Goal: Task Accomplishment & Management: Manage account settings

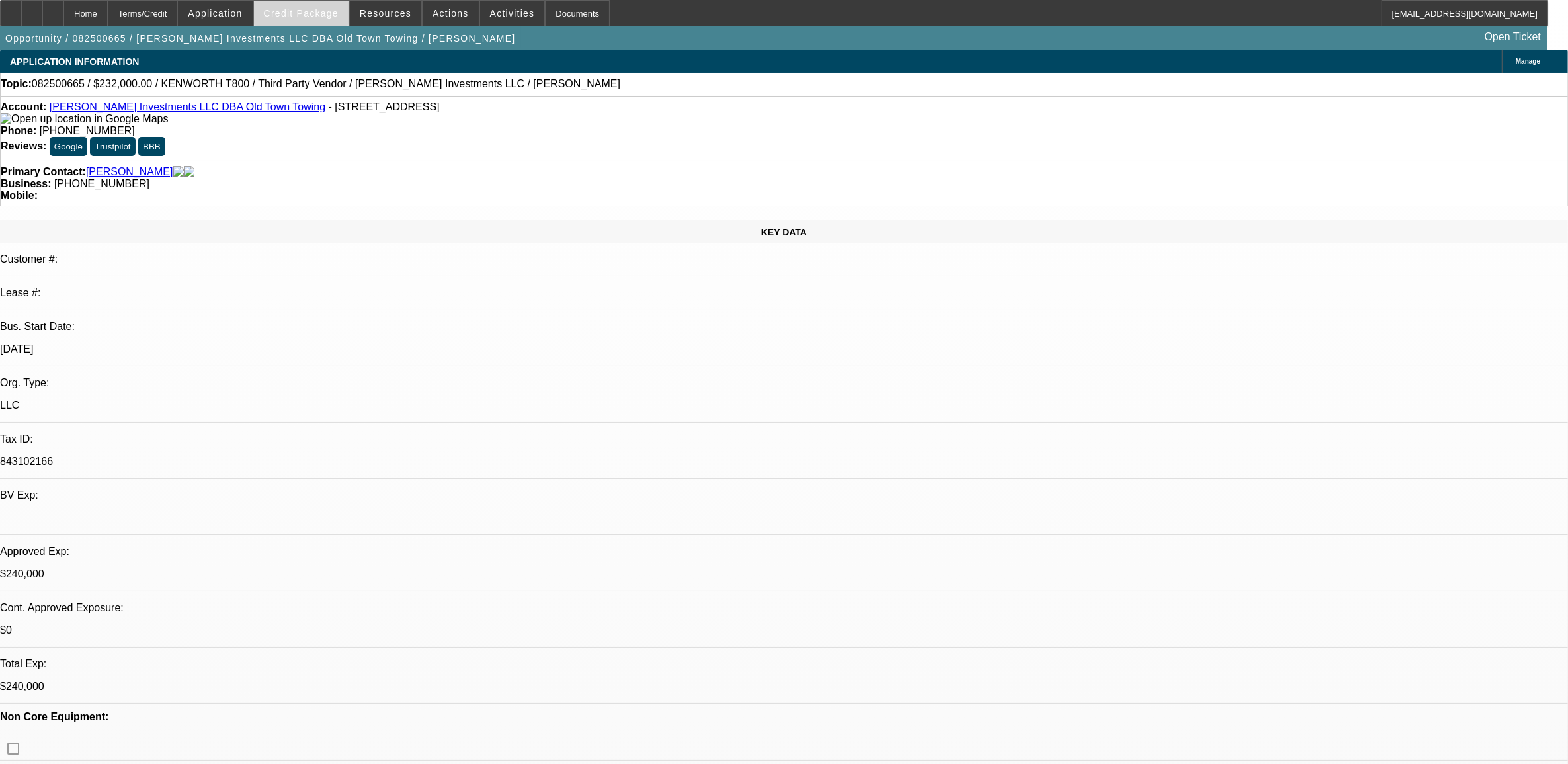
select select "0"
select select "0.1"
select select "0"
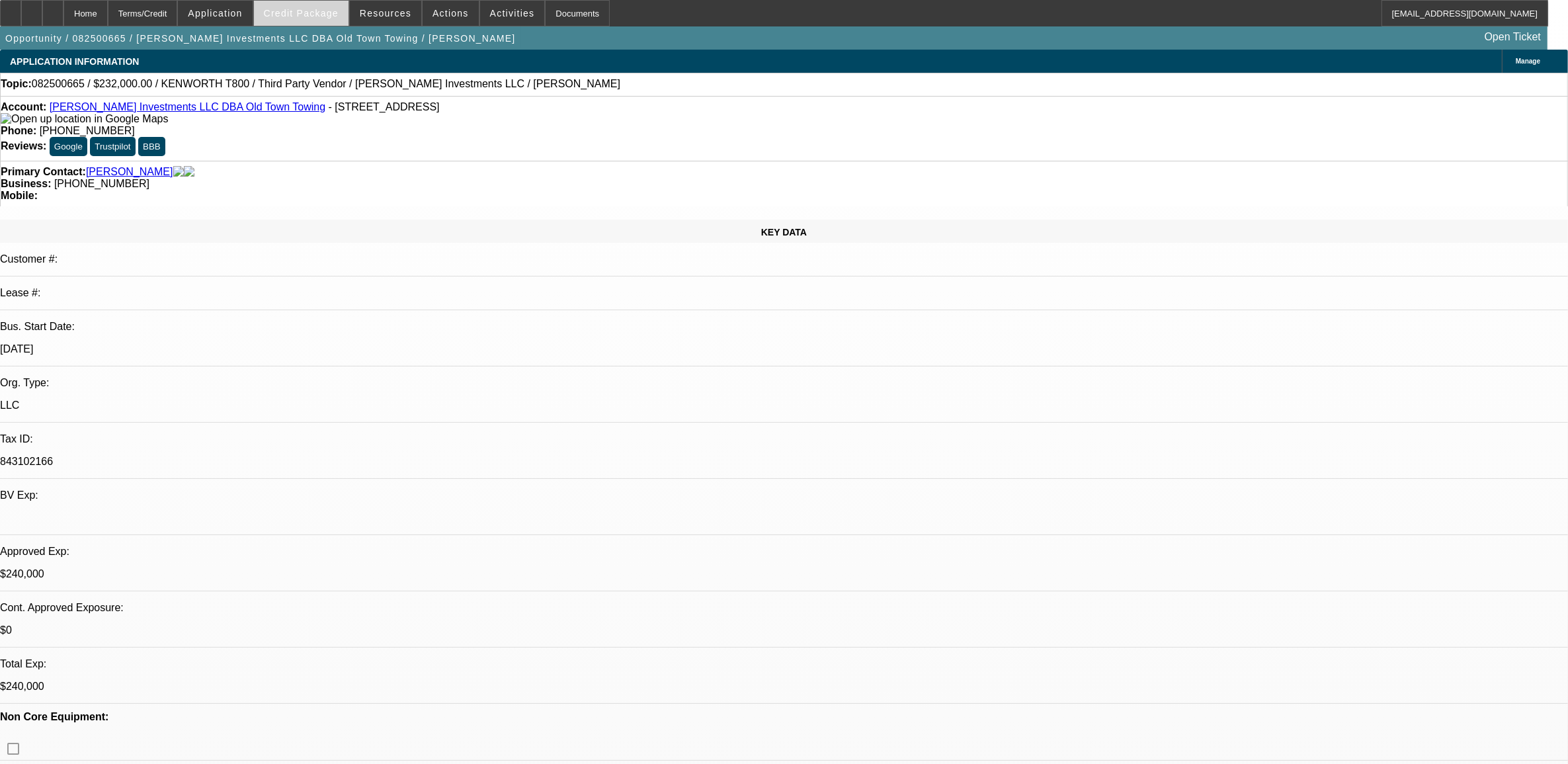
select select "0.1"
select select "0"
select select "0.1"
select select "0"
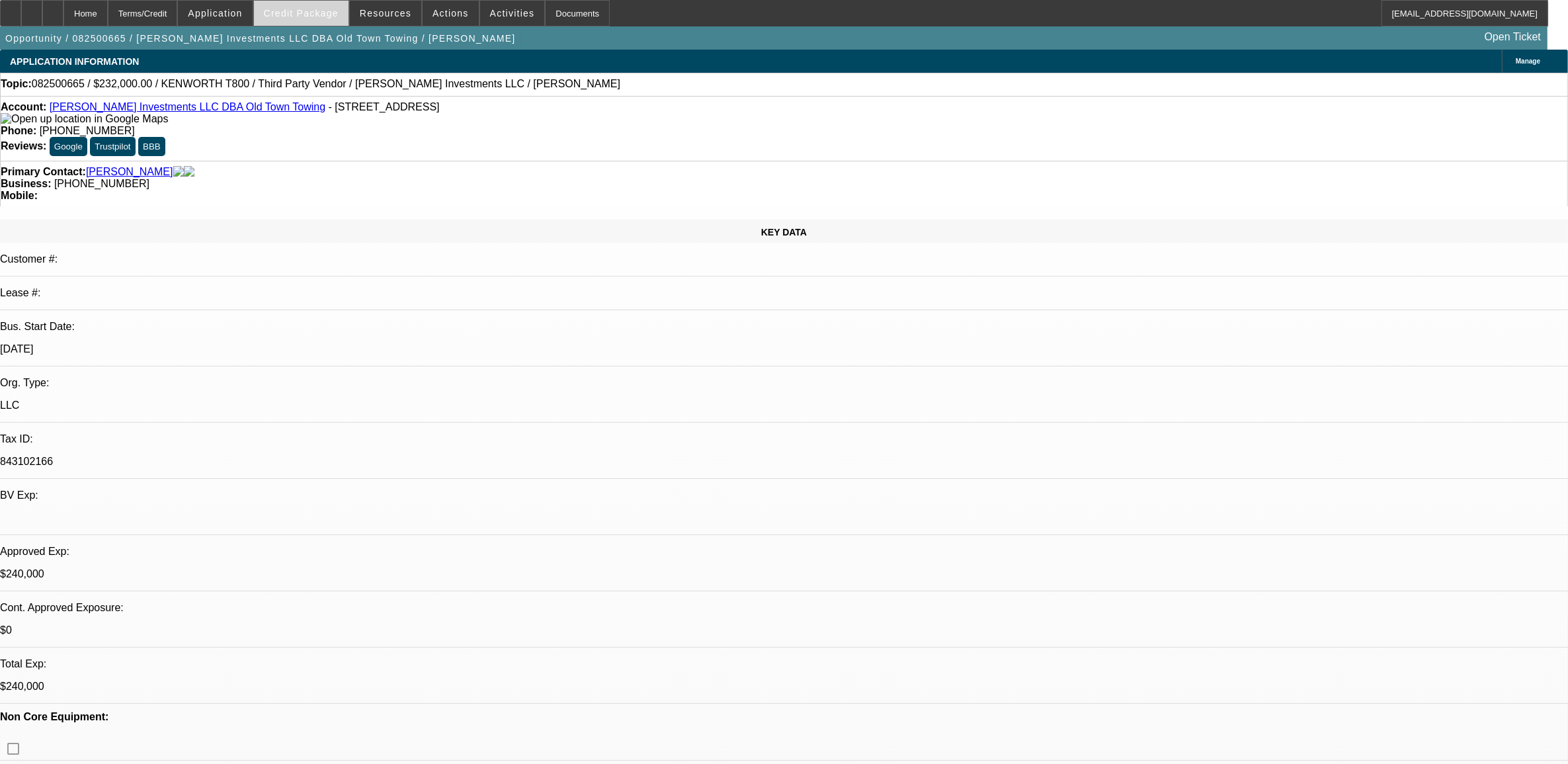
select select "0"
select select "0.1"
select select "1"
select select "2"
select select "4"
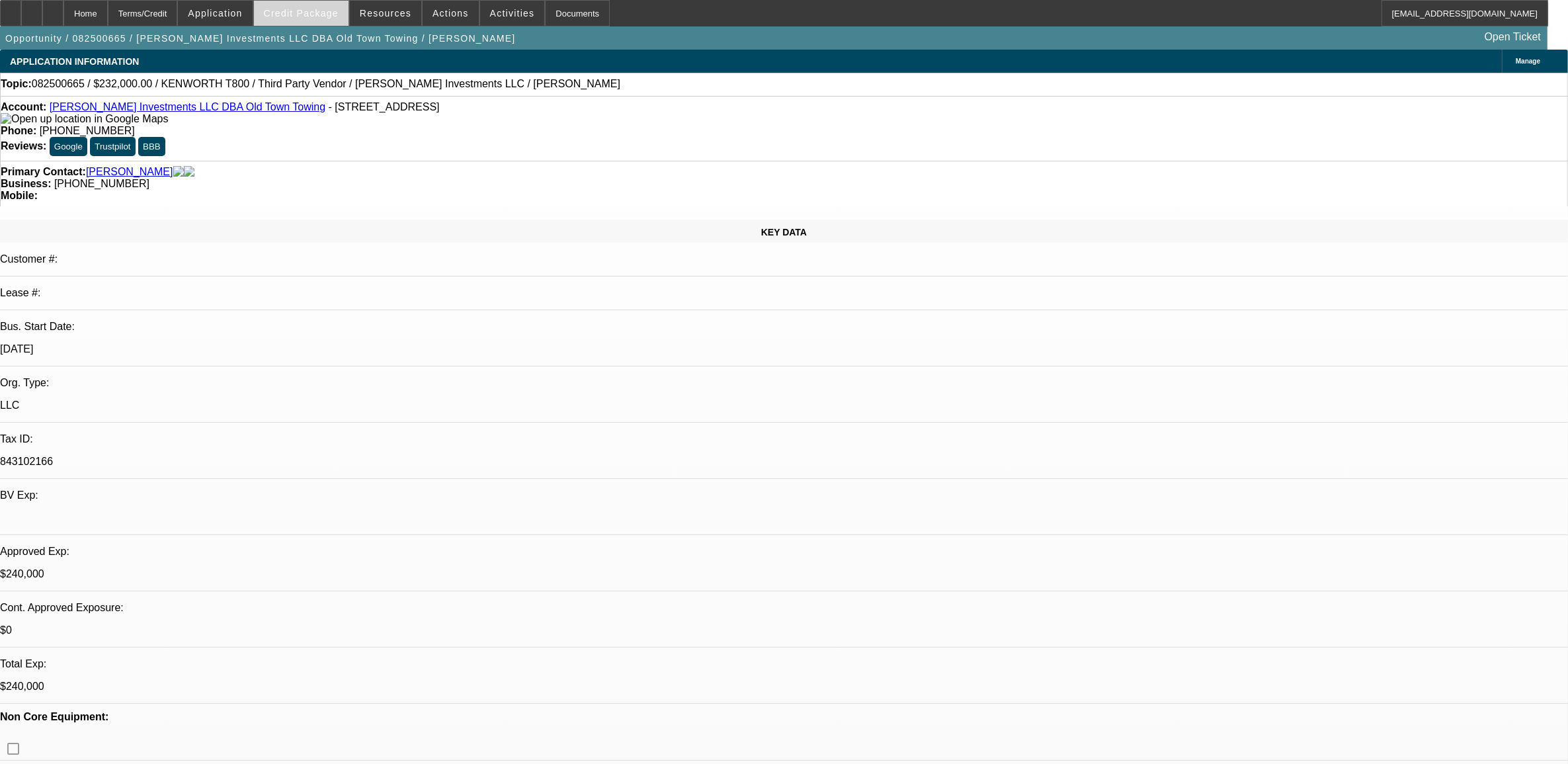
select select "1"
select select "2"
select select "4"
select select "1"
select select "2"
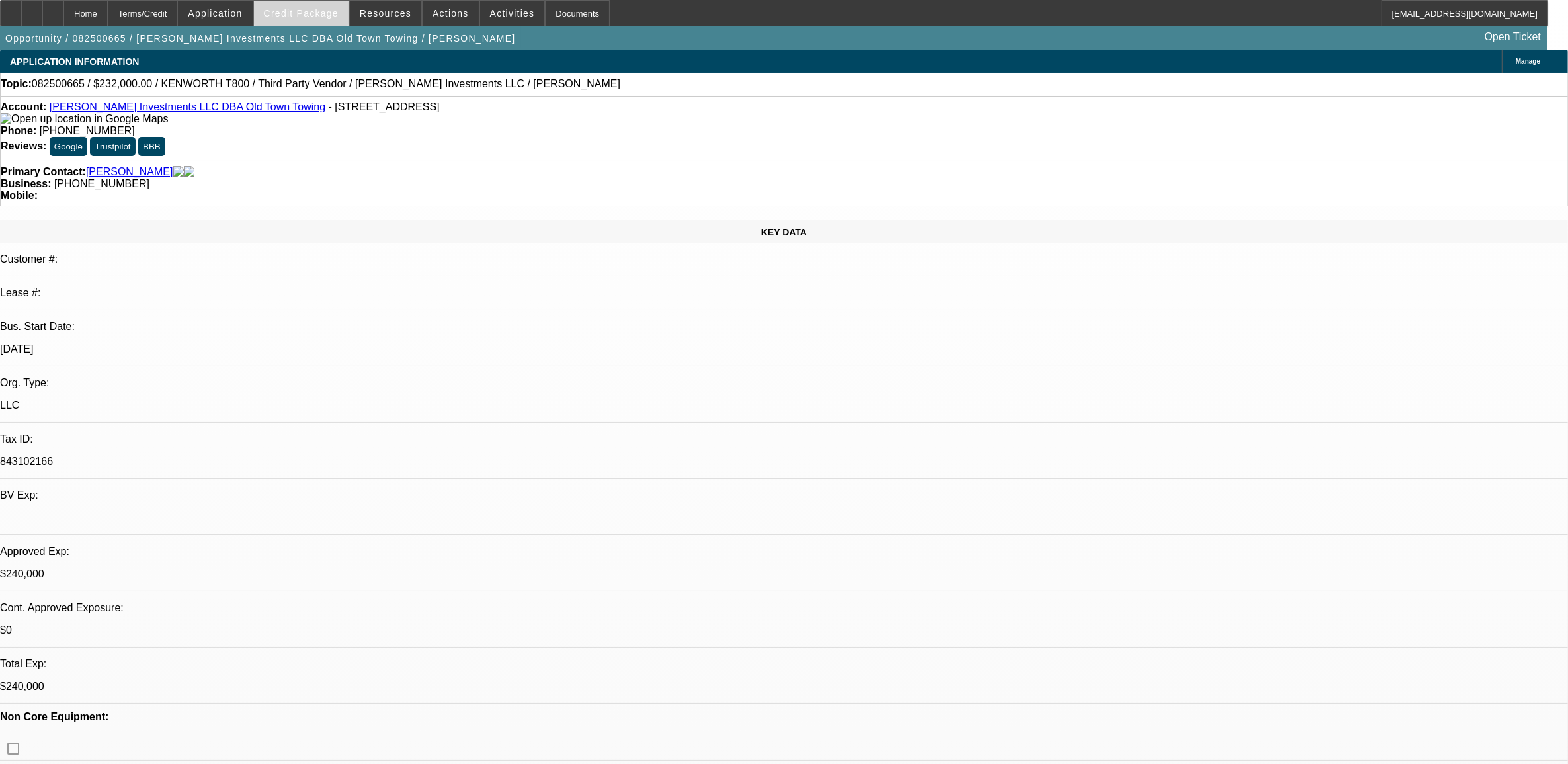
select select "4"
select select "1"
select select "4"
click at [310, 10] on span "Credit Package" at bounding box center [301, 13] width 74 height 11
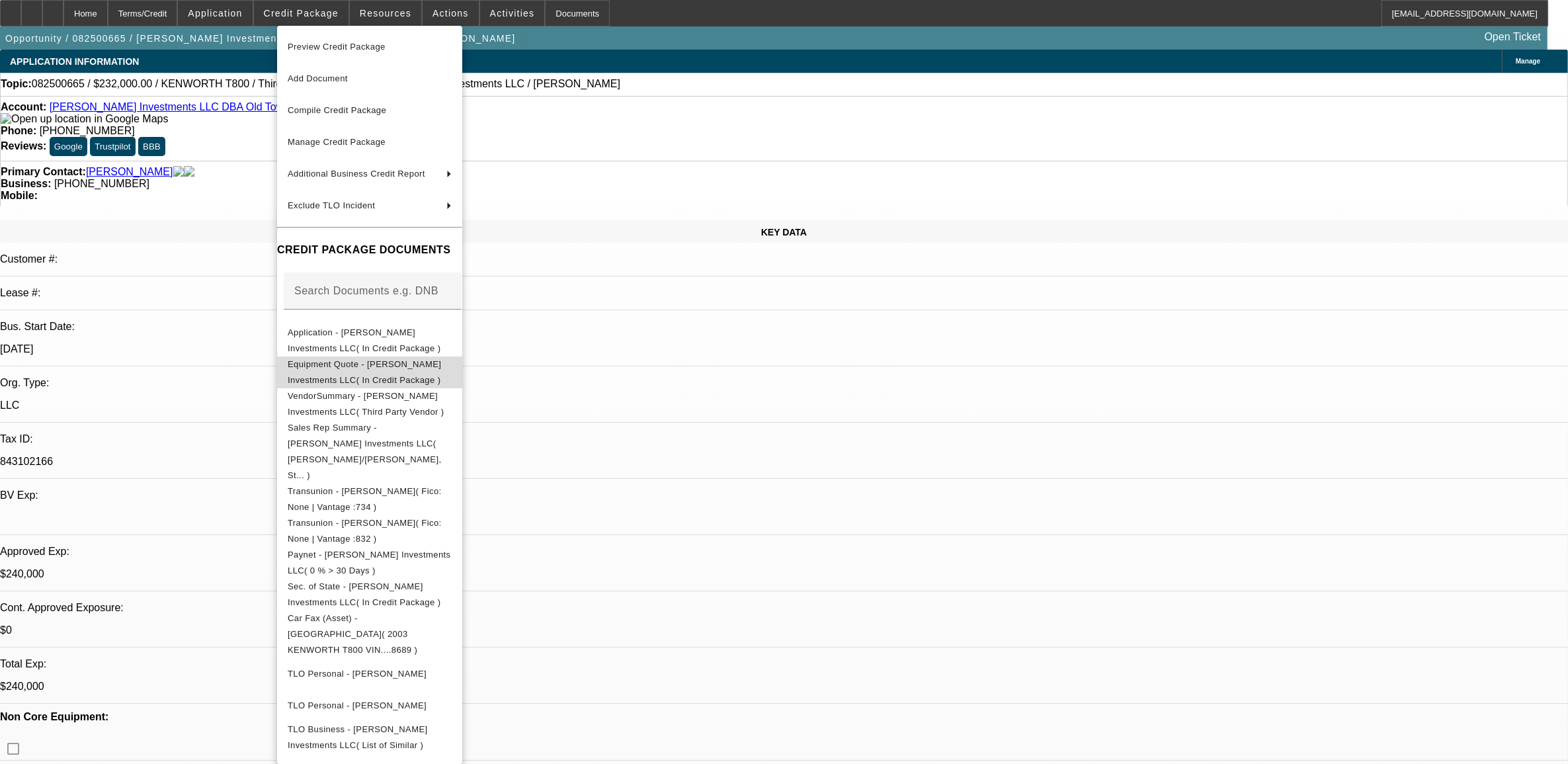
click at [394, 380] on button "Equipment Quote - Harrison Stone Investments LLC( In Credit Package )" at bounding box center [370, 372] width 185 height 32
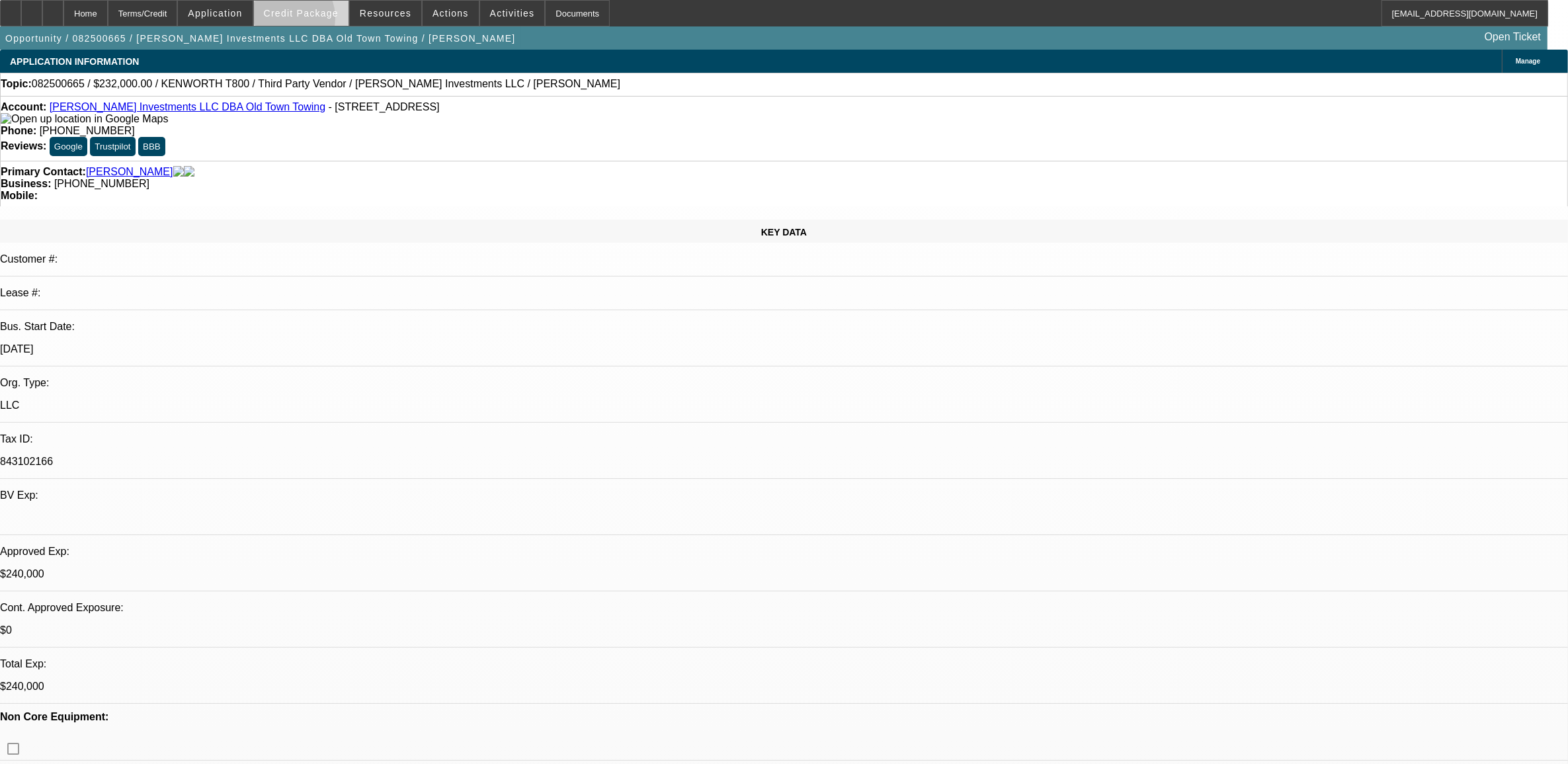
click at [306, 21] on span at bounding box center [301, 13] width 94 height 32
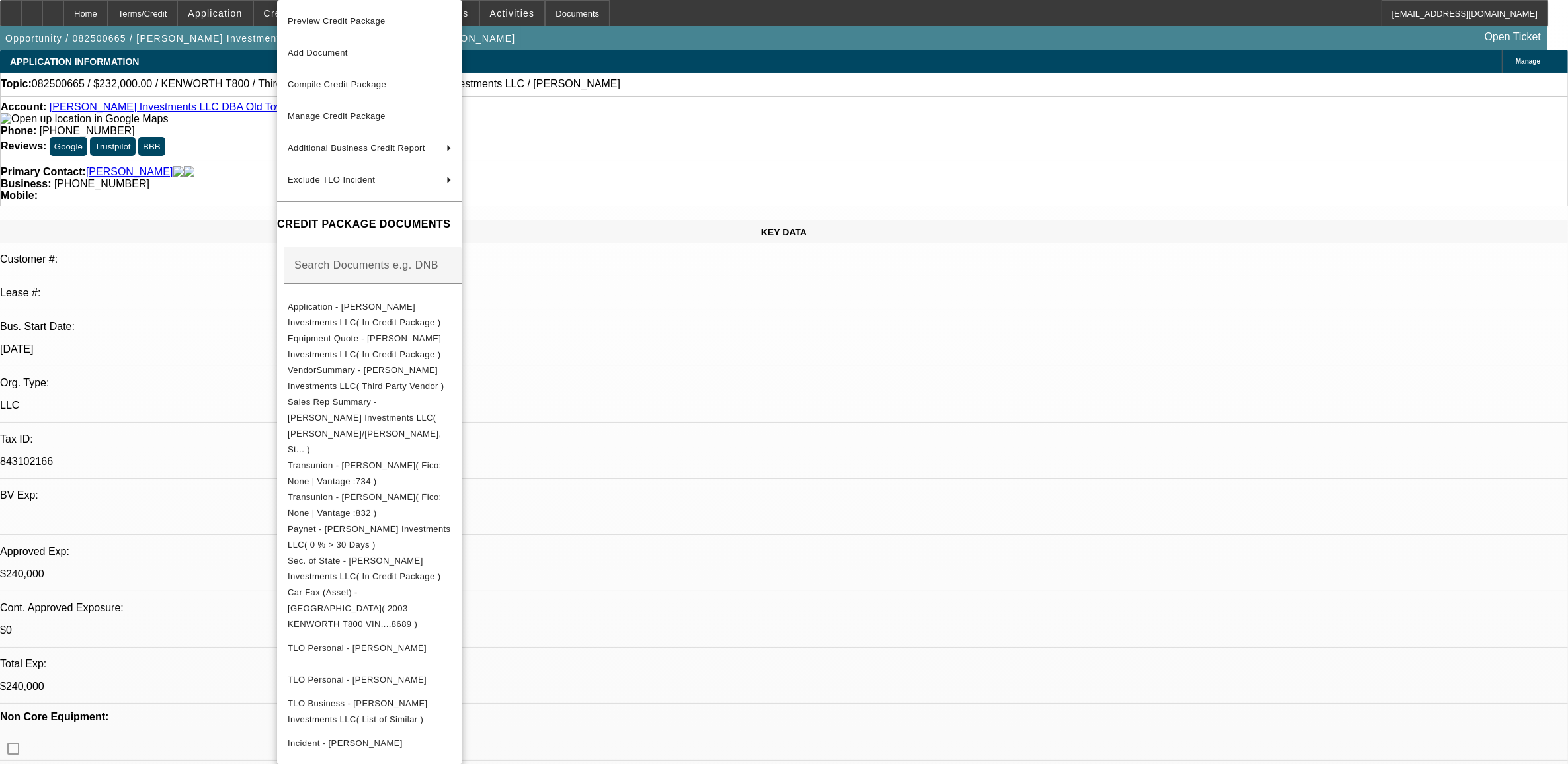
click at [717, 386] on div at bounding box center [784, 382] width 1568 height 764
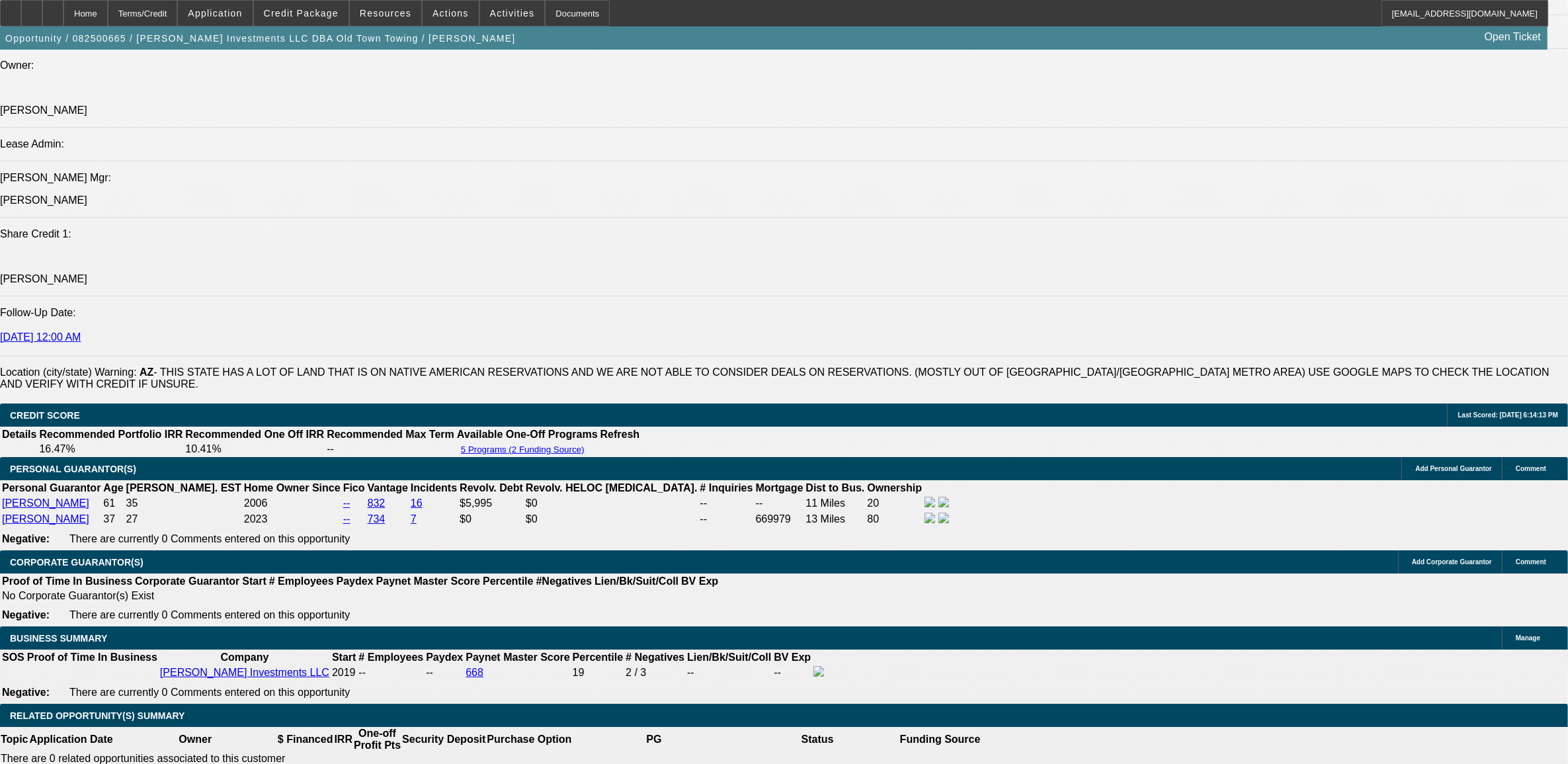
scroll to position [1902, 0]
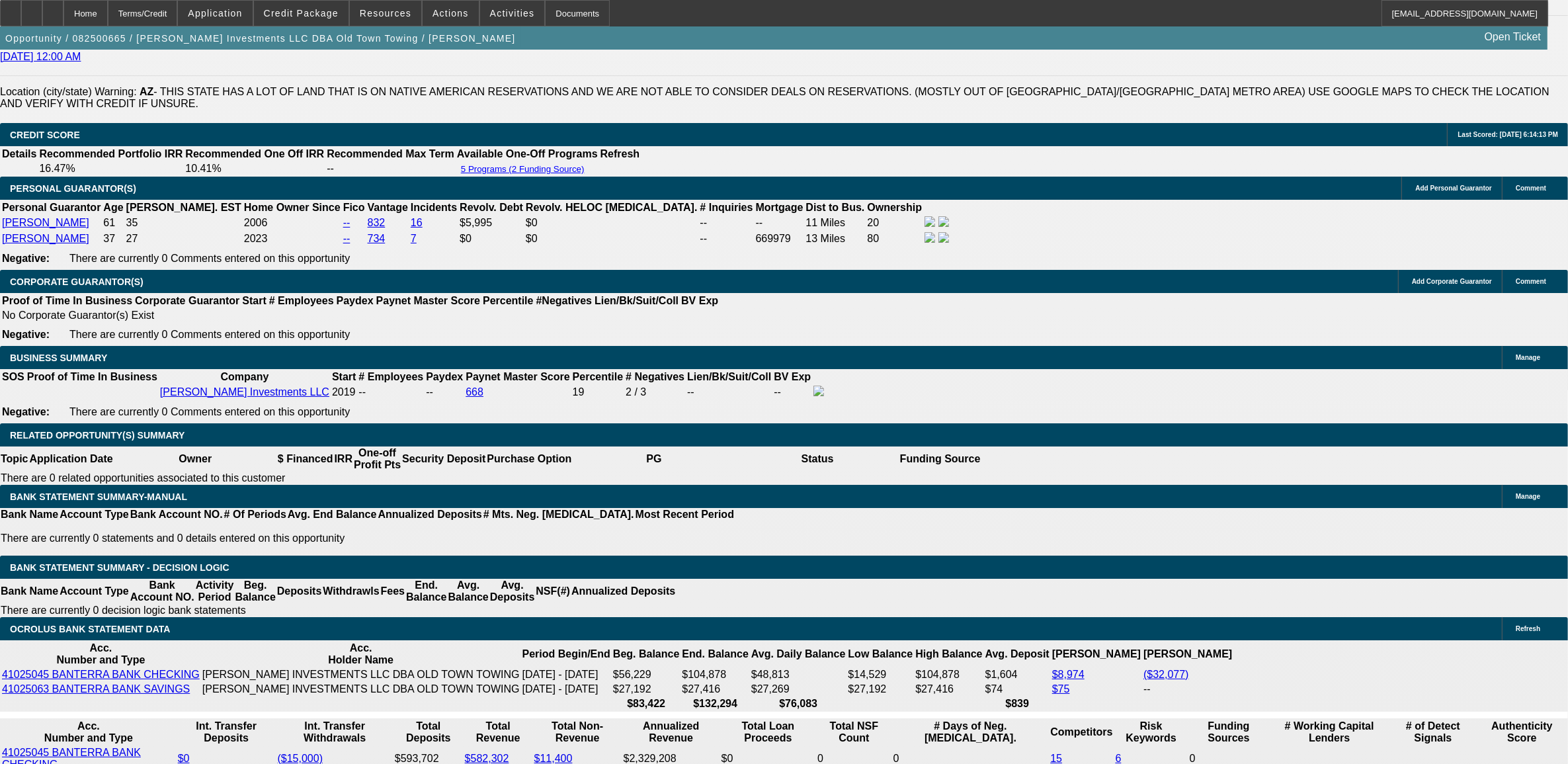
drag, startPoint x: 243, startPoint y: 613, endPoint x: 253, endPoint y: 613, distance: 10.0
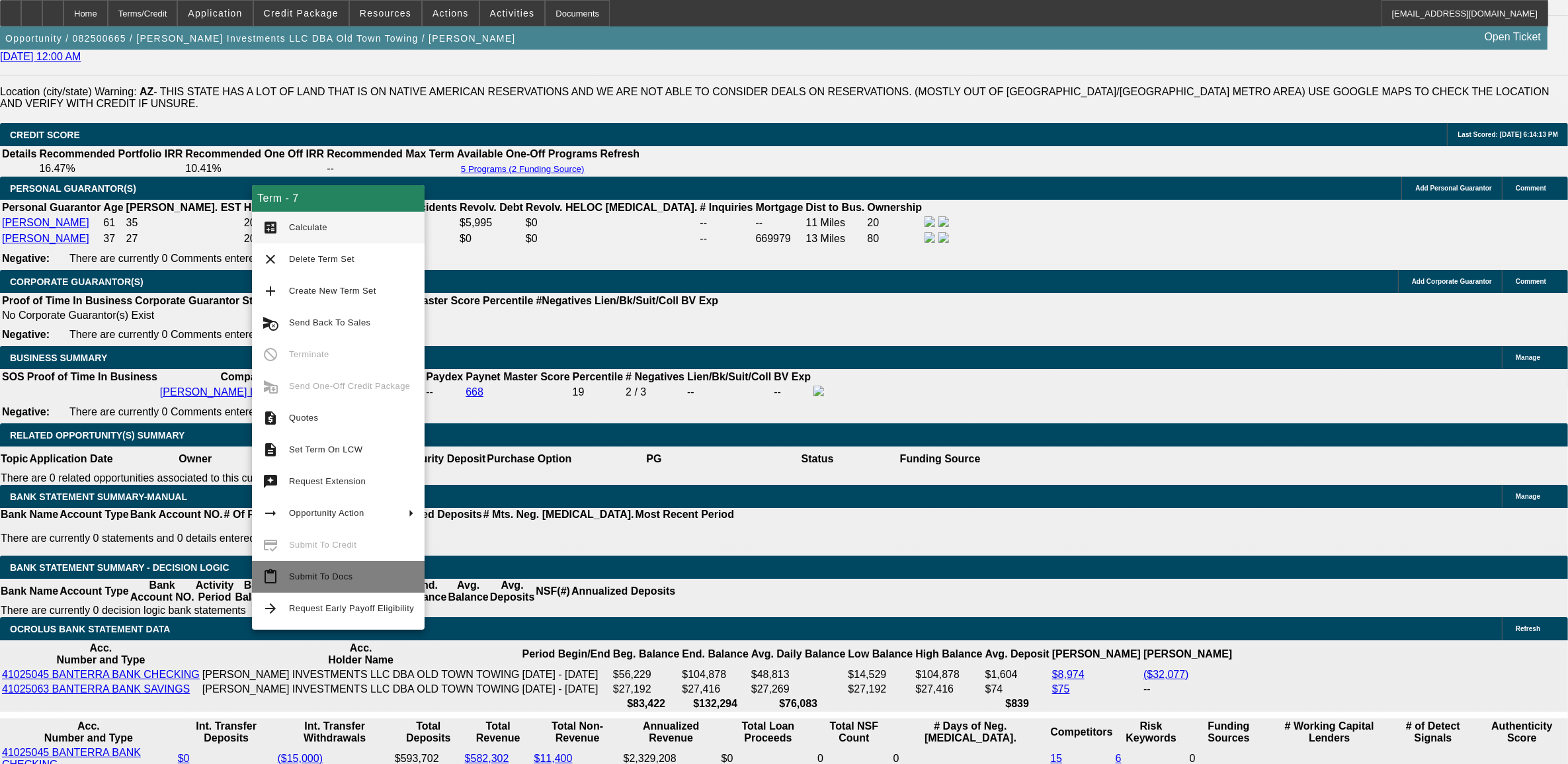
click at [296, 587] on button "content_paste Submit To Docs" at bounding box center [338, 577] width 173 height 32
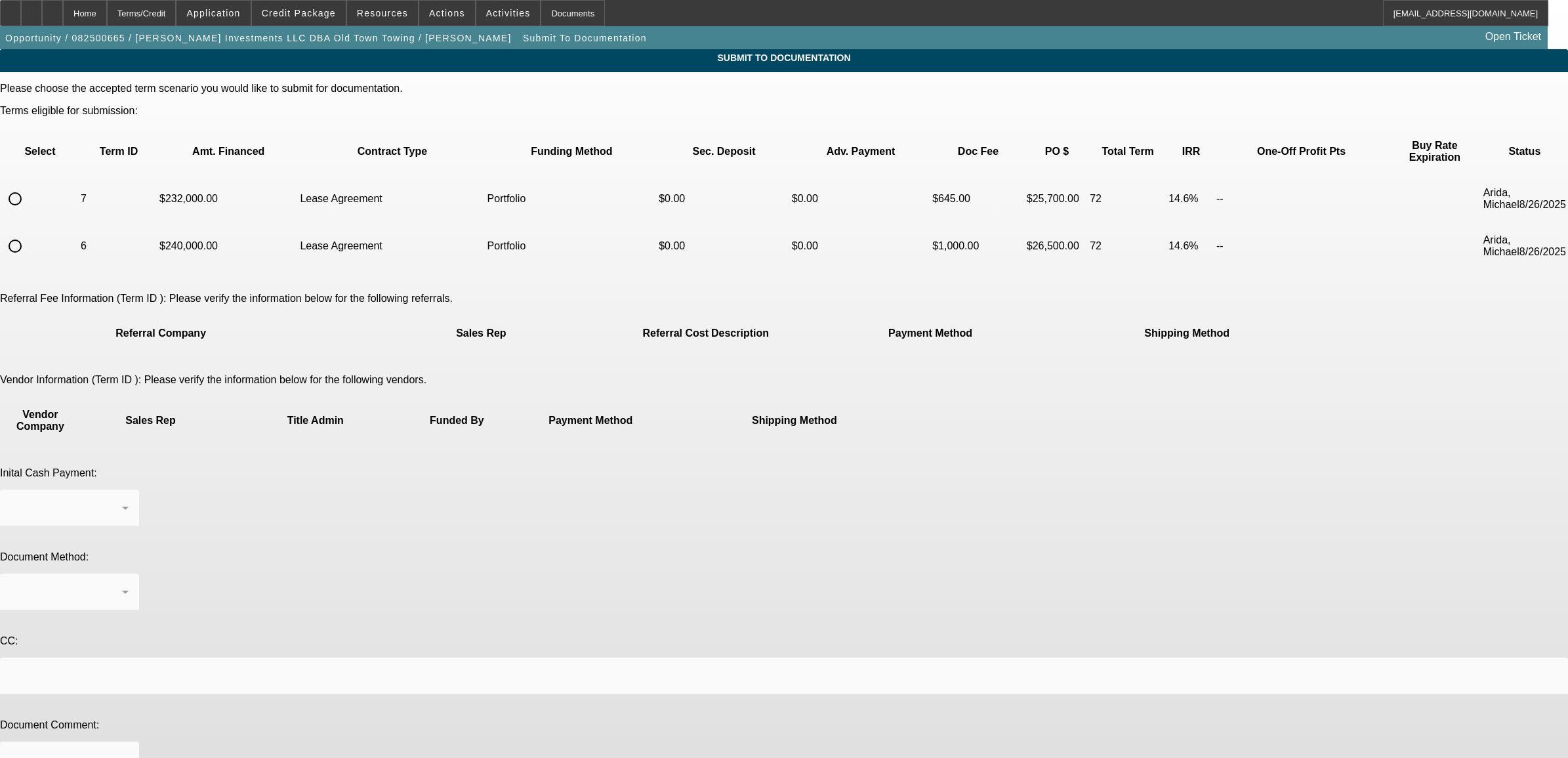
click at [28, 186] on input "radio" at bounding box center [15, 199] width 26 height 26
radio input "true"
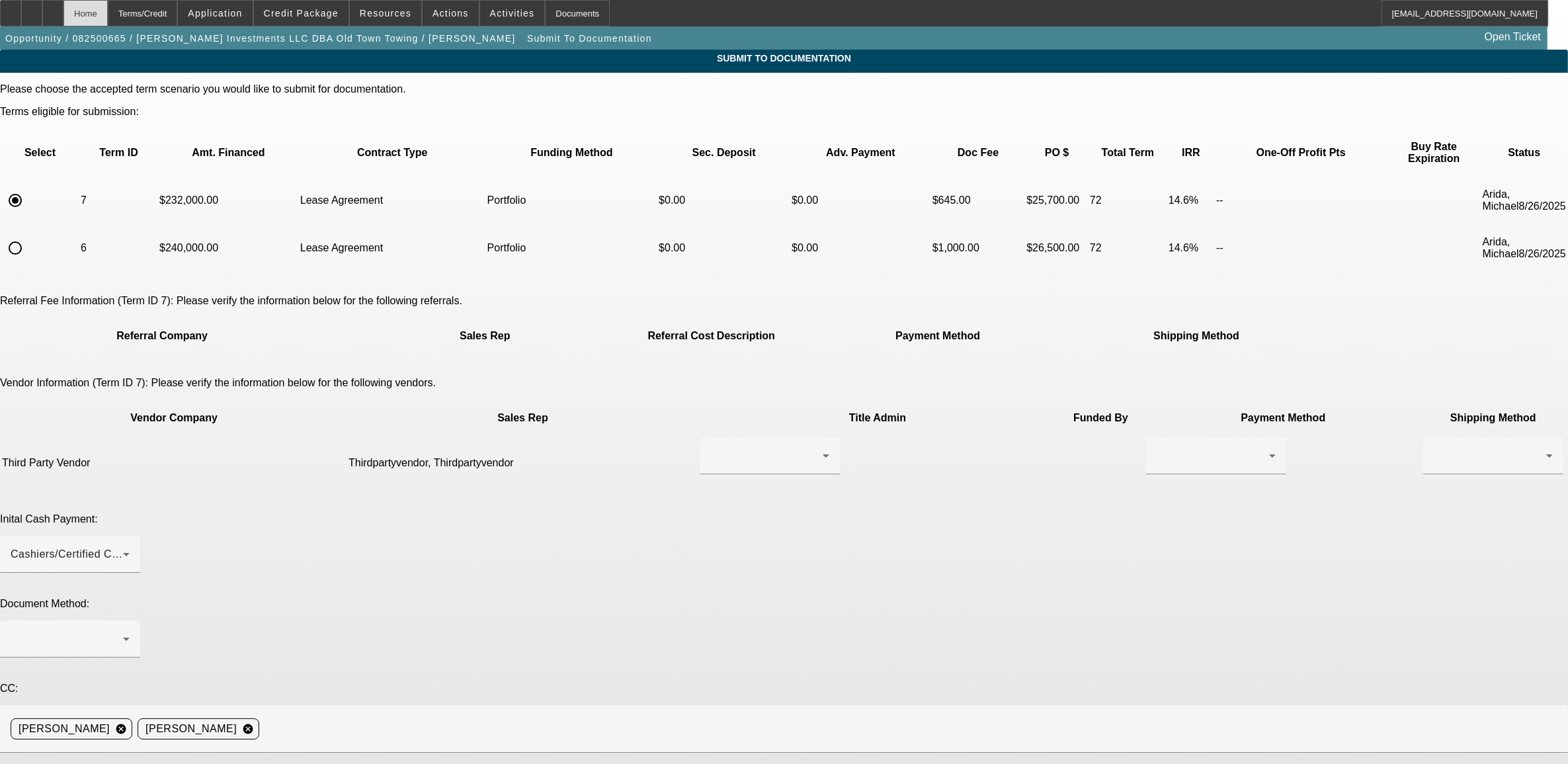
click at [108, 22] on div "Home" at bounding box center [86, 13] width 45 height 27
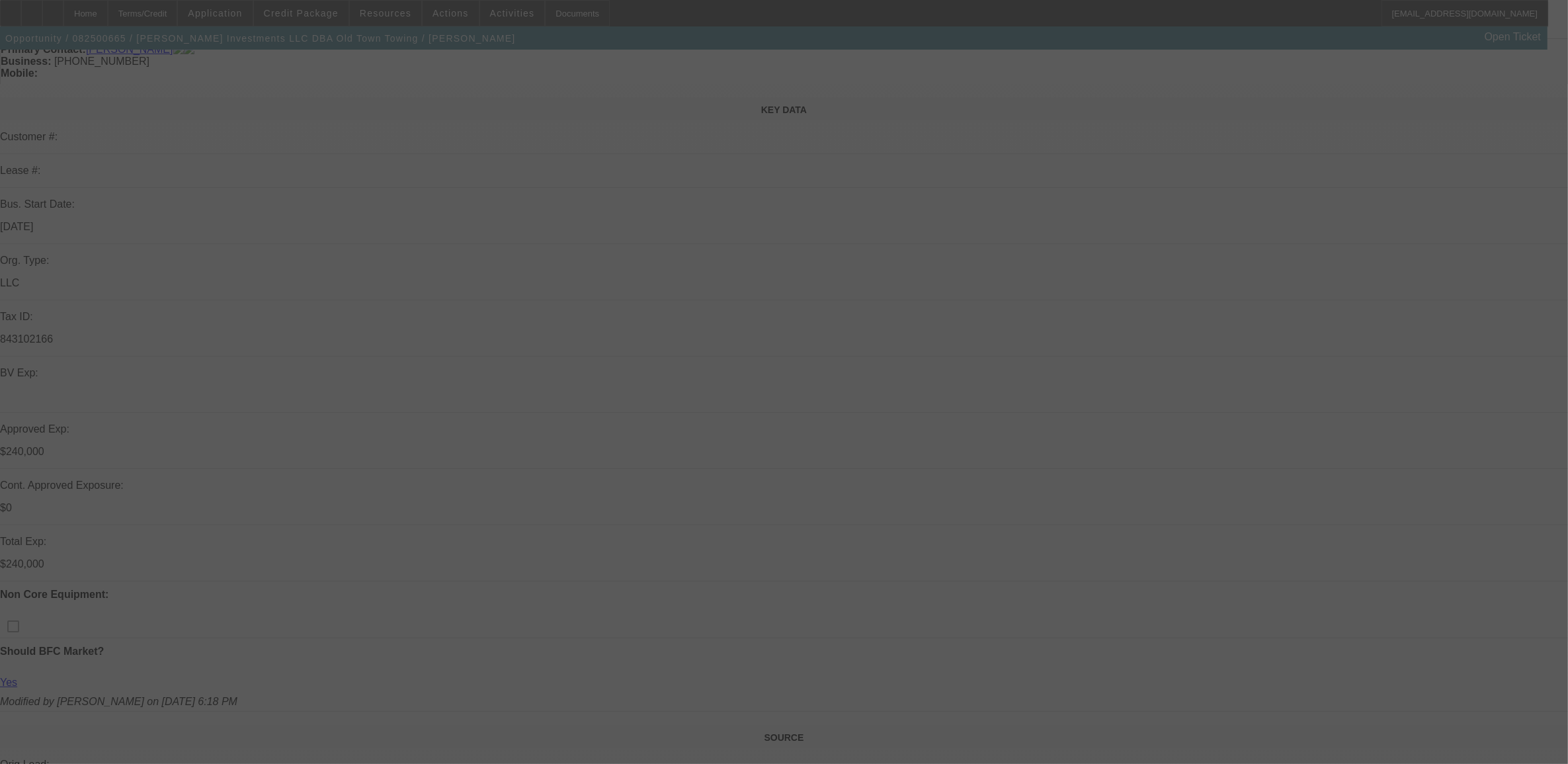
scroll to position [330, 0]
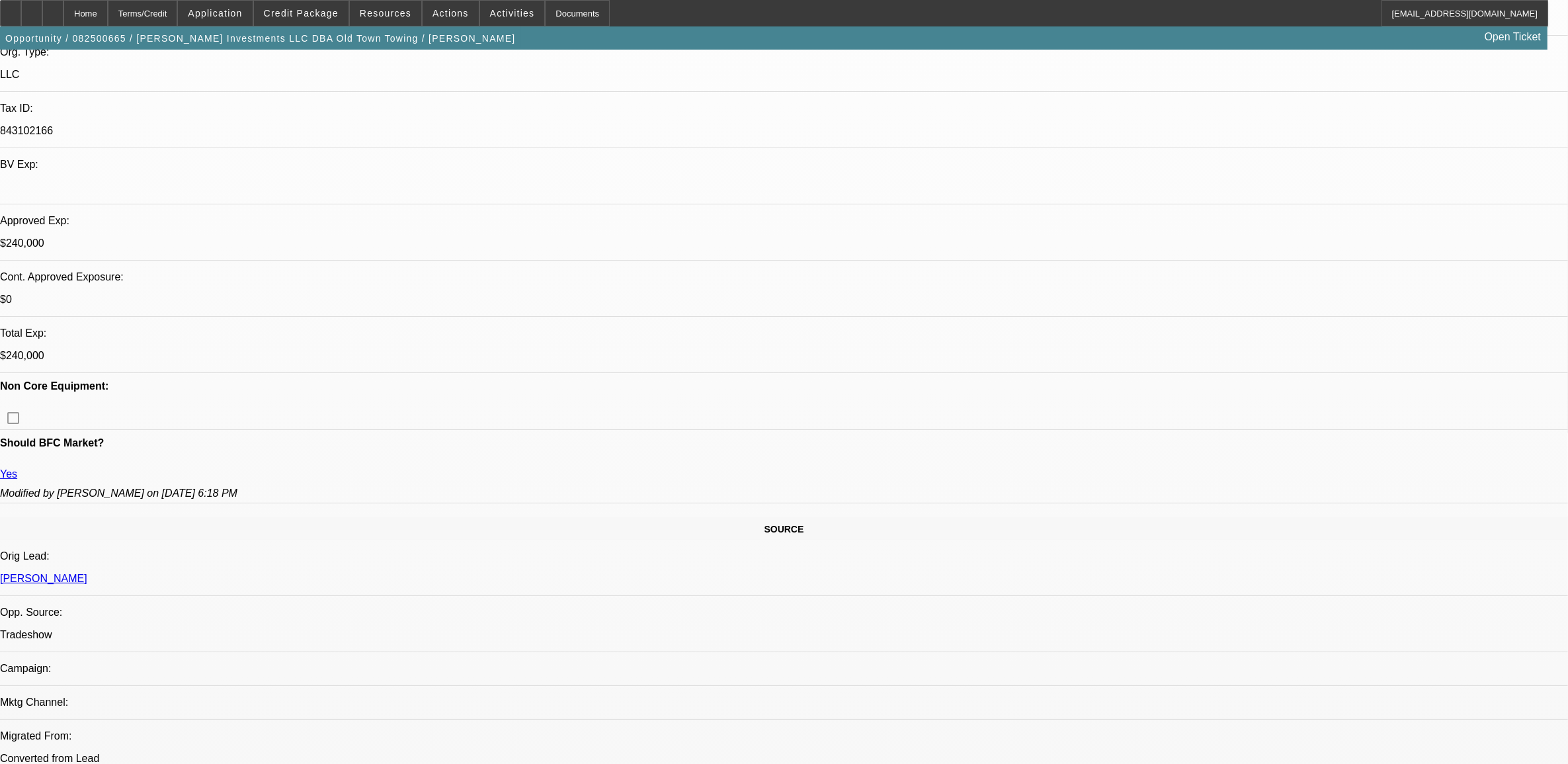
select select "0"
select select "2"
select select "0.1"
select select "4"
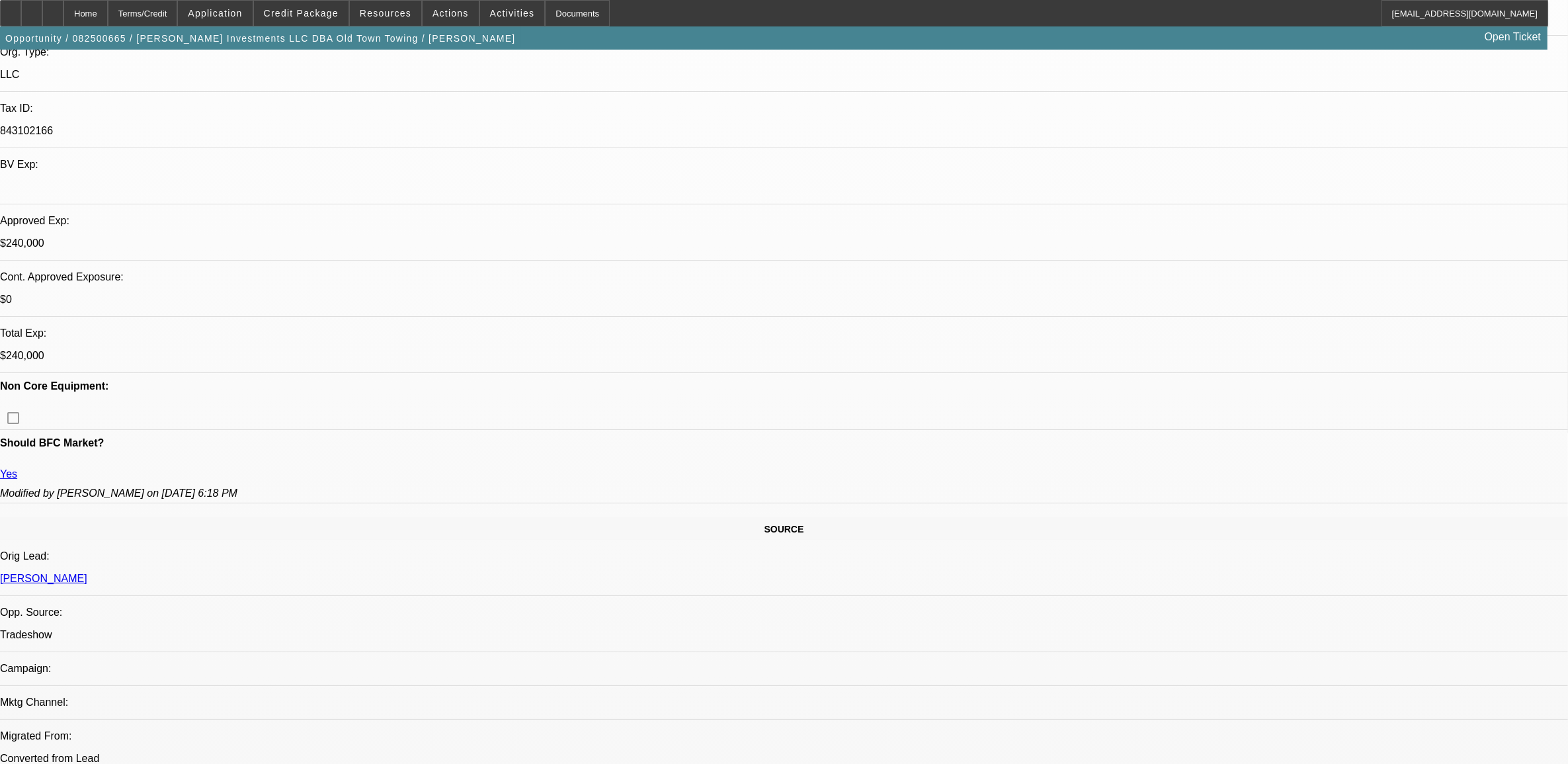
select select "0"
select select "2"
select select "0.1"
select select "4"
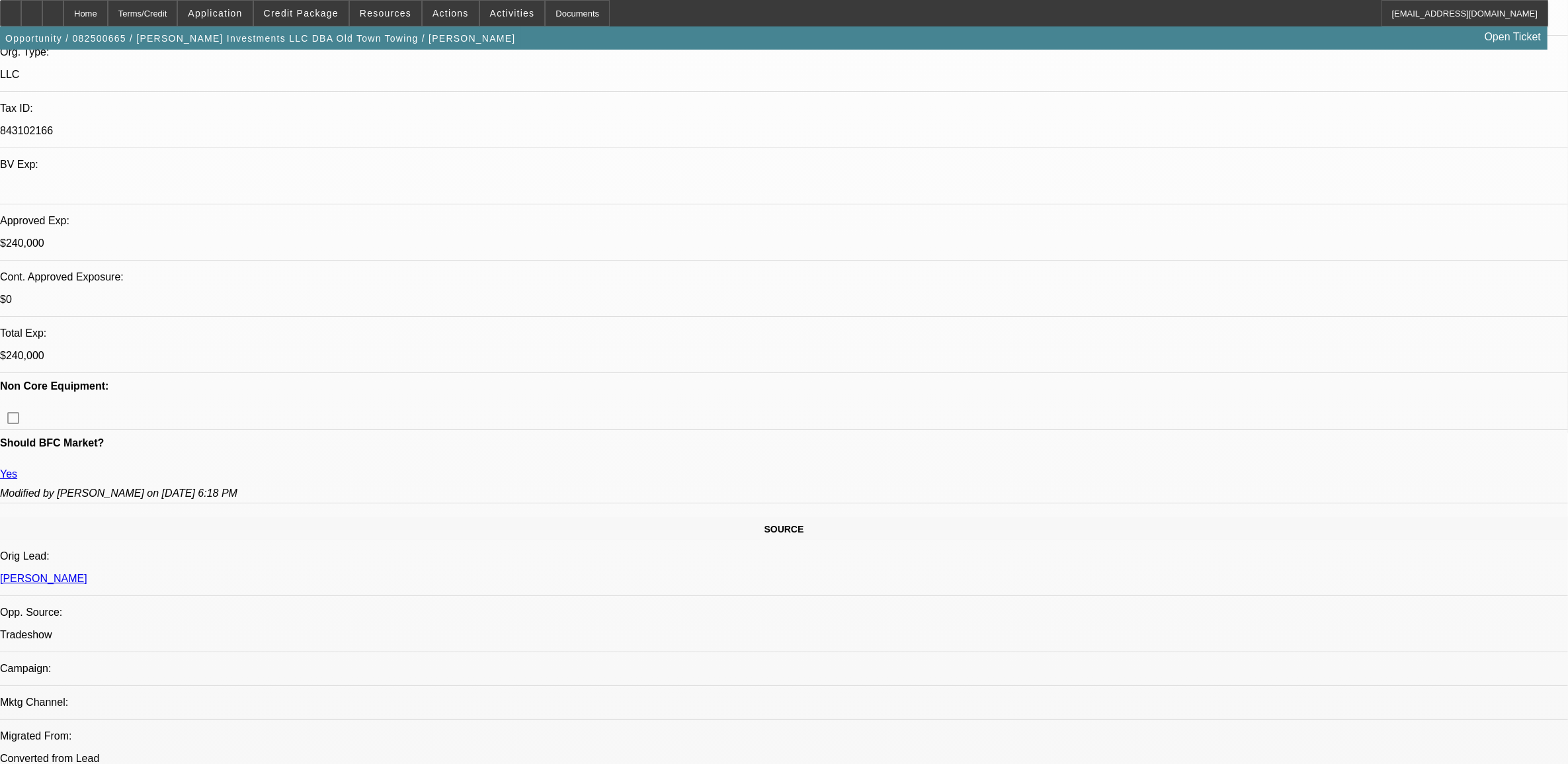
select select "0"
select select "2"
select select "0.1"
select select "4"
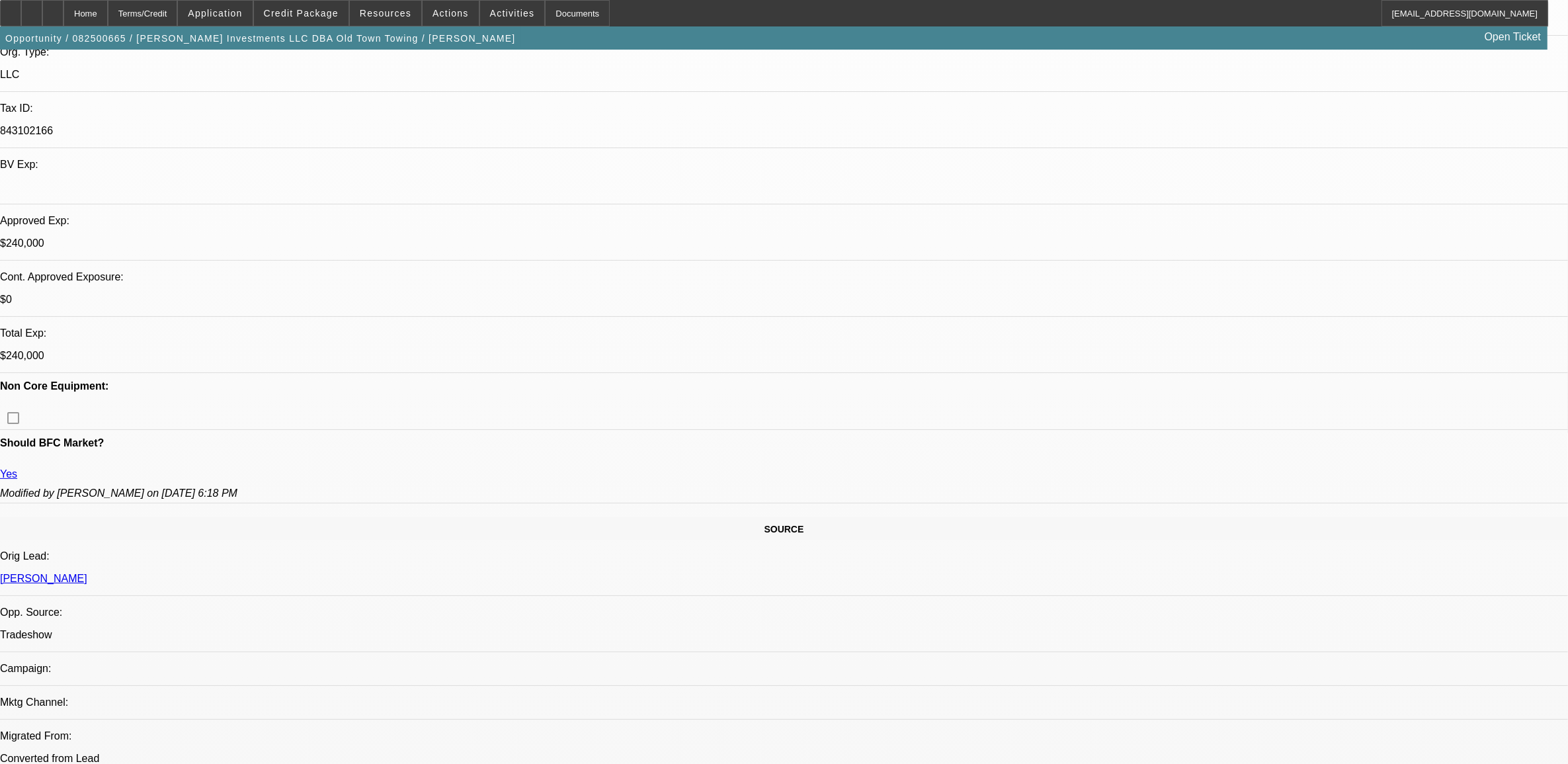
select select "0"
select select "0.1"
select select "4"
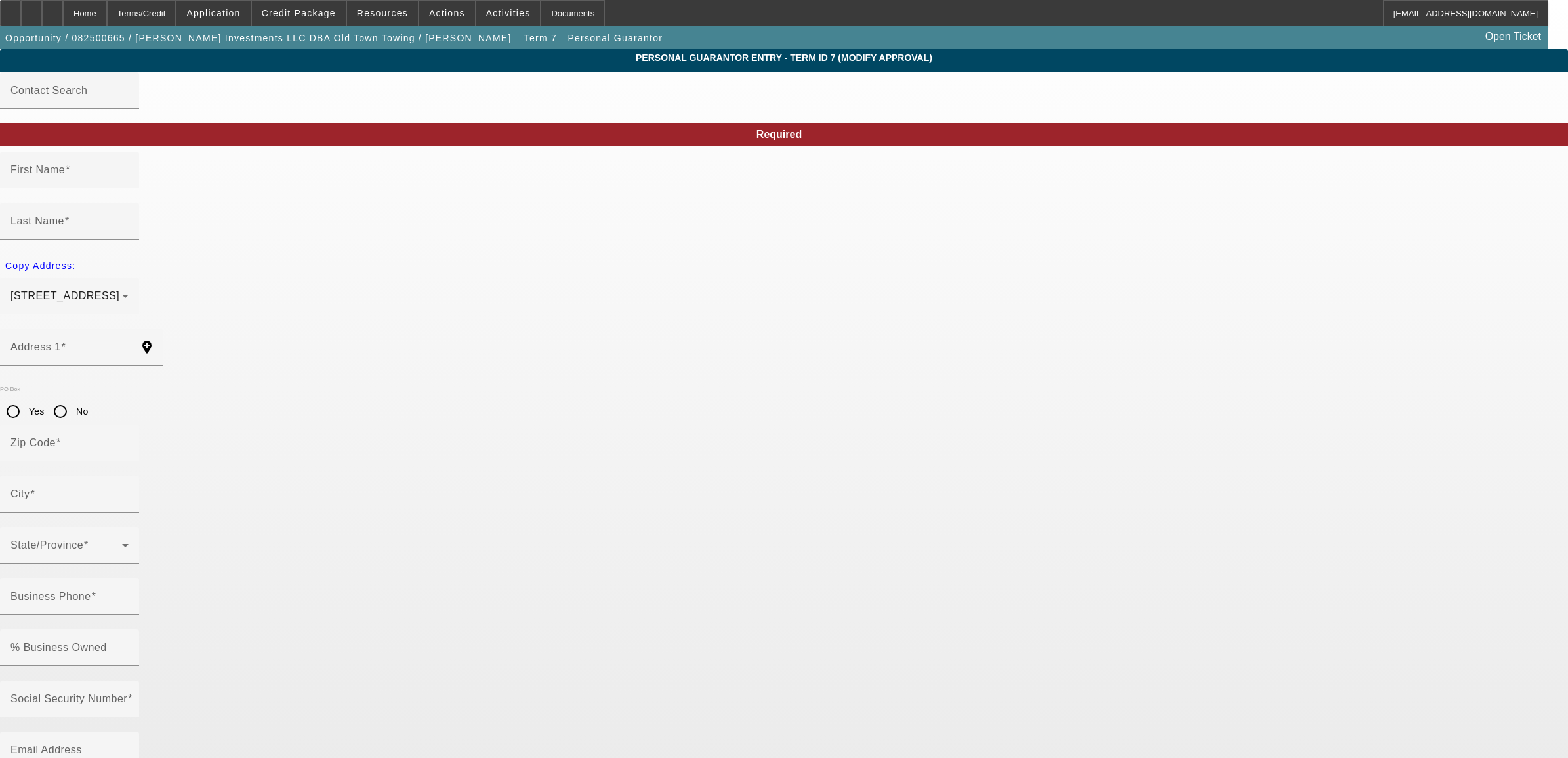
type input "Nabil"
type input "Salamey"
type input "8502 Autumn Court"
radio input "true"
type input "48187"
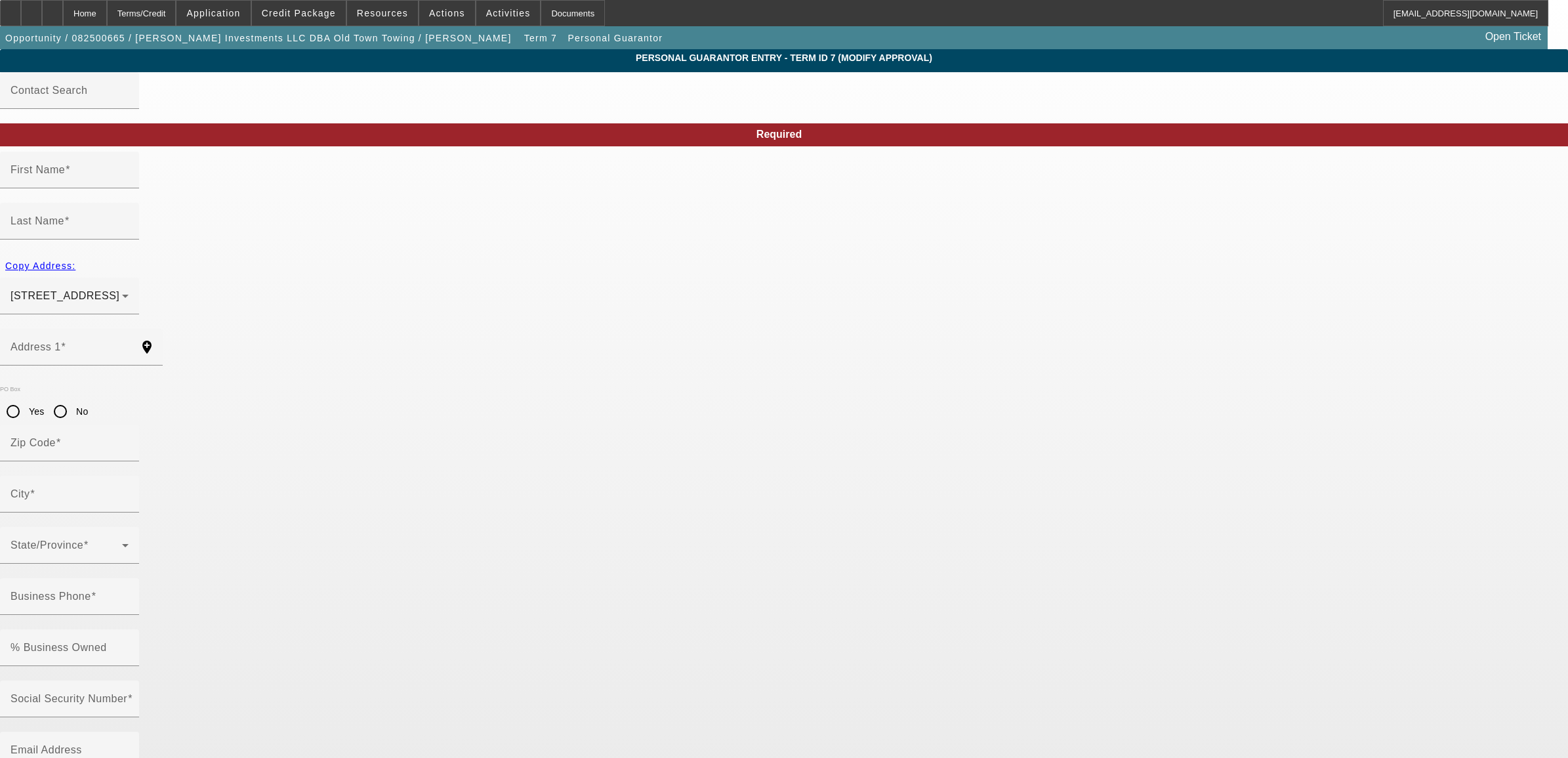
type input "canton"
type input "(734) 485-2055"
type input "20"
type input "386-84-3121"
type input "aaaparts2@gmail.com"
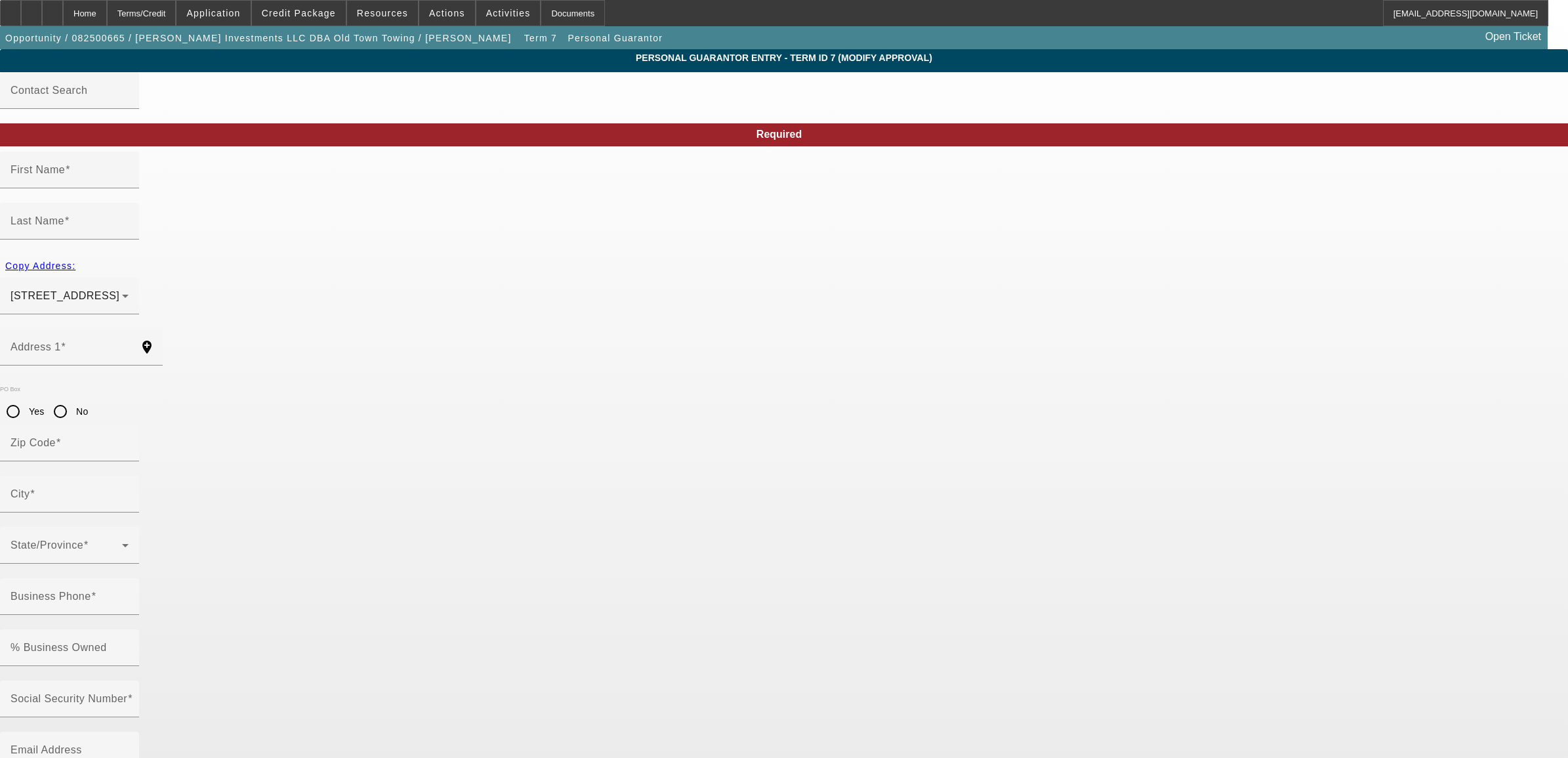
type input "(734) 484-0508"
type input "(734) 476-3330"
type input "$1,200,000.00"
type input "$387,000.00"
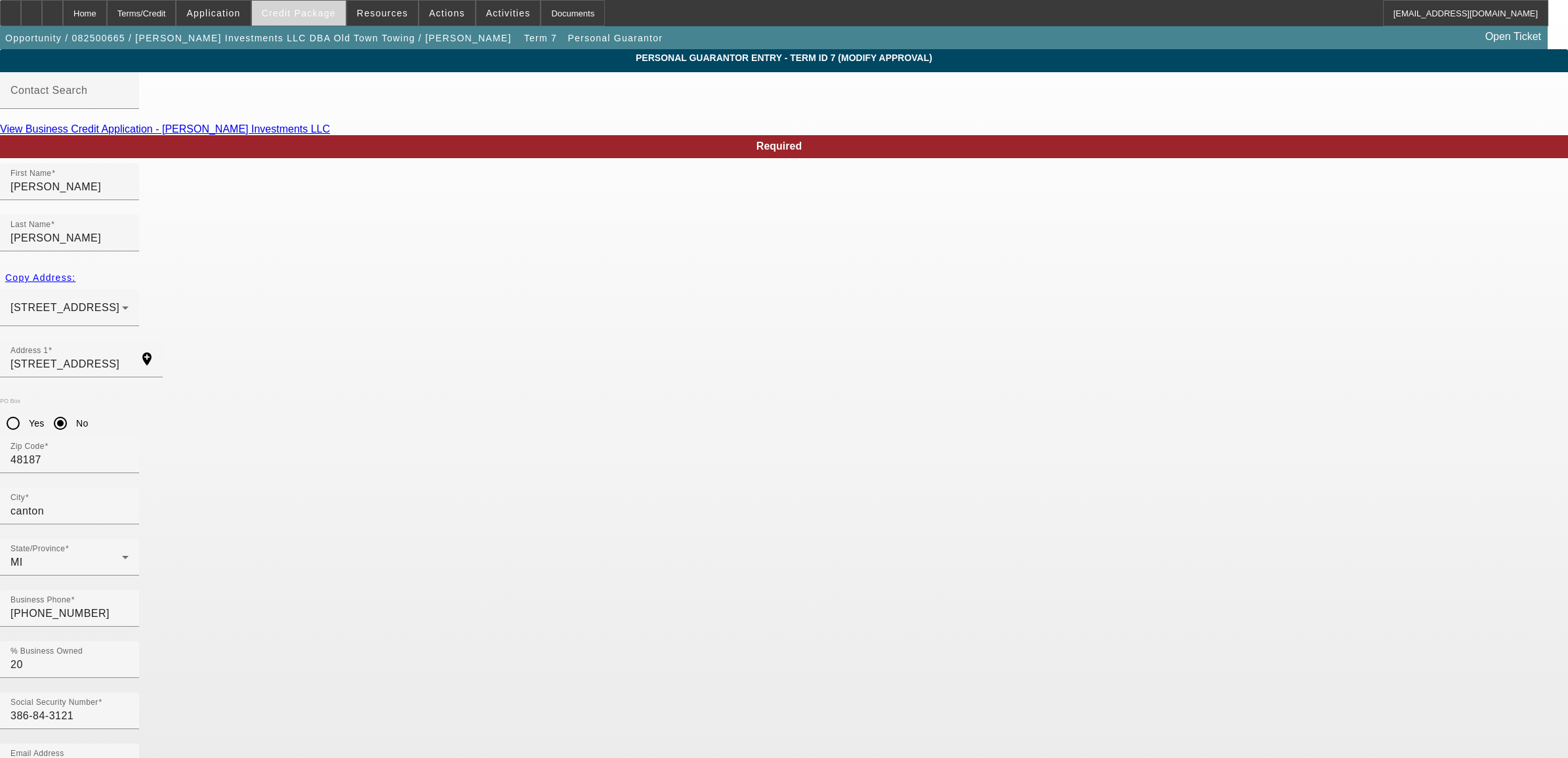
click at [297, 15] on span "Credit Package" at bounding box center [299, 13] width 74 height 11
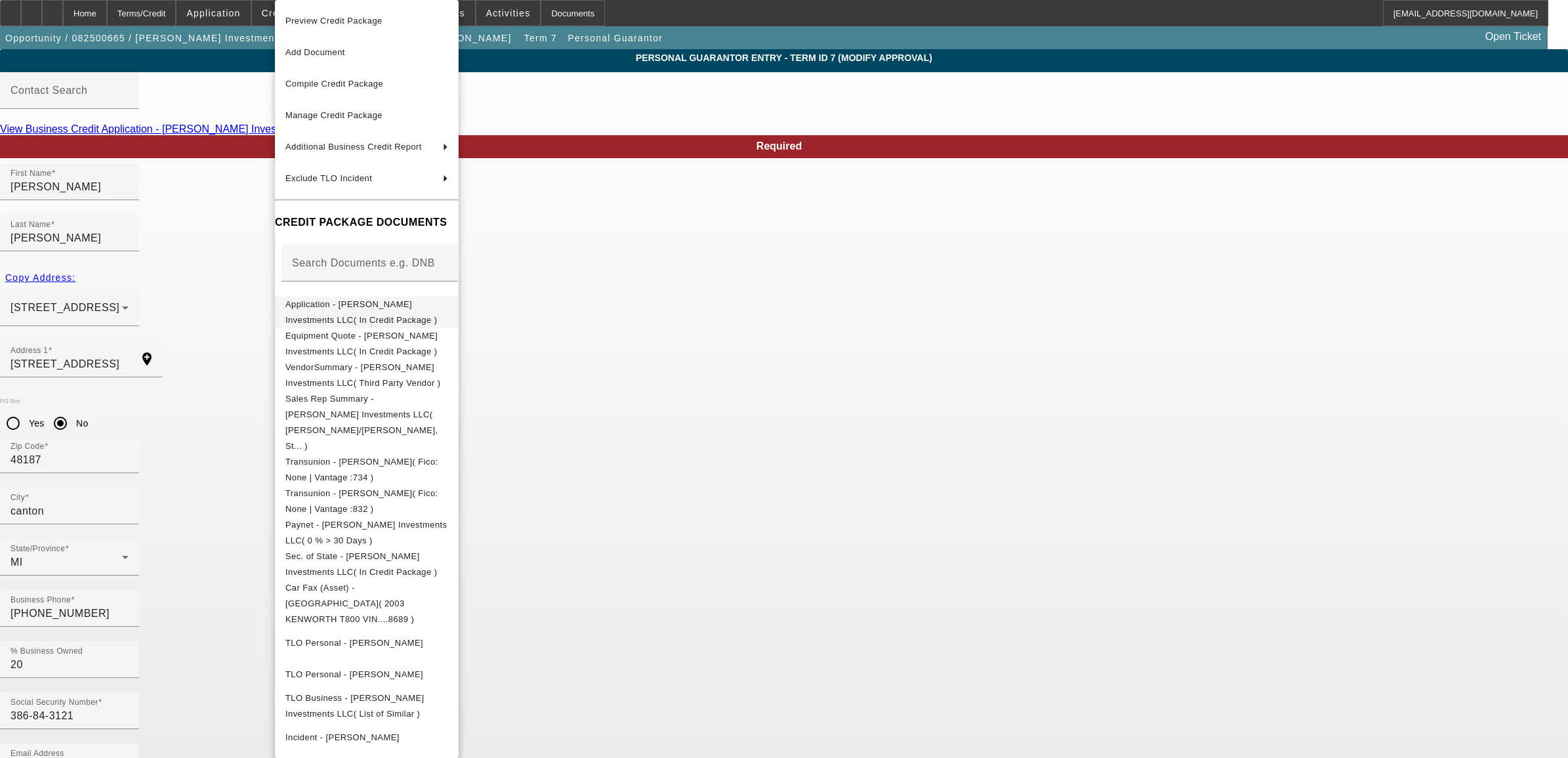
click at [372, 319] on button "Application - Harrison Stone Investments LLC( In Credit Package )" at bounding box center [367, 313] width 184 height 32
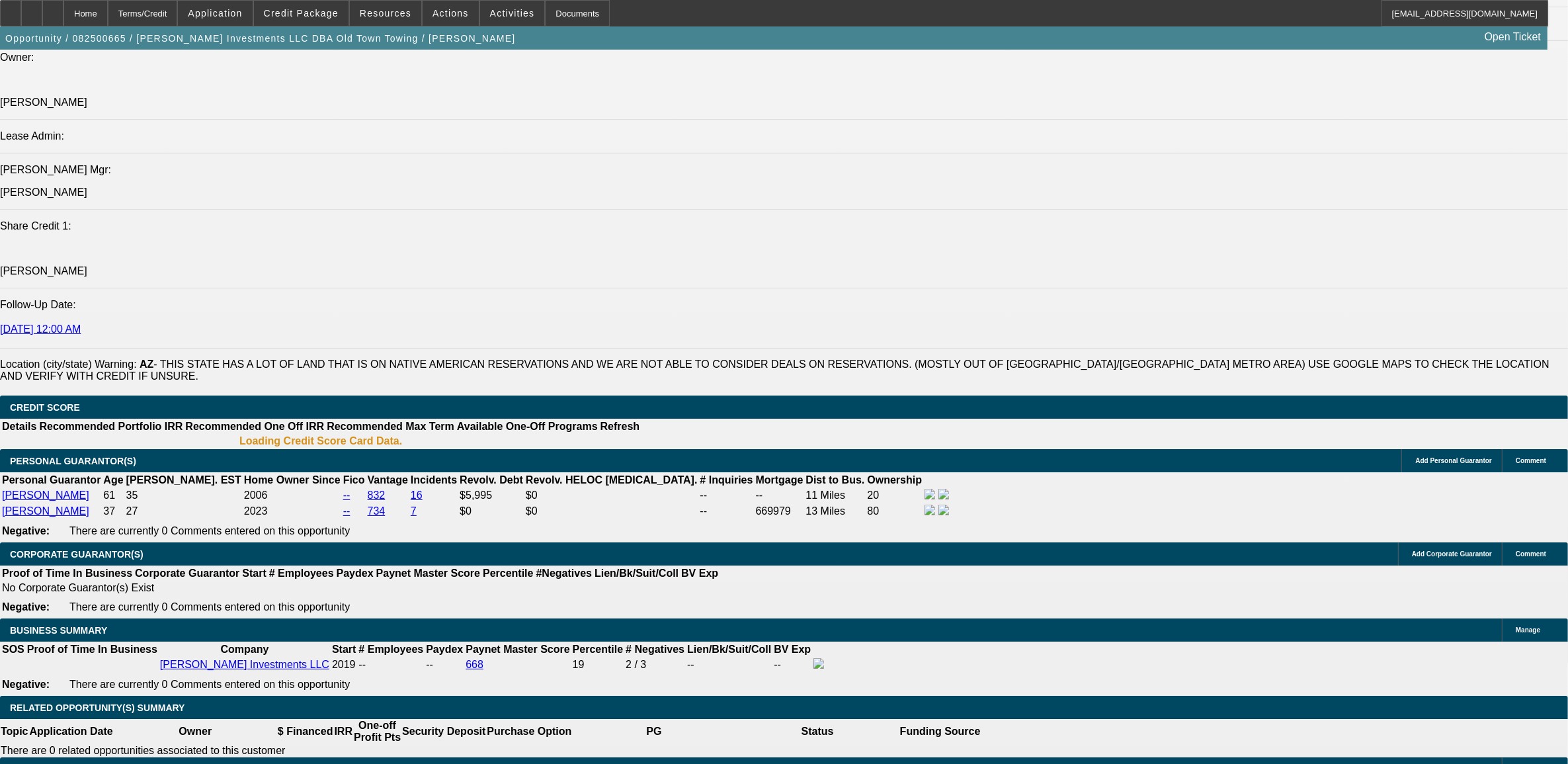
select select "0"
select select "2"
select select "0.1"
select select "4"
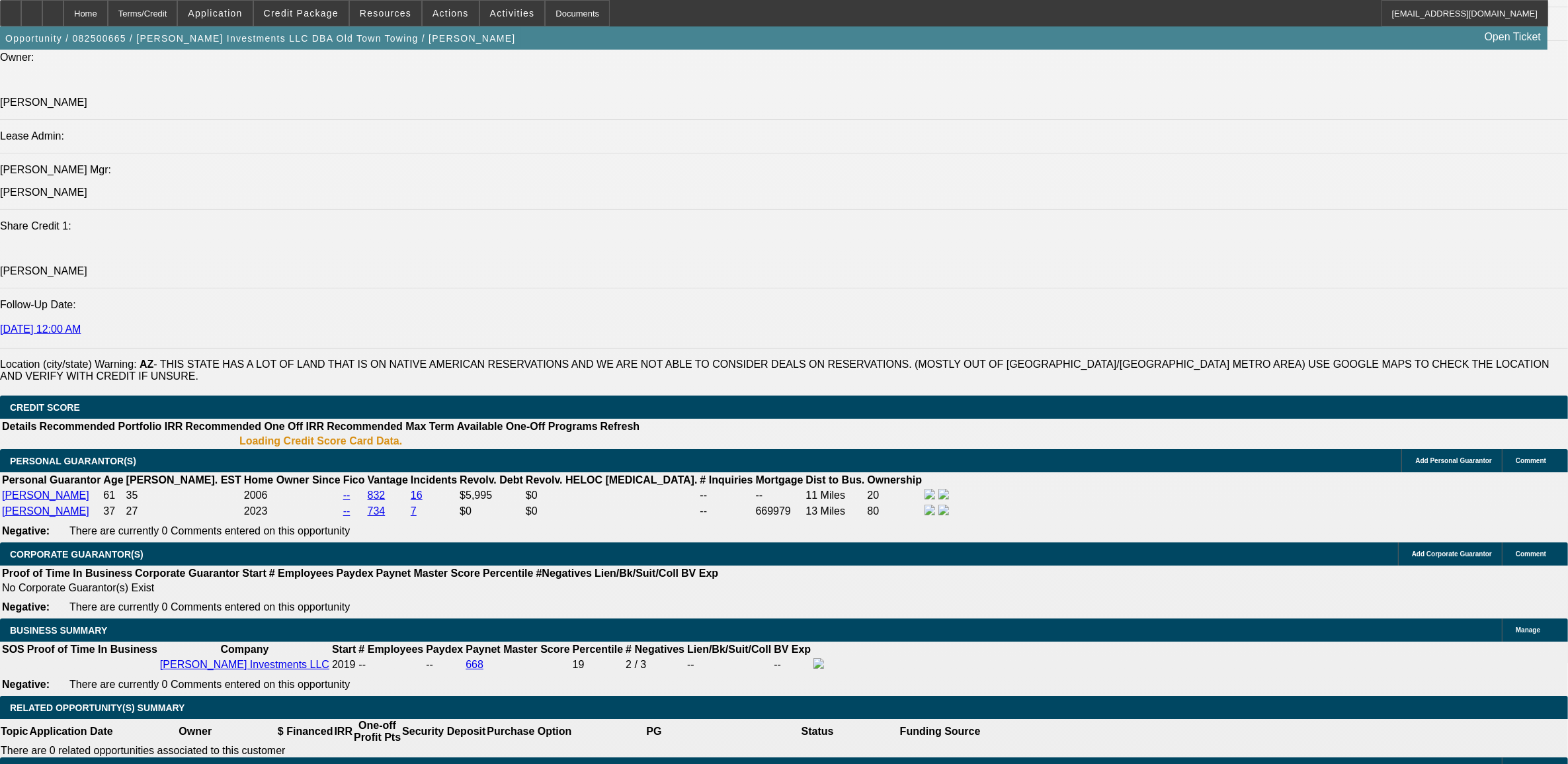
select select "0"
select select "2"
select select "0.1"
select select "4"
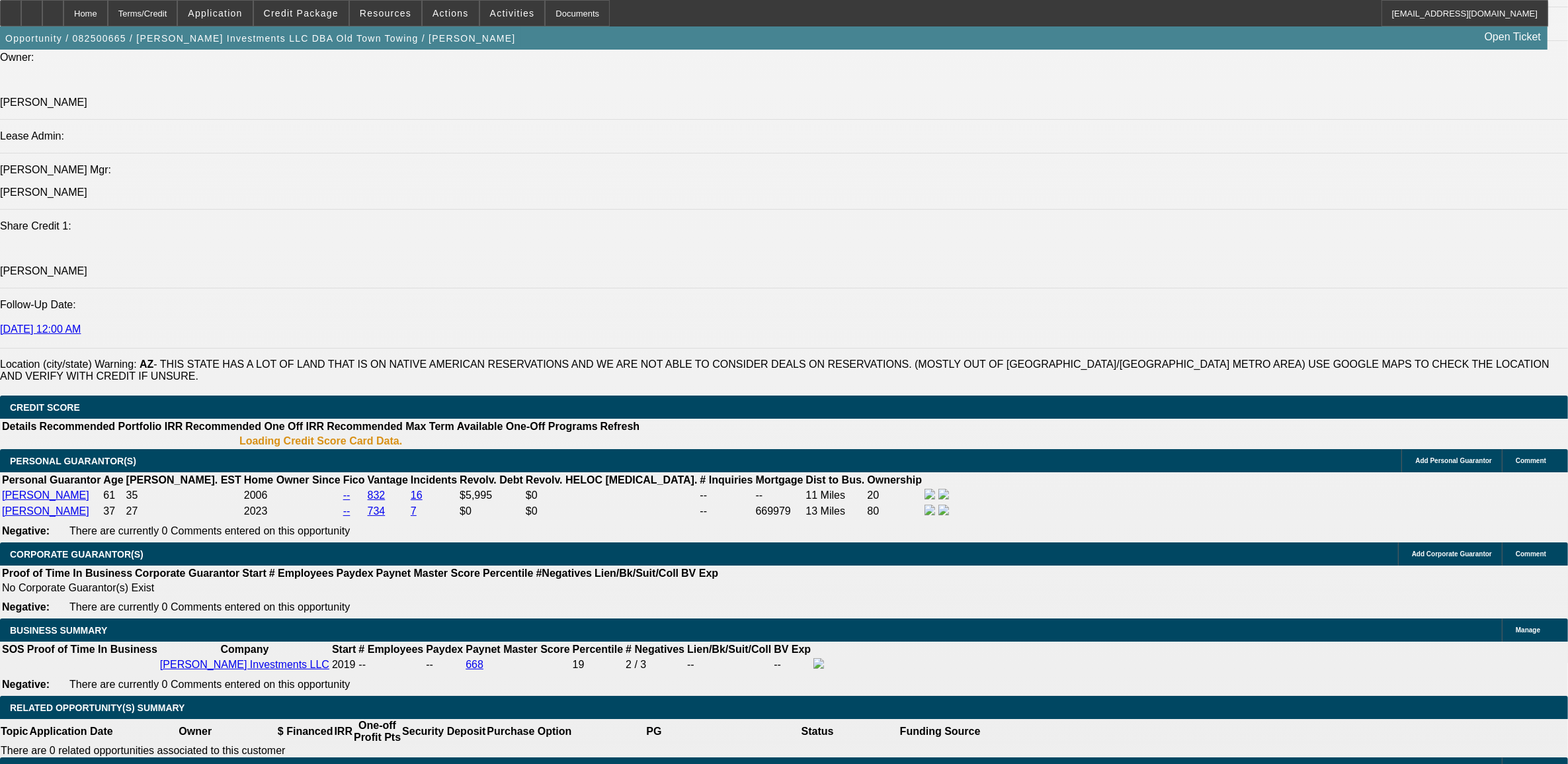
select select "0"
select select "2"
select select "0.1"
select select "4"
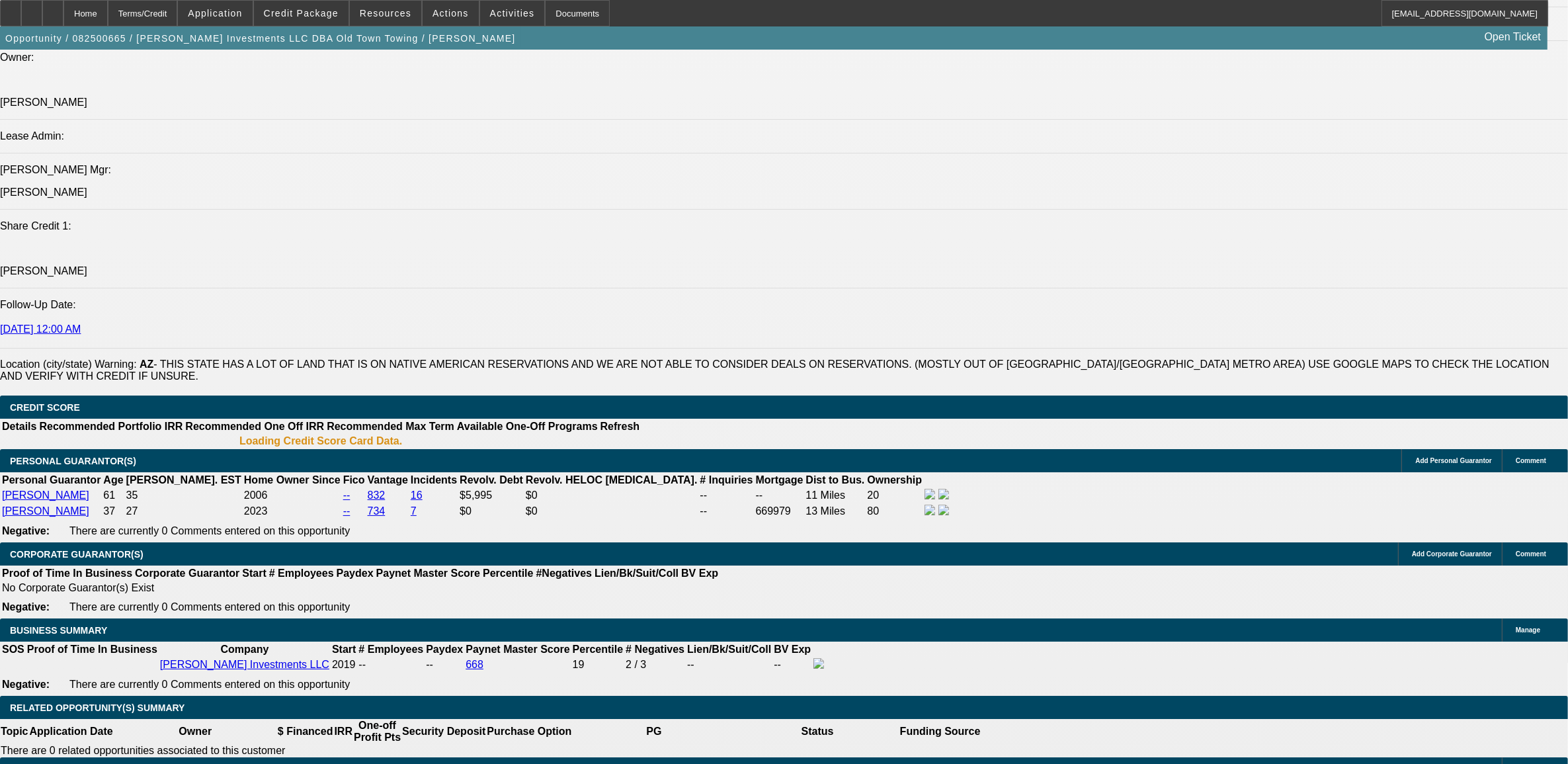
select select "0"
select select "0.1"
select select "4"
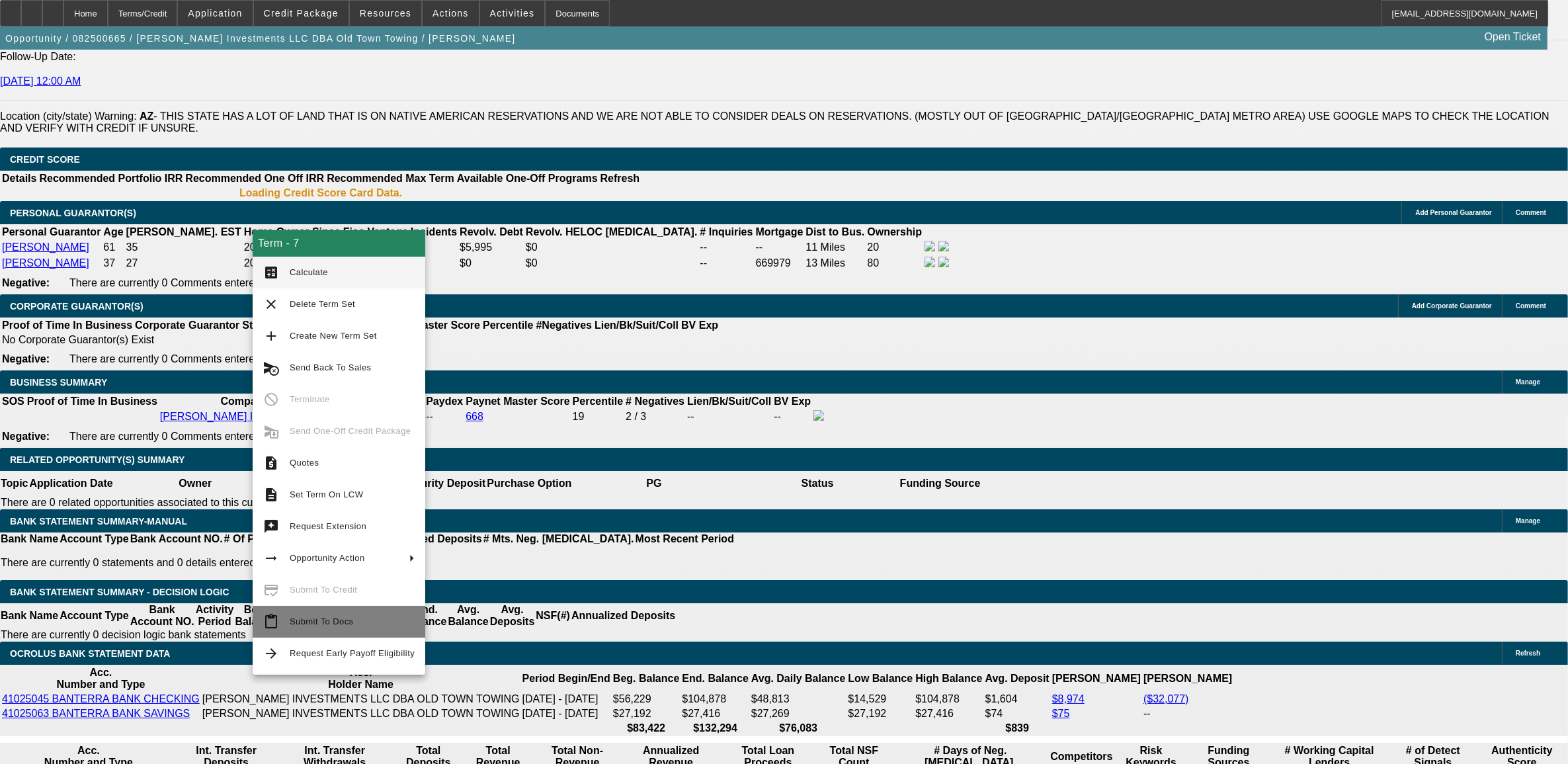
click at [298, 624] on span "Submit To Docs" at bounding box center [322, 621] width 64 height 10
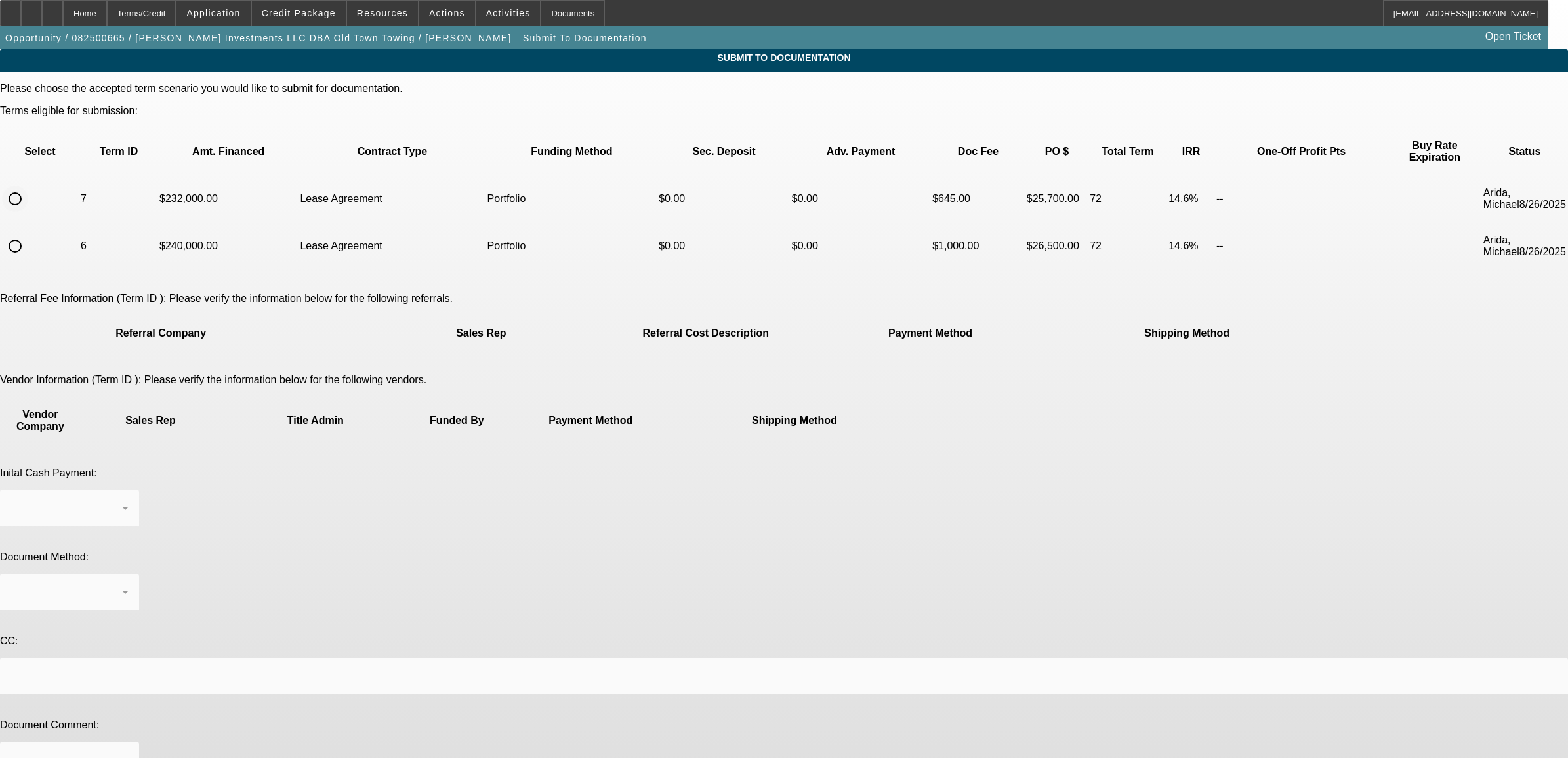
click at [28, 186] on input "radio" at bounding box center [15, 199] width 26 height 26
radio input "true"
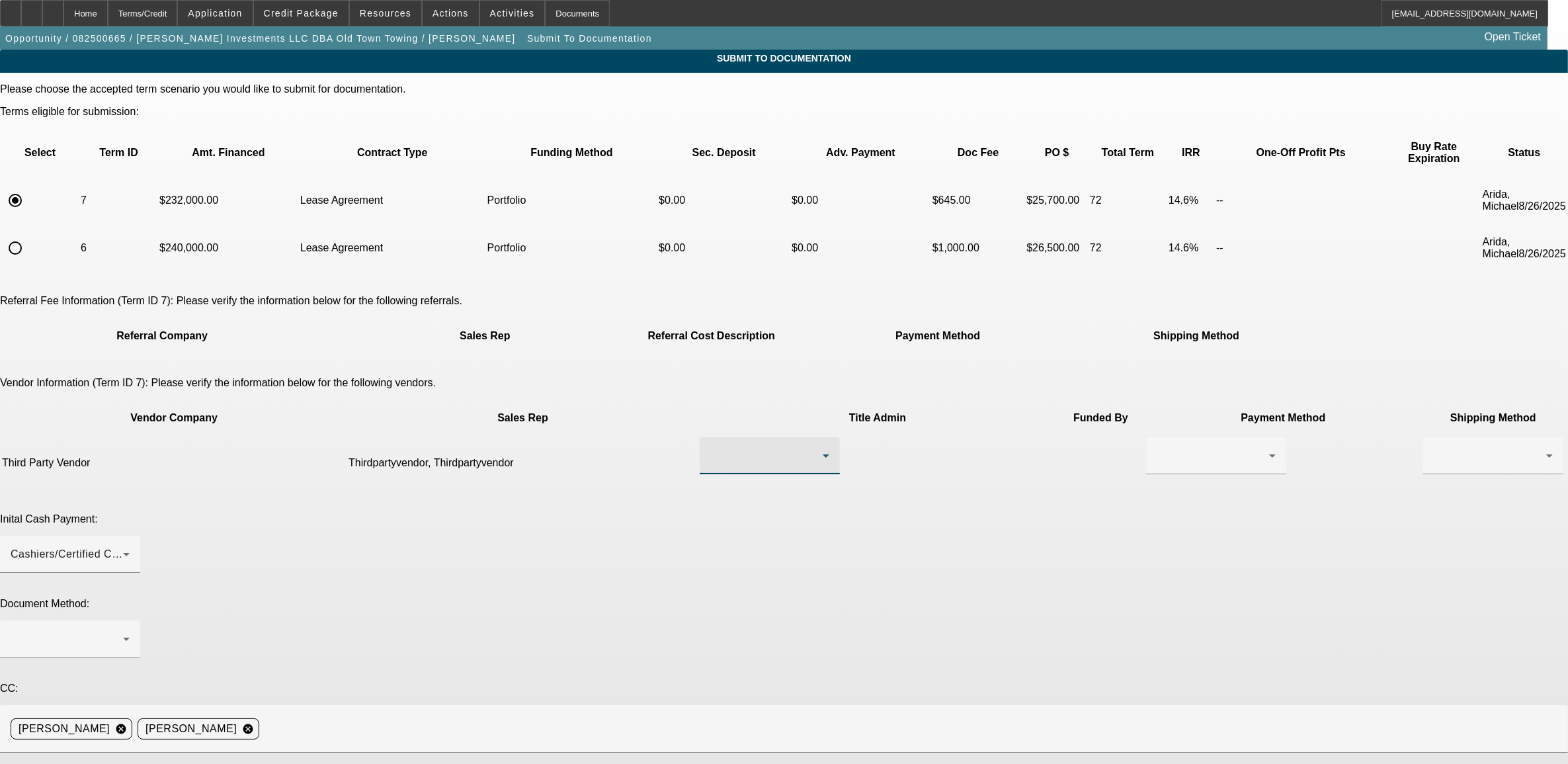
click at [711, 448] on div at bounding box center [766, 456] width 112 height 16
click at [693, 449] on span "Thirdpartyvendor, Thirdpartyvendor" at bounding box center [725, 441] width 134 height 32
click at [1157, 438] on div at bounding box center [1216, 456] width 119 height 37
click at [891, 471] on span "Wire Transfer" at bounding box center [895, 472] width 68 height 16
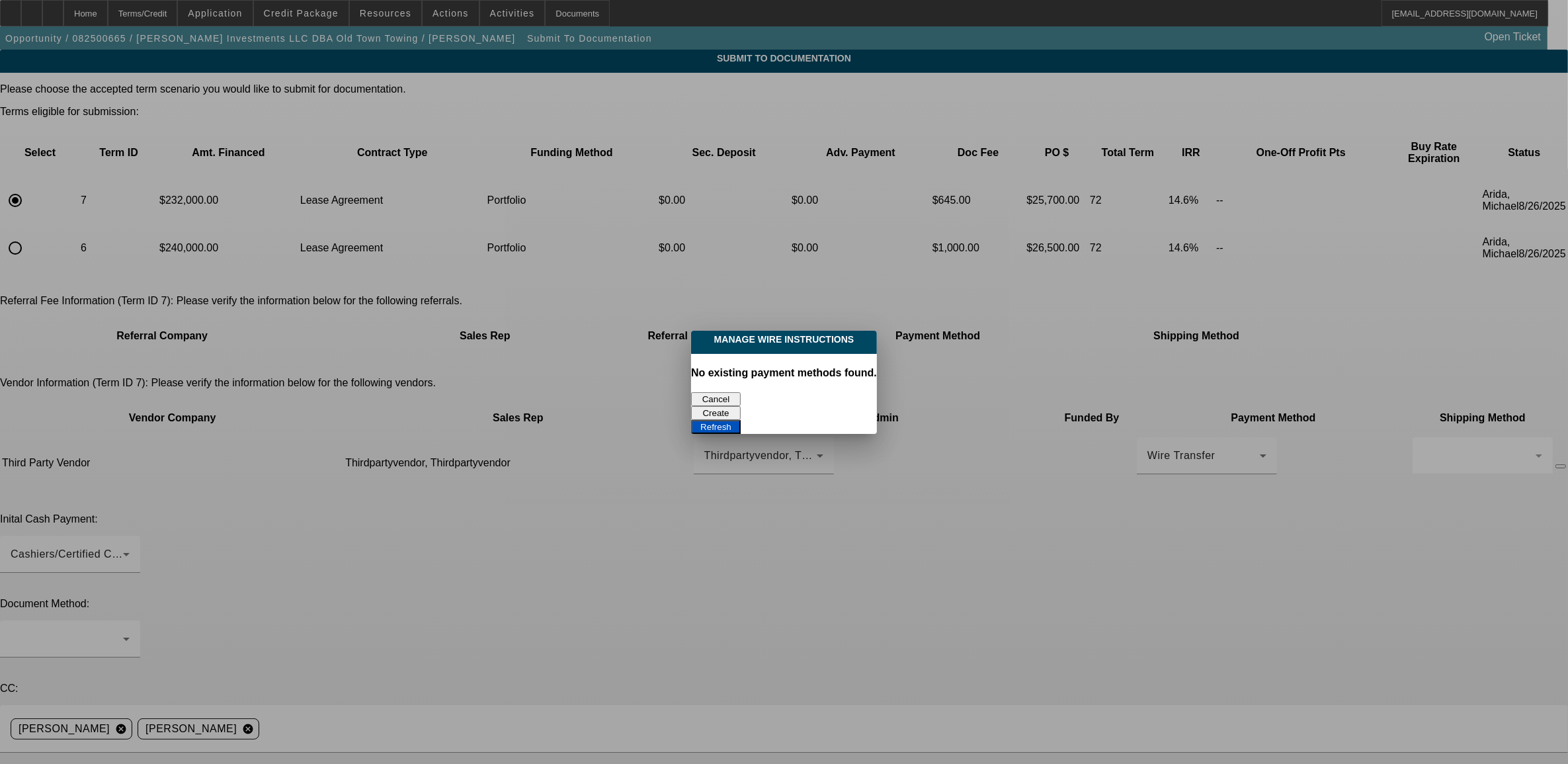
click at [720, 397] on button "Cancel" at bounding box center [716, 399] width 50 height 14
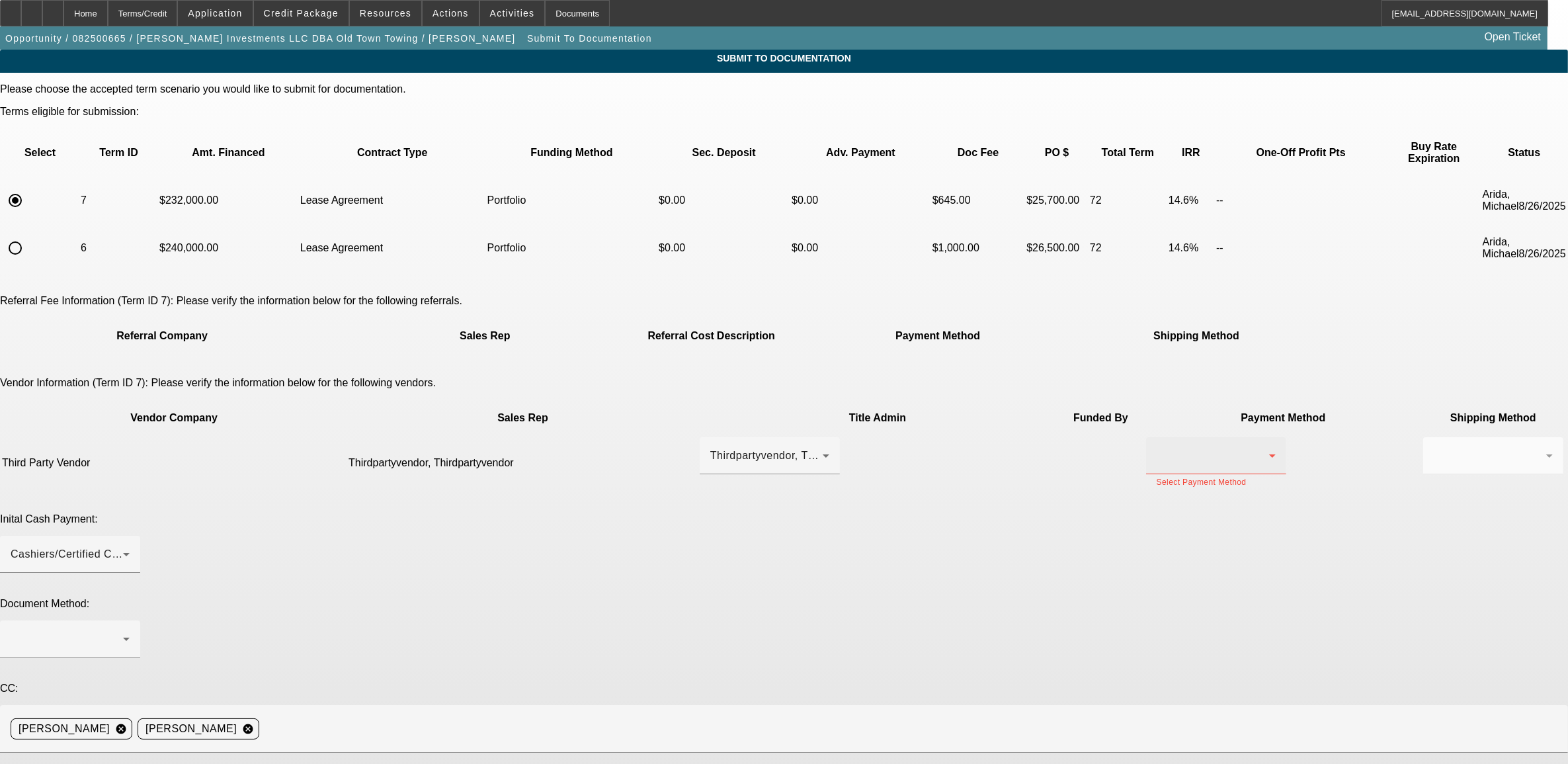
click at [1157, 448] on div at bounding box center [1212, 456] width 112 height 16
drag, startPoint x: 867, startPoint y: 446, endPoint x: 931, endPoint y: 438, distance: 64.5
click at [870, 441] on span "Check" at bounding box center [877, 441] width 32 height 16
click at [1434, 448] on div at bounding box center [1490, 456] width 112 height 16
click at [1022, 469] on span "Fed Ex" at bounding box center [1027, 472] width 36 height 16
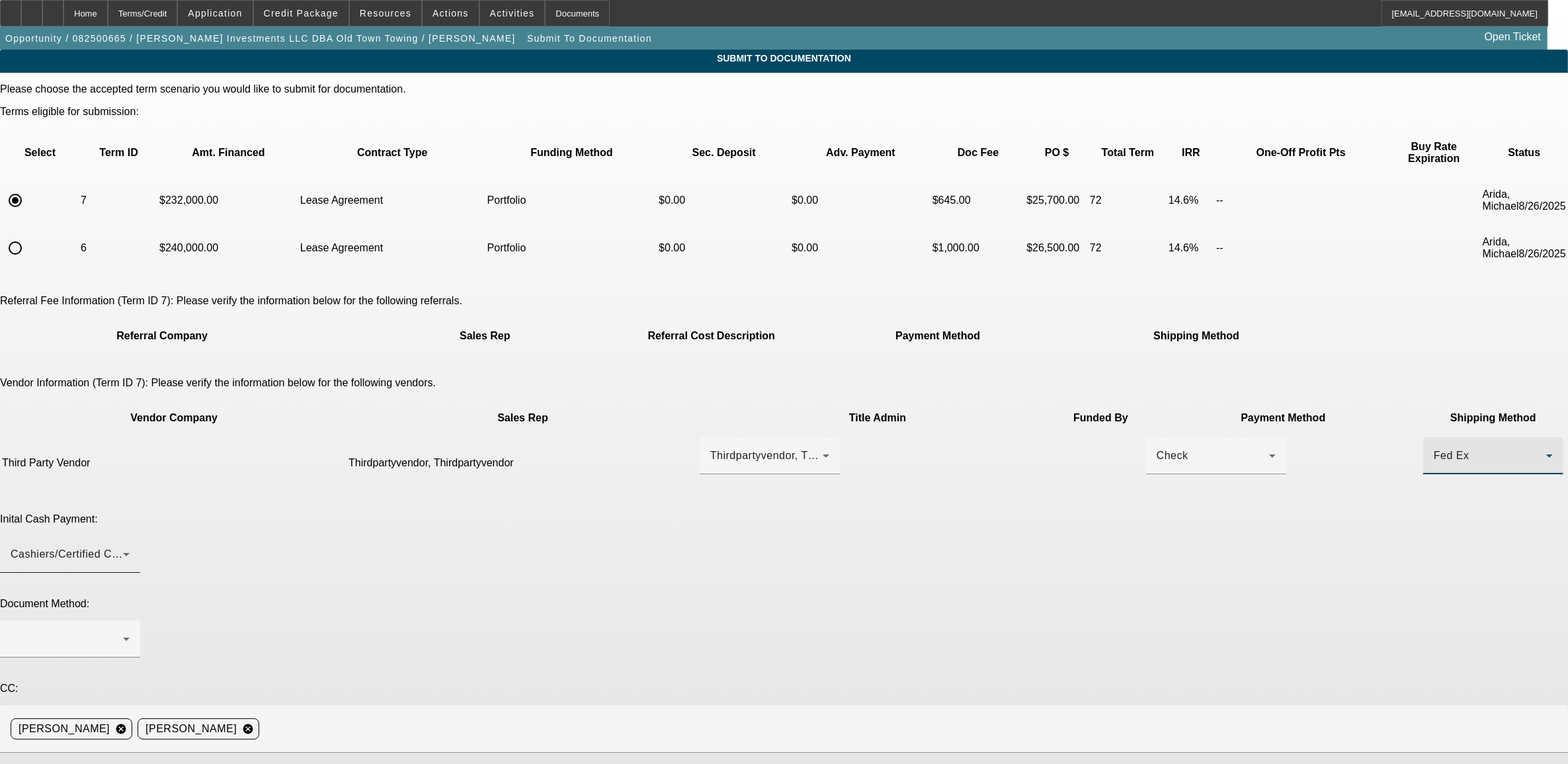
click at [123, 547] on div "Cashiers/Certified Check" at bounding box center [66, 555] width 112 height 16
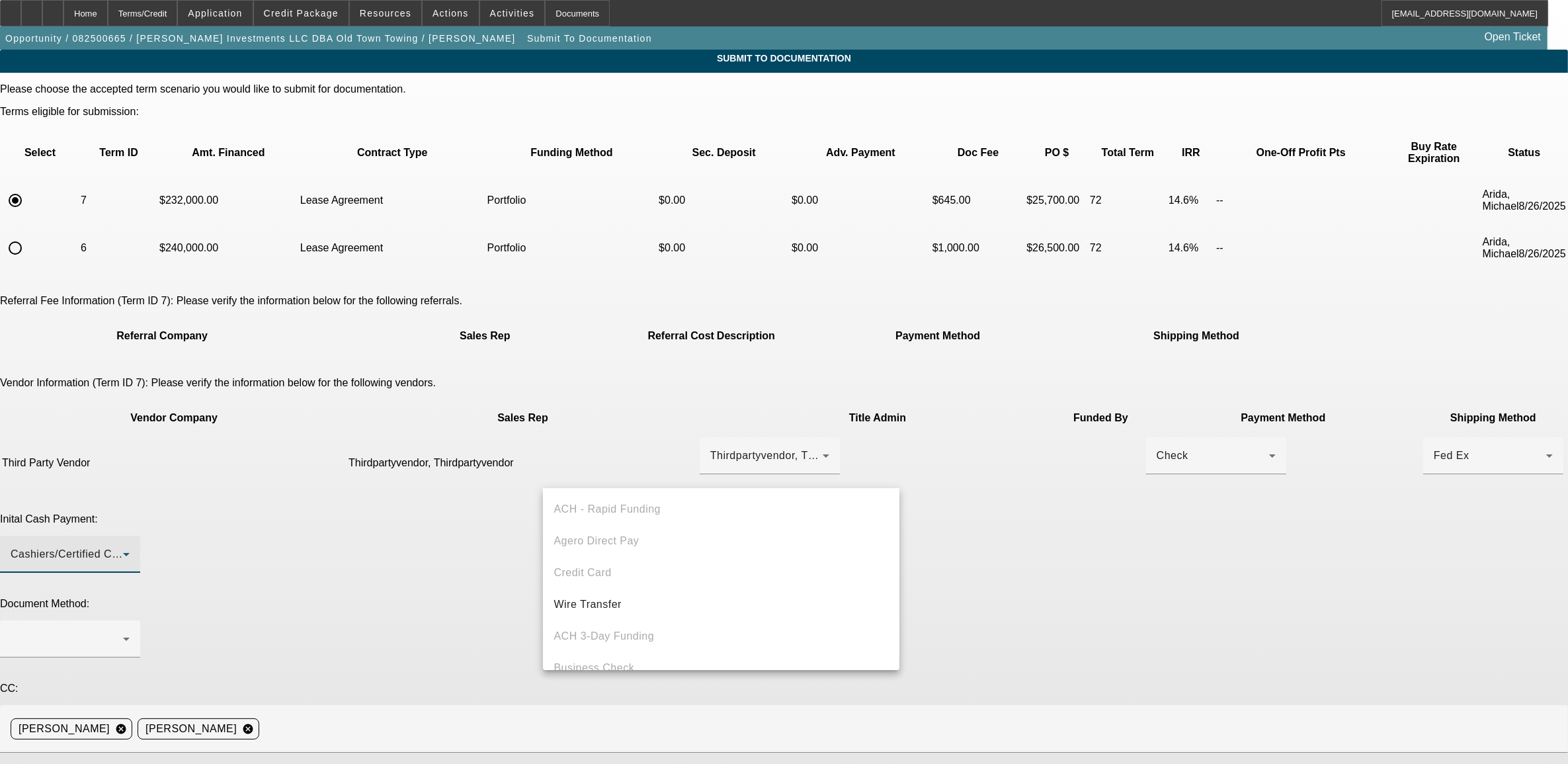
scroll to position [45, 0]
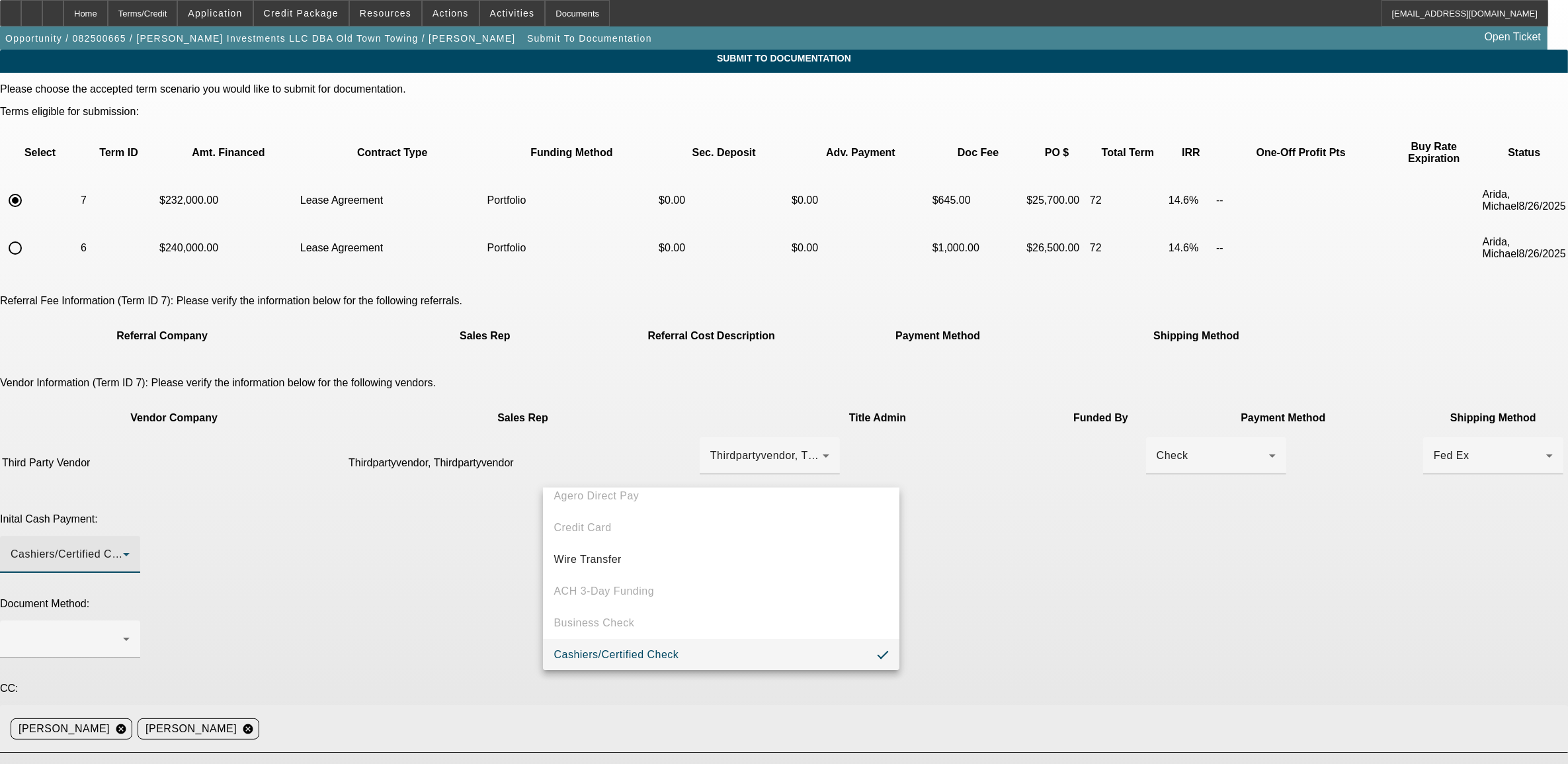
drag, startPoint x: 518, startPoint y: 553, endPoint x: 562, endPoint y: 567, distance: 46.2
click at [520, 553] on div at bounding box center [784, 382] width 1568 height 764
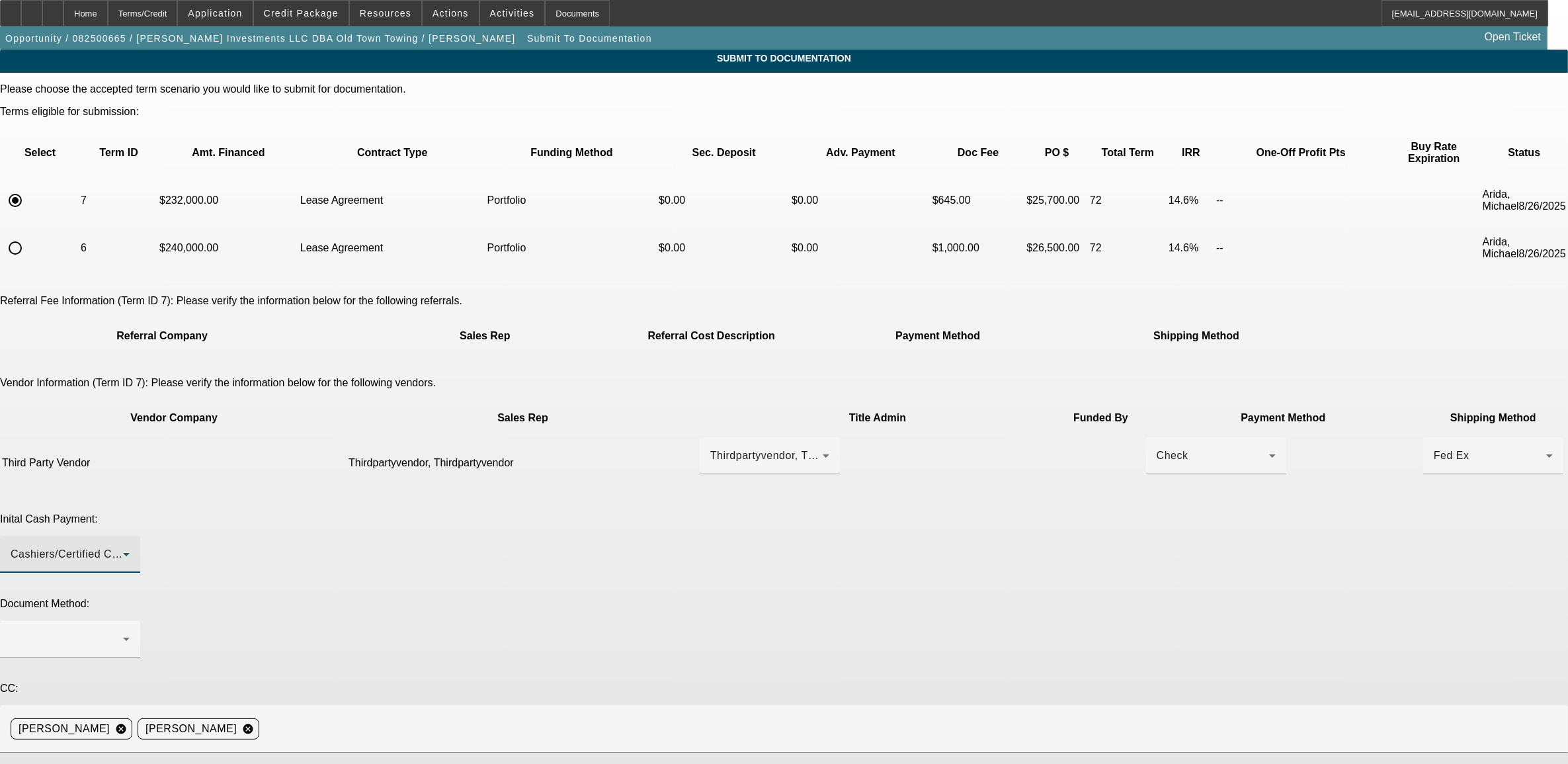
click at [123, 547] on div "Cashiers/Certified Check" at bounding box center [66, 555] width 112 height 16
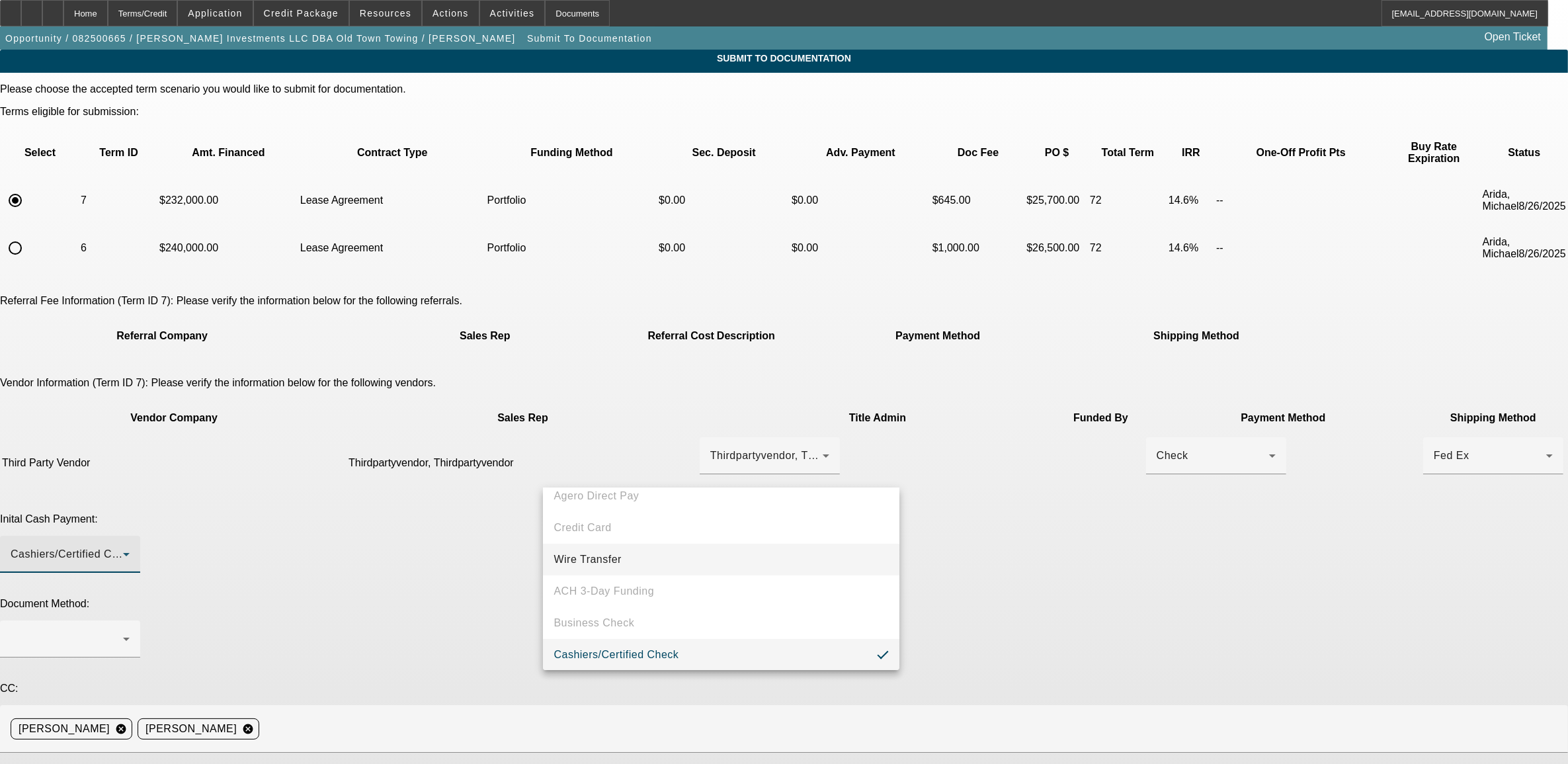
click at [577, 554] on span "Wire Transfer" at bounding box center [588, 560] width 68 height 16
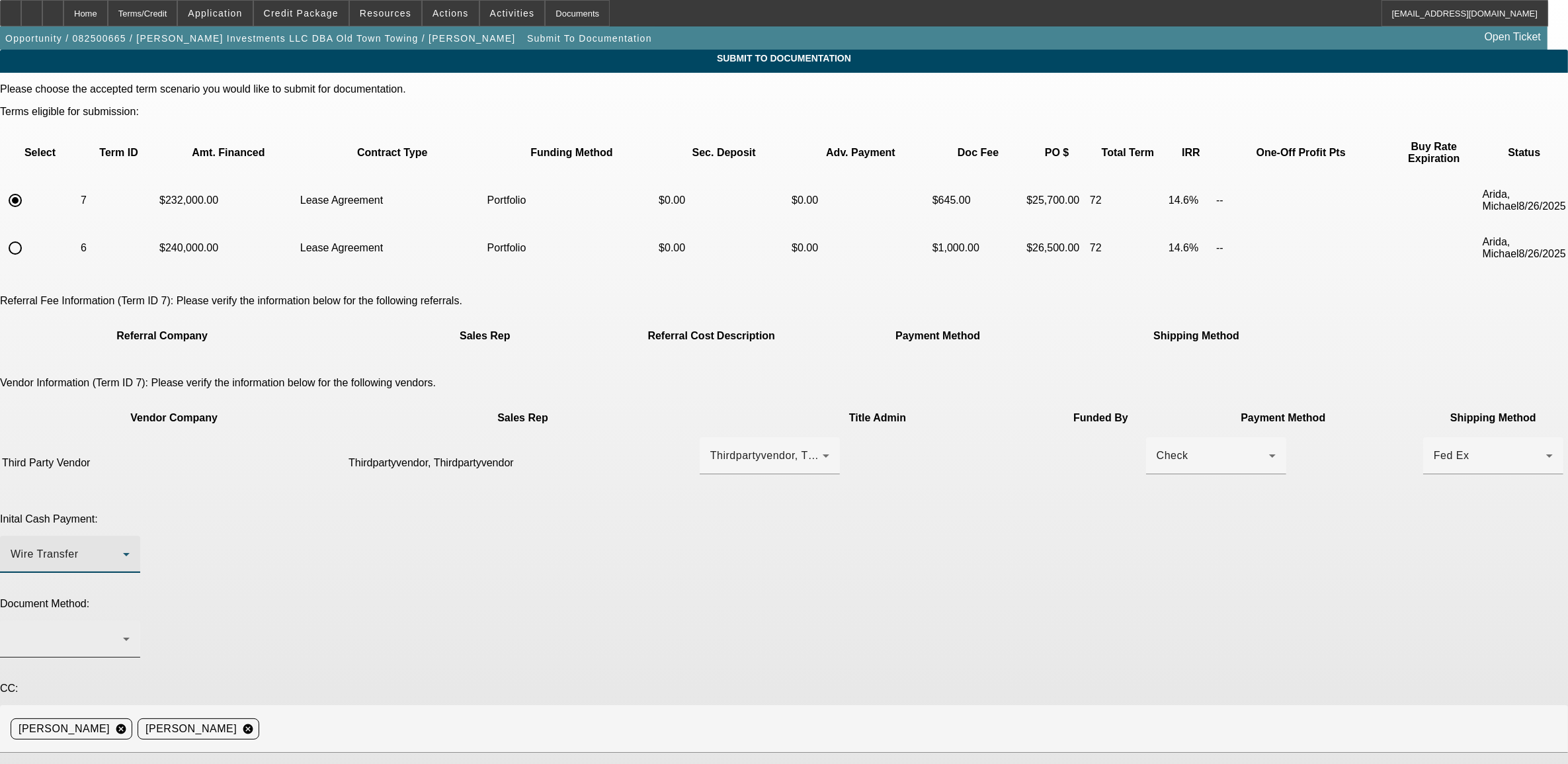
click at [123, 631] on div at bounding box center [66, 639] width 112 height 16
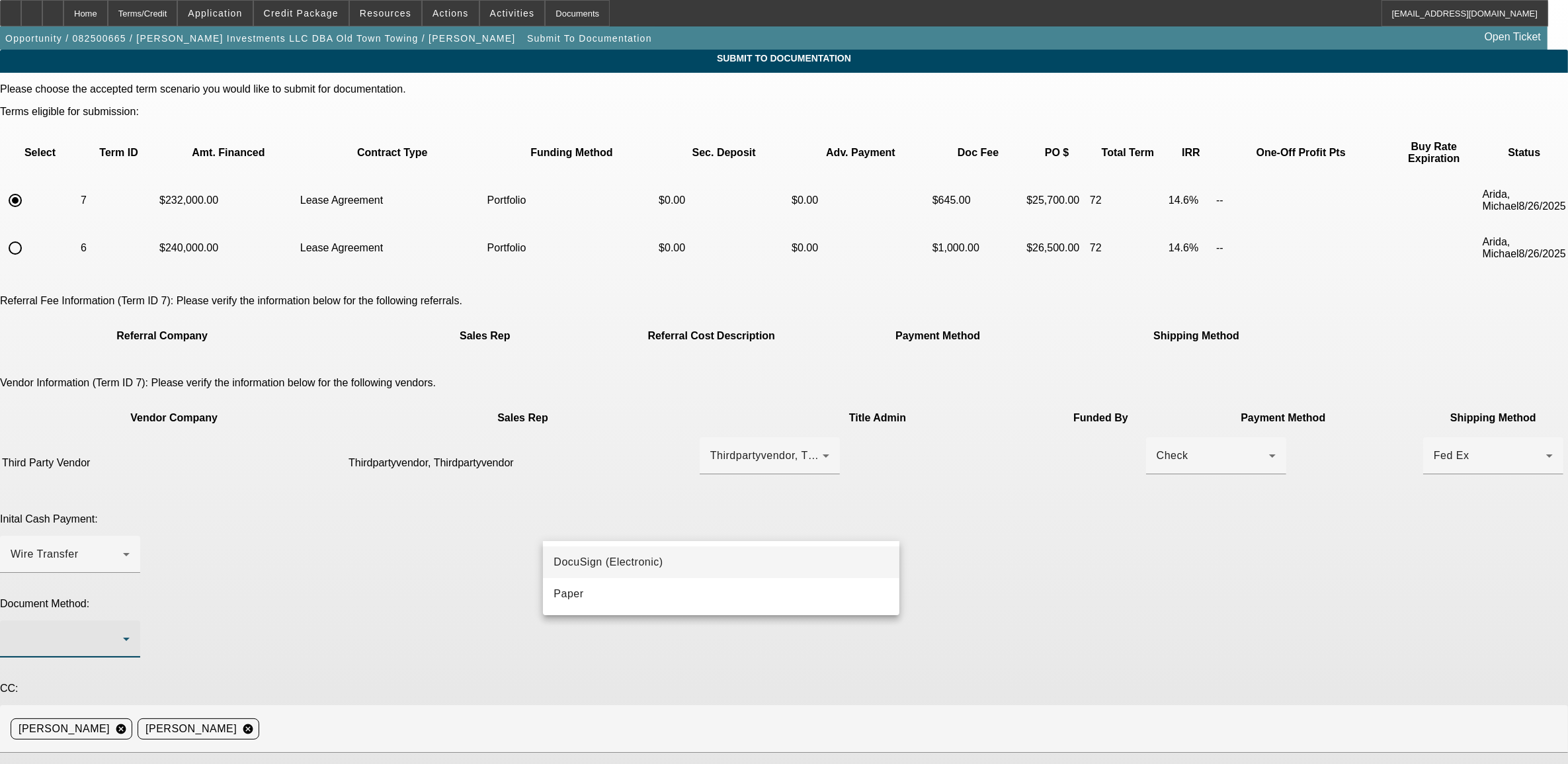
click at [589, 557] on span "DocuSign (Electronic)" at bounding box center [608, 563] width 109 height 16
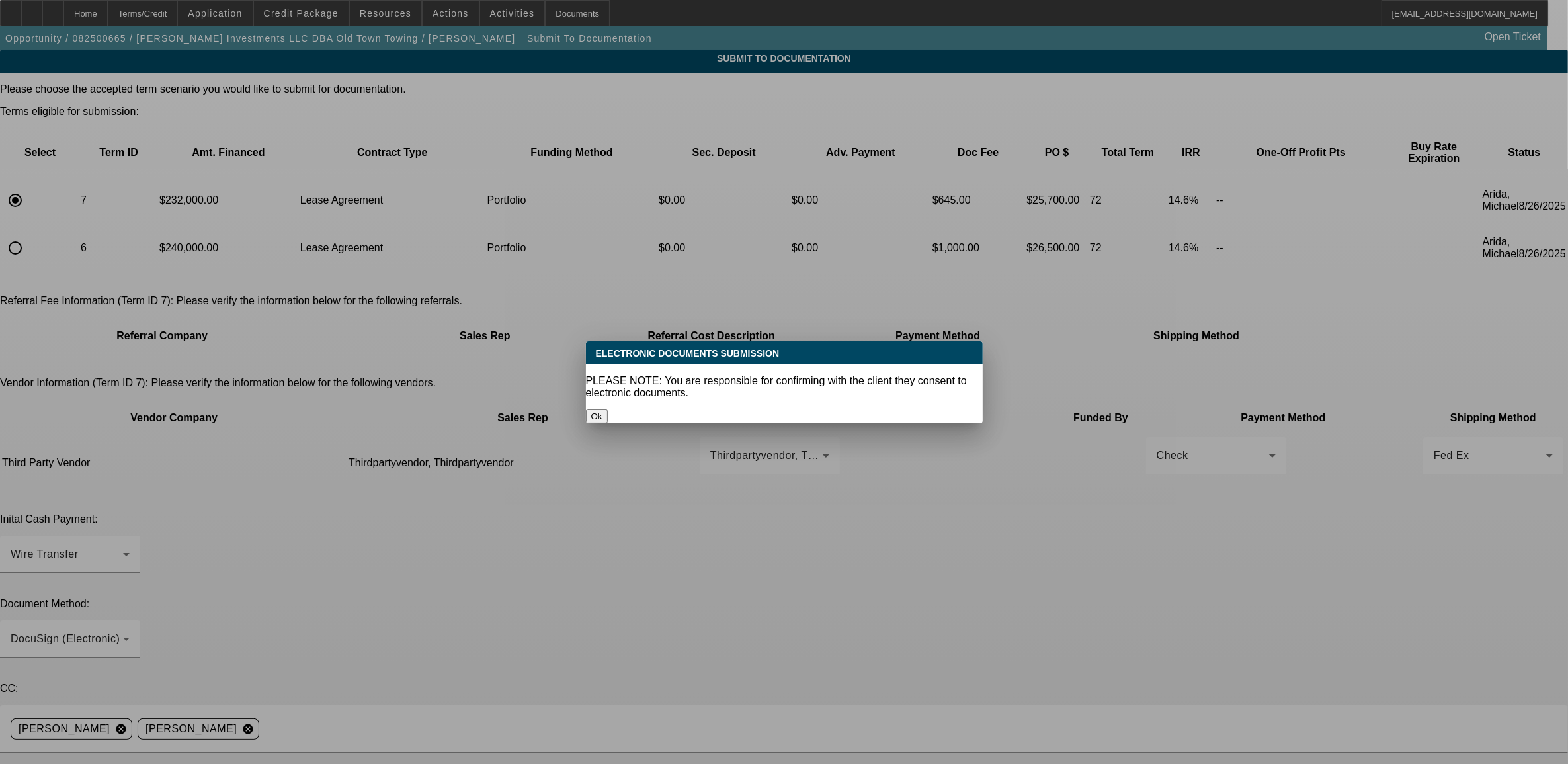
click at [608, 410] on button "Ok" at bounding box center [597, 416] width 22 height 14
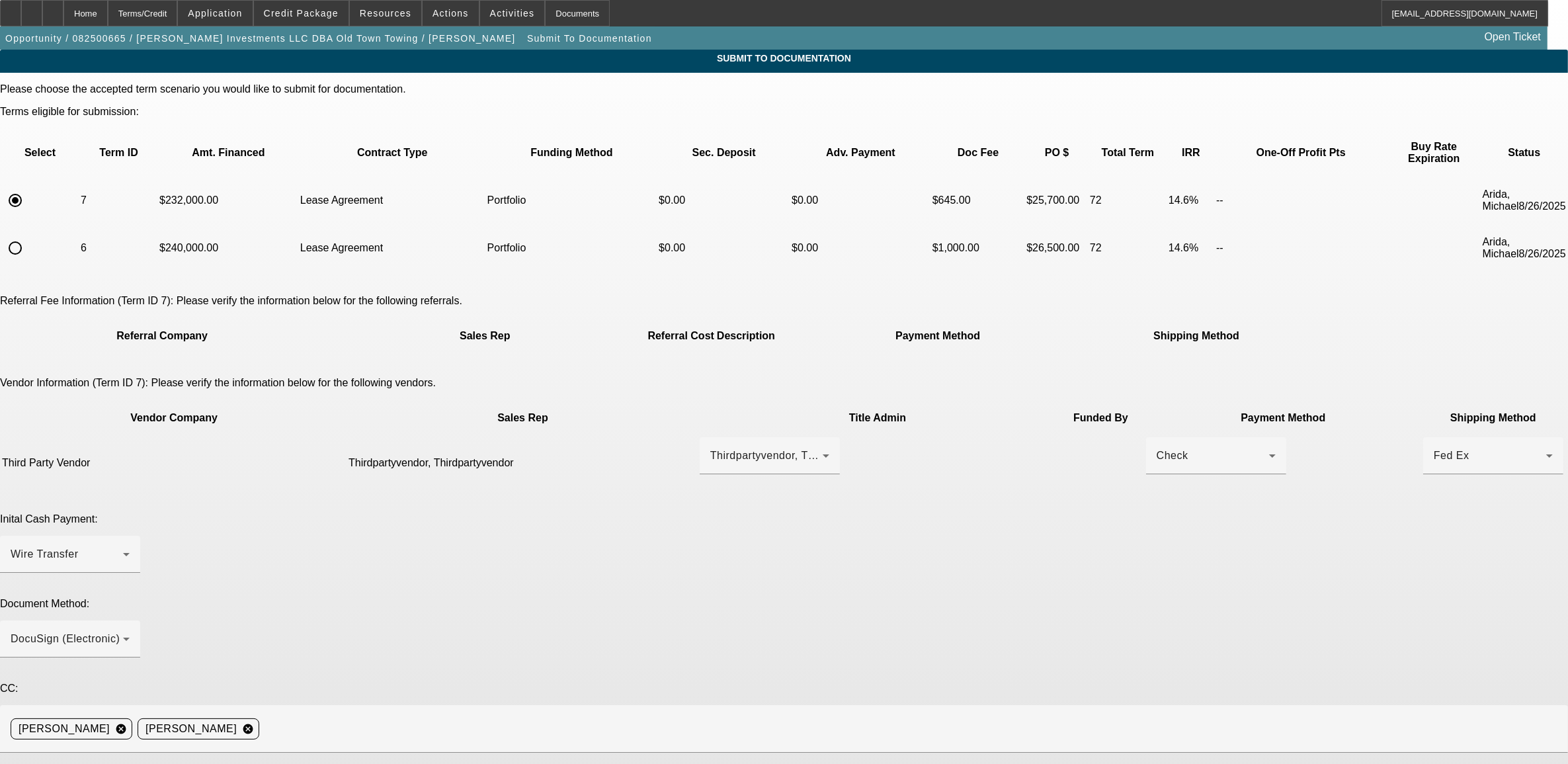
drag, startPoint x: 686, startPoint y: 650, endPoint x: 679, endPoint y: 617, distance: 33.7
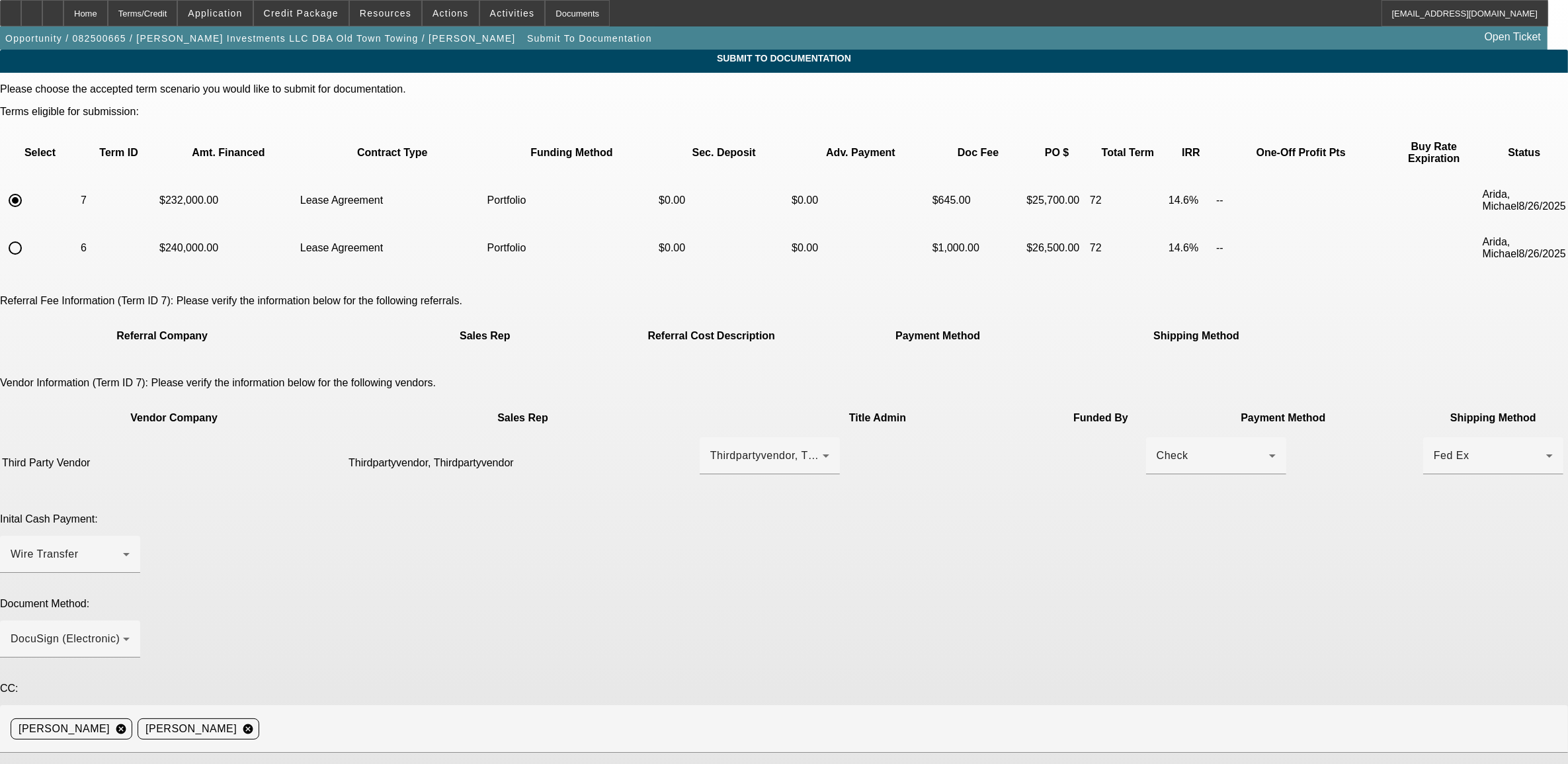
paste textarea "Jim Jackewich"
paste textarea "1528 Riverdale St"
paste textarea "413.250.2385"
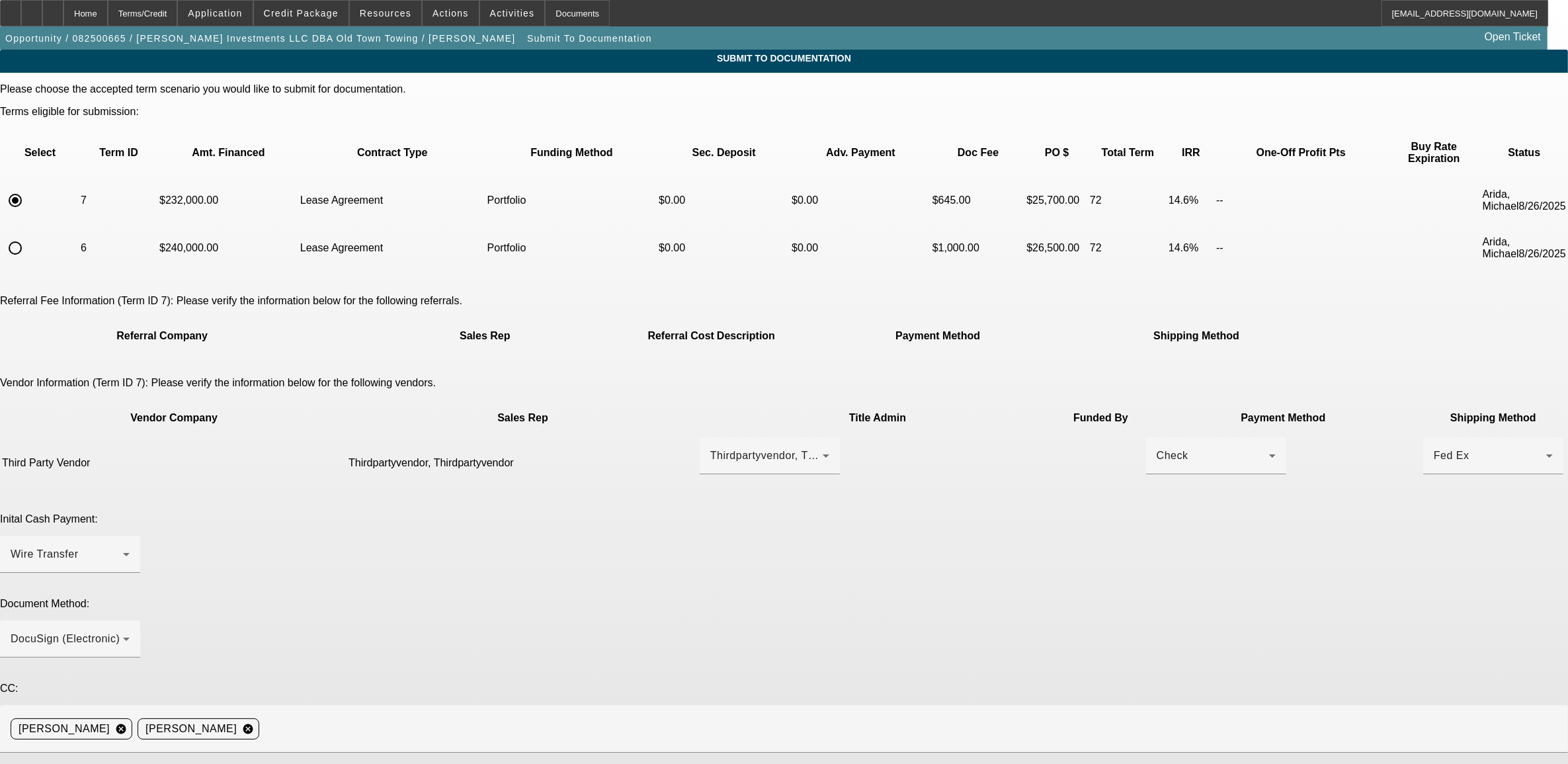
paste textarea "jimjackewich@yahoo.com"
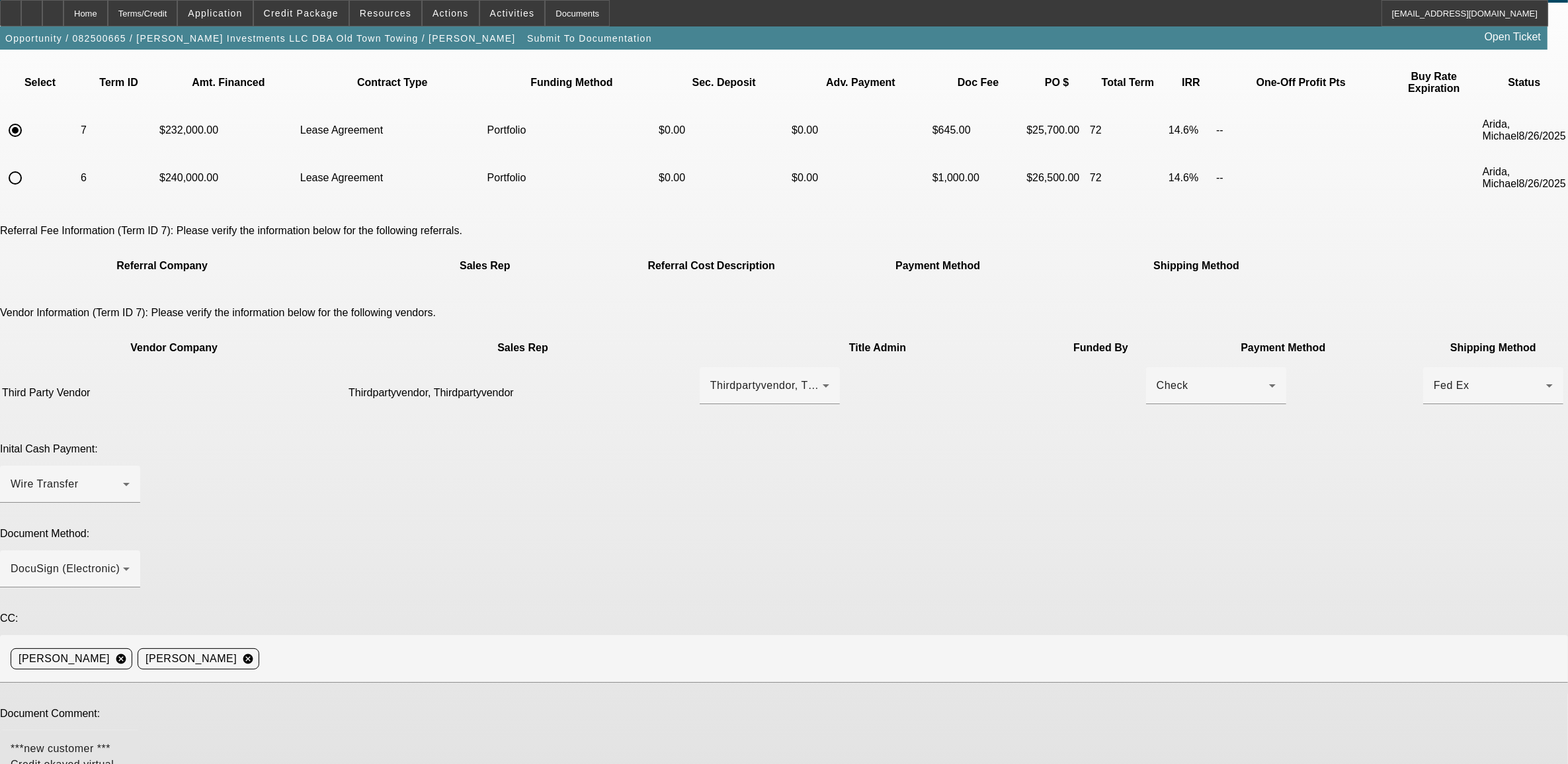
type textarea "***new customer *** Credit okayed virtual inspection for port deal *** please o…"
type textarea "price went down"
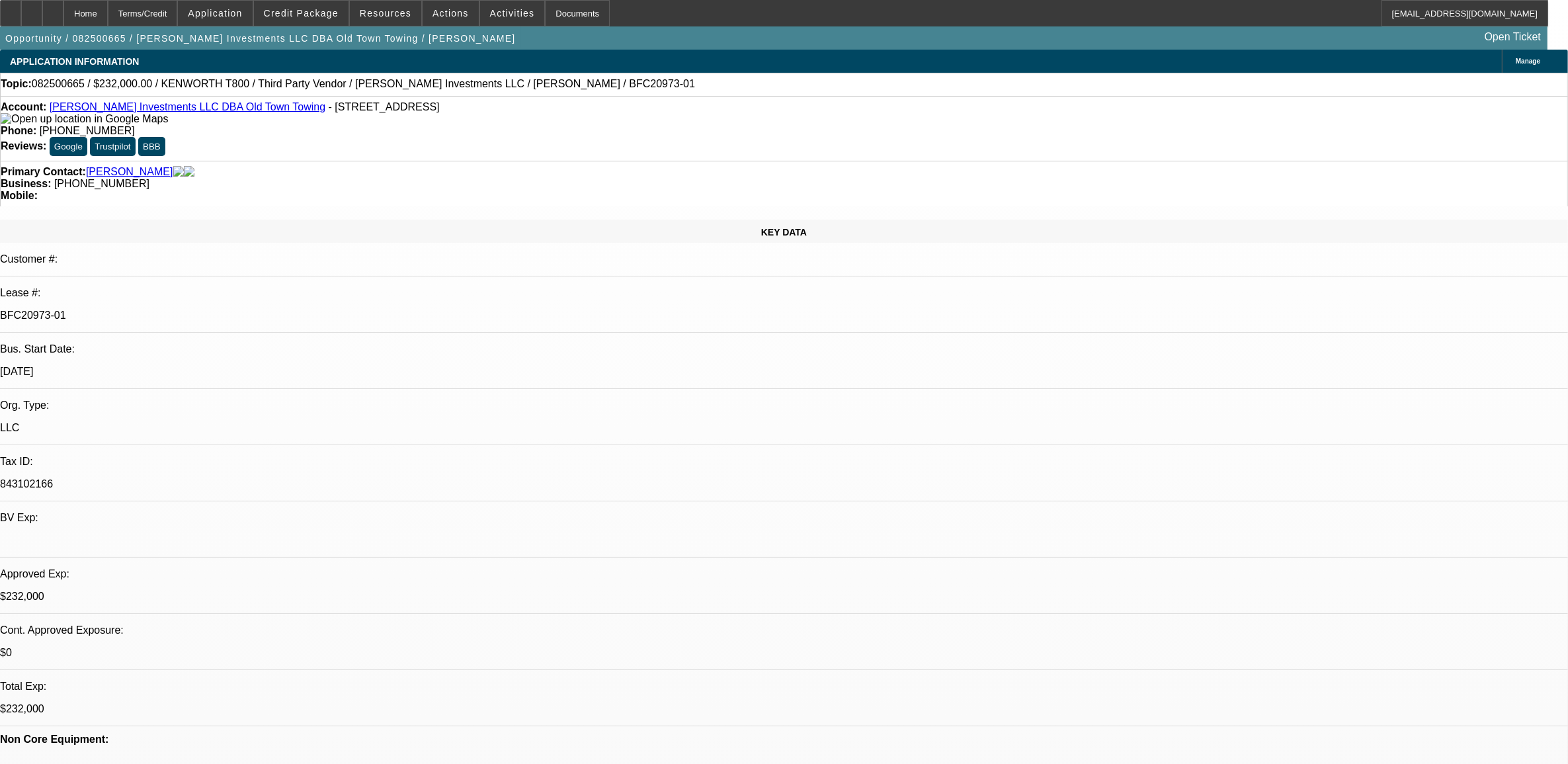
select select "0"
select select "2"
select select "0.1"
select select "4"
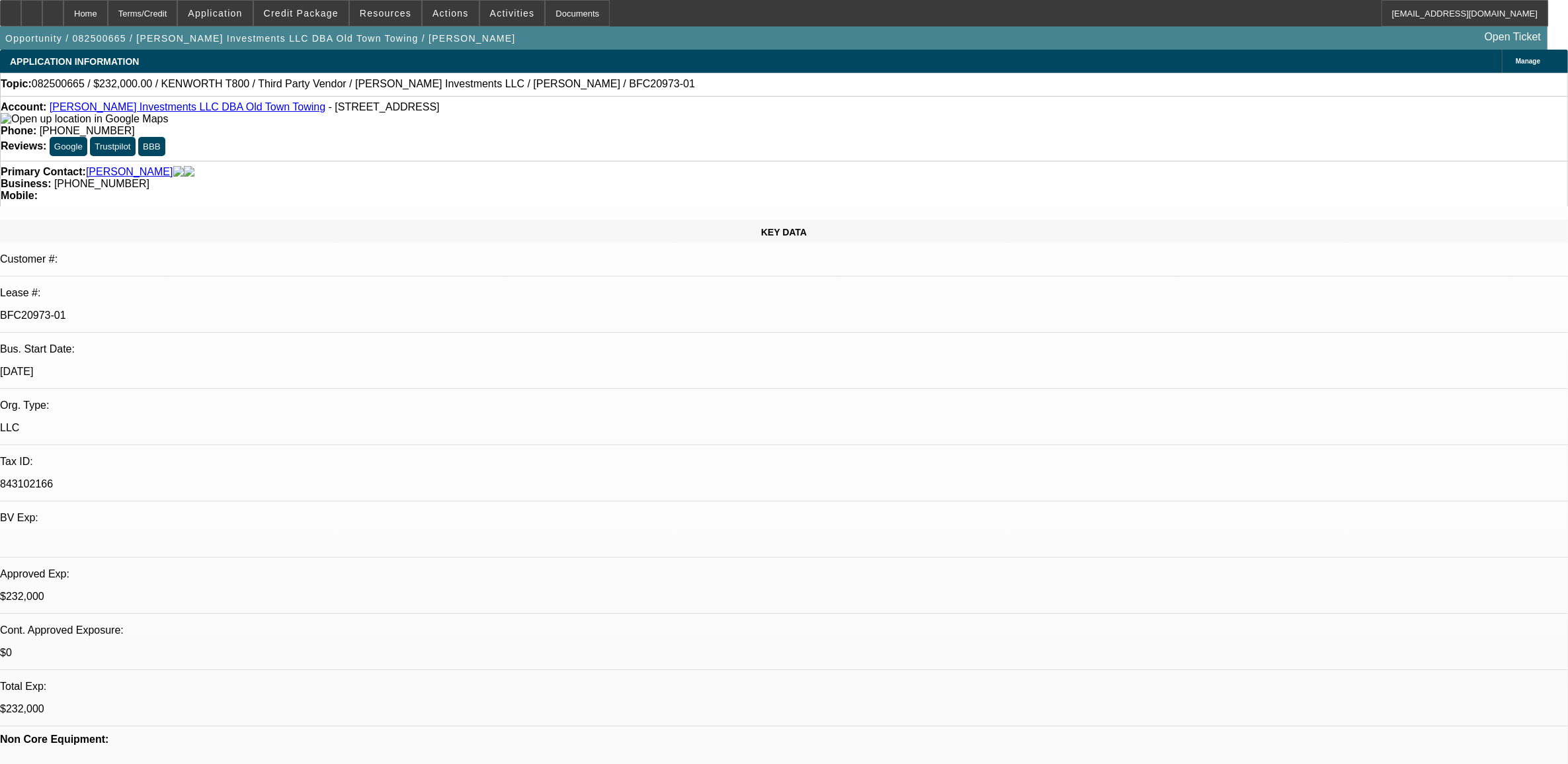
select select "0"
select select "2"
select select "0.1"
select select "4"
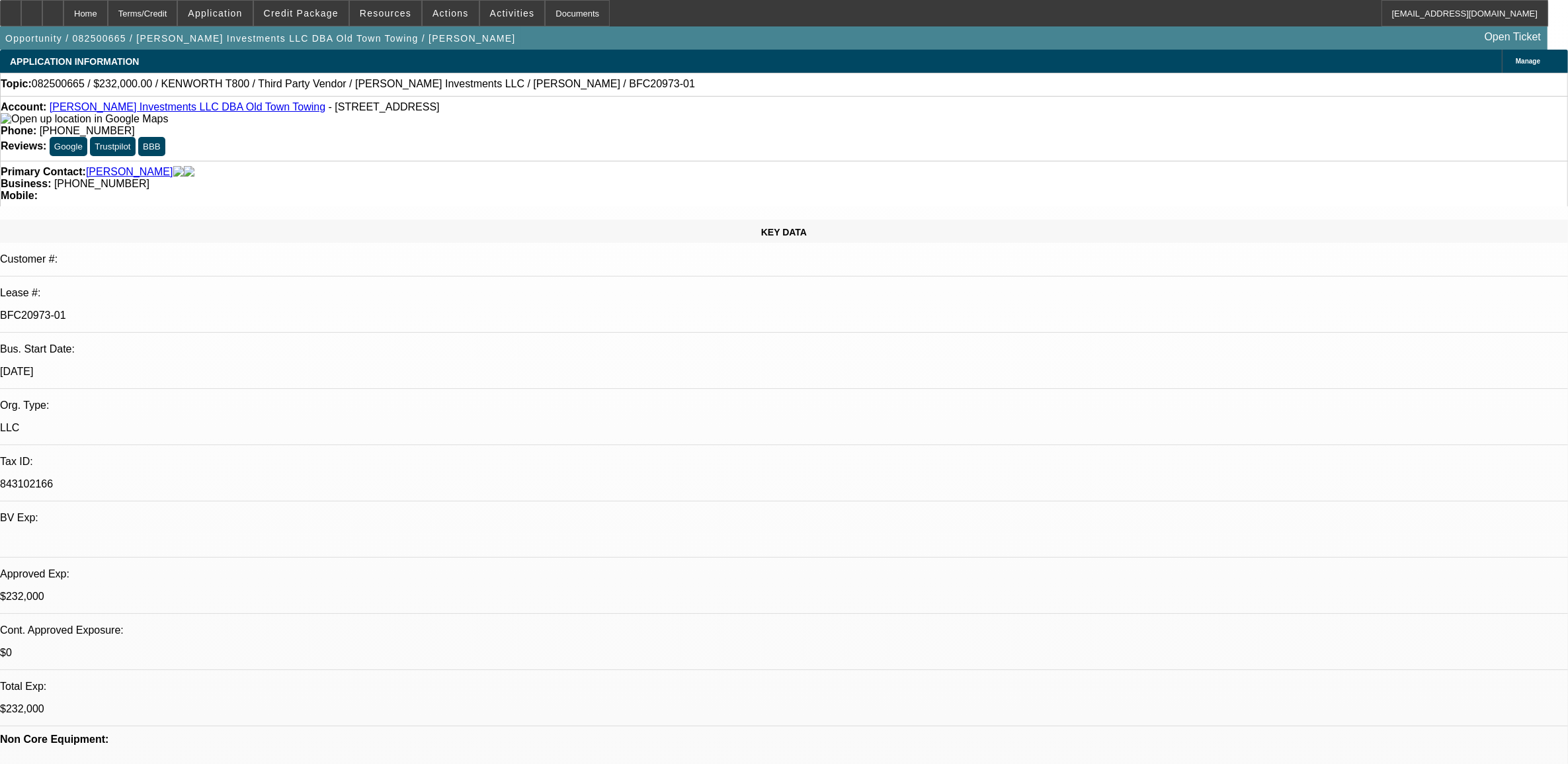
select select "0"
select select "2"
select select "0.1"
select select "4"
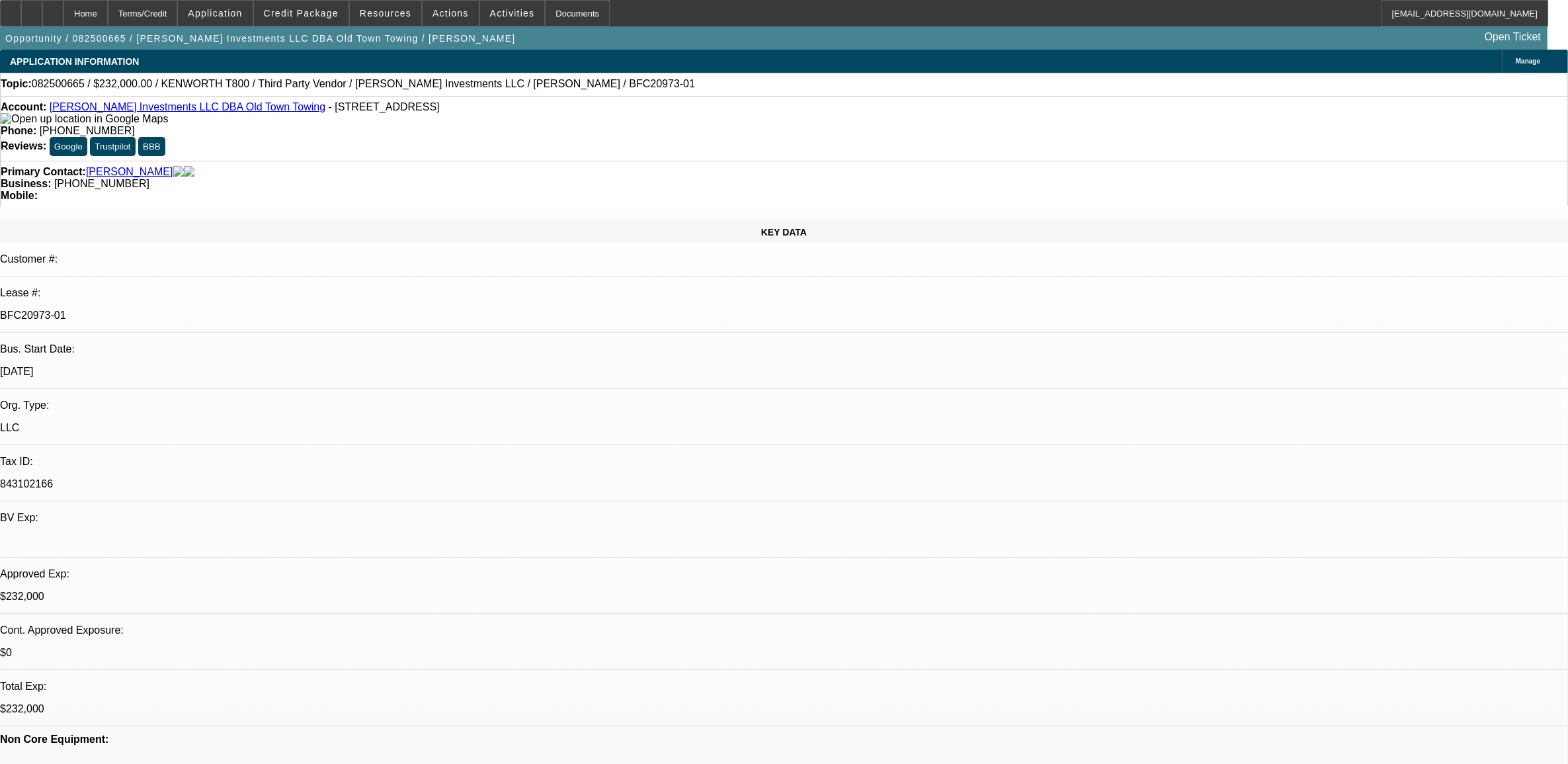
select select "0"
select select "0.1"
select select "4"
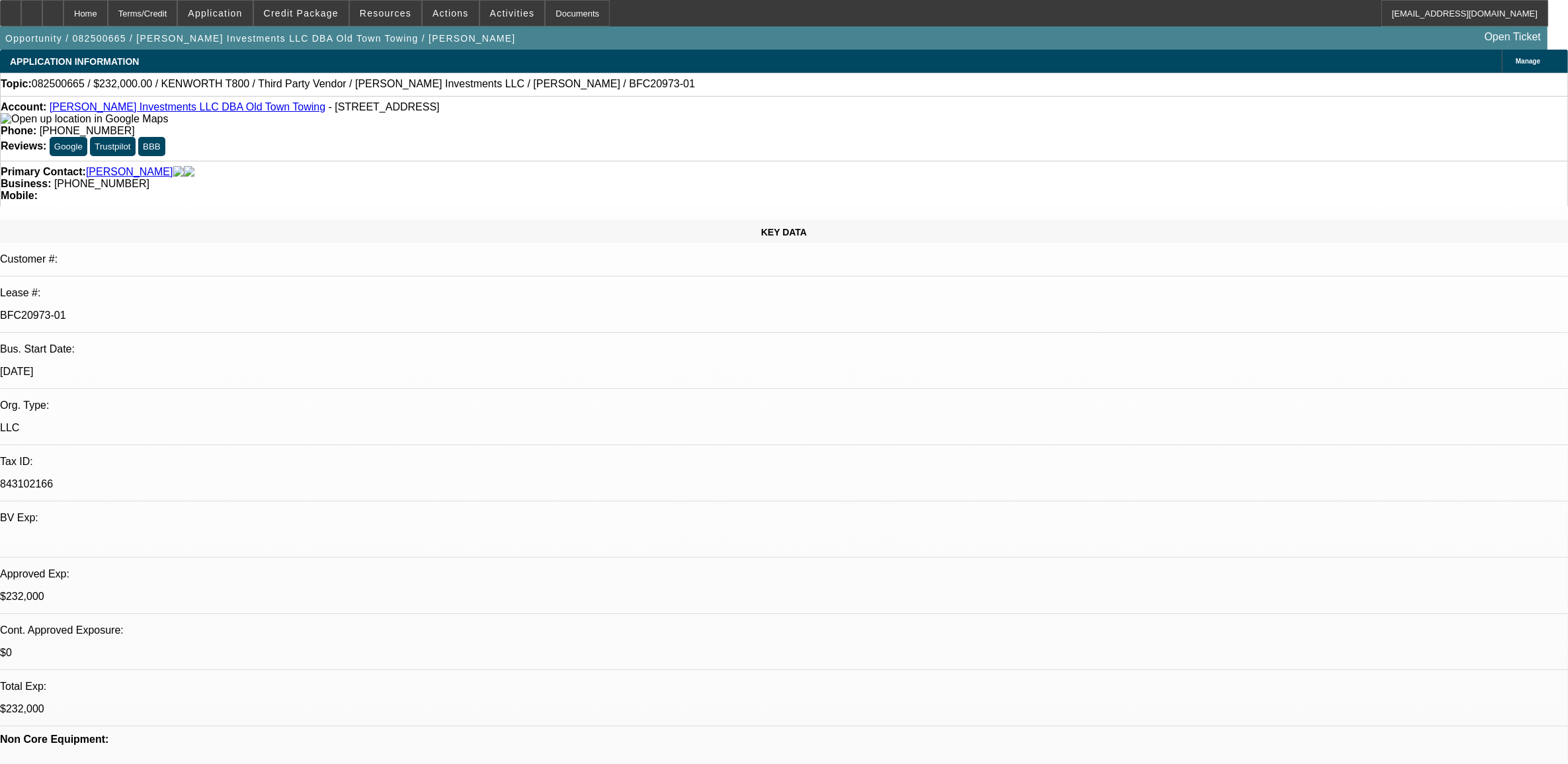
select select "0"
select select "0.1"
select select "0"
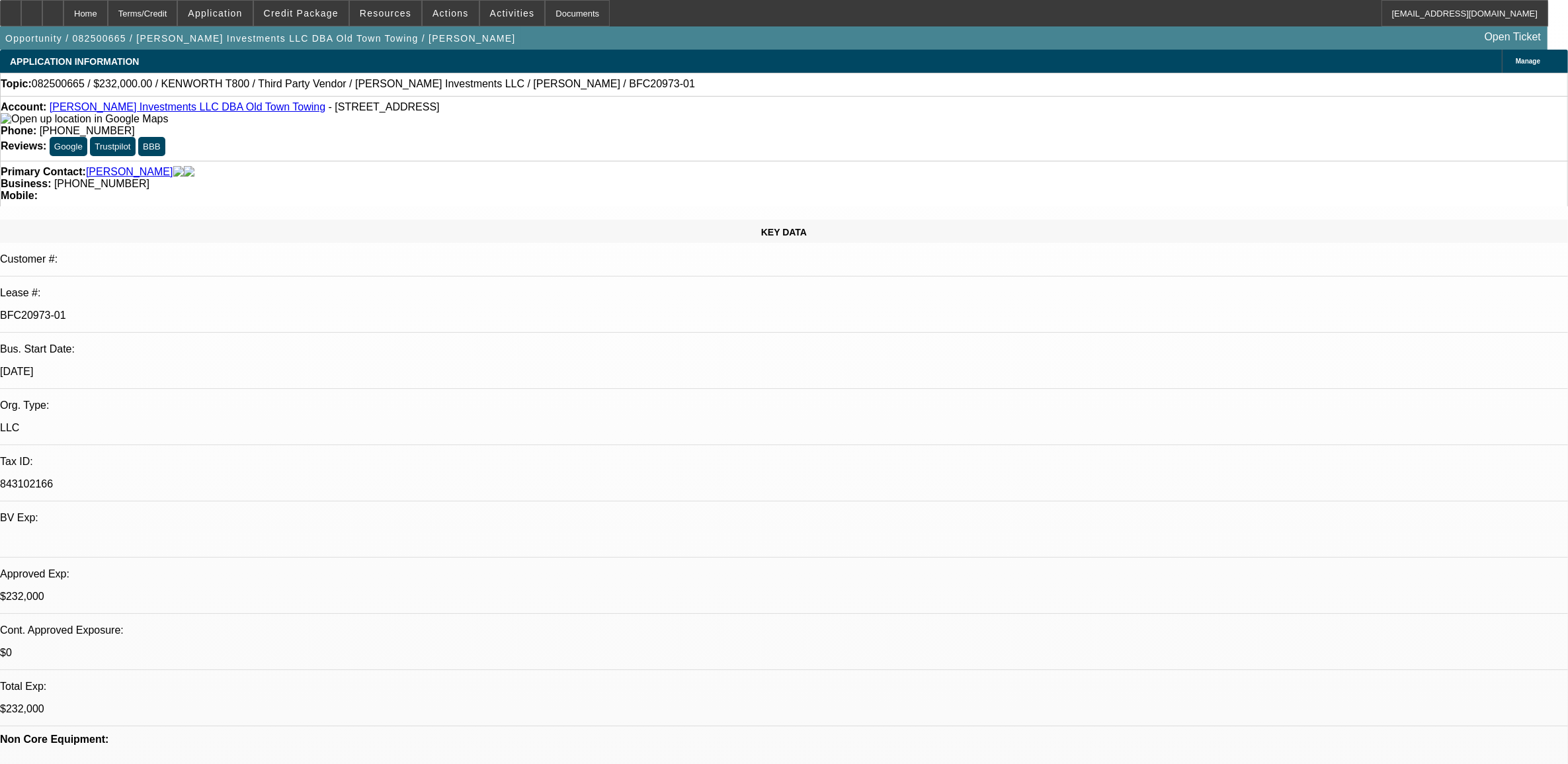
select select "0.1"
select select "0"
select select "0.1"
select select "0"
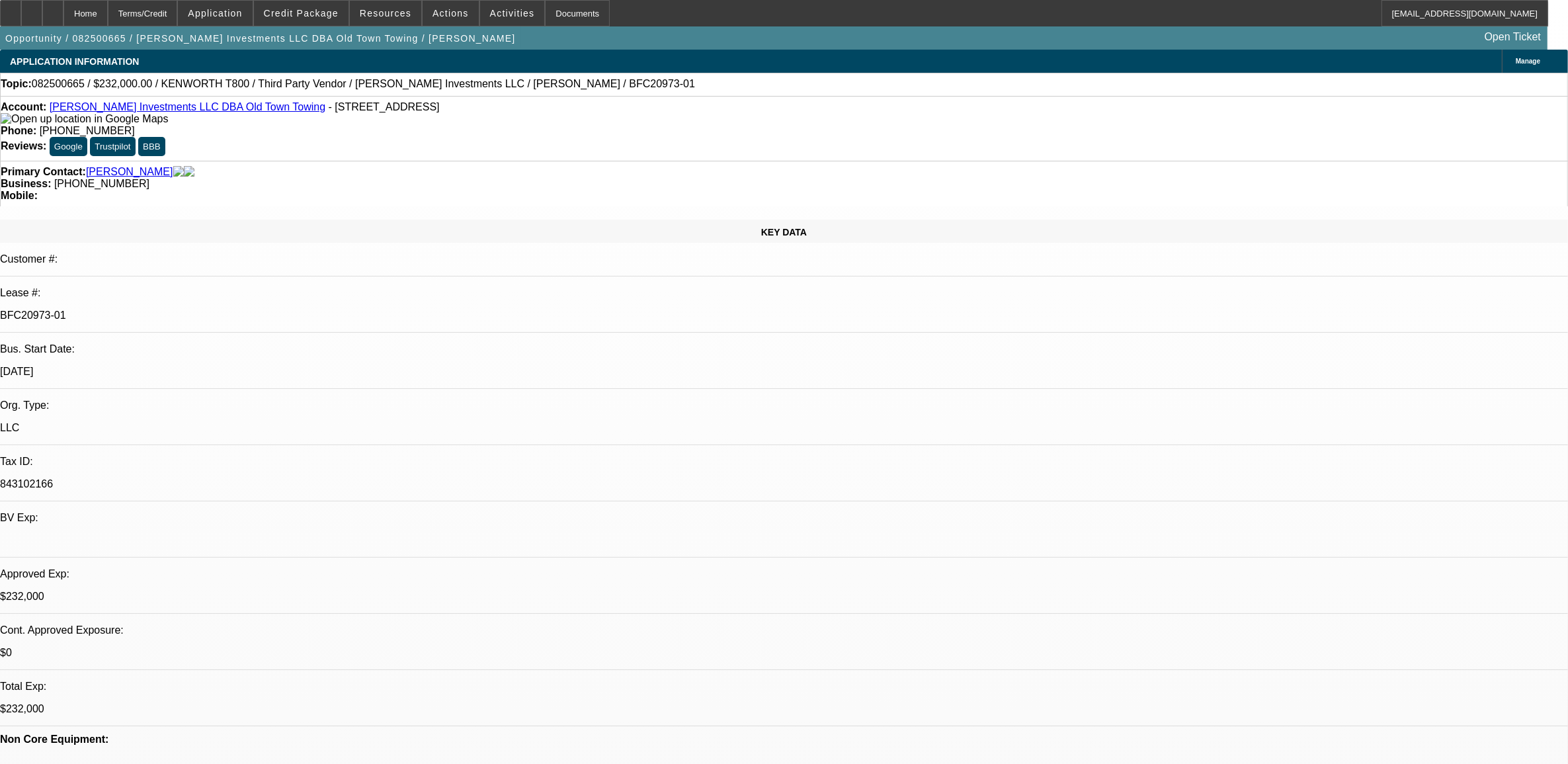
select select "0"
select select "0.1"
select select "1"
select select "2"
select select "4"
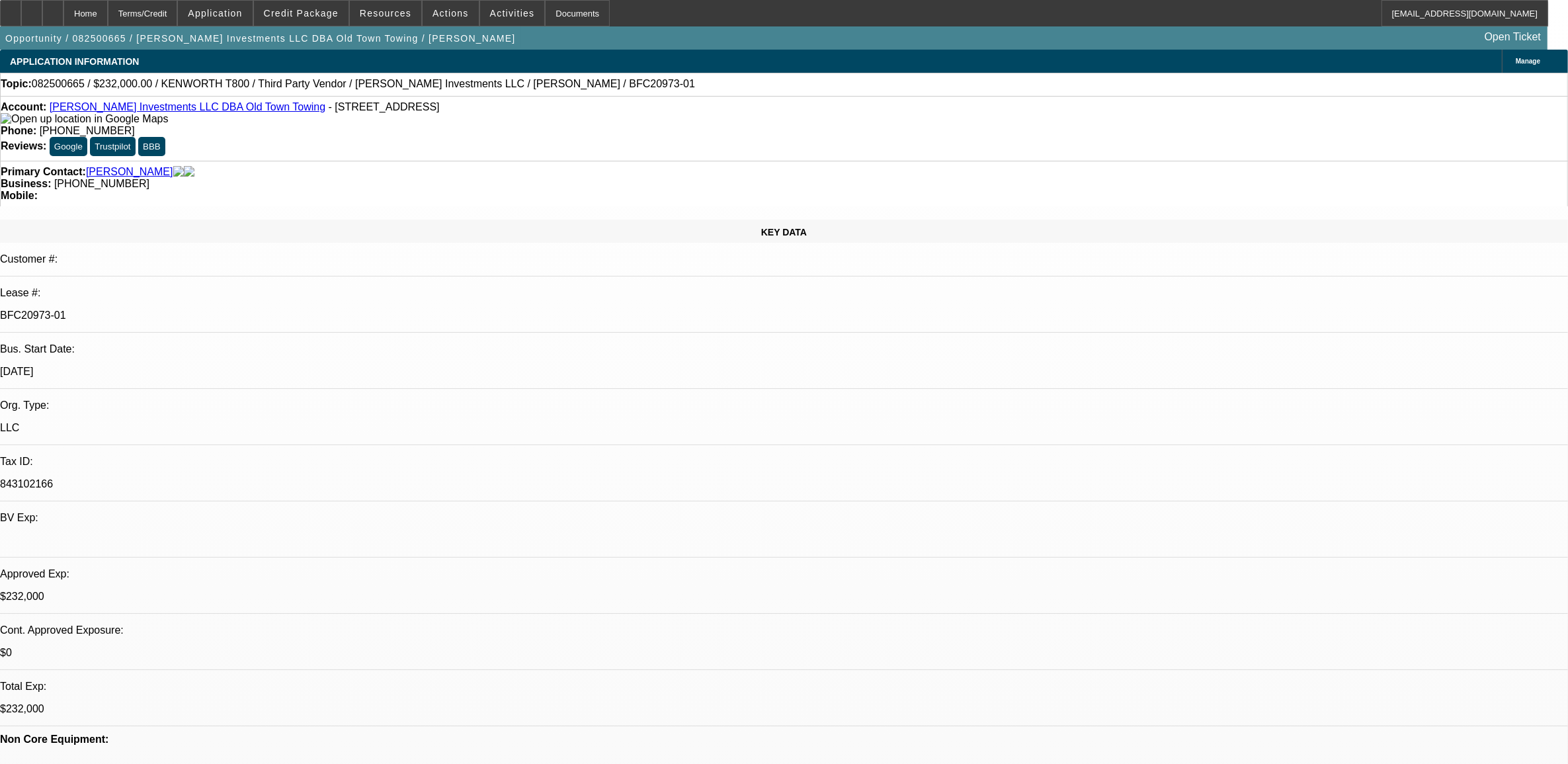
select select "1"
select select "2"
select select "4"
select select "1"
select select "2"
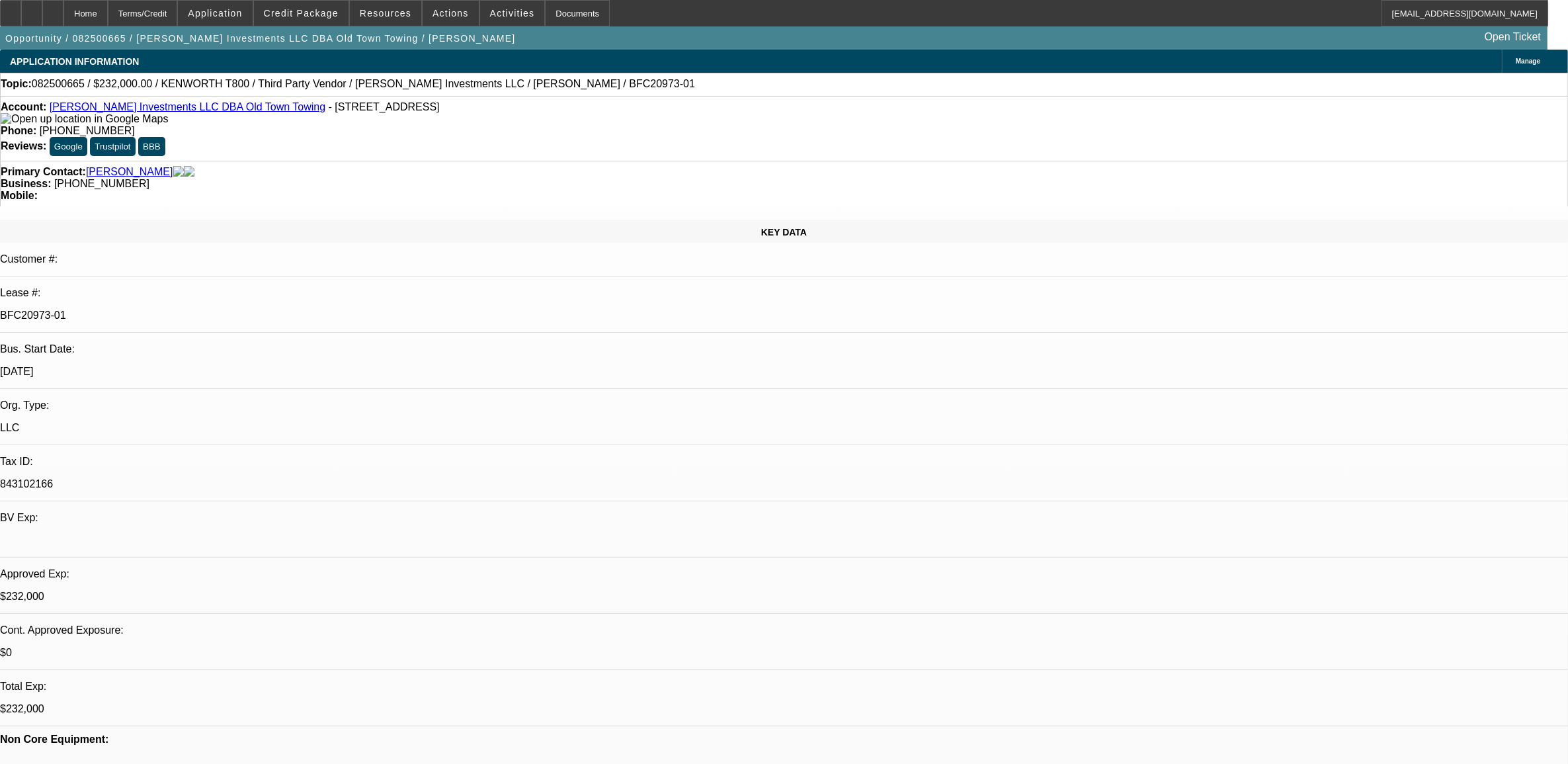
select select "4"
select select "1"
select select "4"
click at [296, 18] on span at bounding box center [301, 13] width 94 height 32
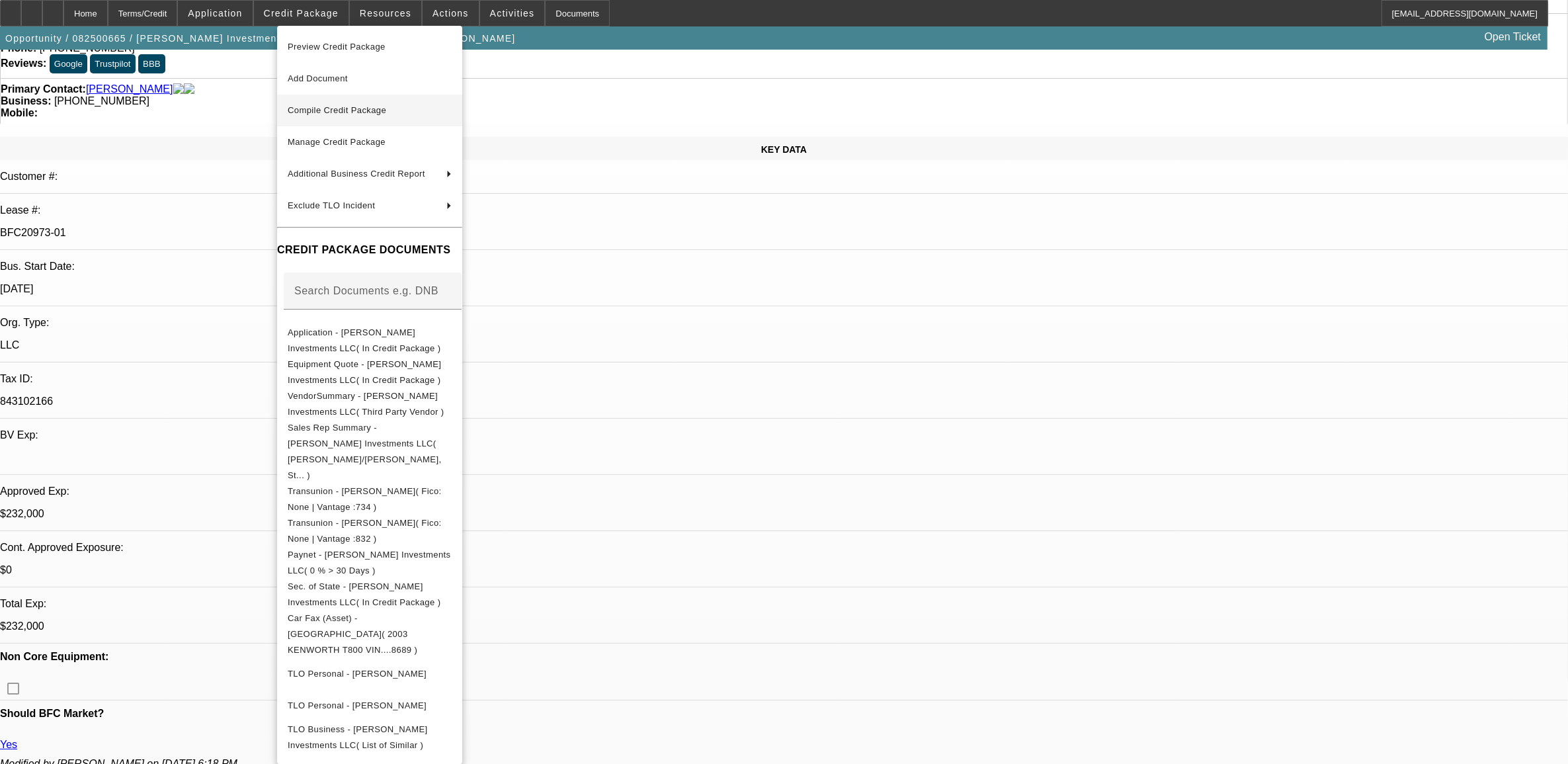
click at [341, 117] on button "Compile Credit Package" at bounding box center [370, 110] width 185 height 32
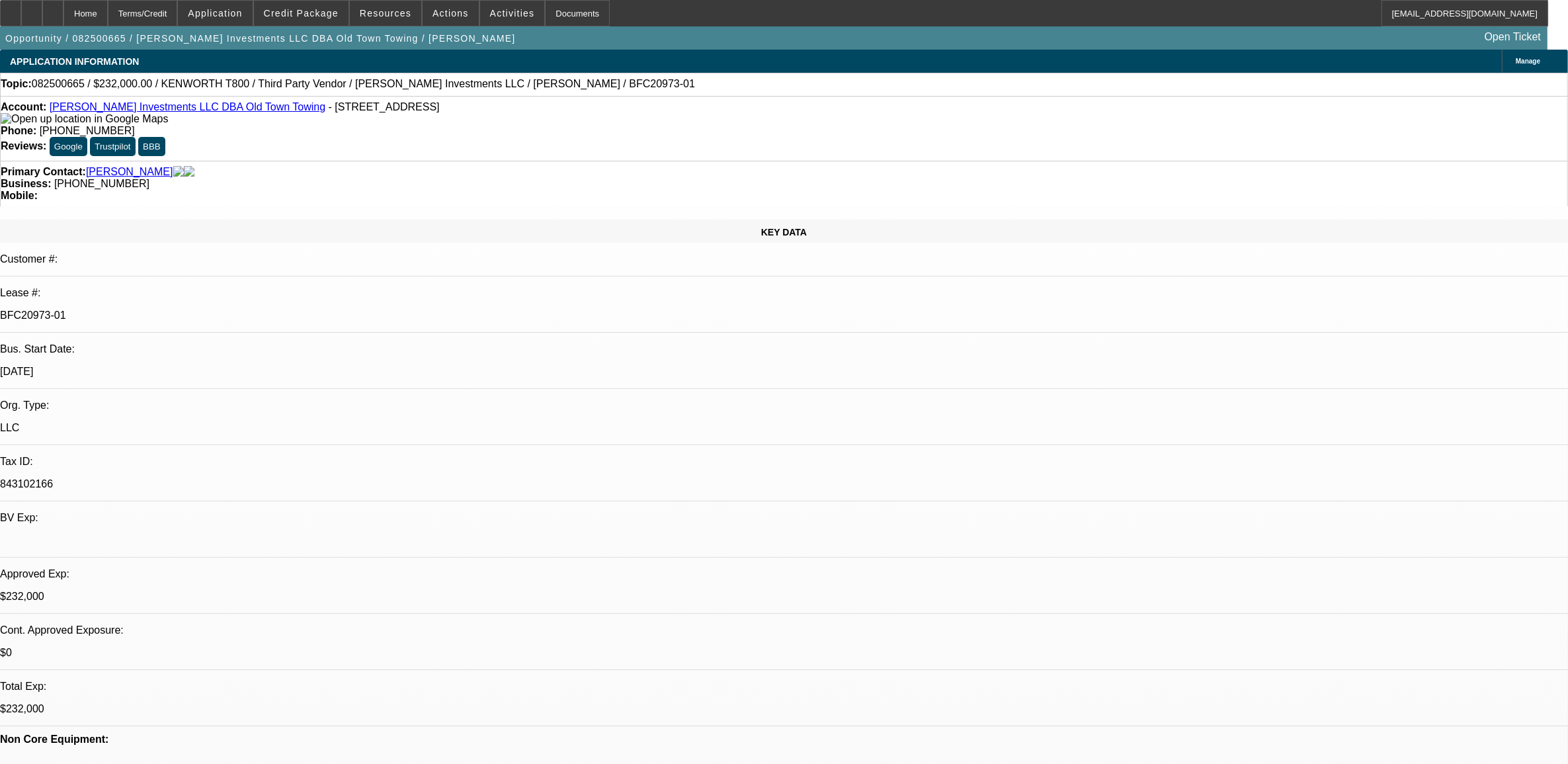
select select "0"
select select "2"
select select "0.1"
select select "4"
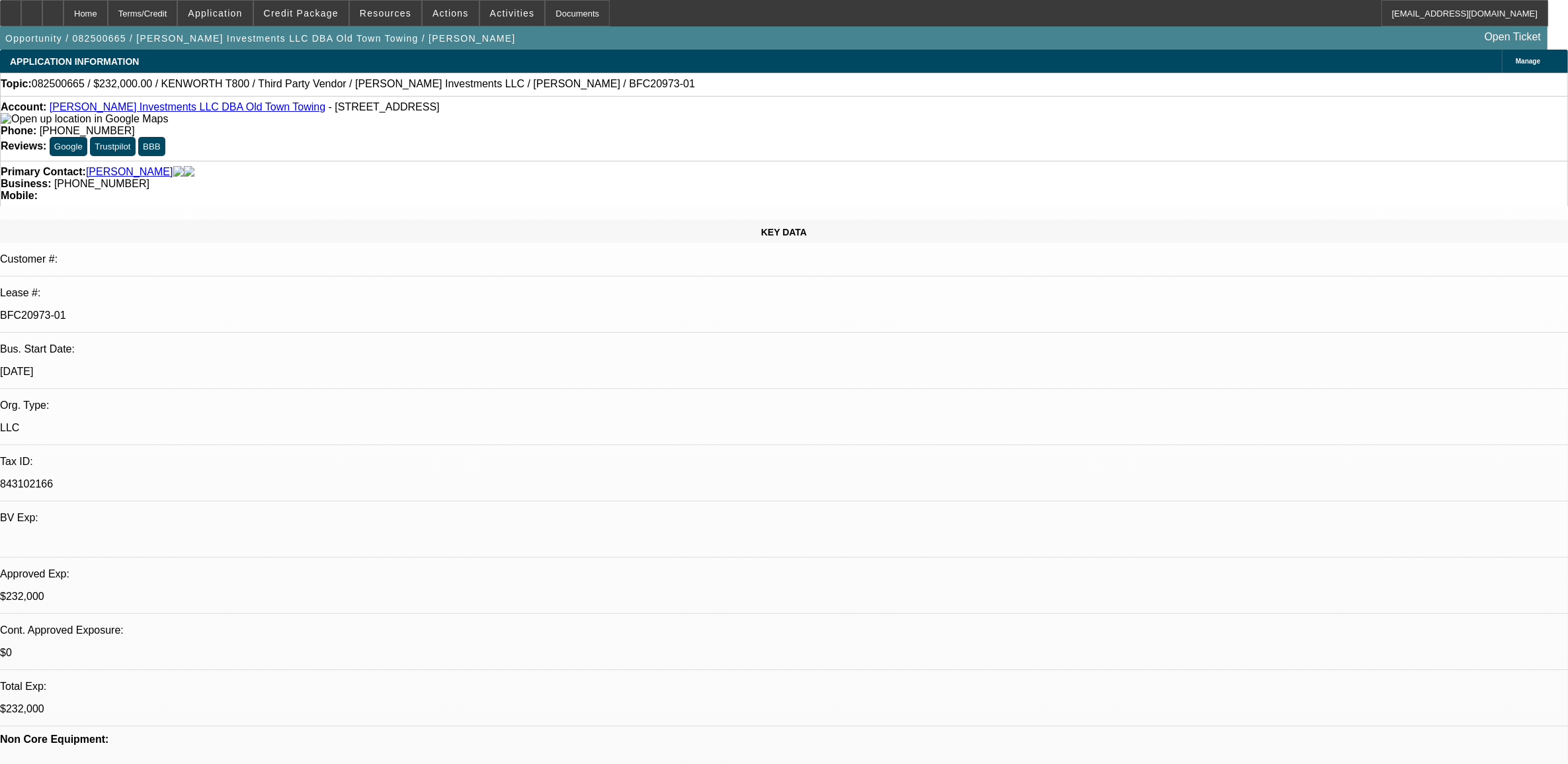
select select "0"
select select "2"
select select "0.1"
select select "4"
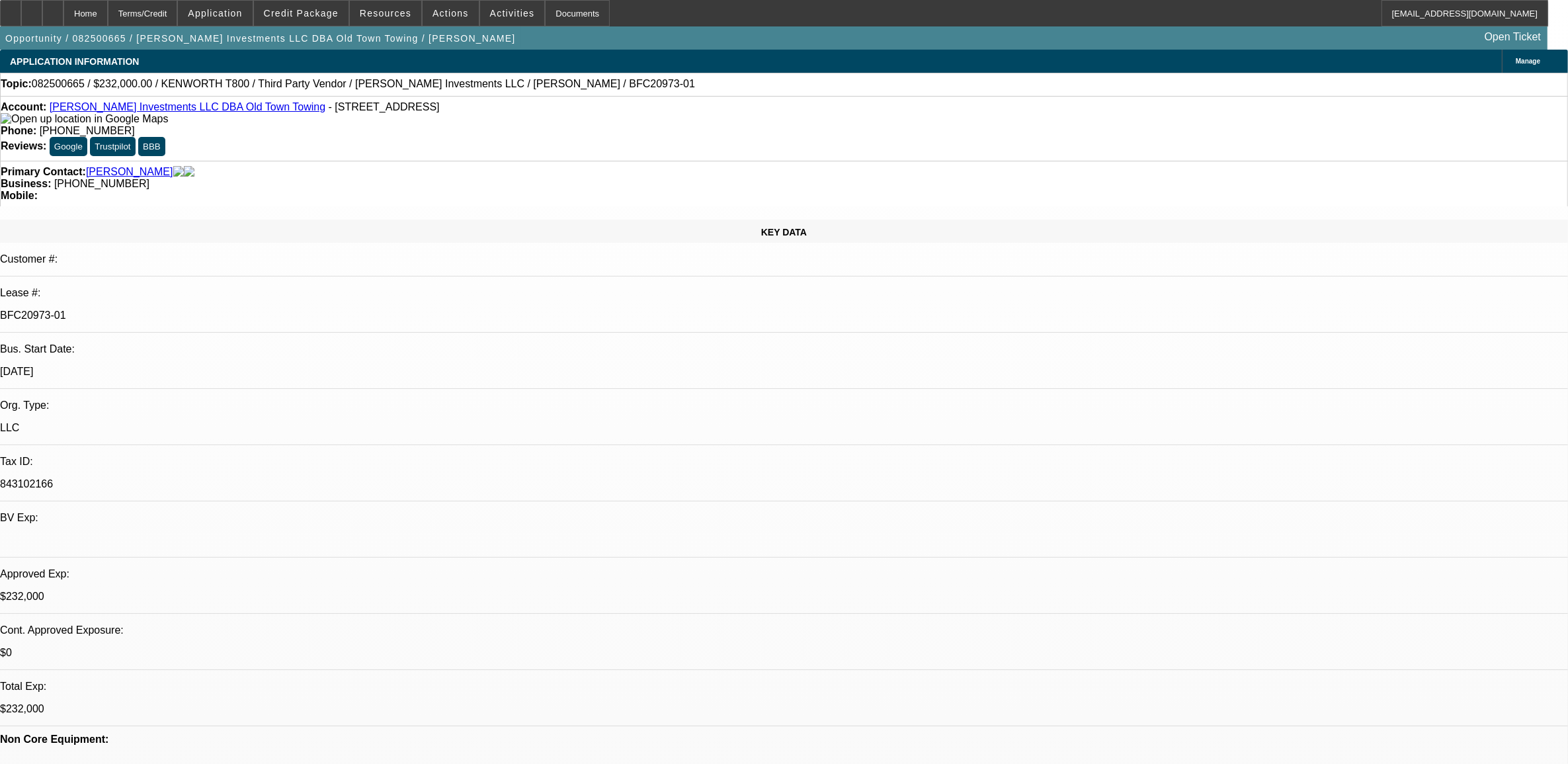
select select "0"
select select "2"
select select "0.1"
select select "4"
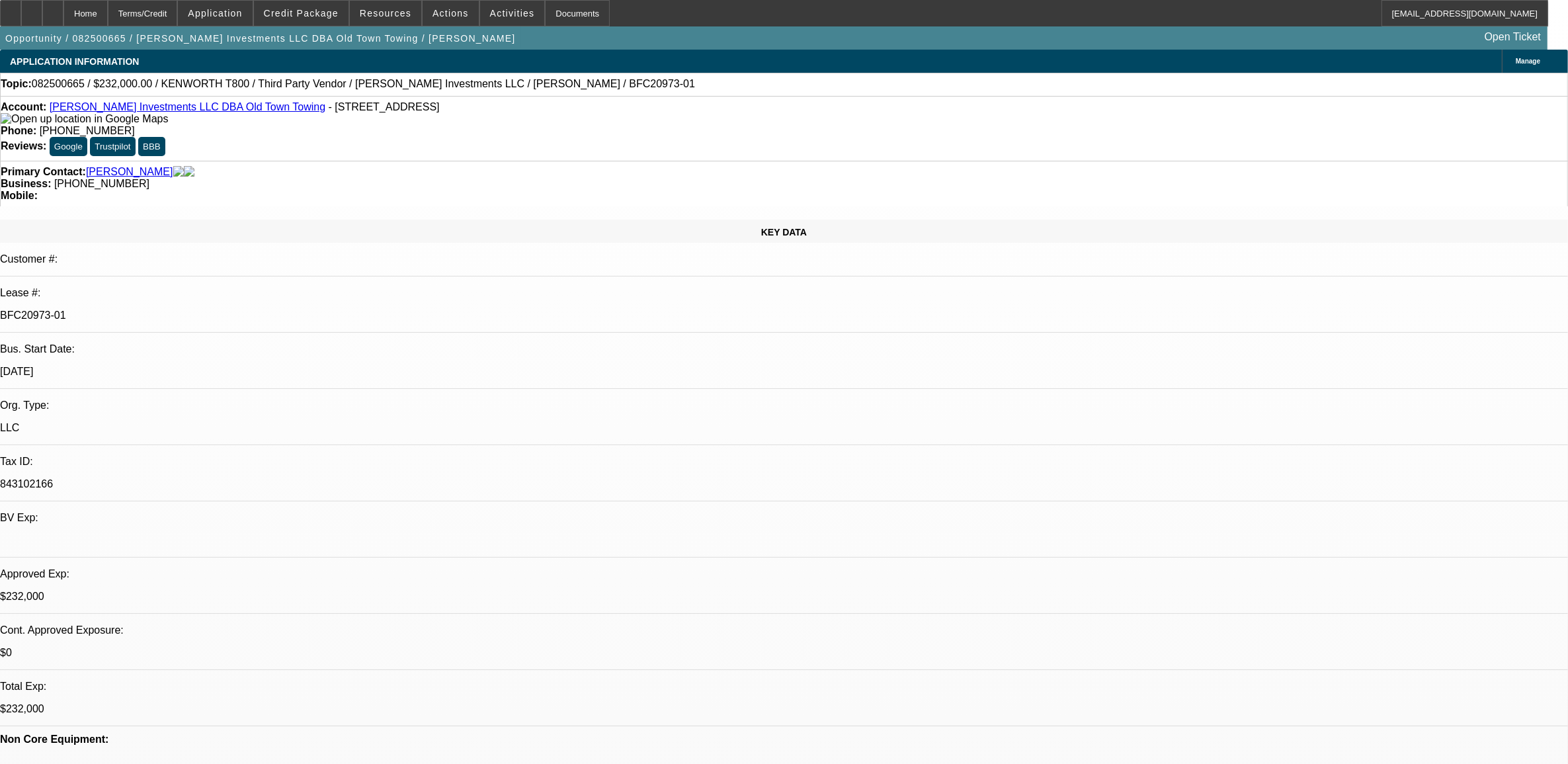
select select "0"
select select "0.1"
select select "4"
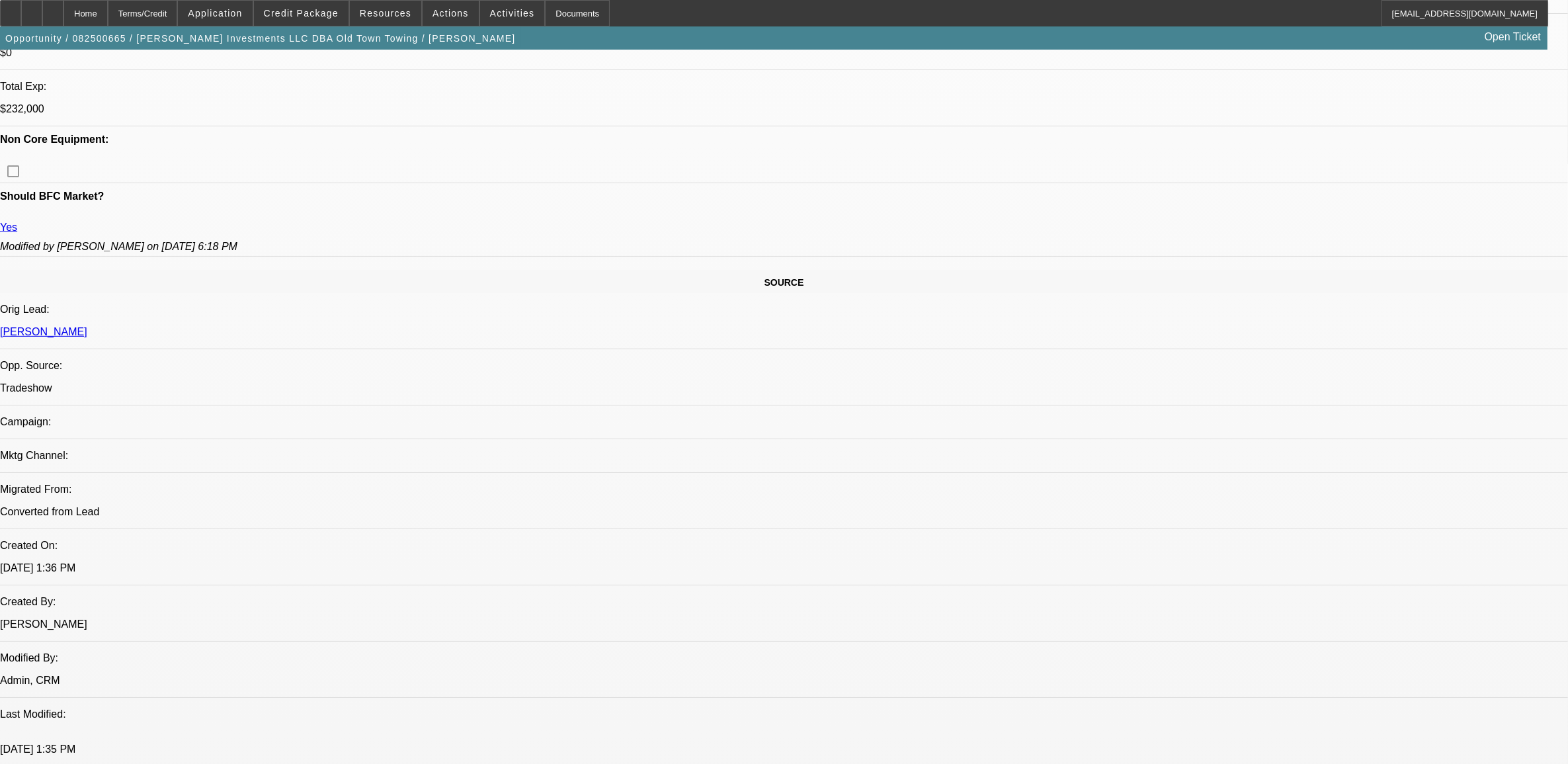
scroll to position [435, 0]
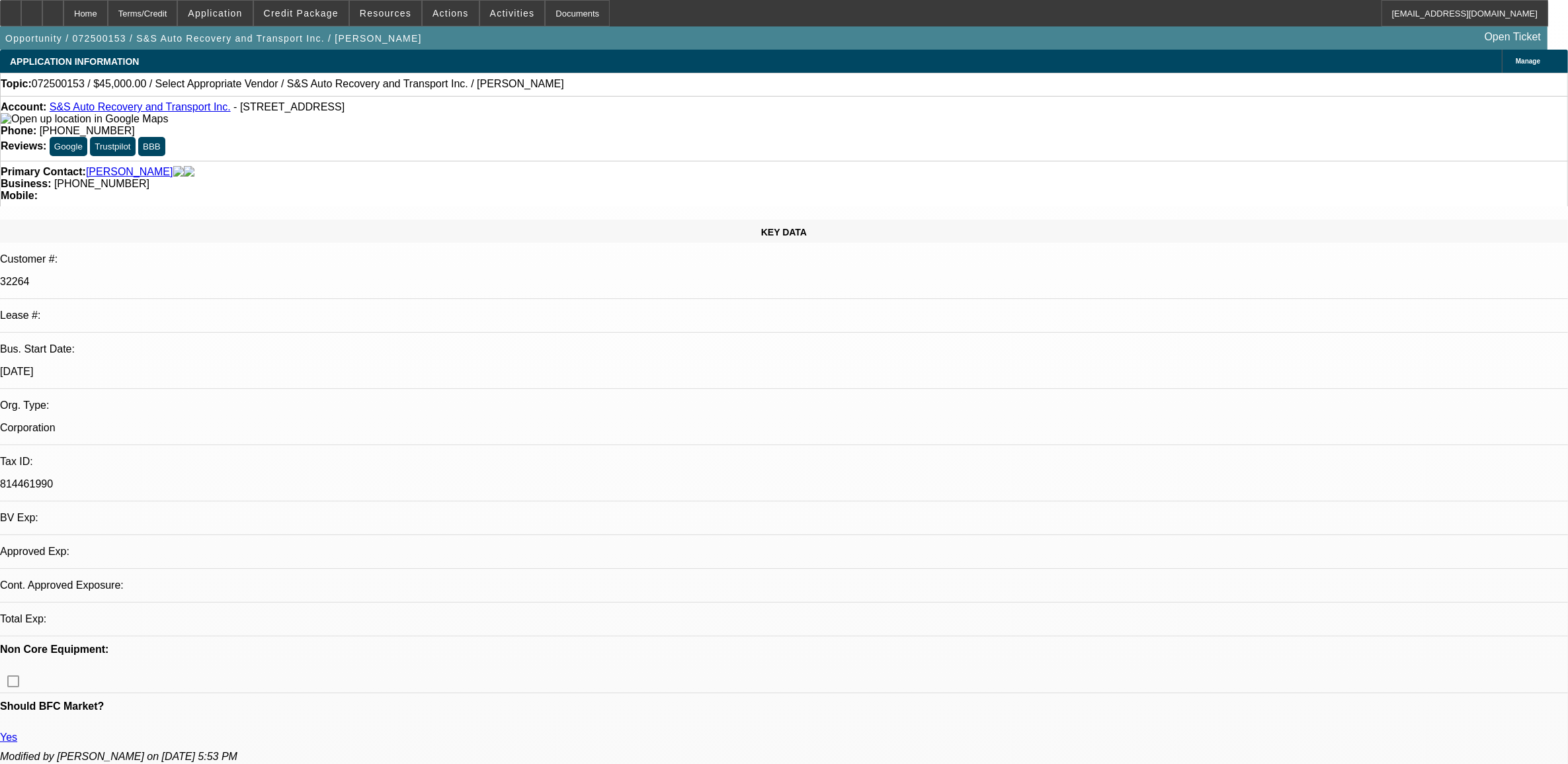
select select "0"
select select "2"
select select "0.1"
select select "1"
select select "2"
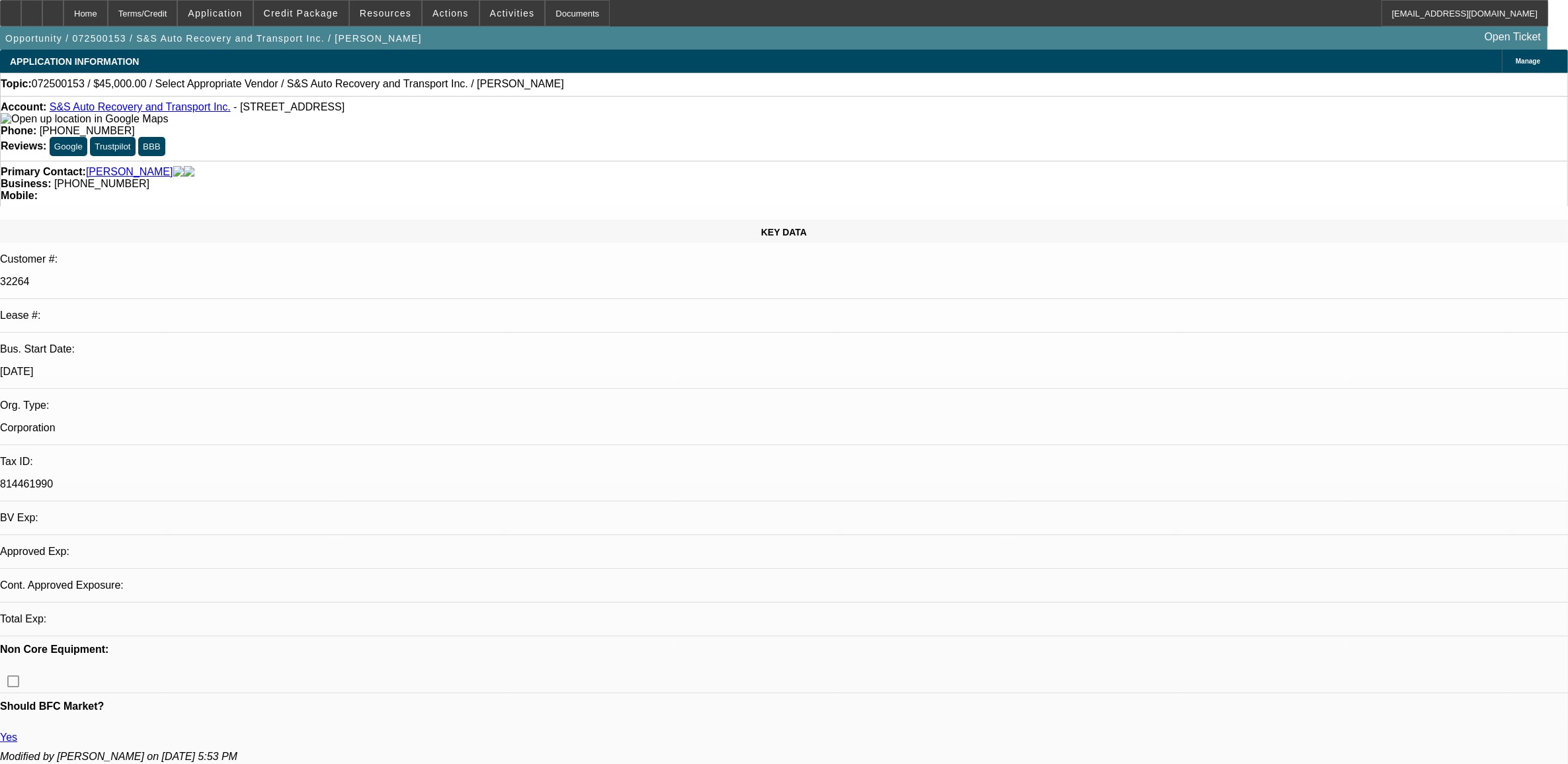
select select "4"
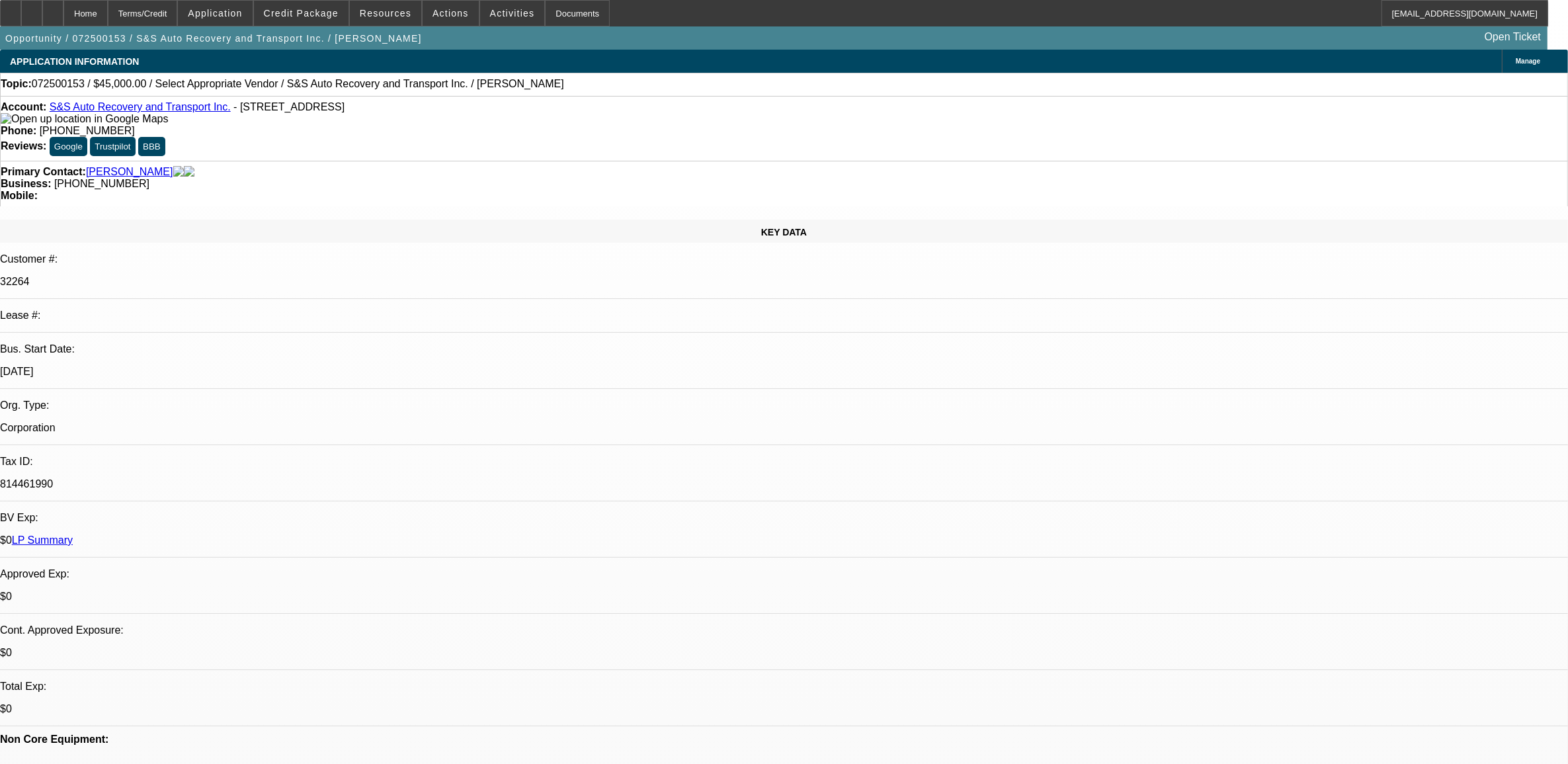
radio input "true"
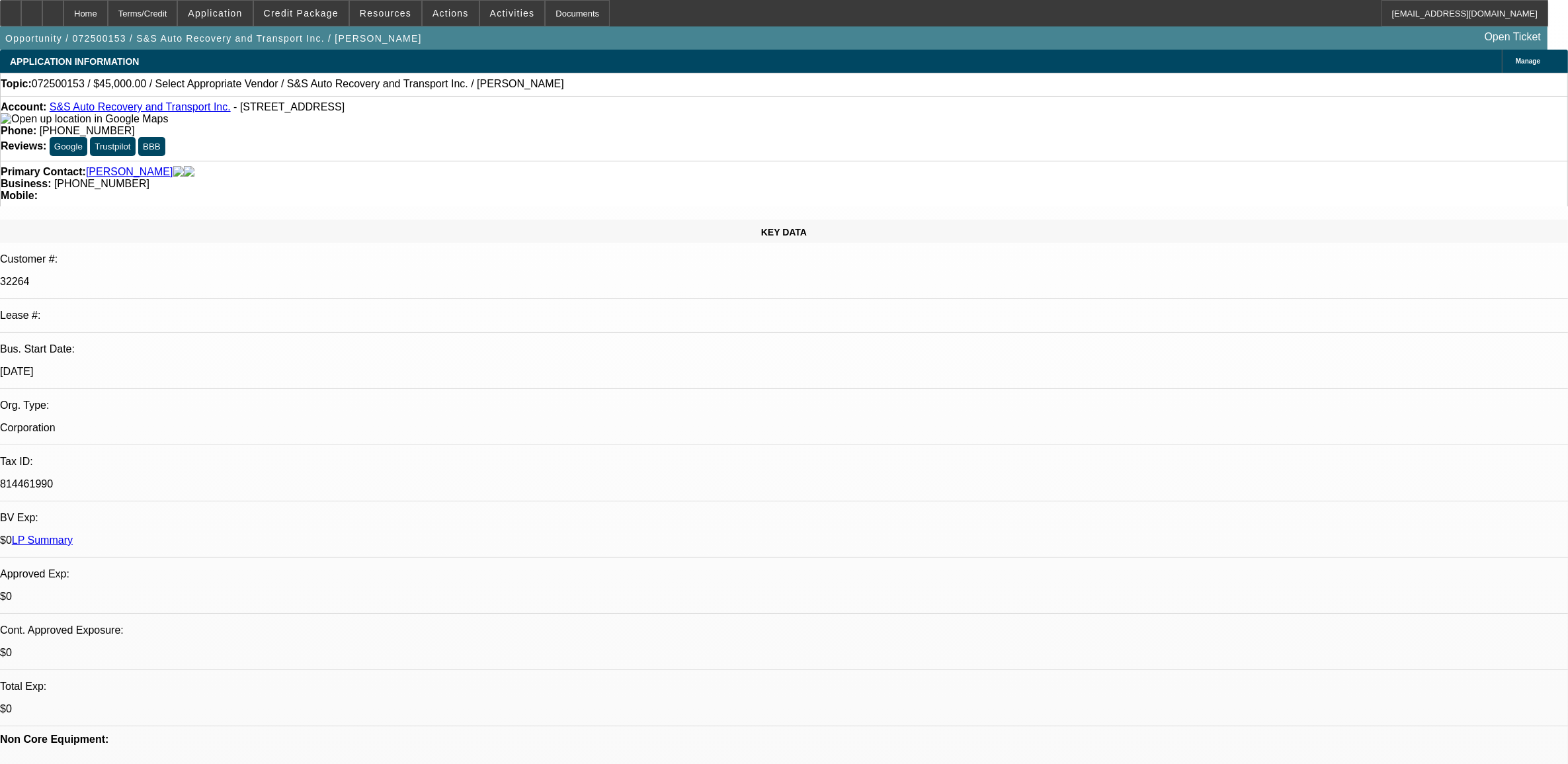
type textarea "7"
type textarea "8.28, reminded him to send banks."
radio input "true"
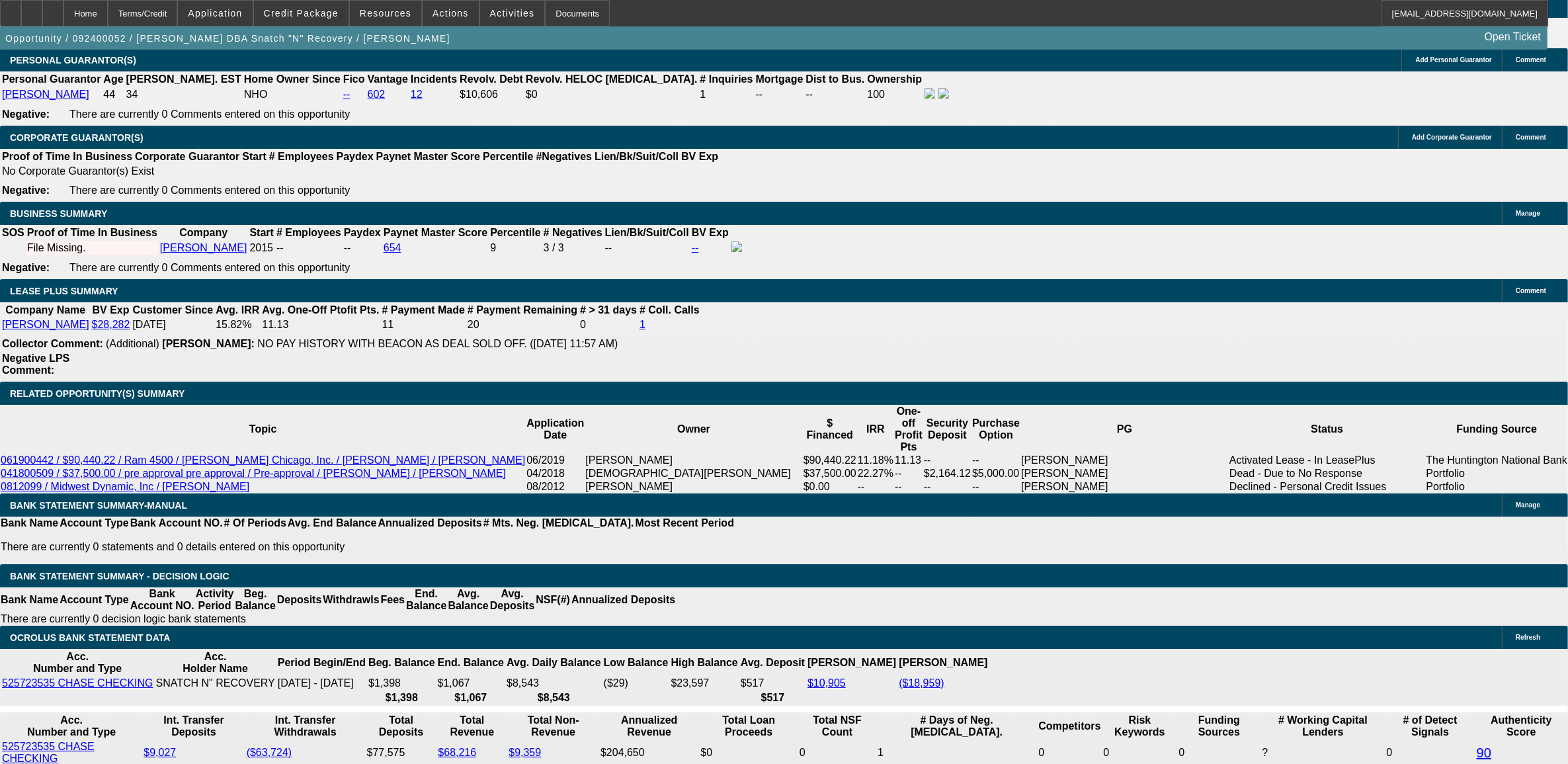
select select "0"
select select "2"
select select "0"
select select "6"
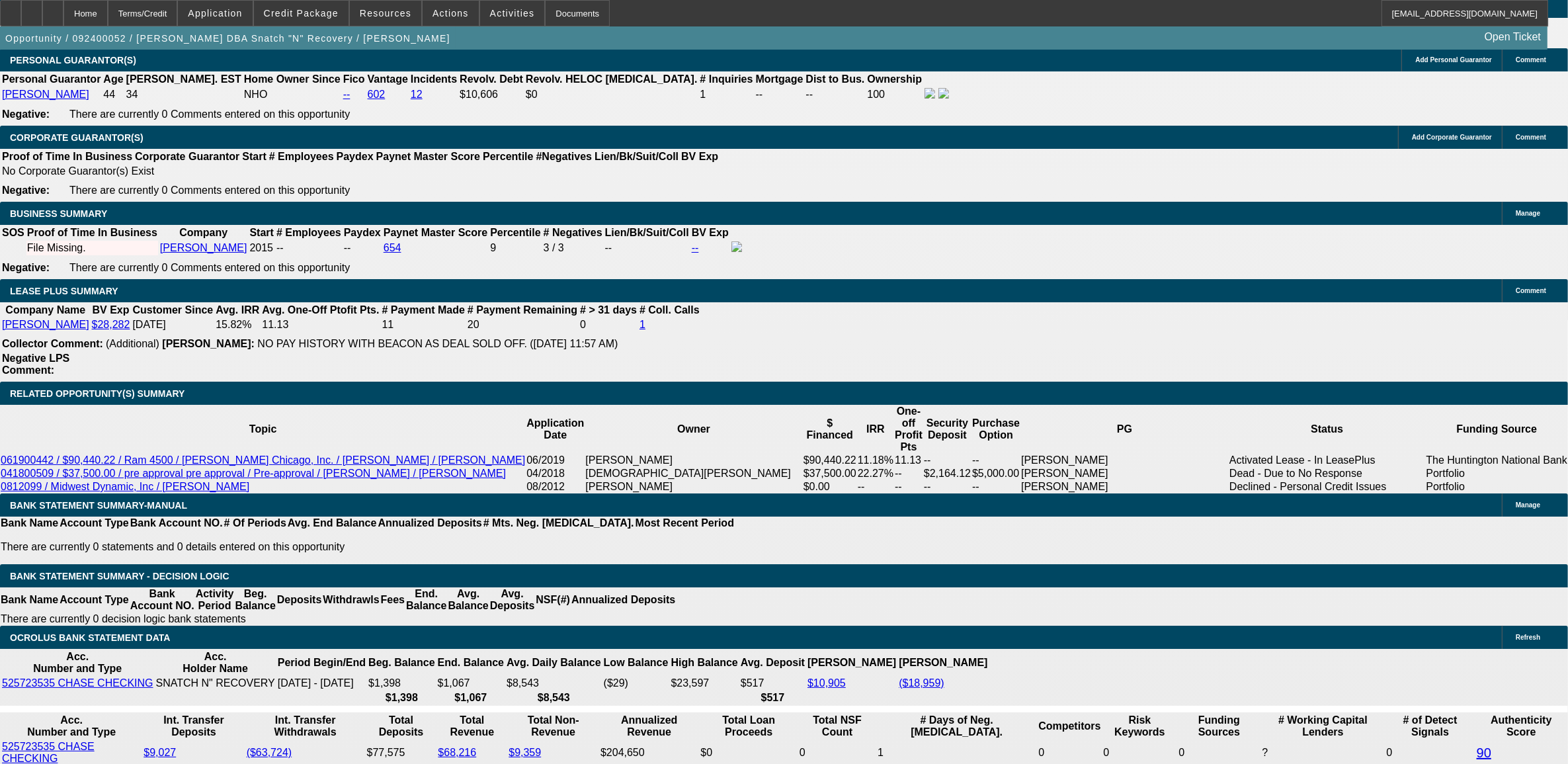
select select "0"
select select "2"
select select "0"
select select "6"
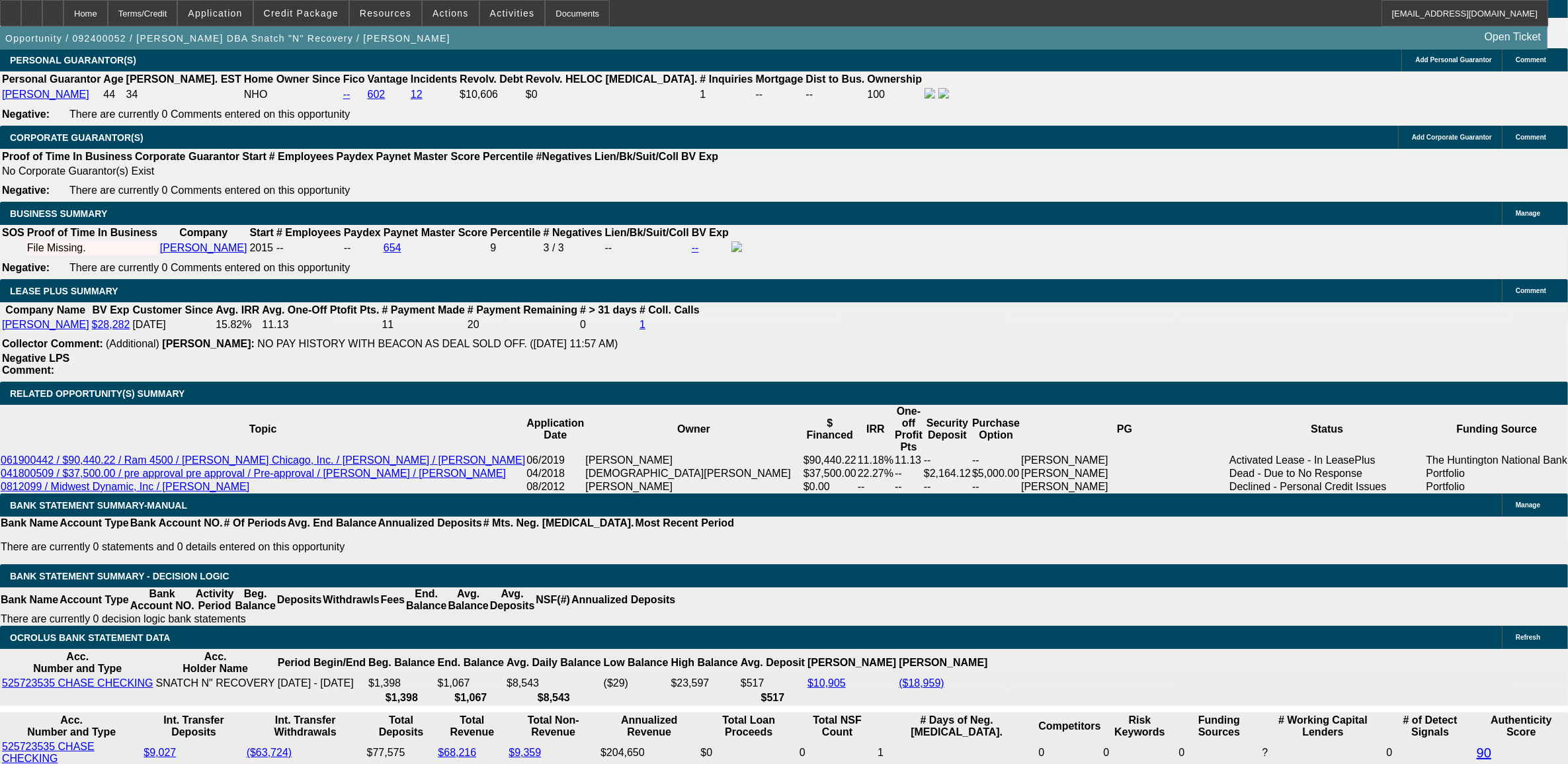
select select "0"
select select "2"
select select "0"
select select "6"
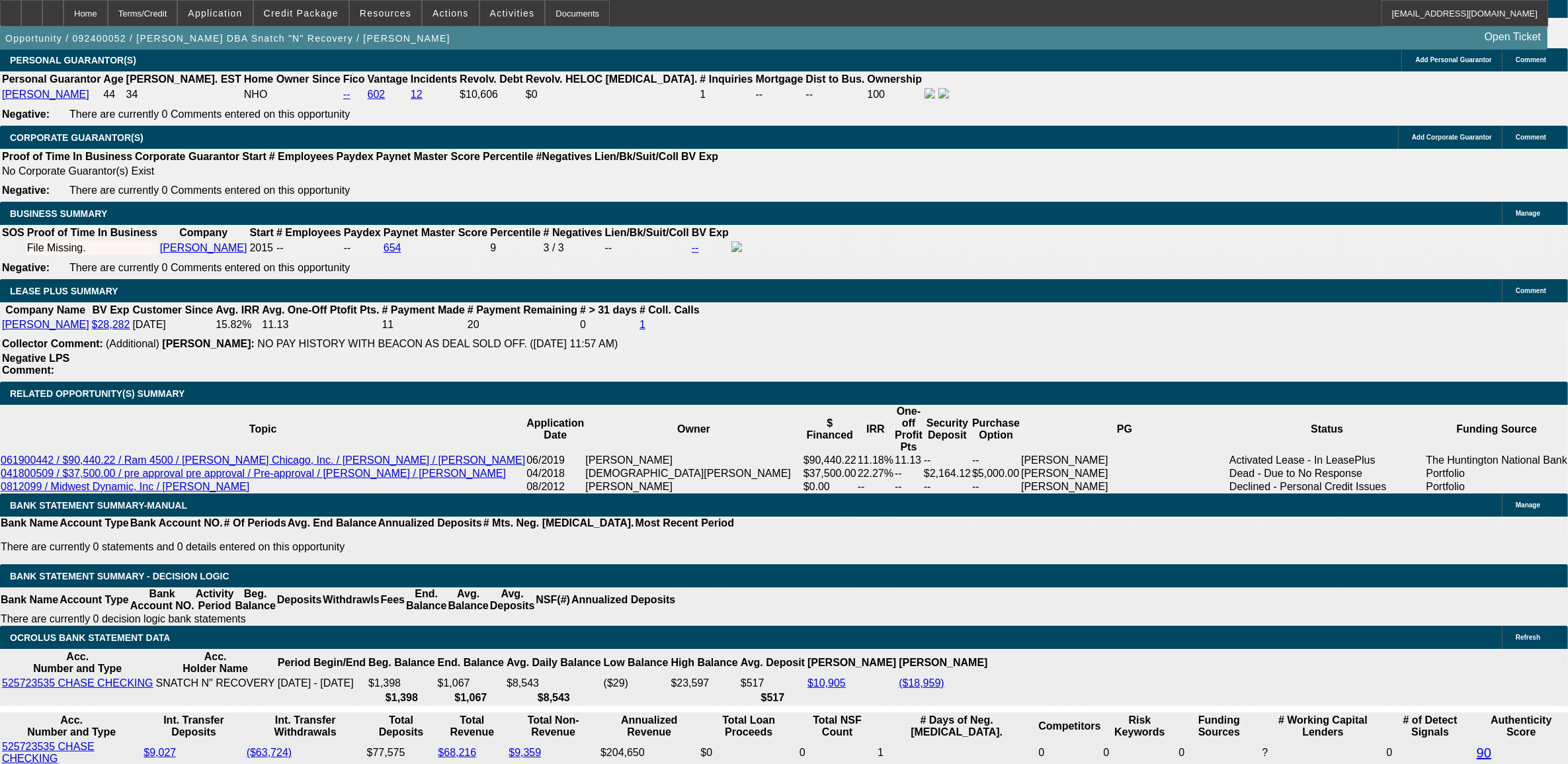
select select "0"
select select "2"
select select "0"
select select "6"
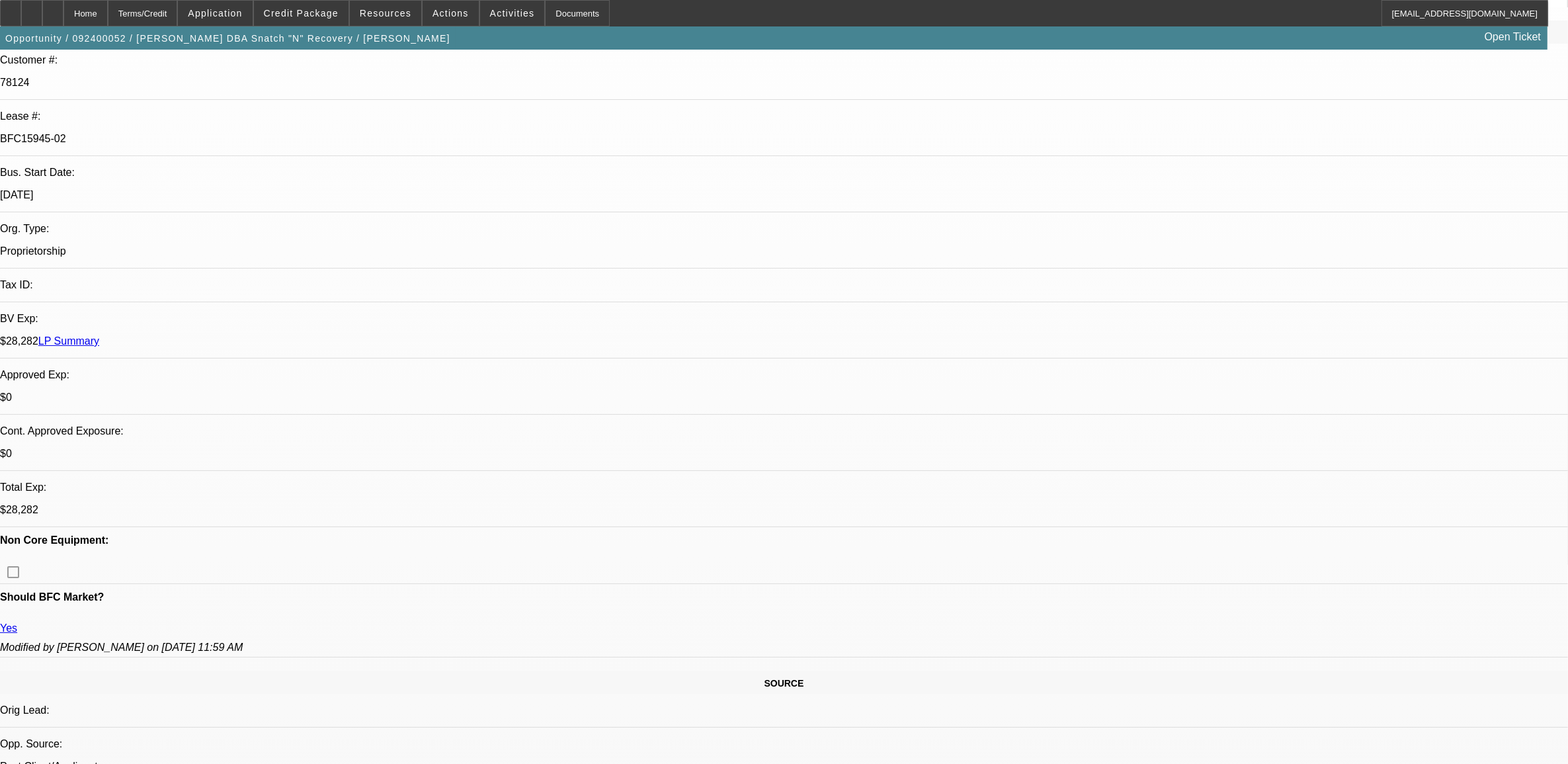
scroll to position [131, 0]
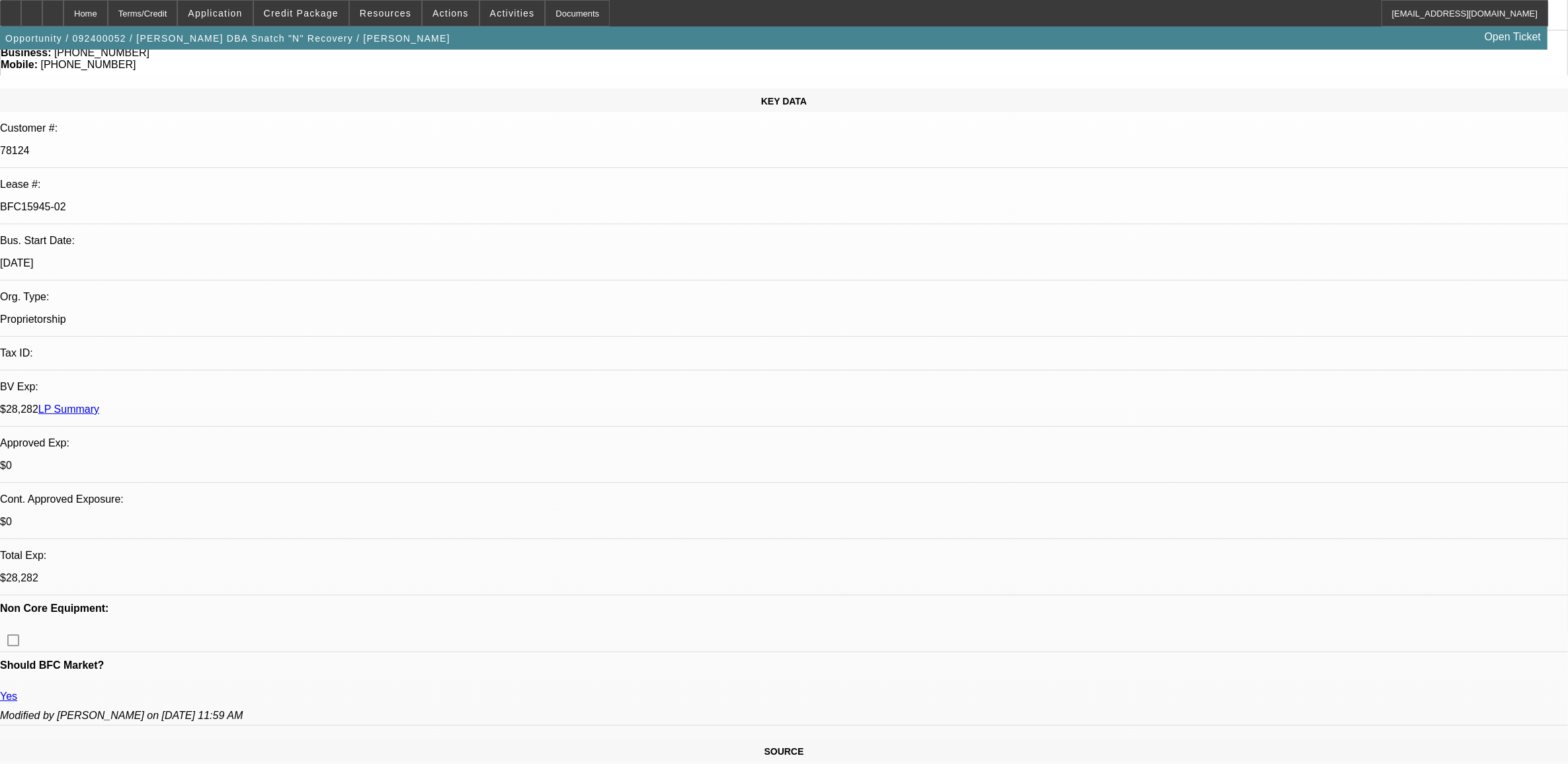
click at [268, 404] on div "$28,282 LP Summary" at bounding box center [784, 410] width 1568 height 12
click at [99, 404] on link "LP Summary" at bounding box center [69, 409] width 61 height 11
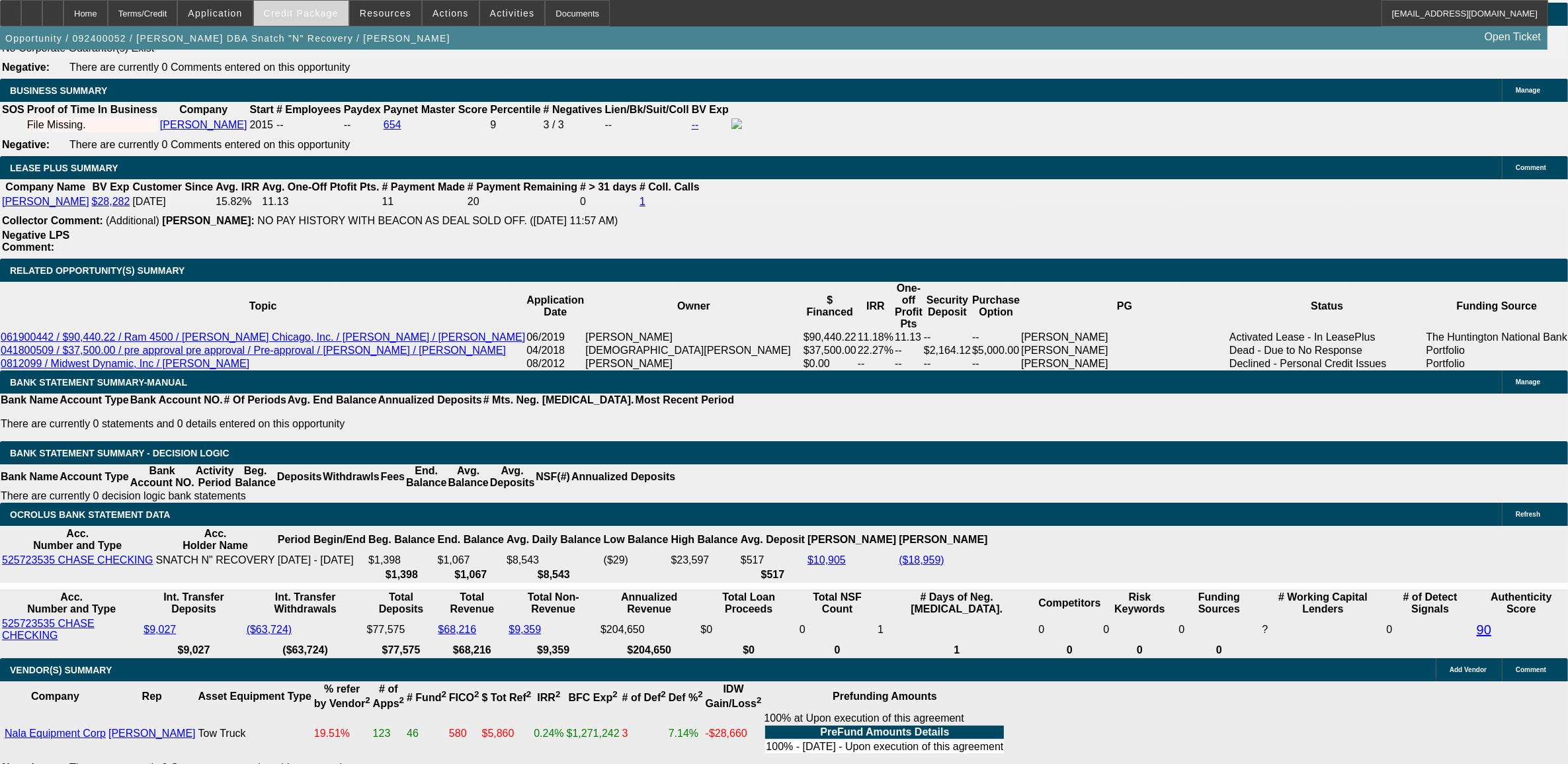
scroll to position [2116, 0]
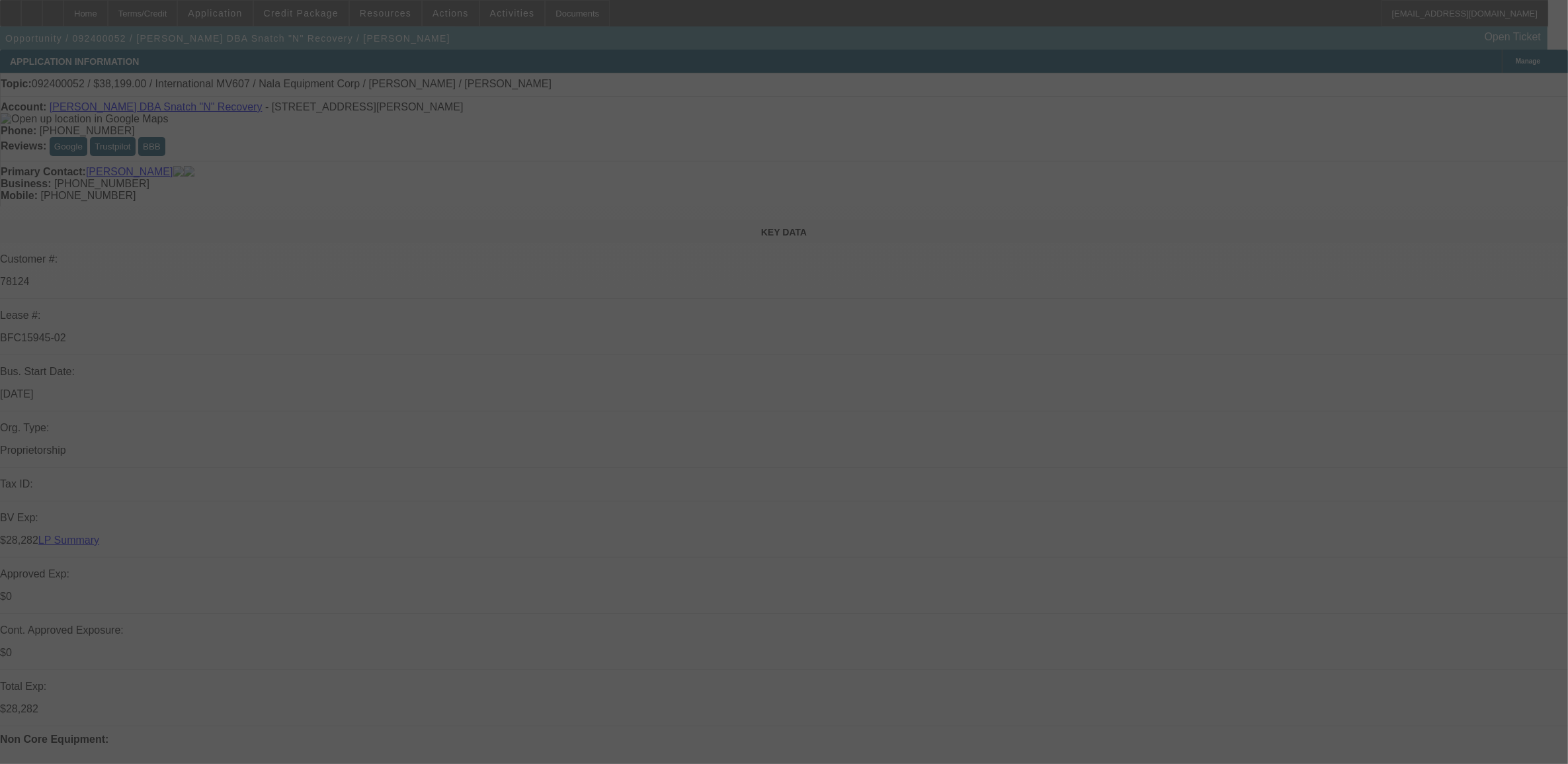
click at [382, 14] on div at bounding box center [784, 382] width 1568 height 764
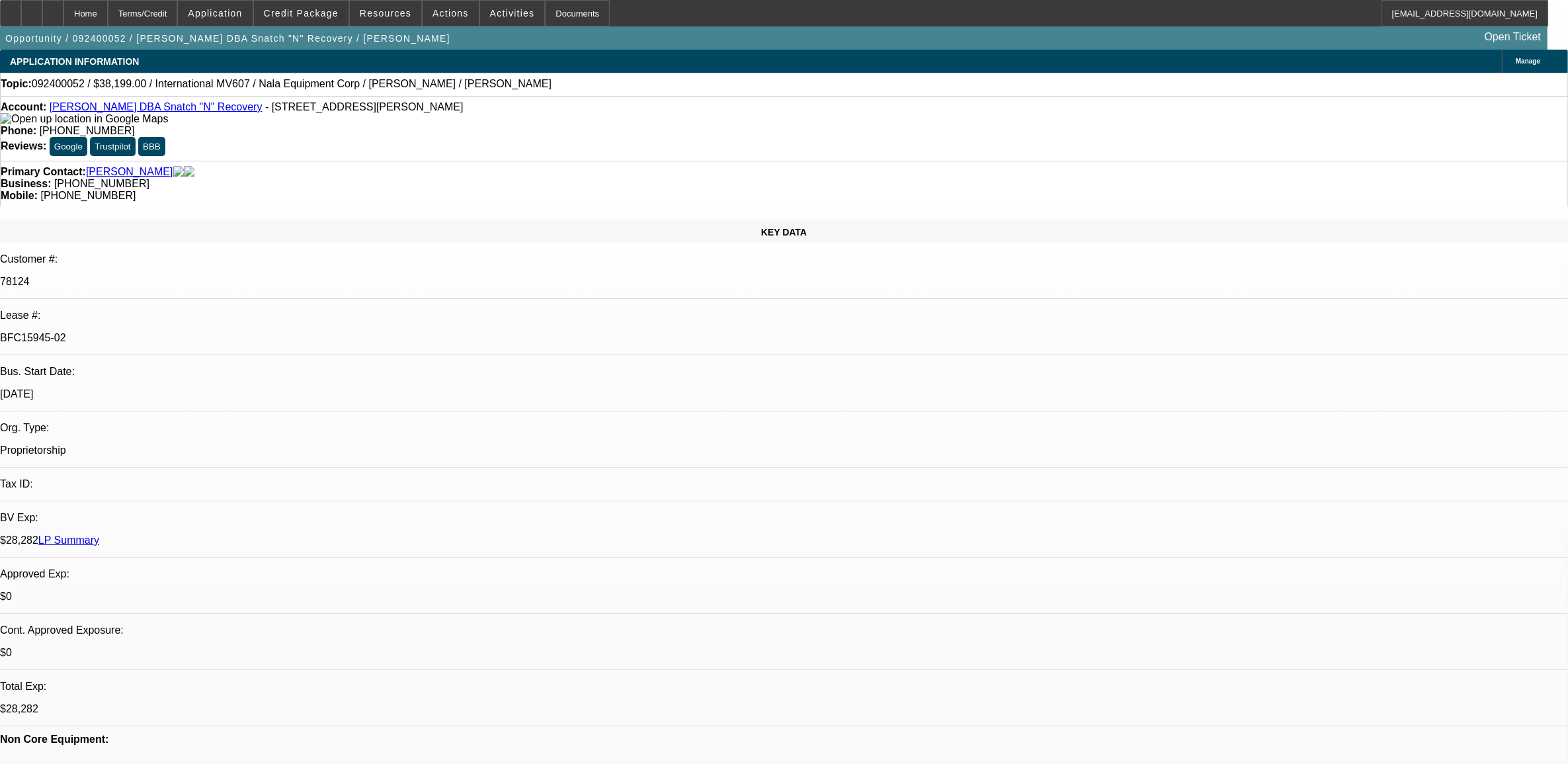
select select "0"
select select "2"
select select "0"
select select "2"
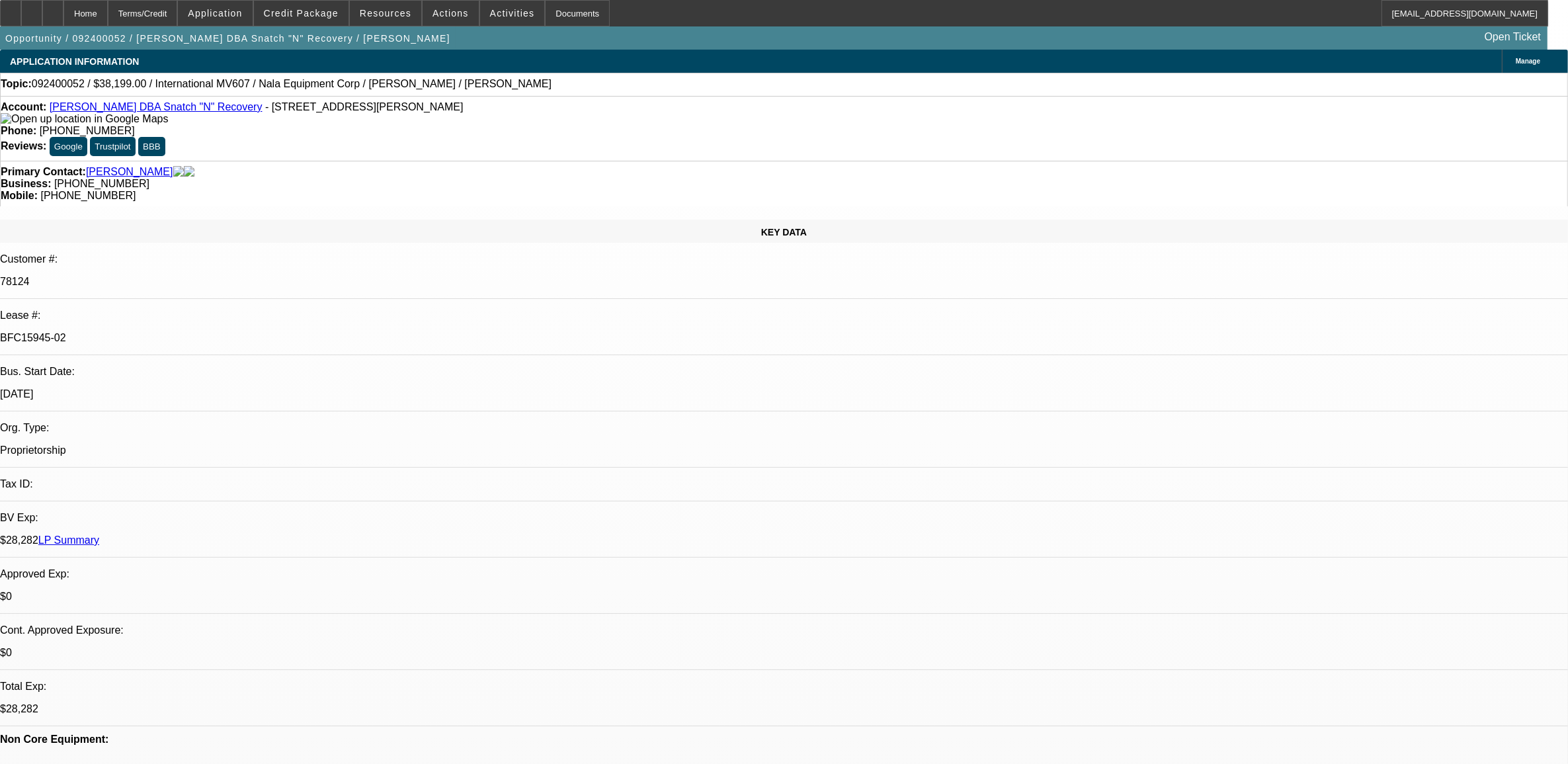
select select "0"
select select "2"
select select "0"
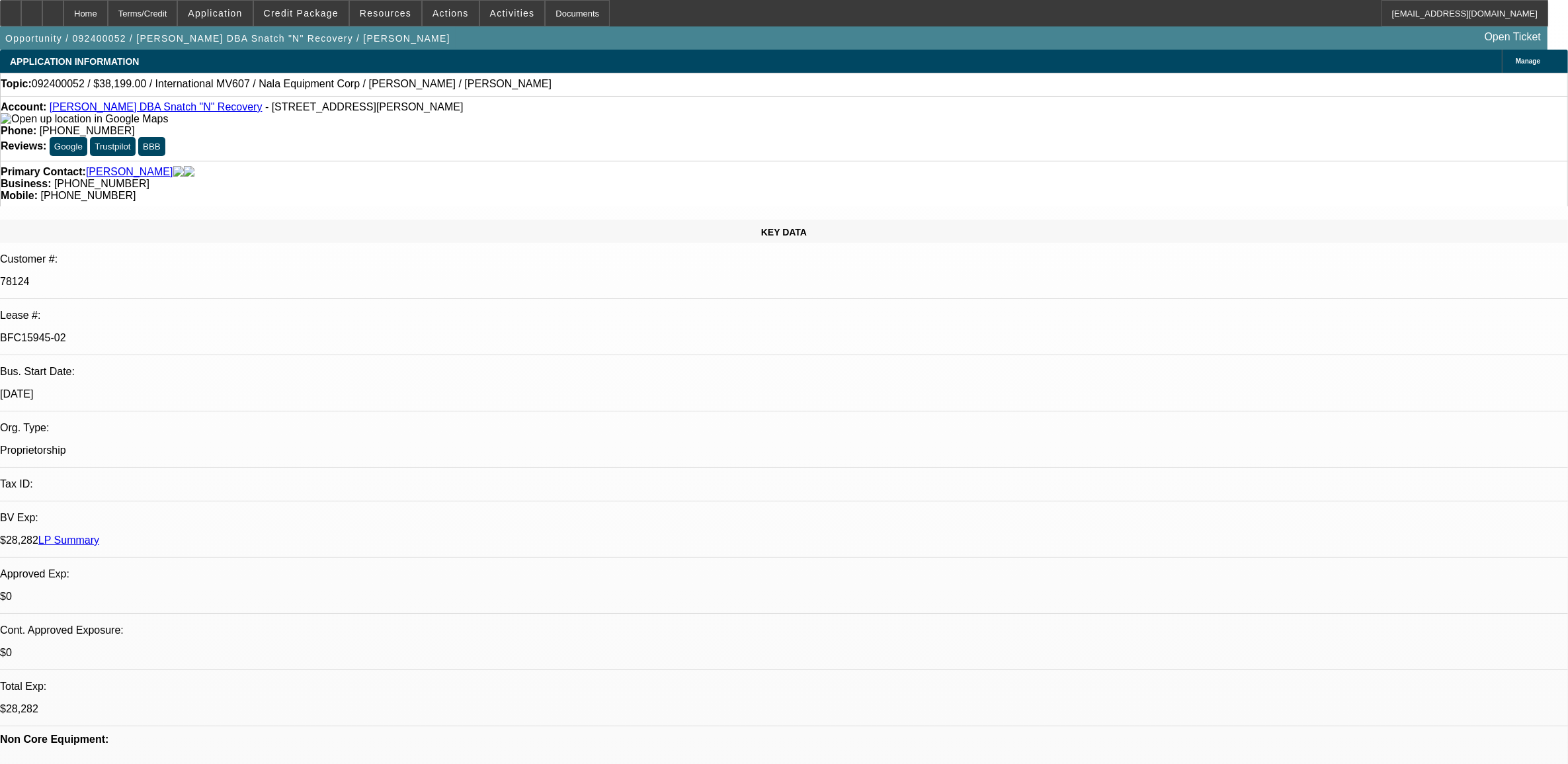
select select "2"
select select "0"
select select "1"
select select "2"
select select "6"
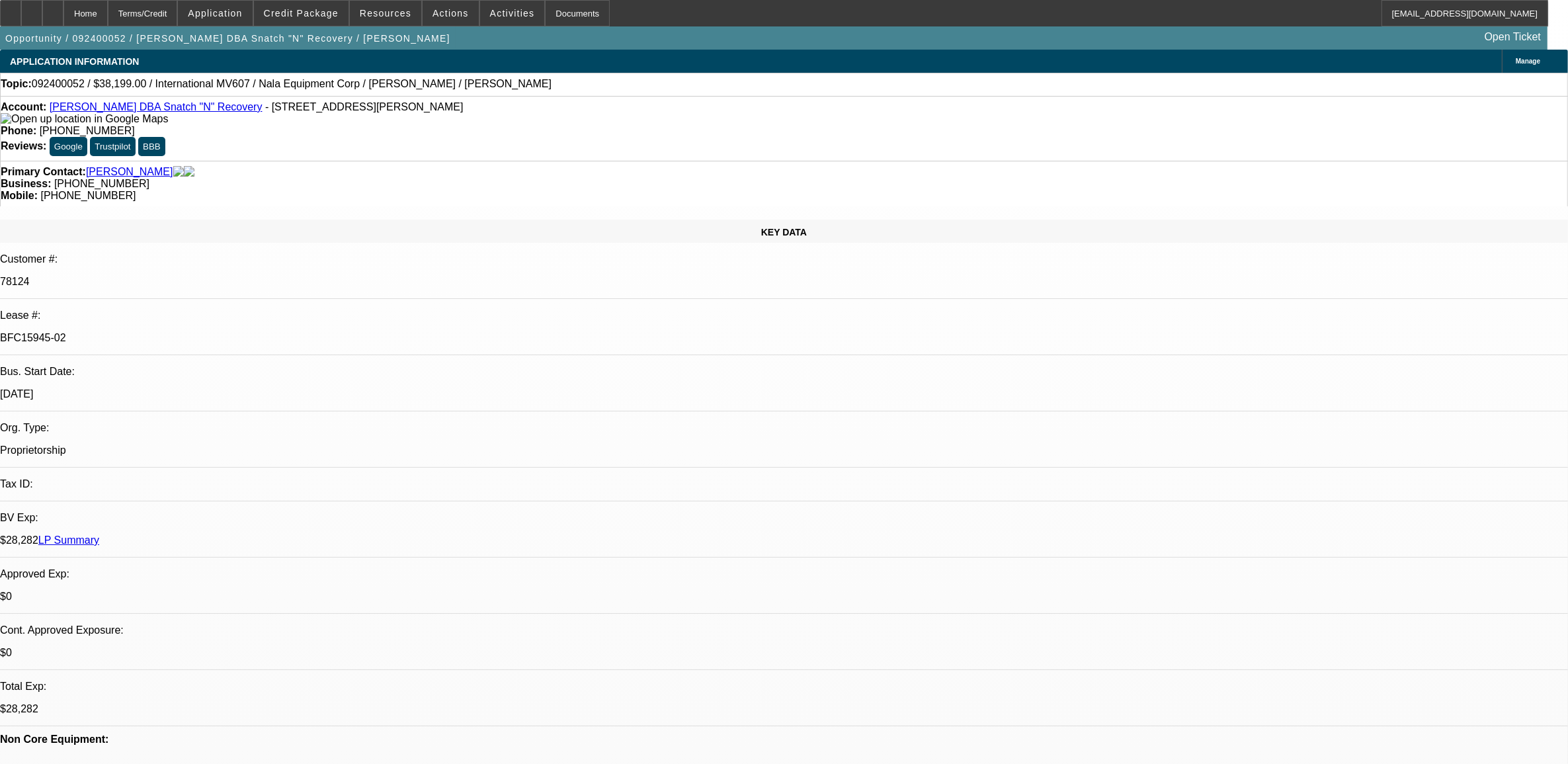
select select "1"
select select "2"
select select "6"
select select "1"
select select "2"
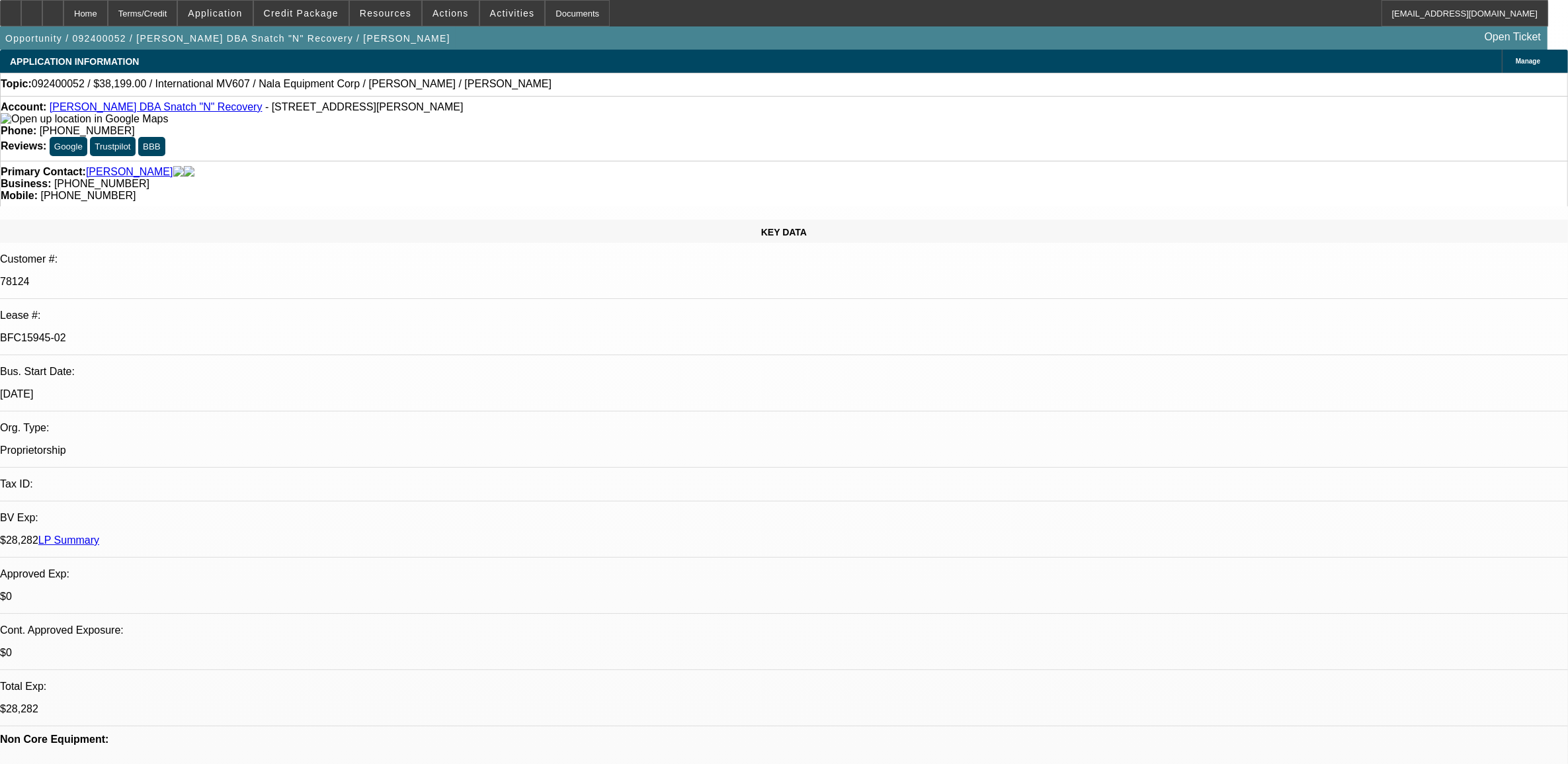
select select "6"
select select "1"
select select "2"
select select "6"
click at [382, 13] on span "Resources" at bounding box center [386, 13] width 52 height 11
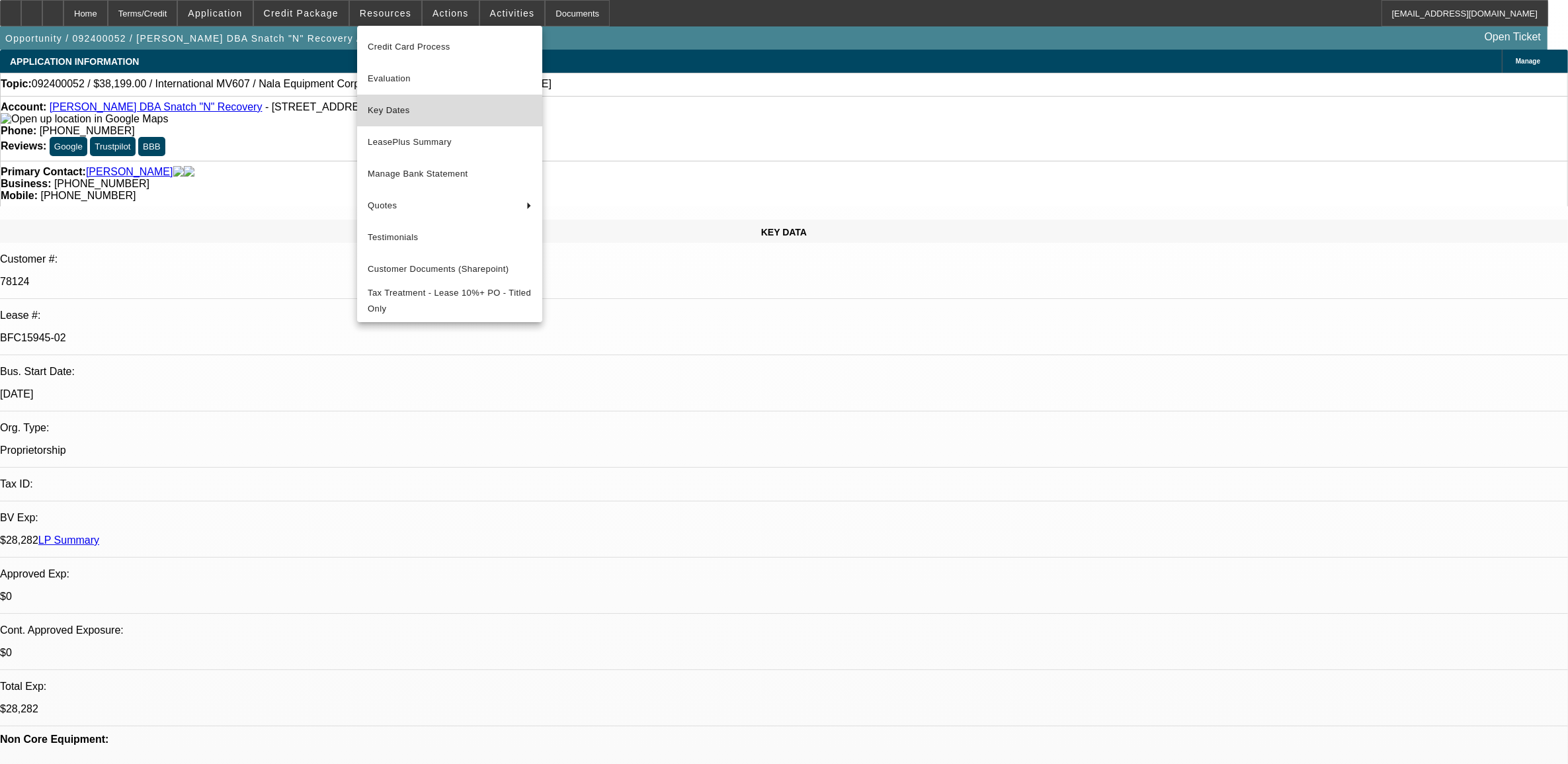
click at [415, 114] on span "Key Dates" at bounding box center [449, 110] width 164 height 16
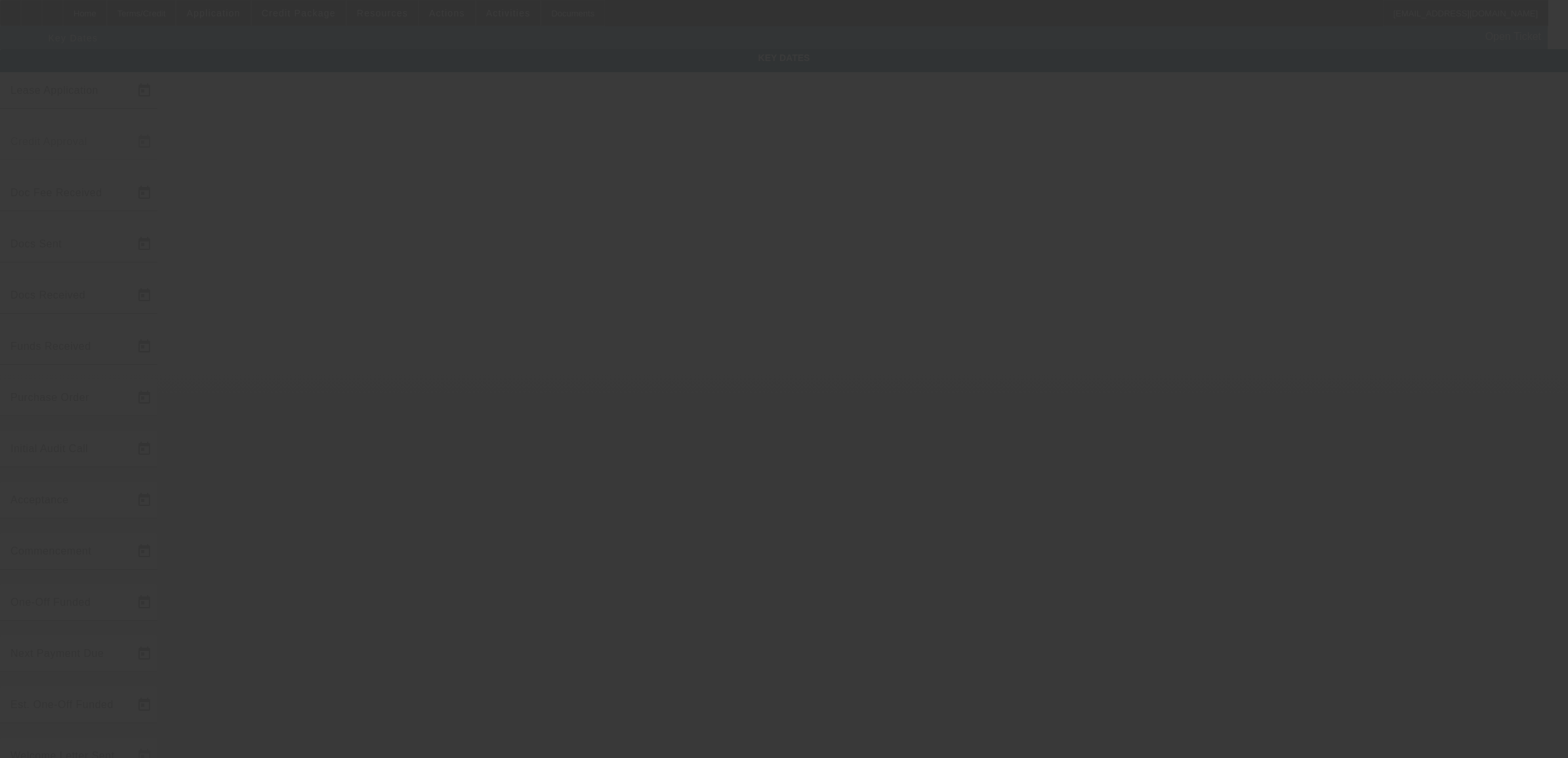
type input "9/4/2024"
type input "9/10/2024"
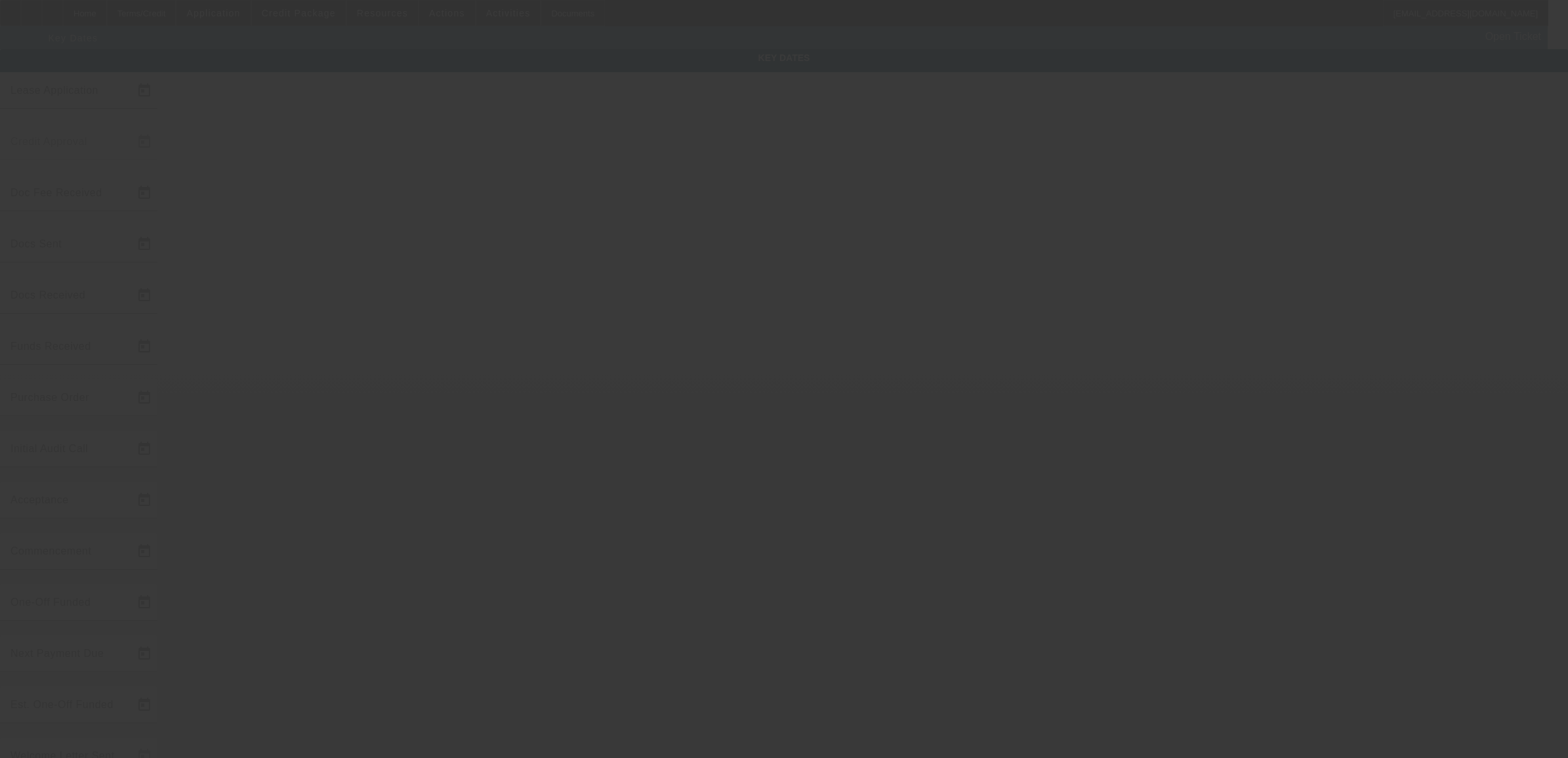
type input "9/11/2024"
type input "9/16/2024"
type input "10/1/2024"
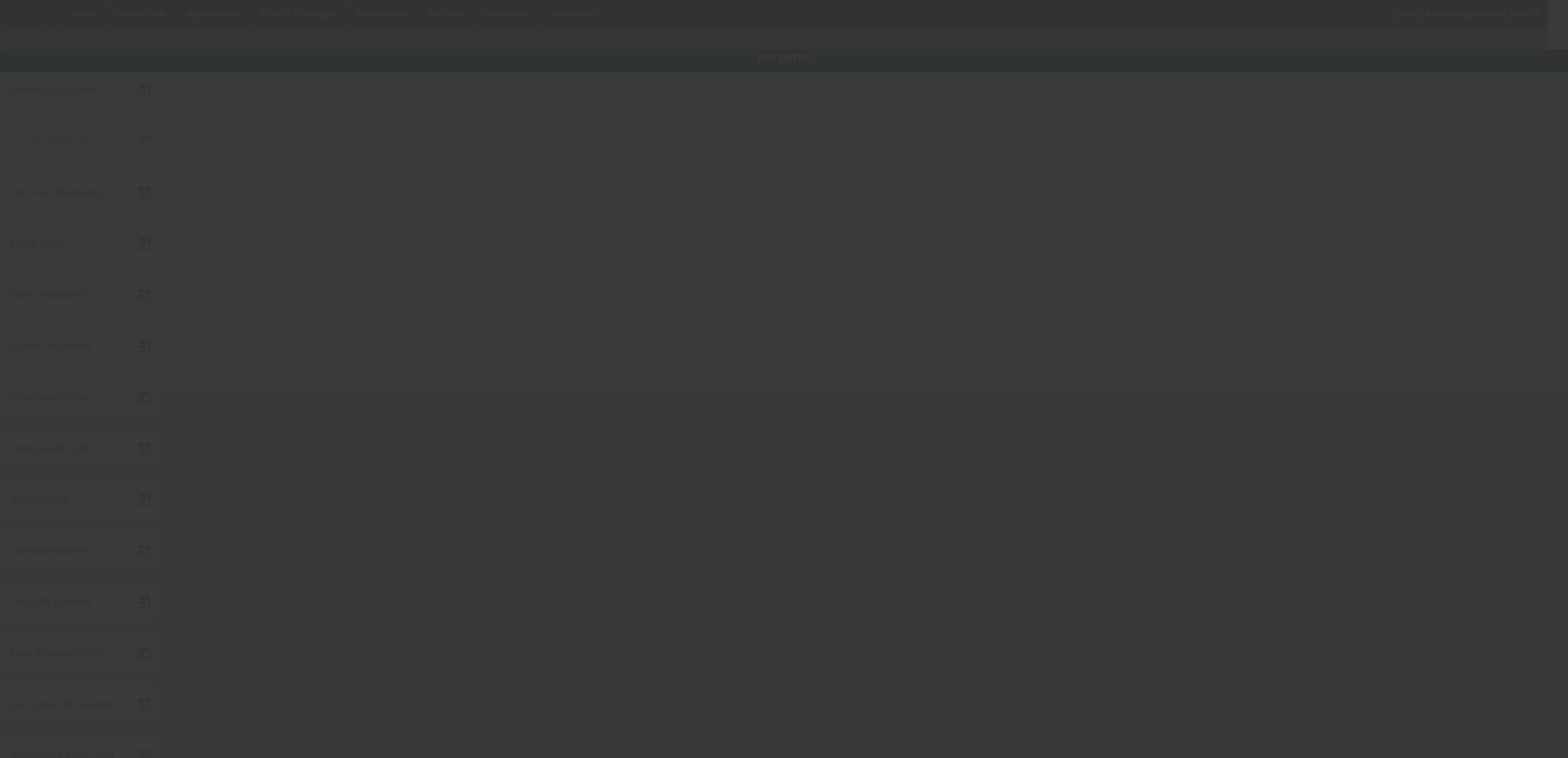
type input "11/1/2024"
type input "9/20/2024"
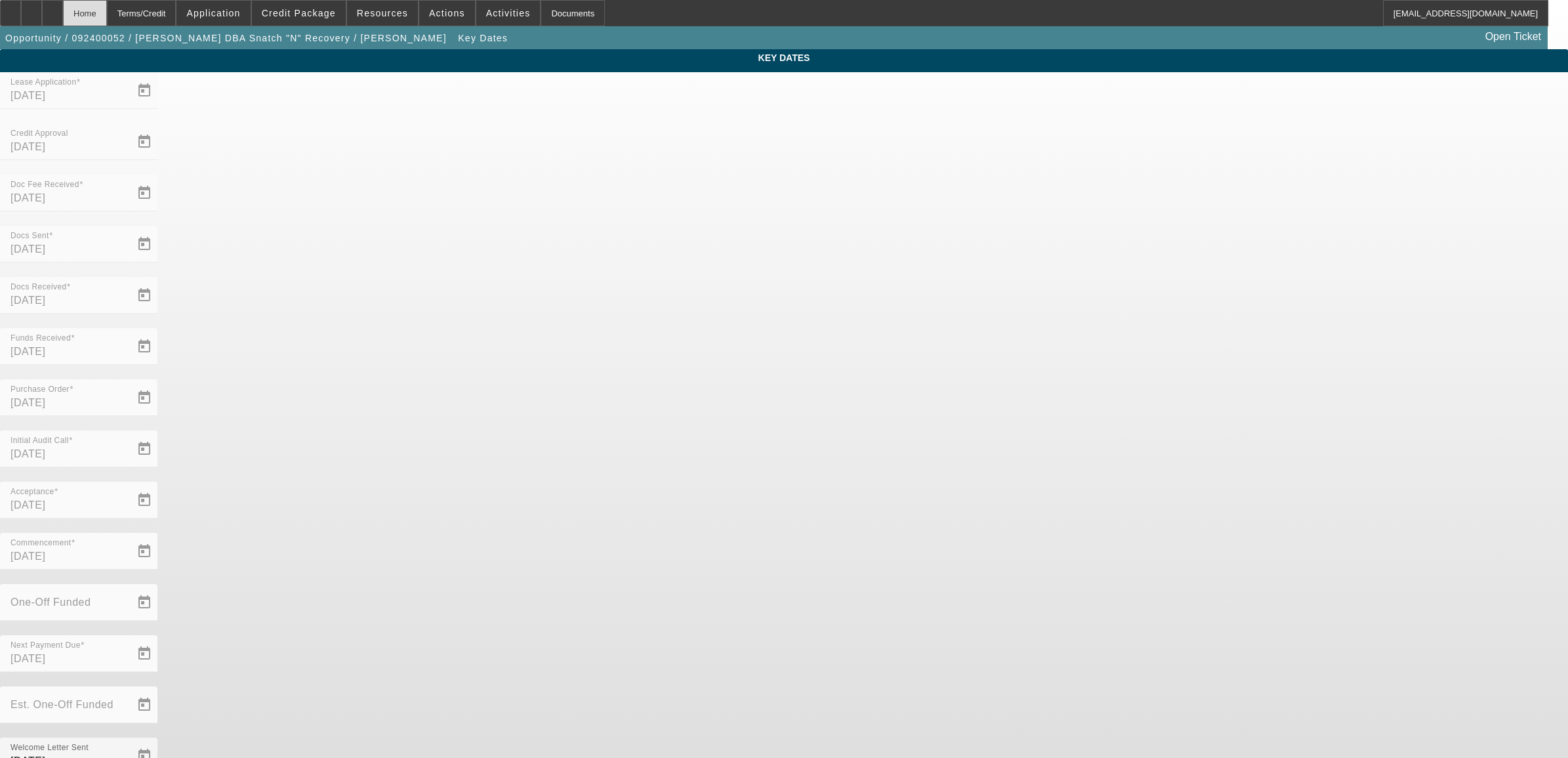
click at [107, 9] on div "Home" at bounding box center [85, 13] width 44 height 26
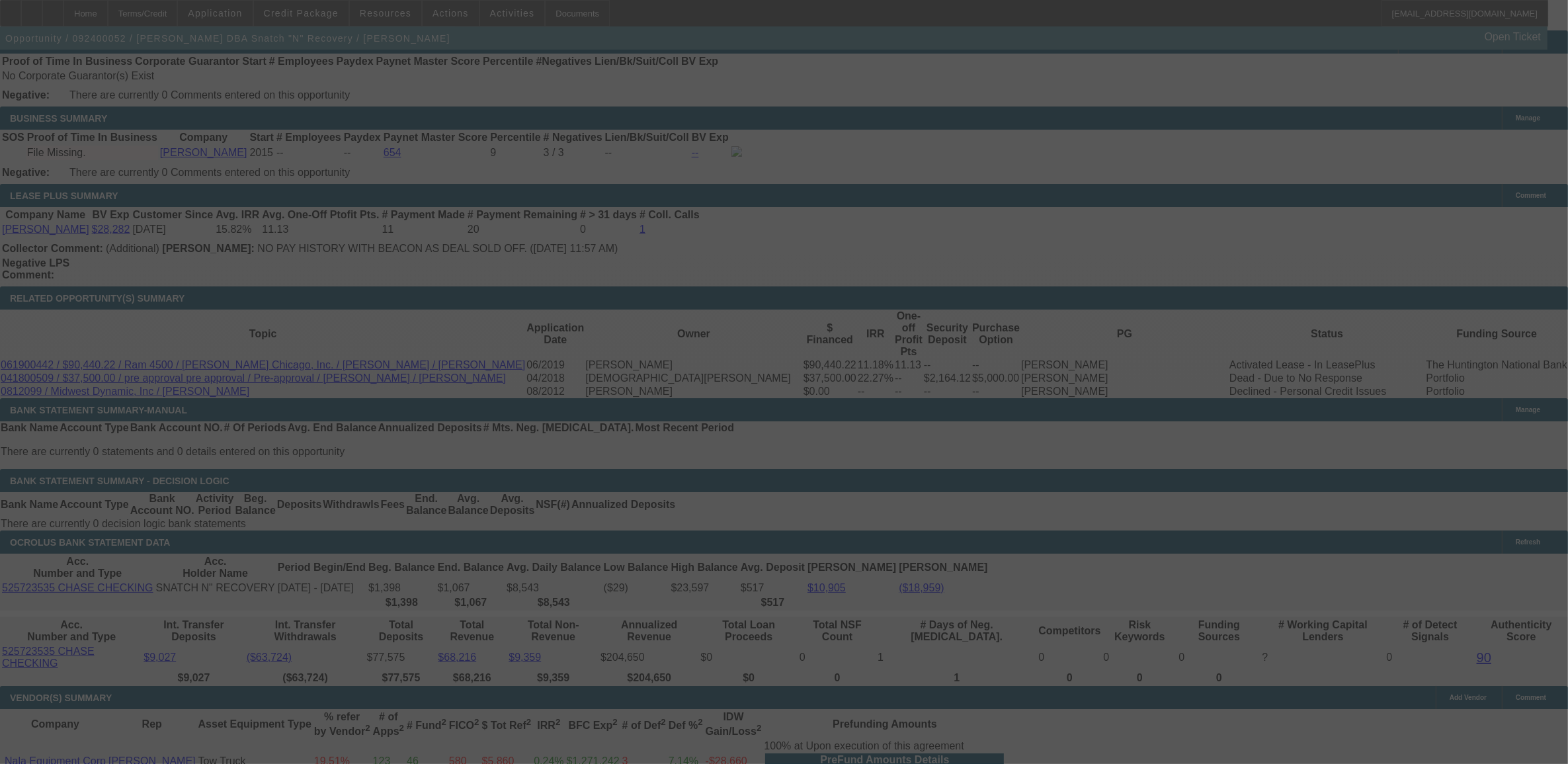
scroll to position [2088, 0]
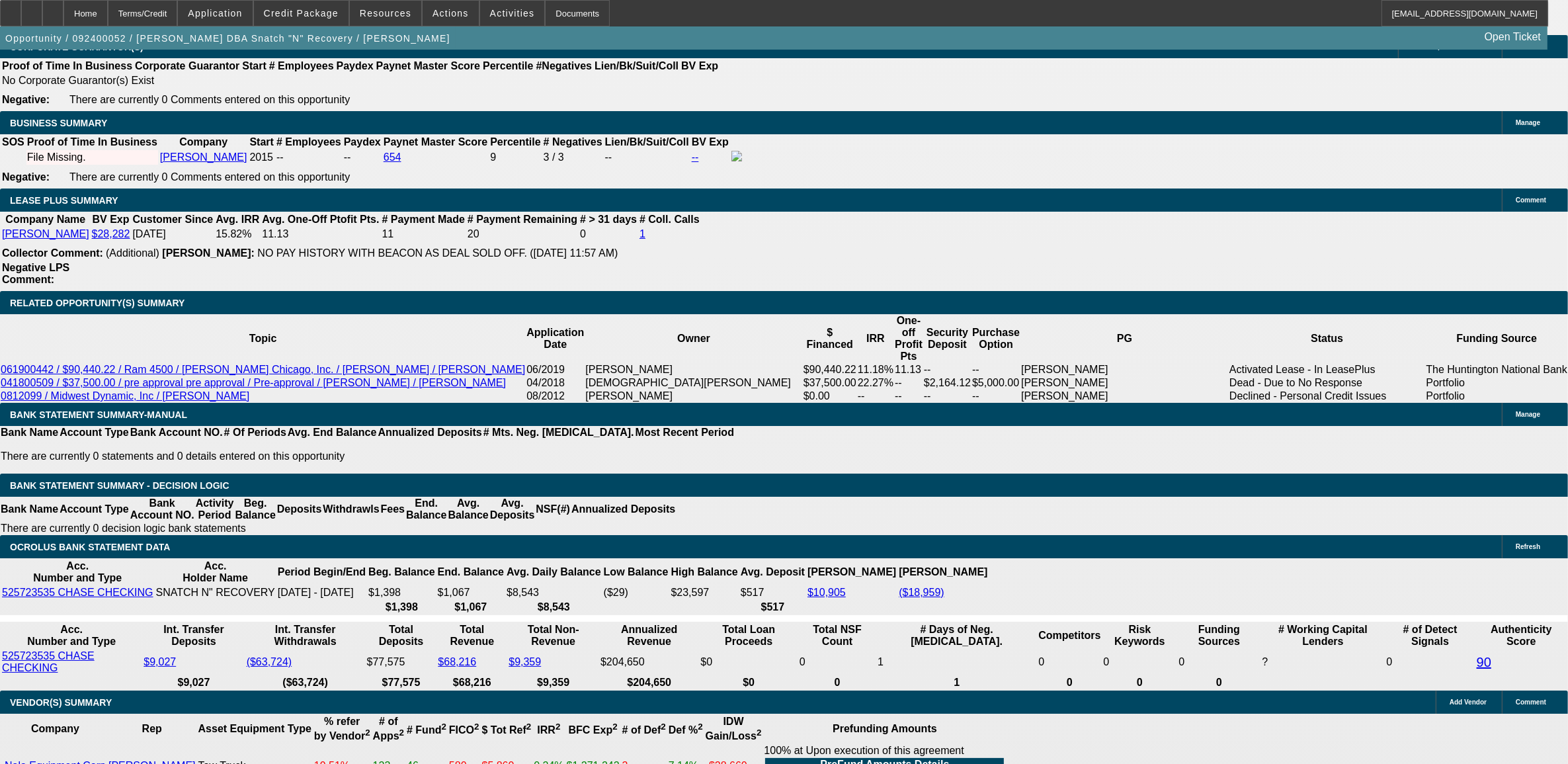
select select "0"
select select "2"
select select "0"
select select "6"
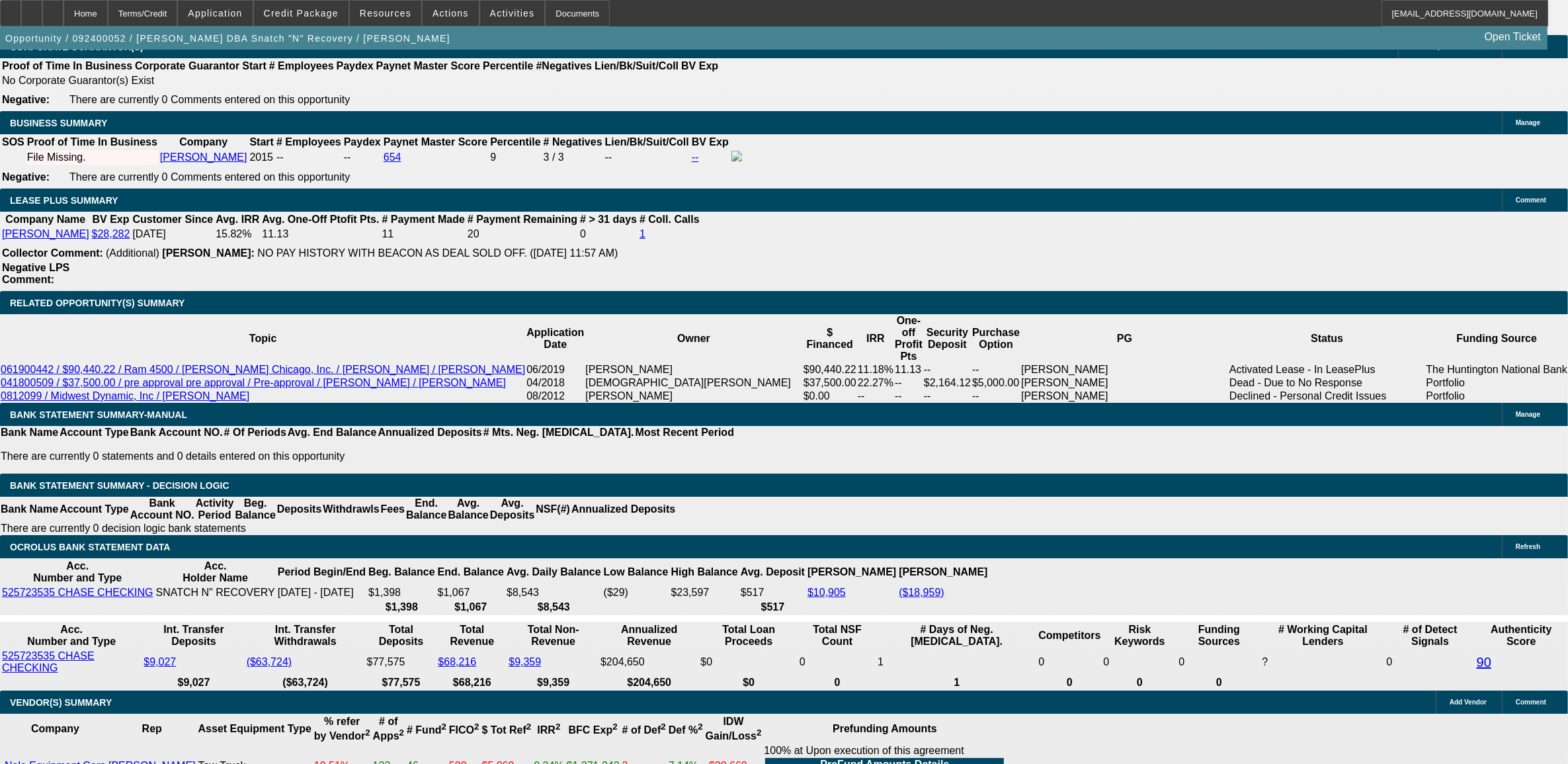
select select "0"
select select "2"
select select "0"
select select "6"
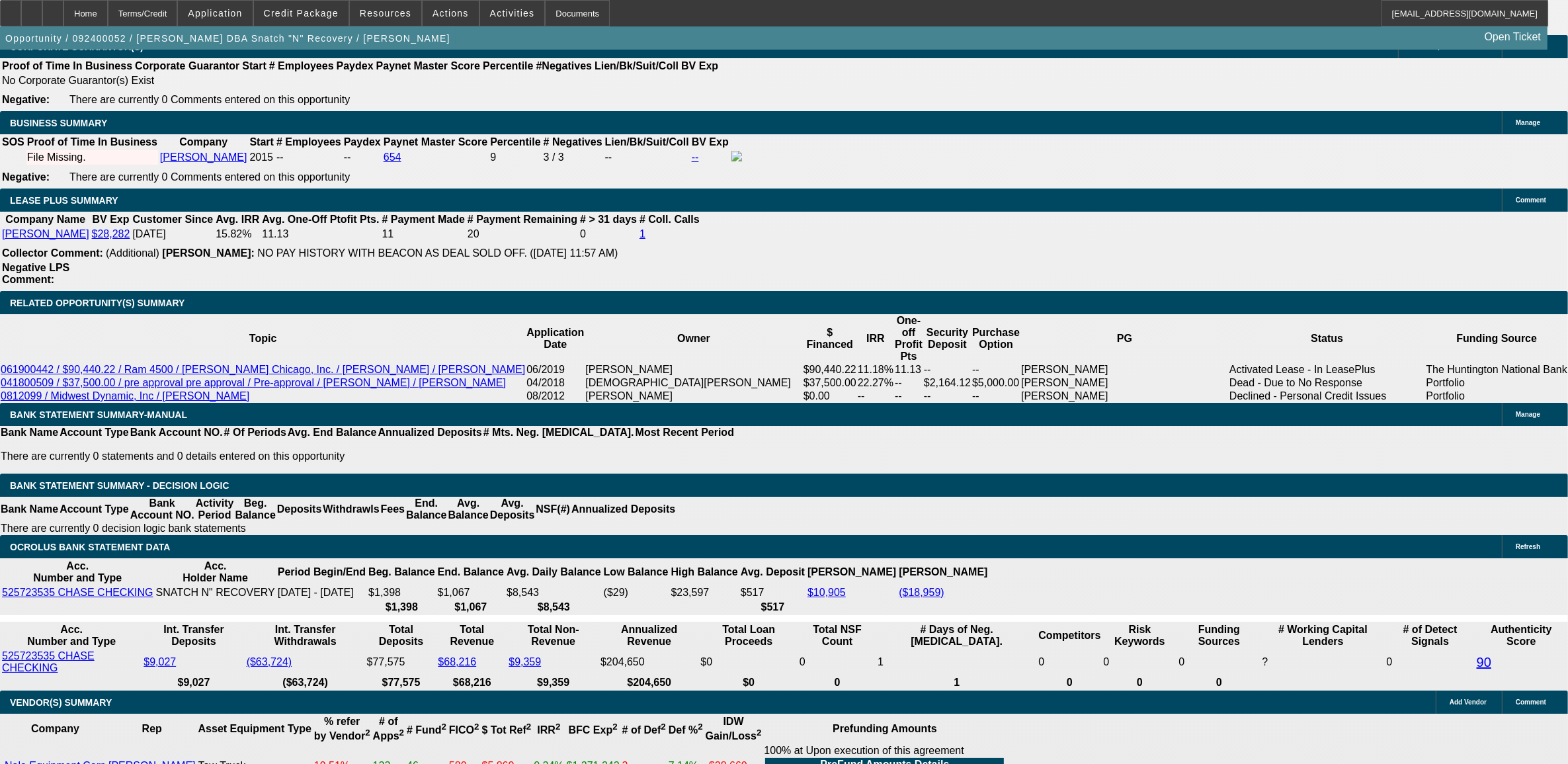
select select "0"
select select "2"
select select "0"
select select "6"
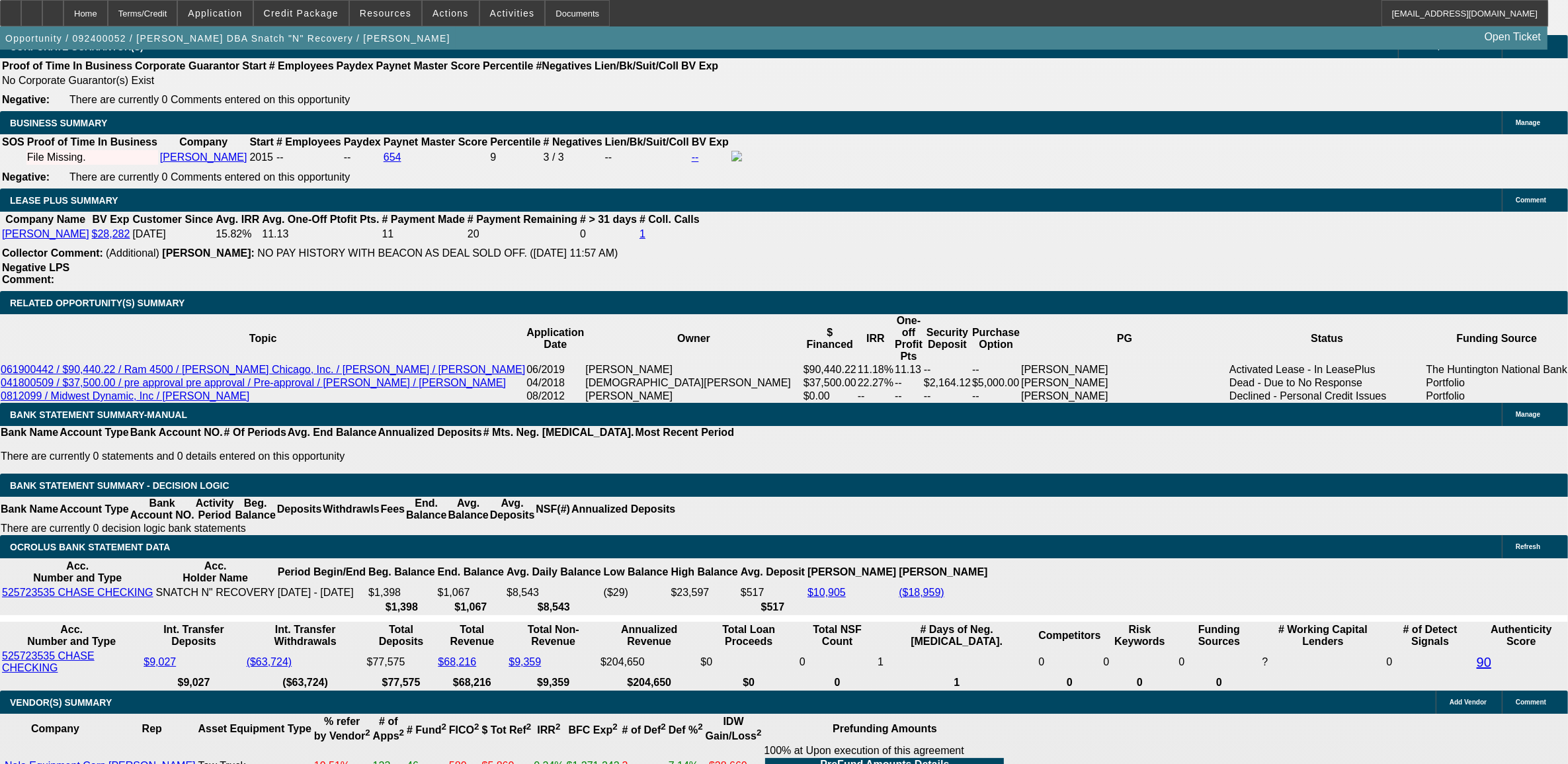
select select "0"
select select "2"
select select "0"
select select "6"
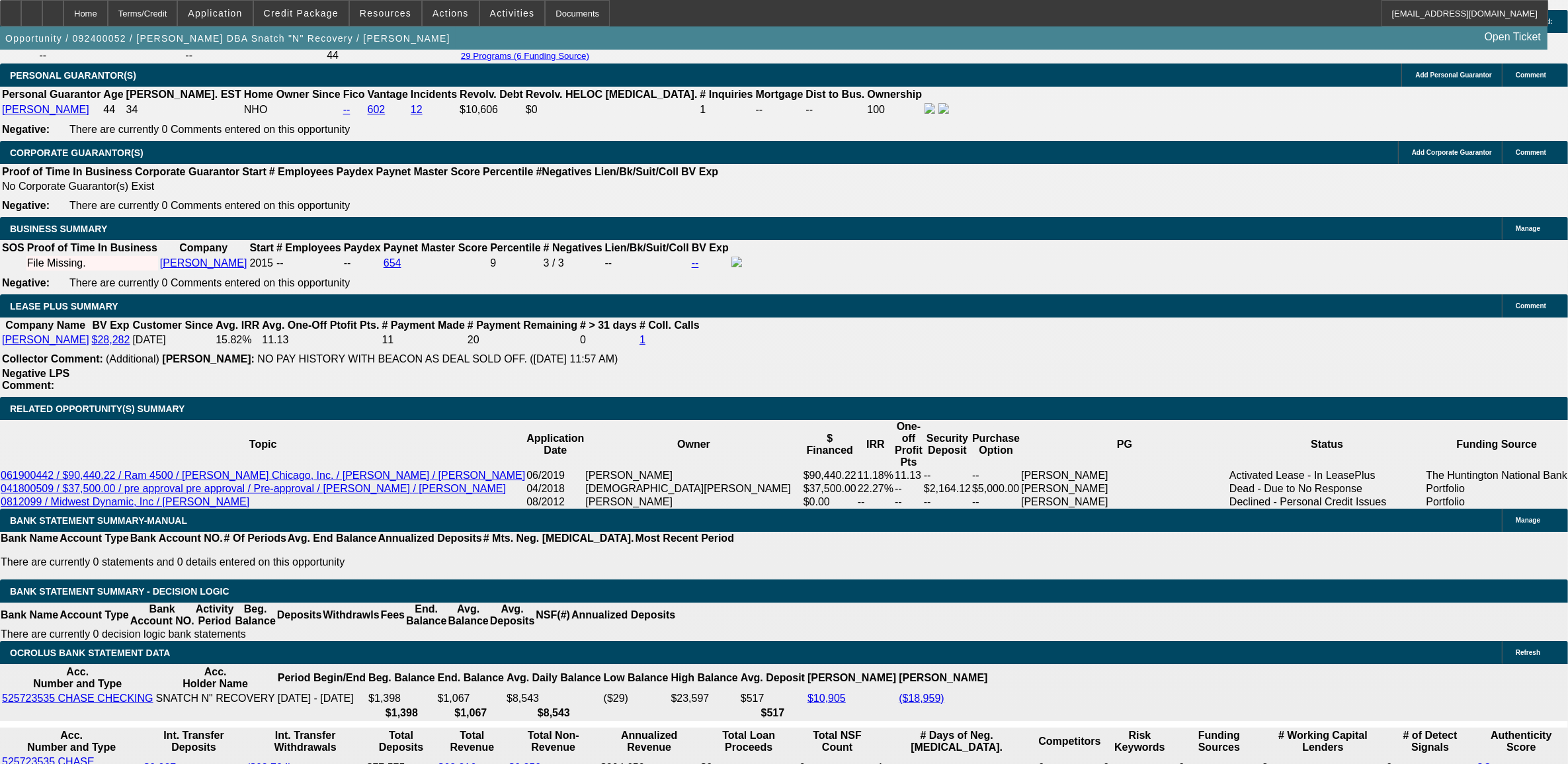
scroll to position [1840, 0]
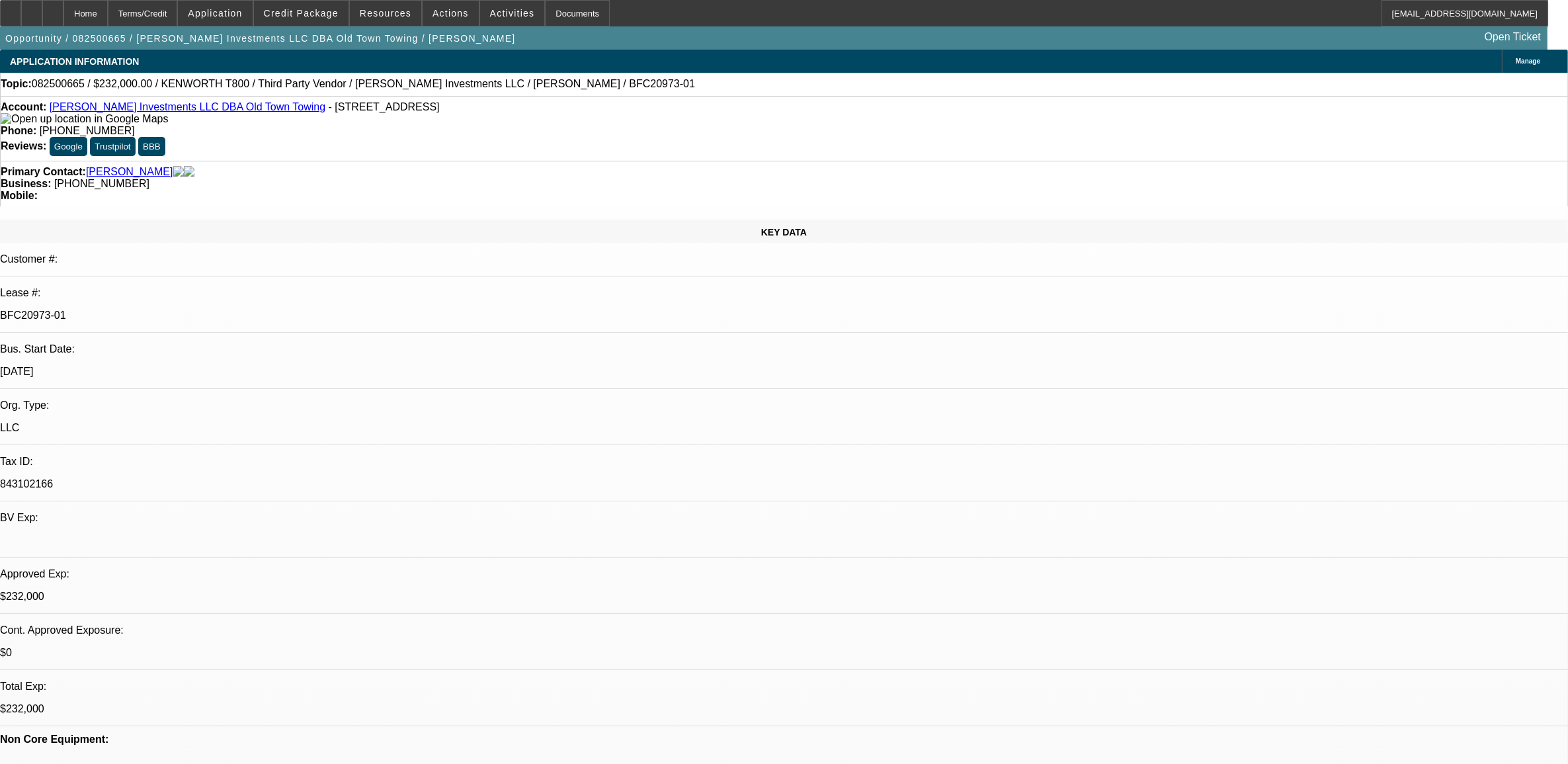
select select "0"
select select "0.1"
select select "0"
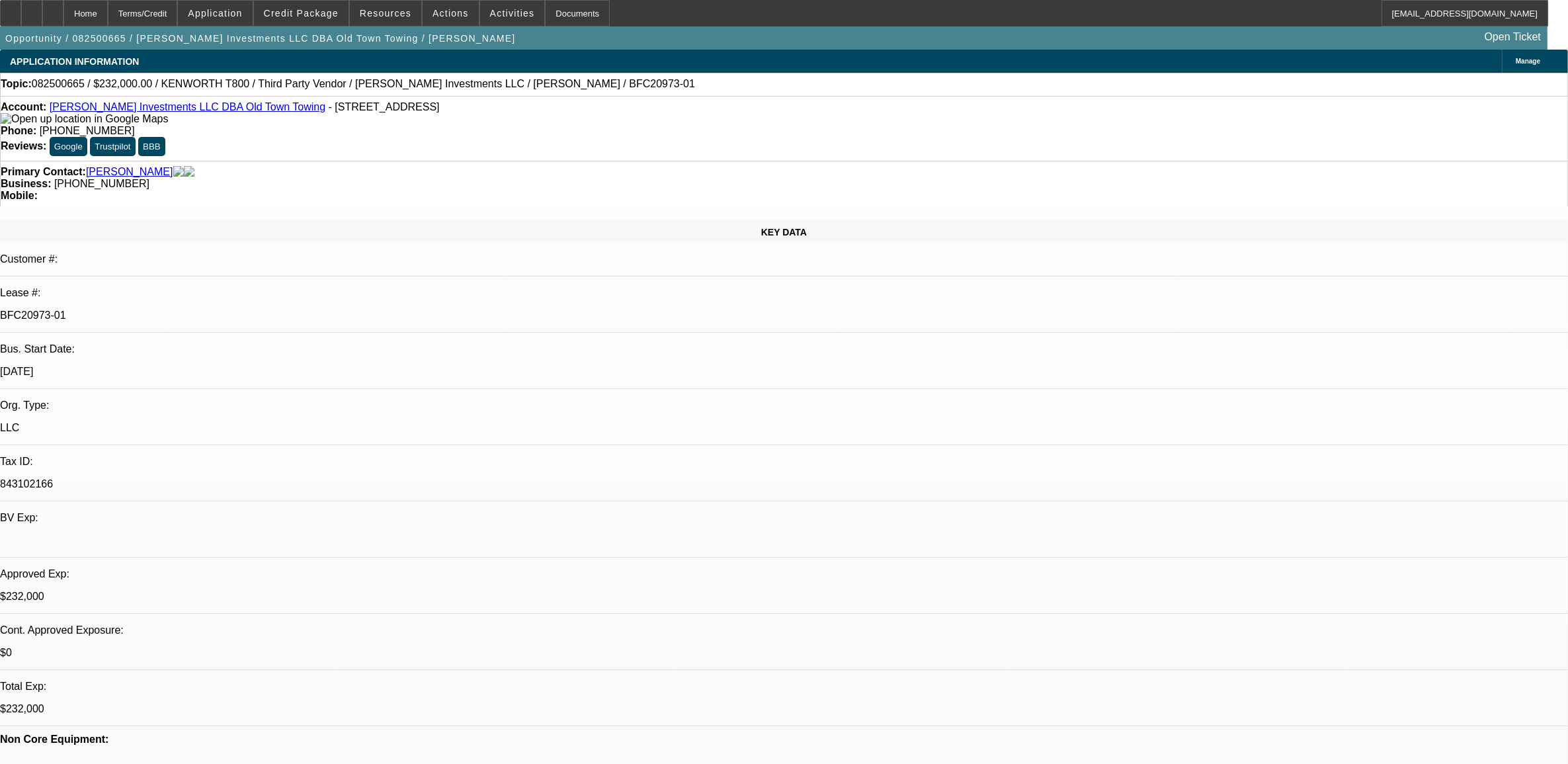
select select "0.1"
select select "0"
select select "0.1"
select select "0"
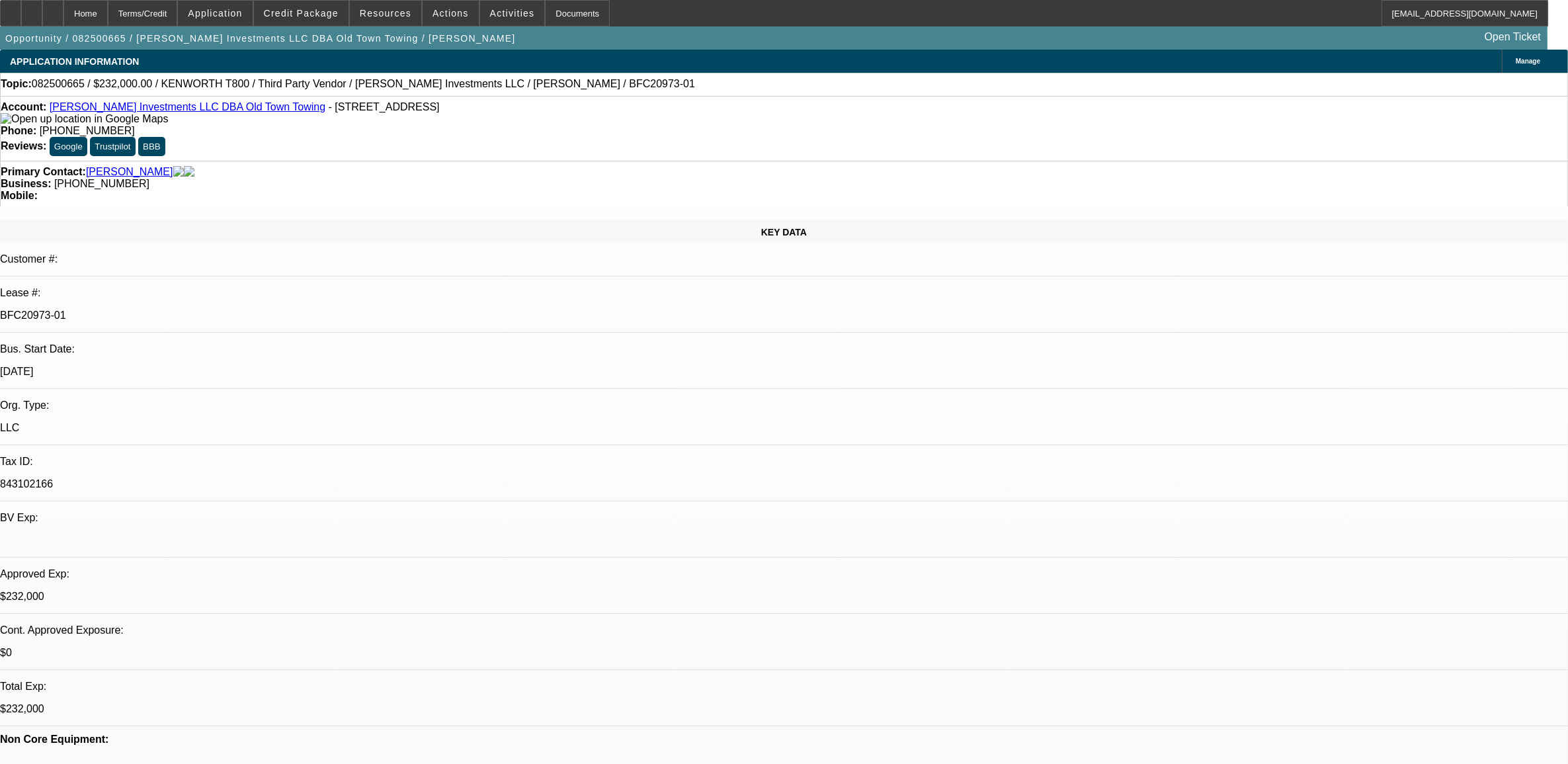
select select "0"
select select "0.1"
select select "1"
select select "2"
select select "4"
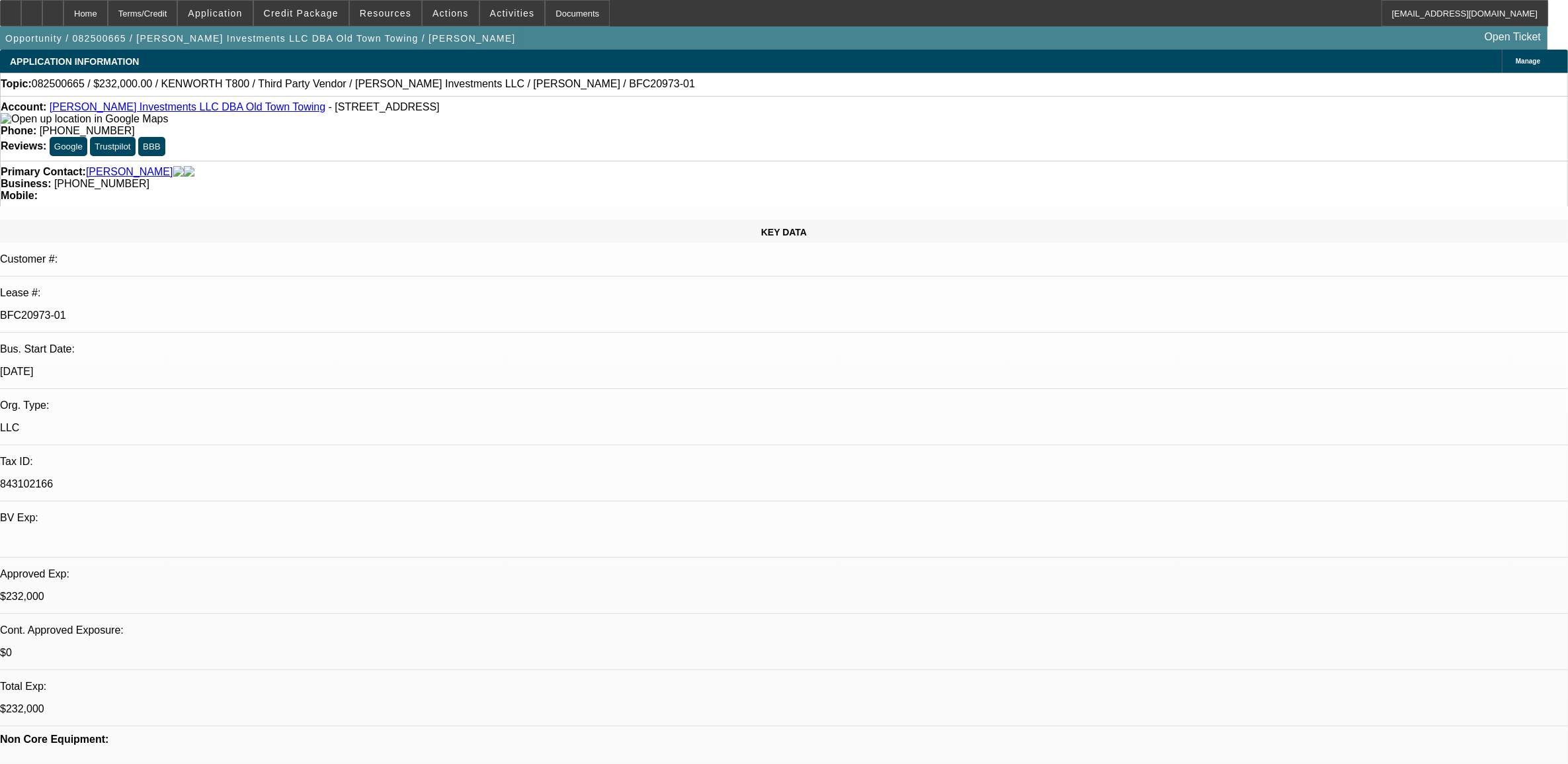
select select "1"
select select "2"
select select "4"
select select "1"
select select "2"
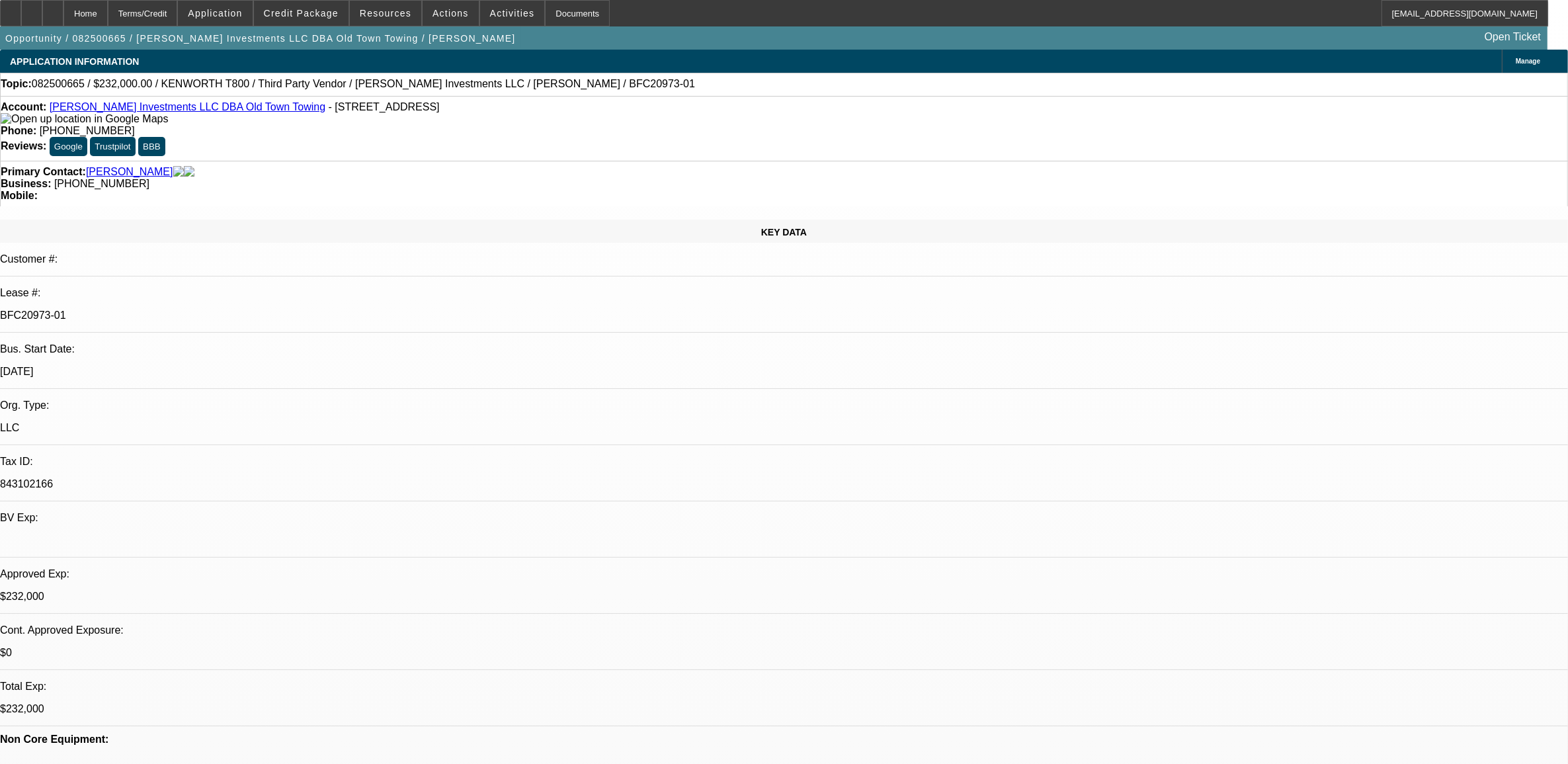
select select "4"
select select "1"
select select "4"
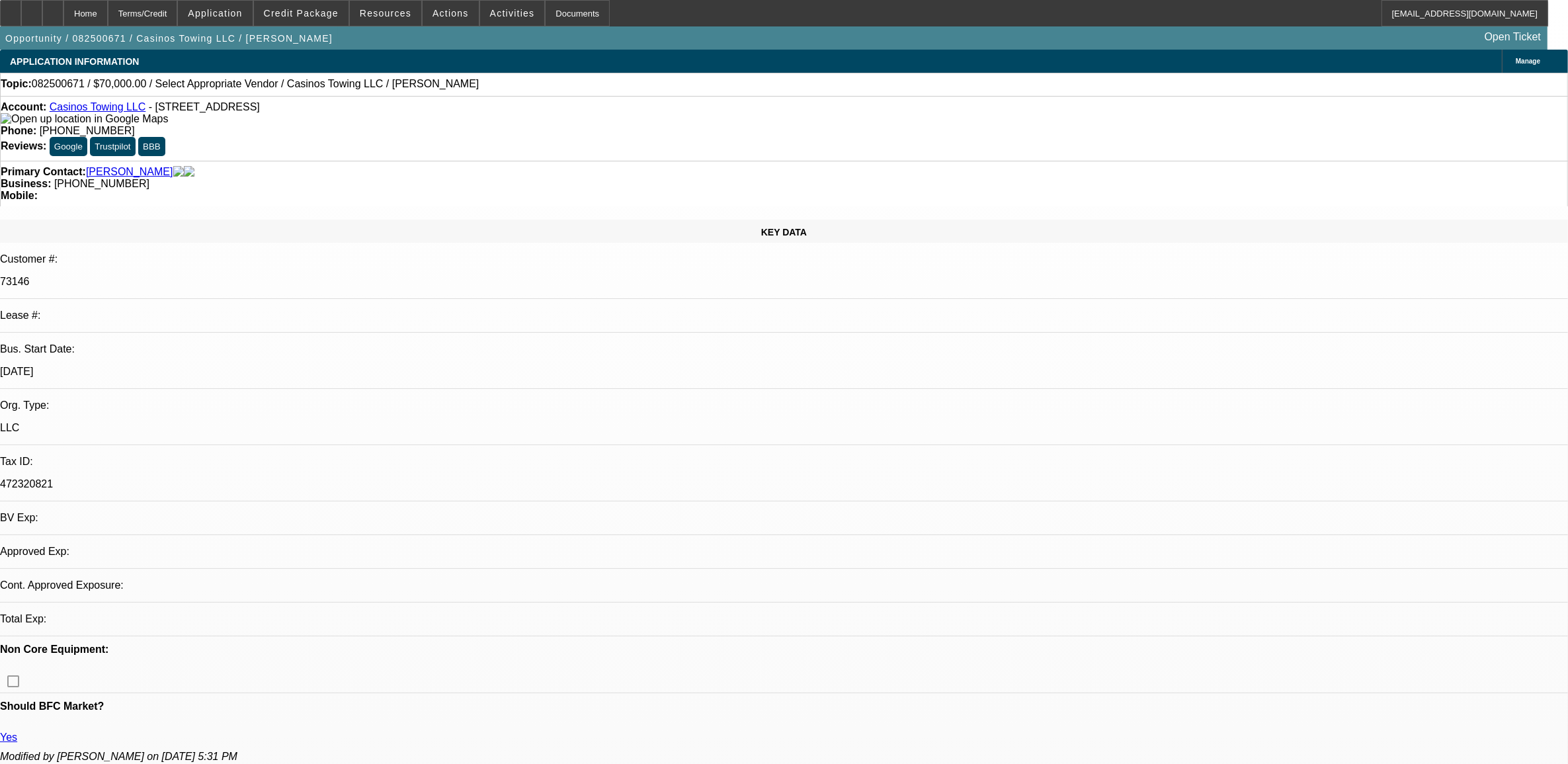
select select "0"
select select "2"
select select "0.1"
select select "1"
select select "2"
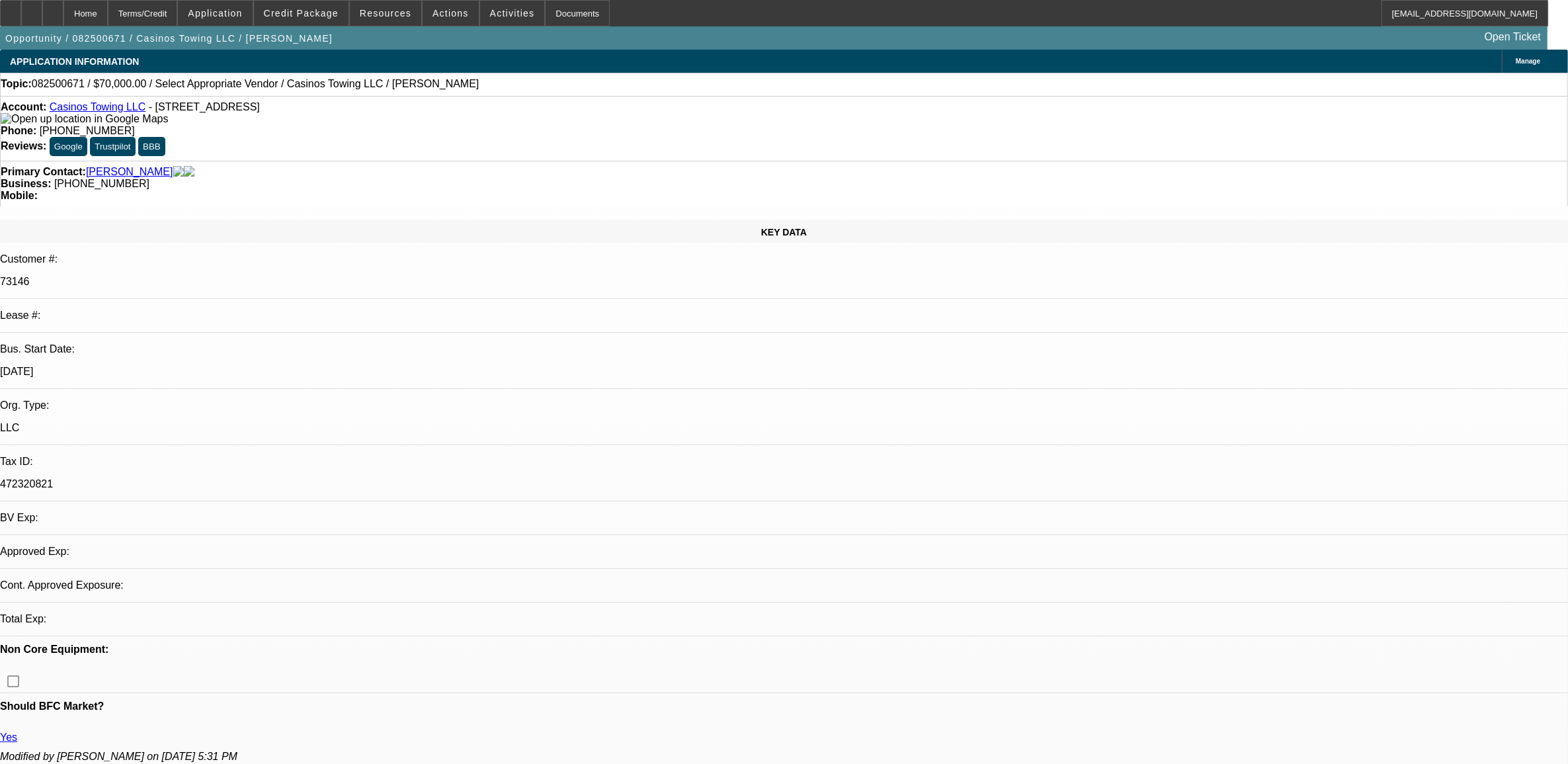
select select "4"
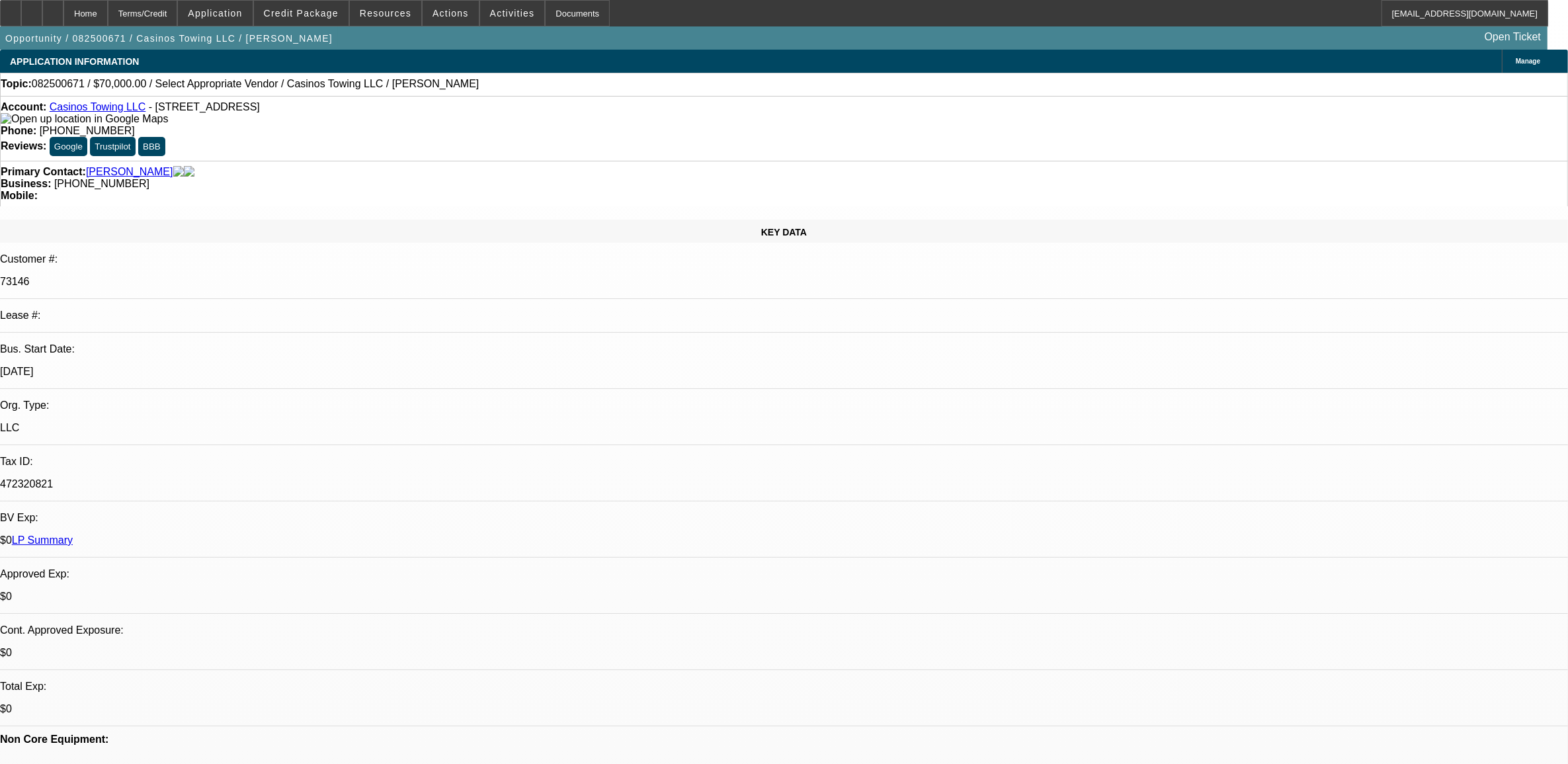
drag, startPoint x: 1155, startPoint y: 243, endPoint x: 1125, endPoint y: 153, distance: 94.9
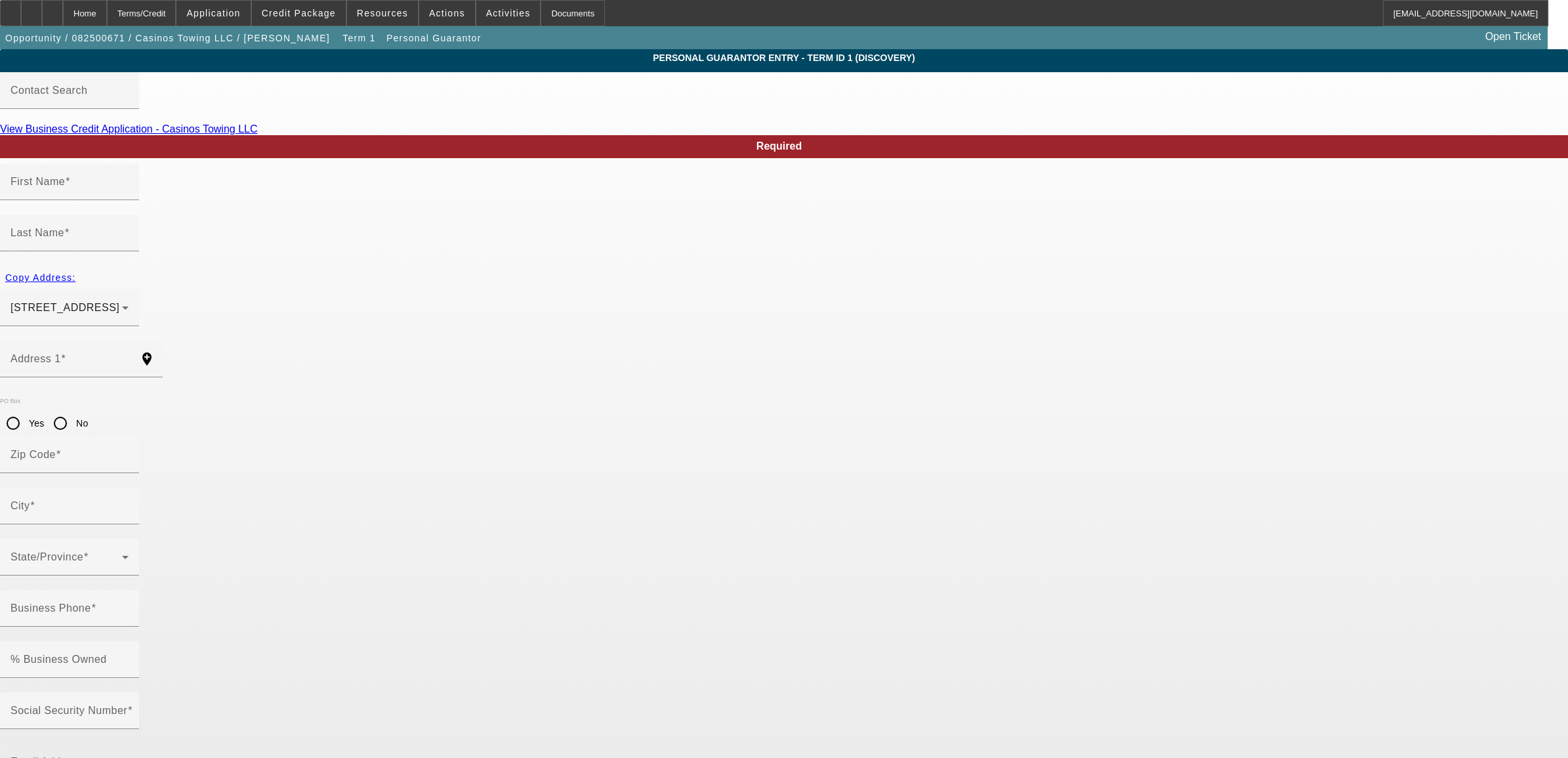
type input "[PERSON_NAME]"
type input "[STREET_ADDRESS]"
radio input "true"
type input "96746"
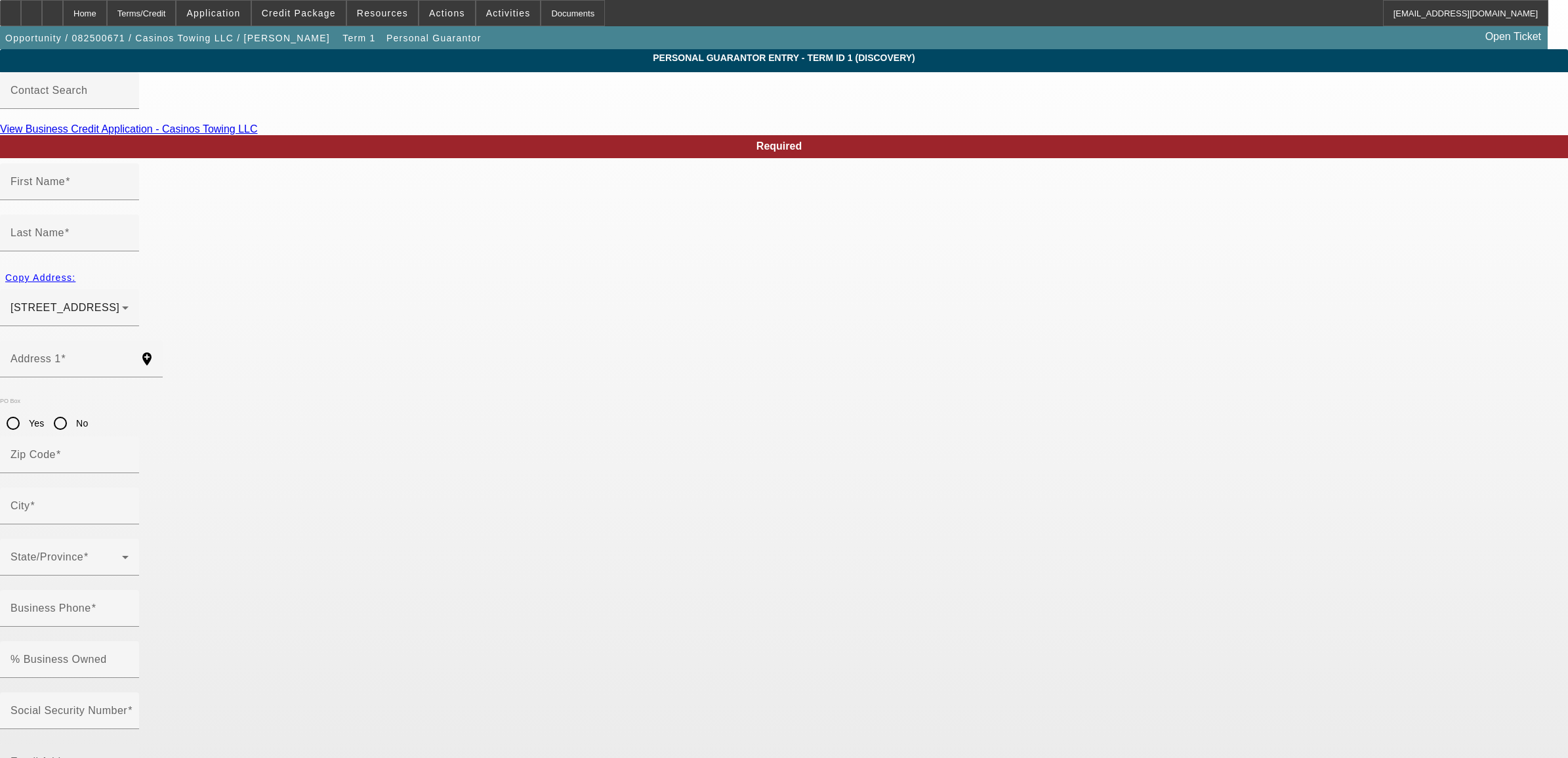
type input "Kapaa"
type input "[PHONE_NUMBER]"
type input "100"
type input "575-27-0903"
type input "[EMAIL_ADDRESS][DOMAIN_NAME]"
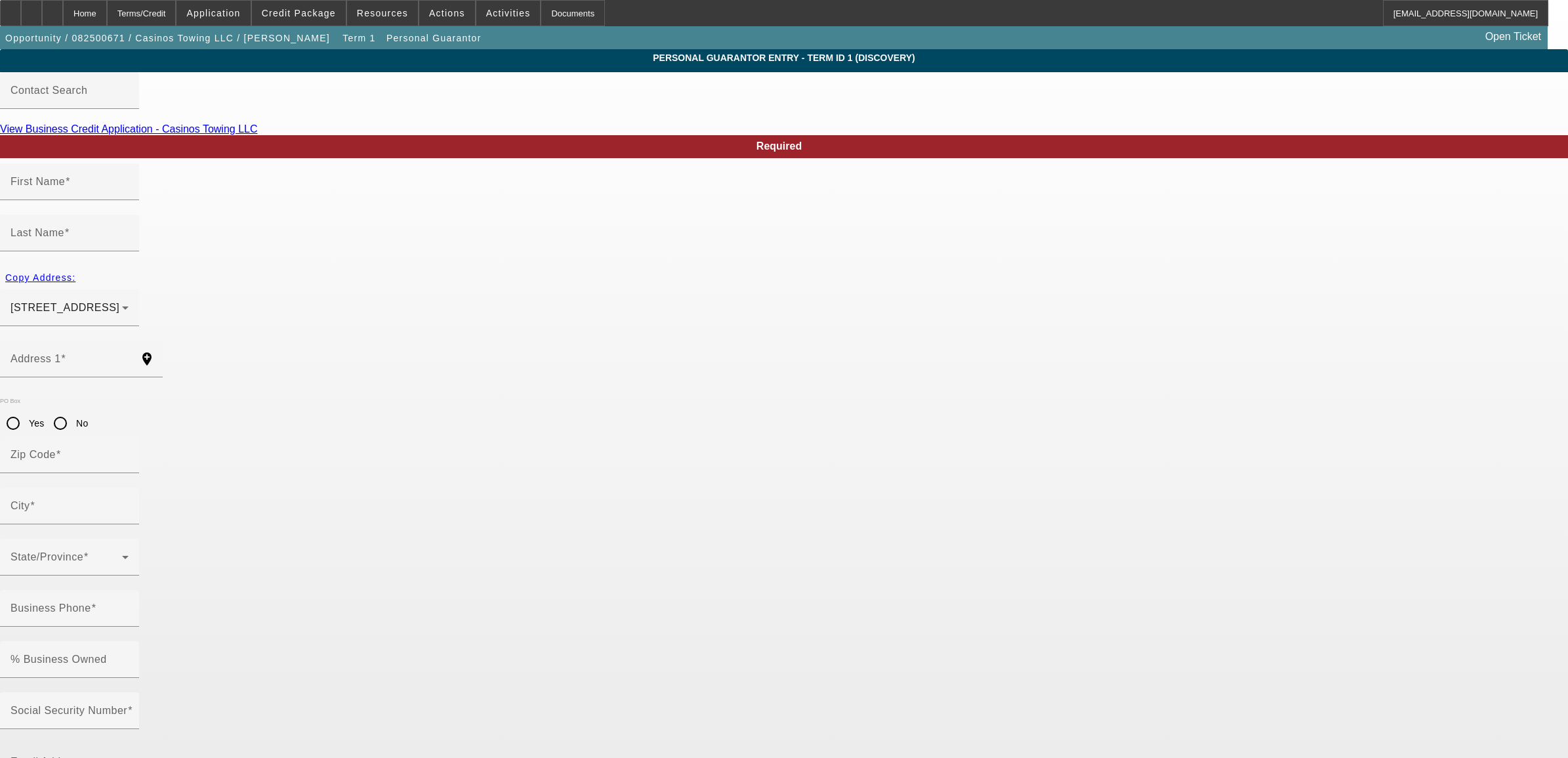
type input "$0.00"
drag, startPoint x: 720, startPoint y: 528, endPoint x: 582, endPoint y: 505, distance: 139.9
click at [582, 693] on div "Social Security Number 575-27-0903 Email Address [EMAIL_ADDRESS][DOMAIN_NAME]" at bounding box center [784, 743] width 1568 height 102
click at [107, 15] on div "Home" at bounding box center [85, 13] width 44 height 26
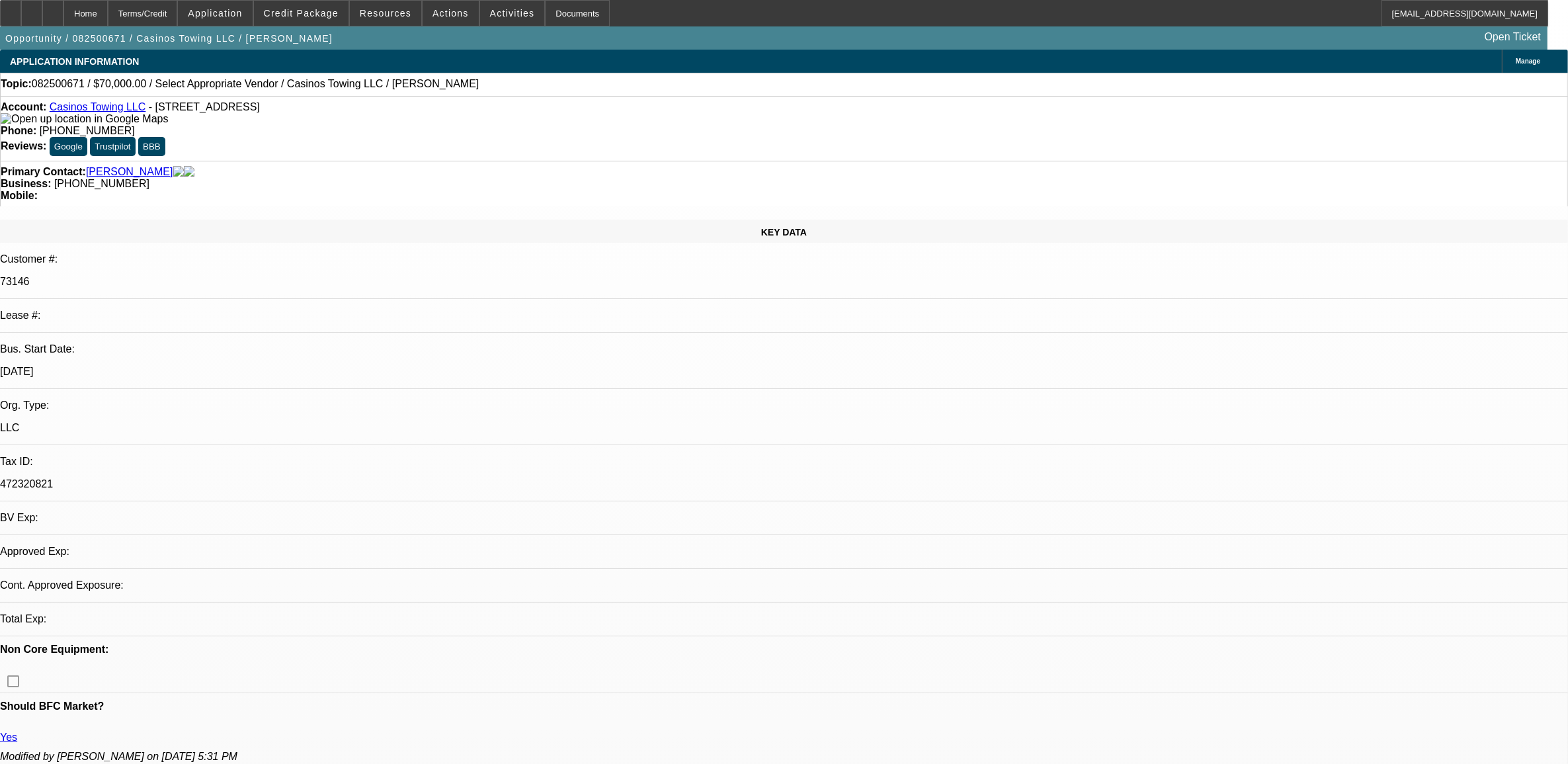
select select "0"
select select "2"
select select "0.1"
select select "4"
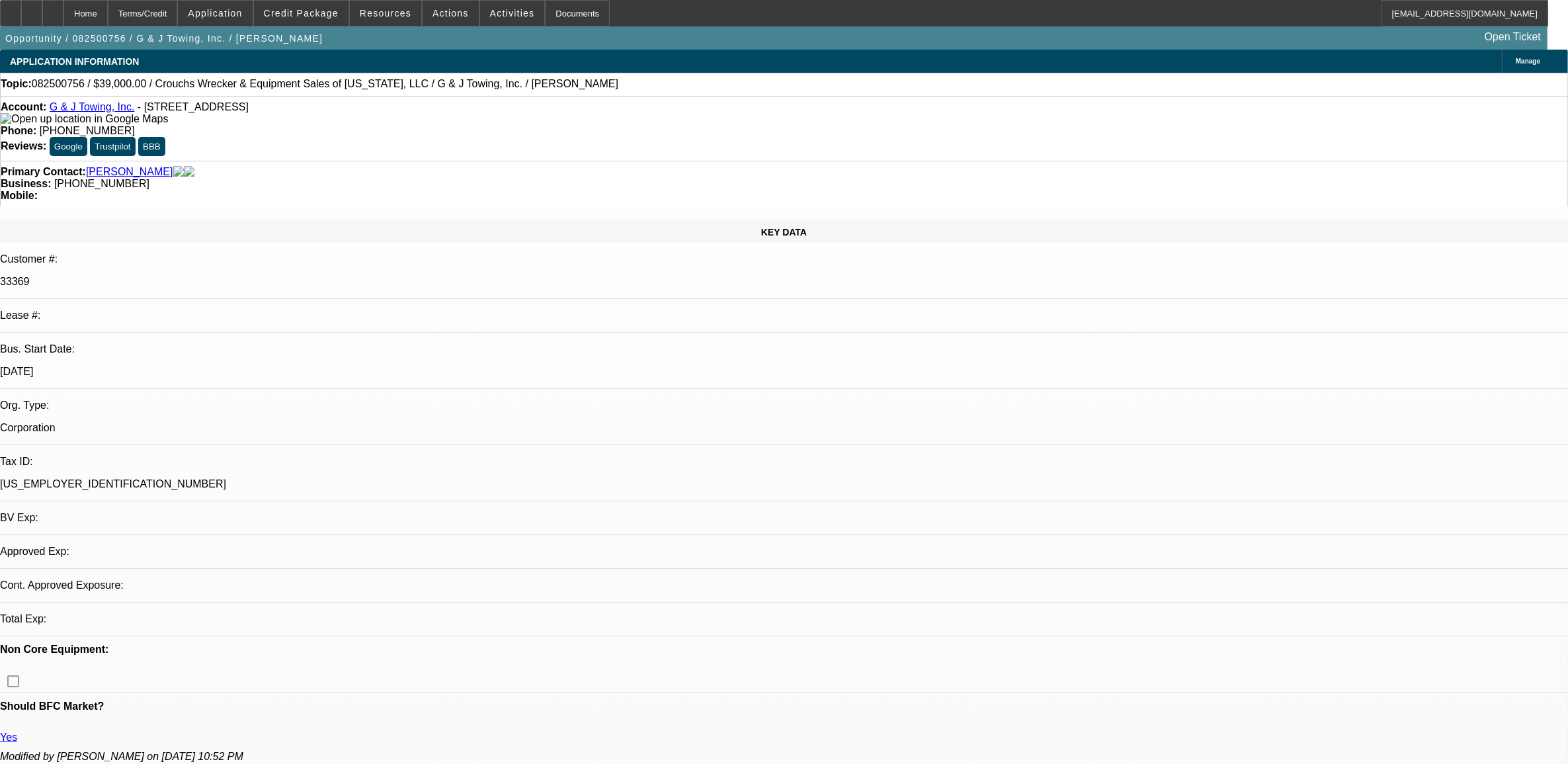
select select "0"
select select "2"
select select "0.1"
select select "1"
select select "2"
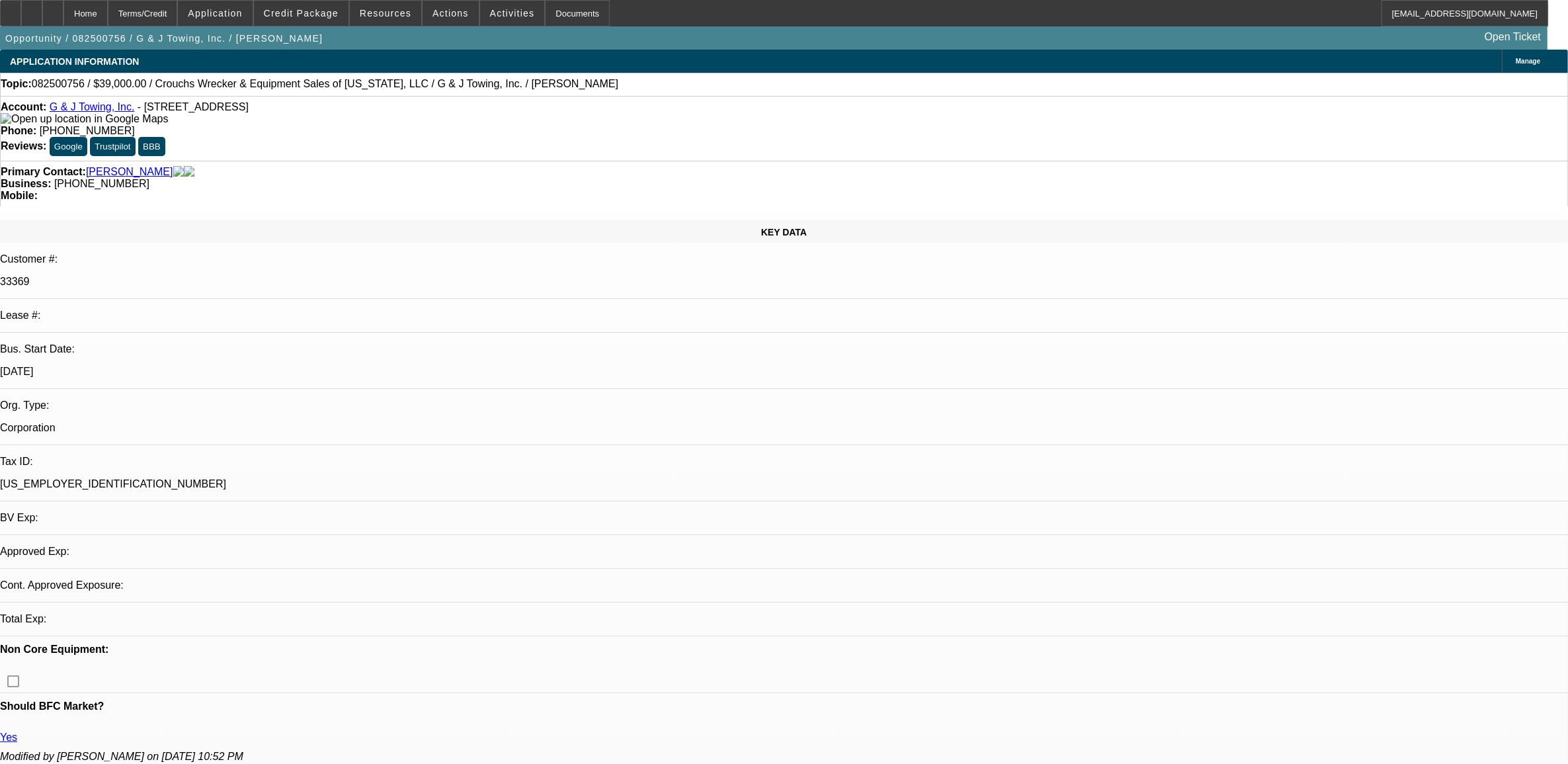
select select "4"
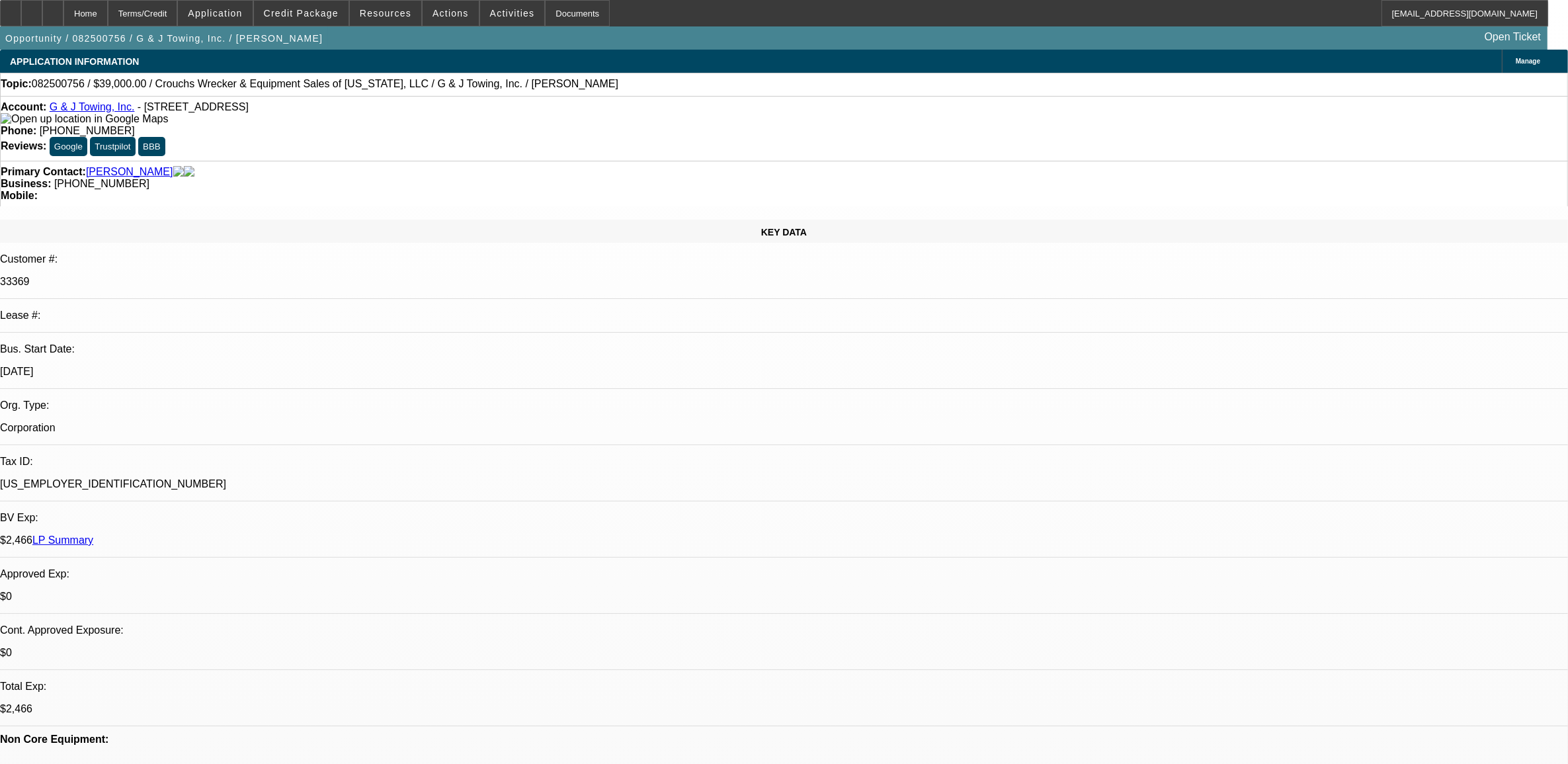
select select "0"
select select "2"
select select "0.1"
select select "4"
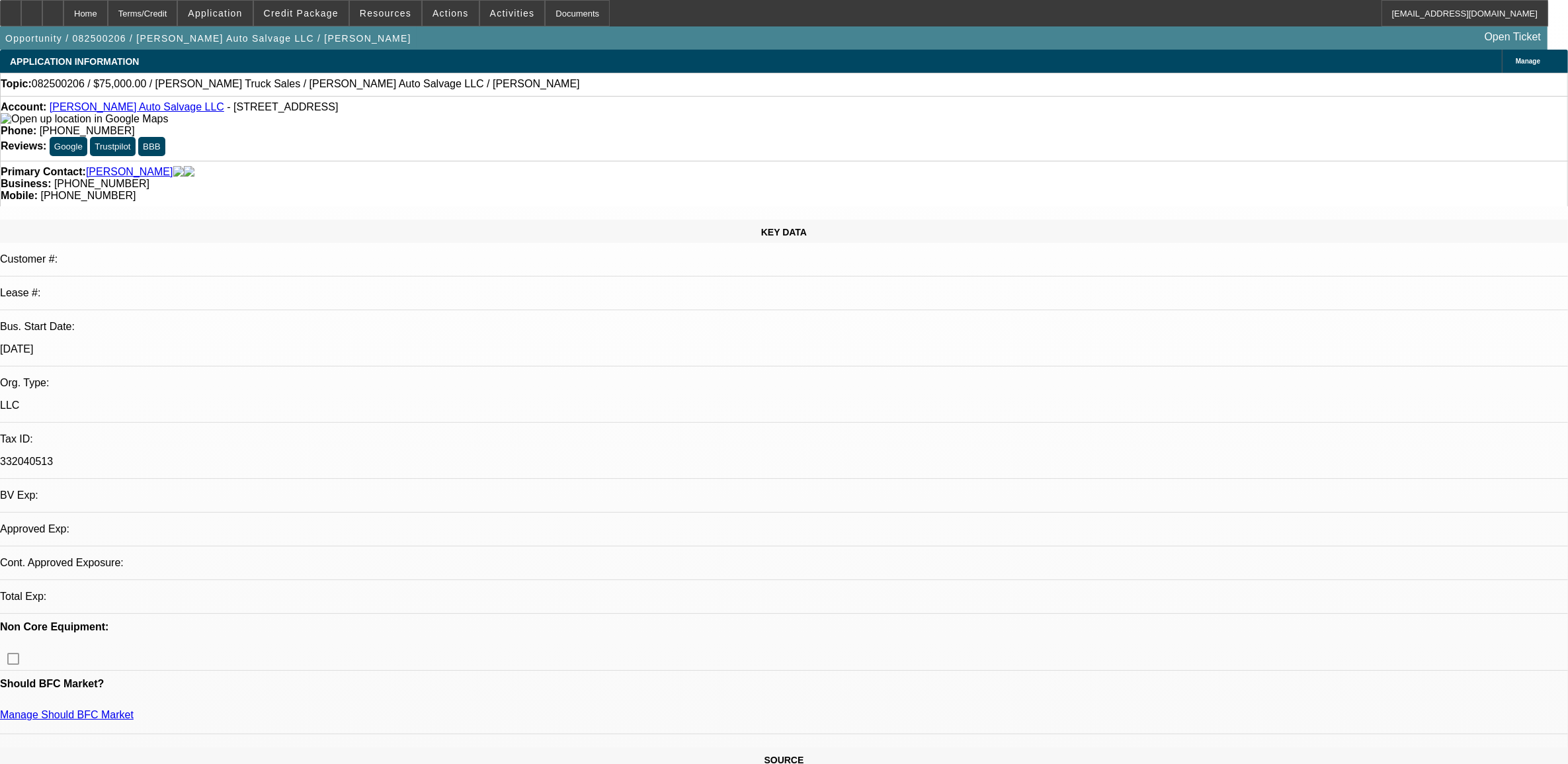
select select "0"
select select "2"
select select "0.1"
select select "4"
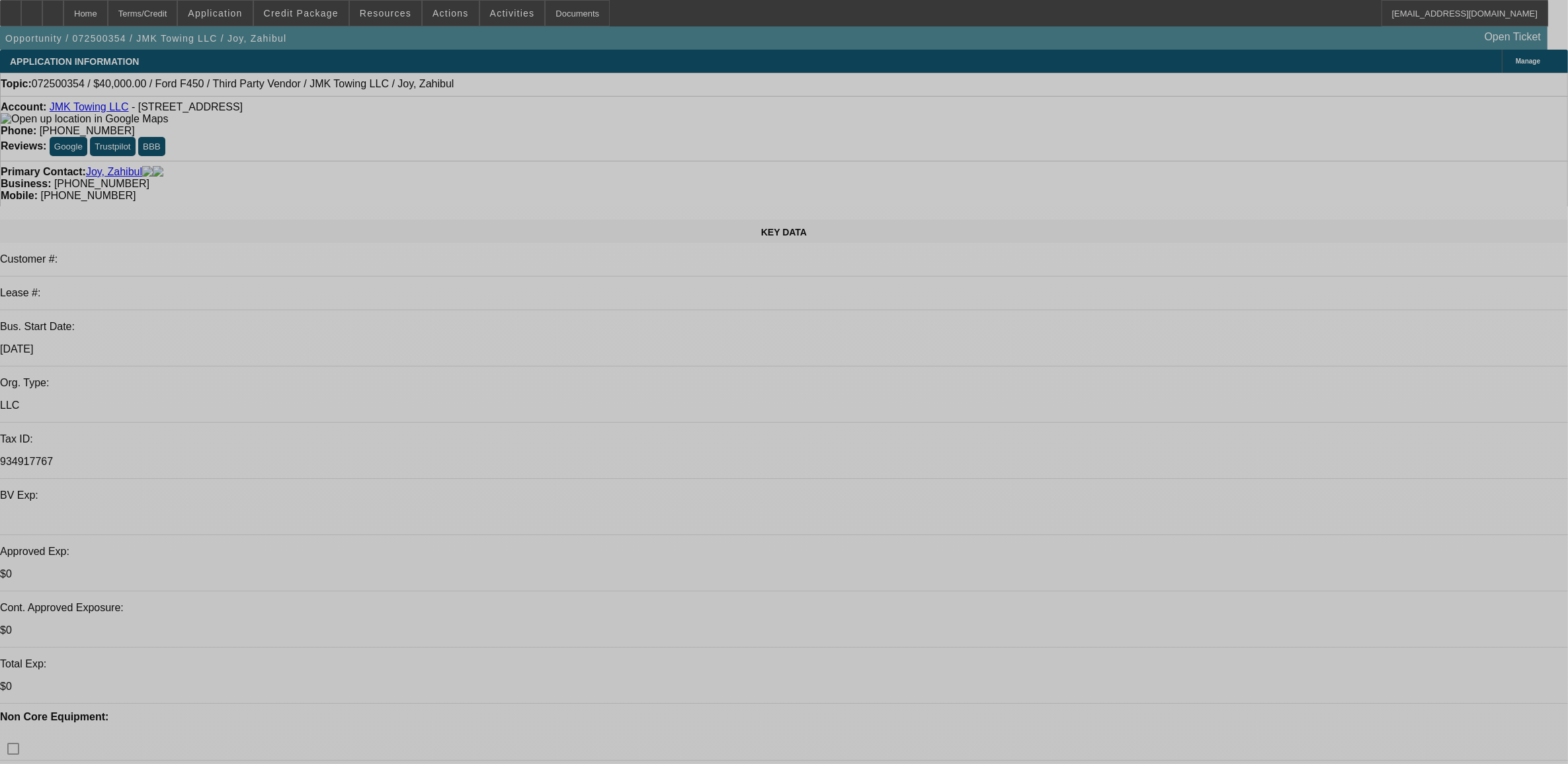
select select "0"
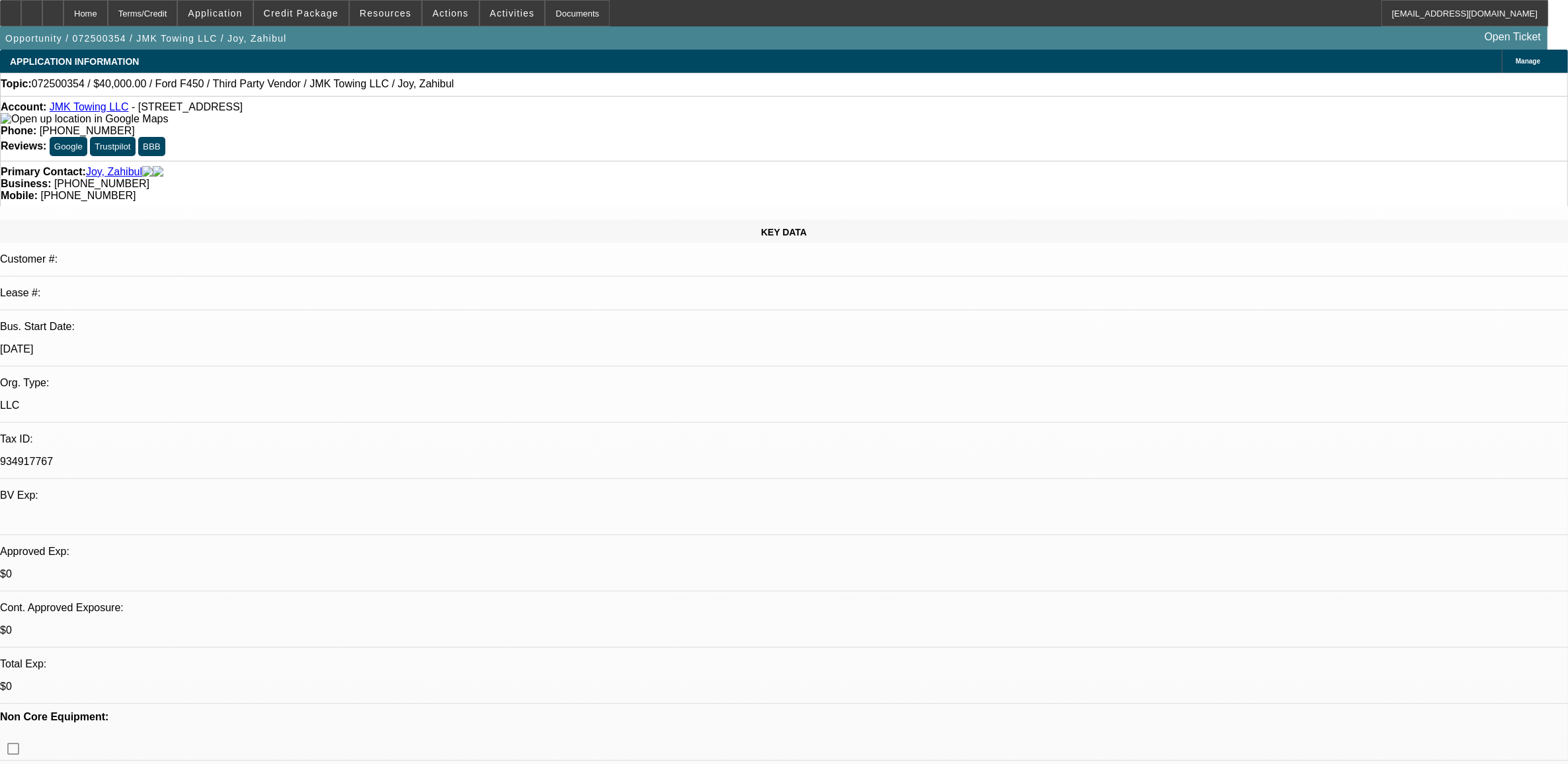
select select "0"
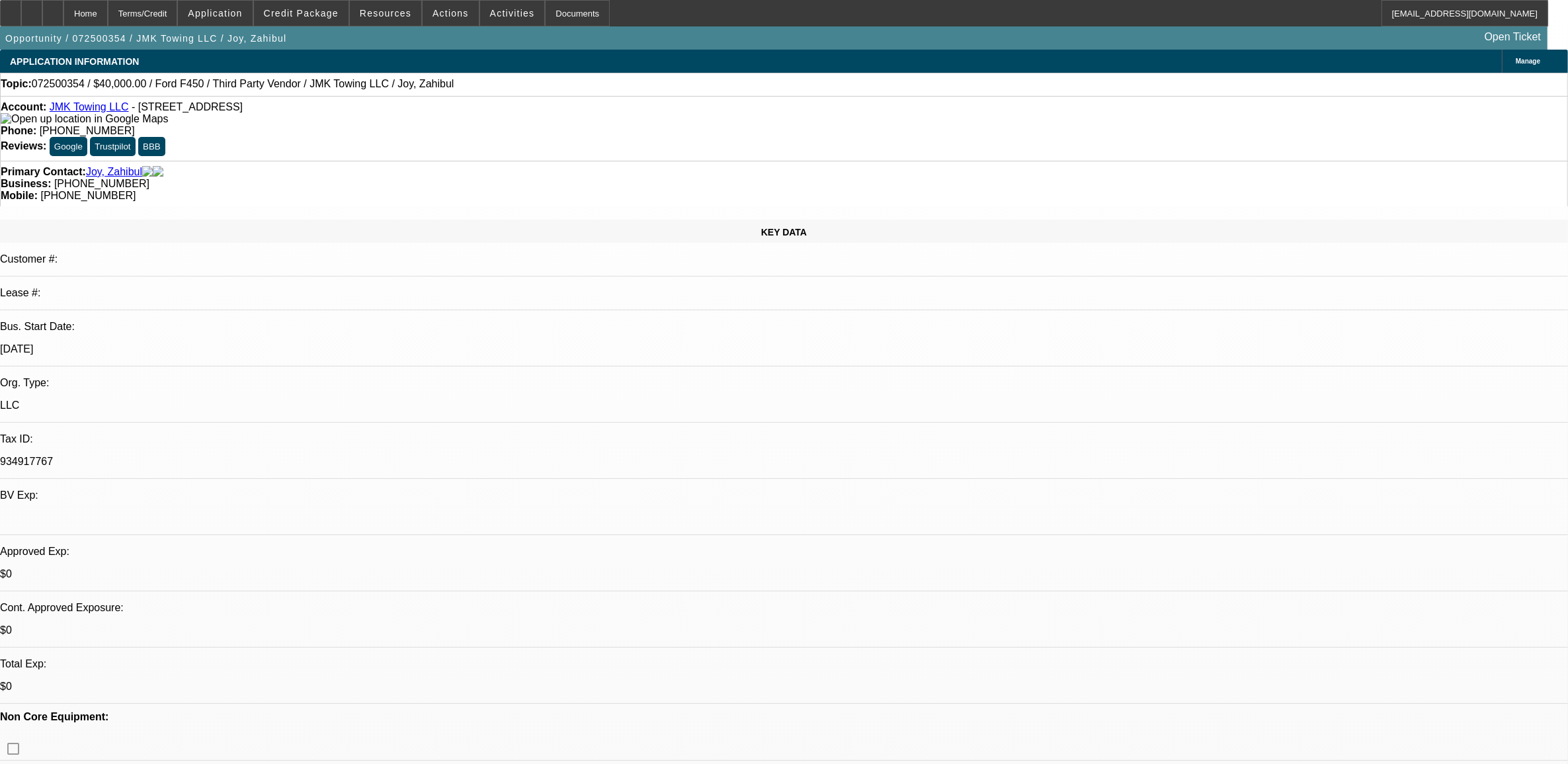
select select "0"
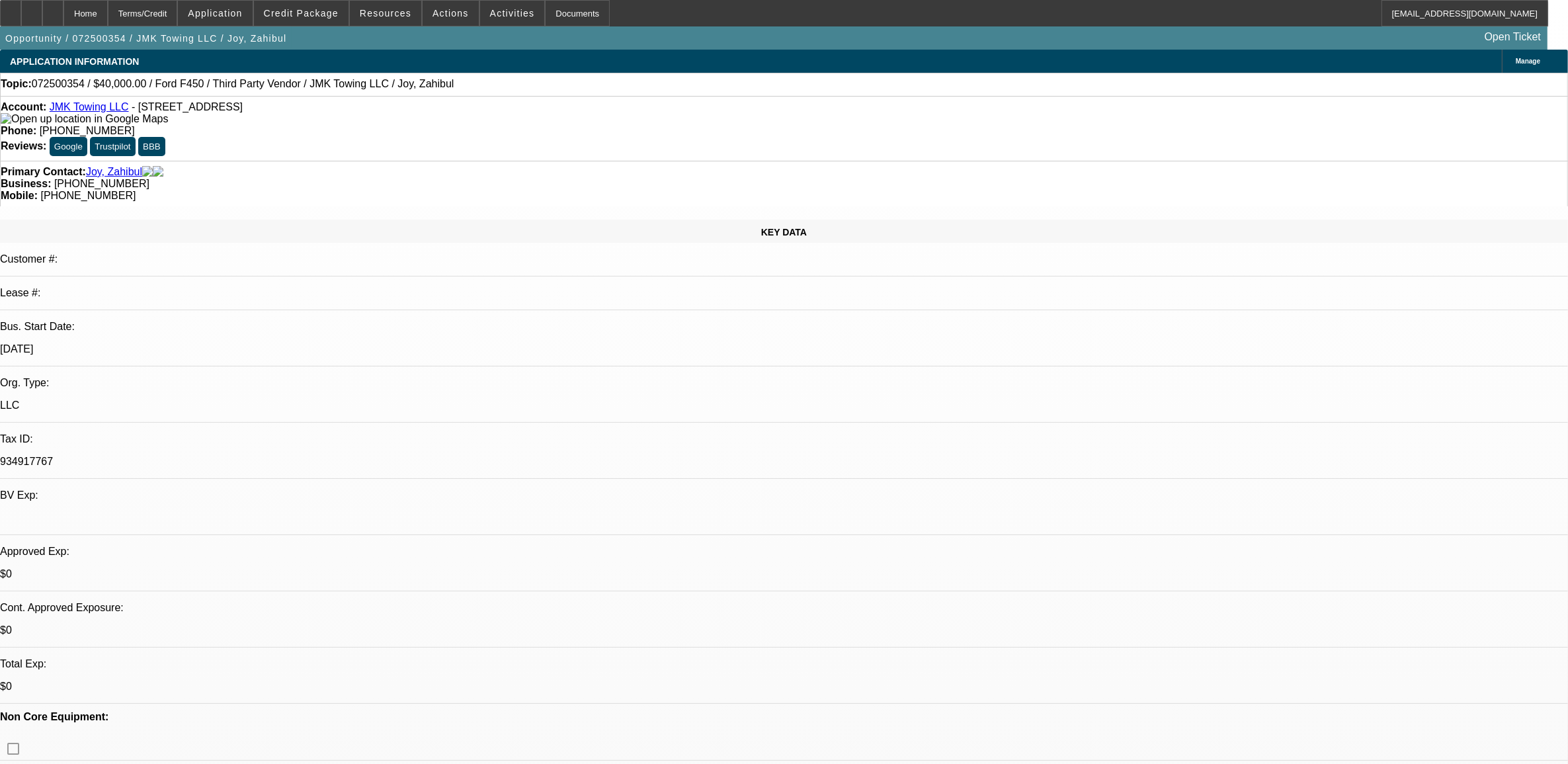
select select "0"
select select "1"
select select "6"
select select "1"
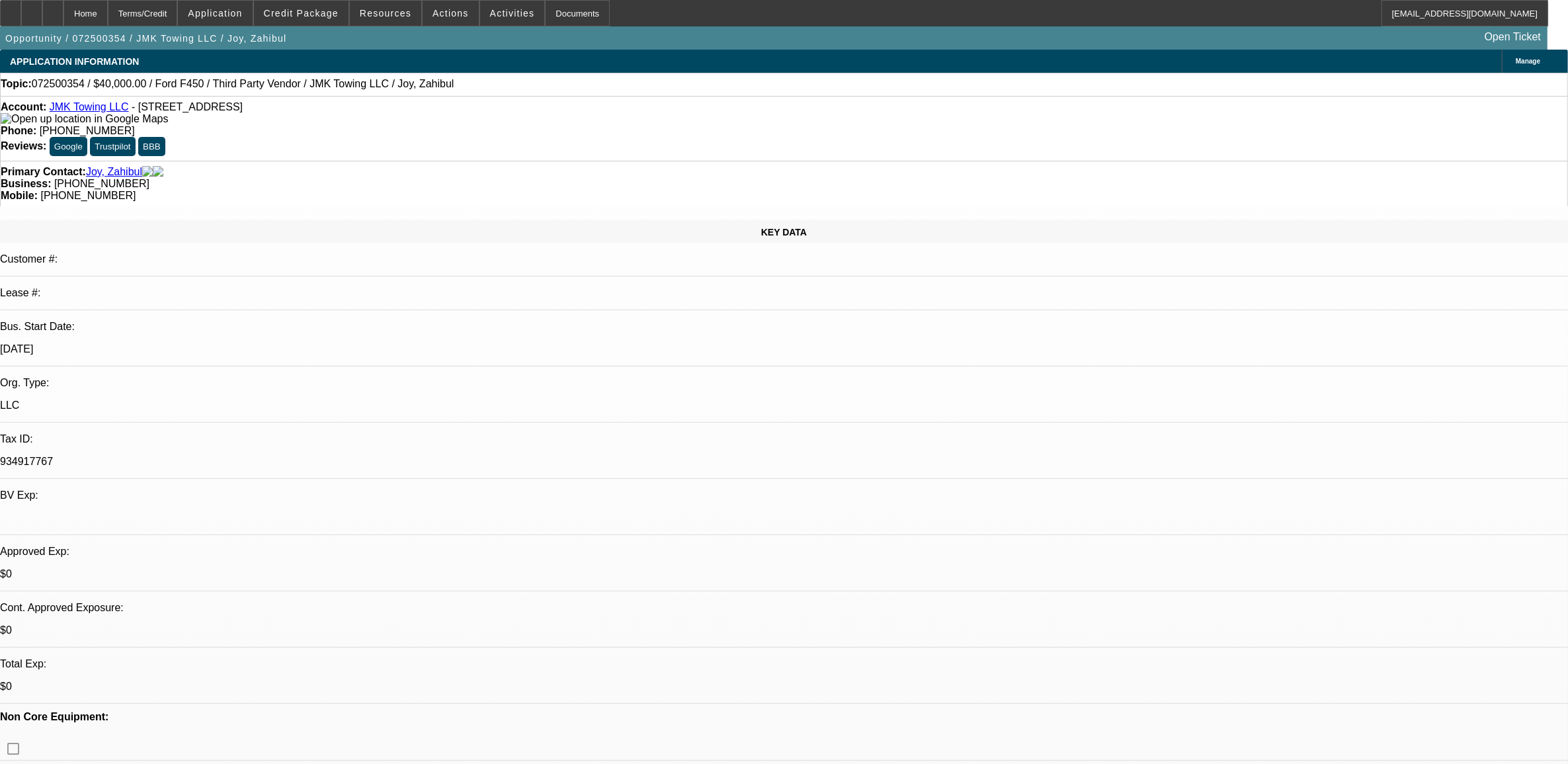
select select "1"
select select "6"
select select "1"
select select "4"
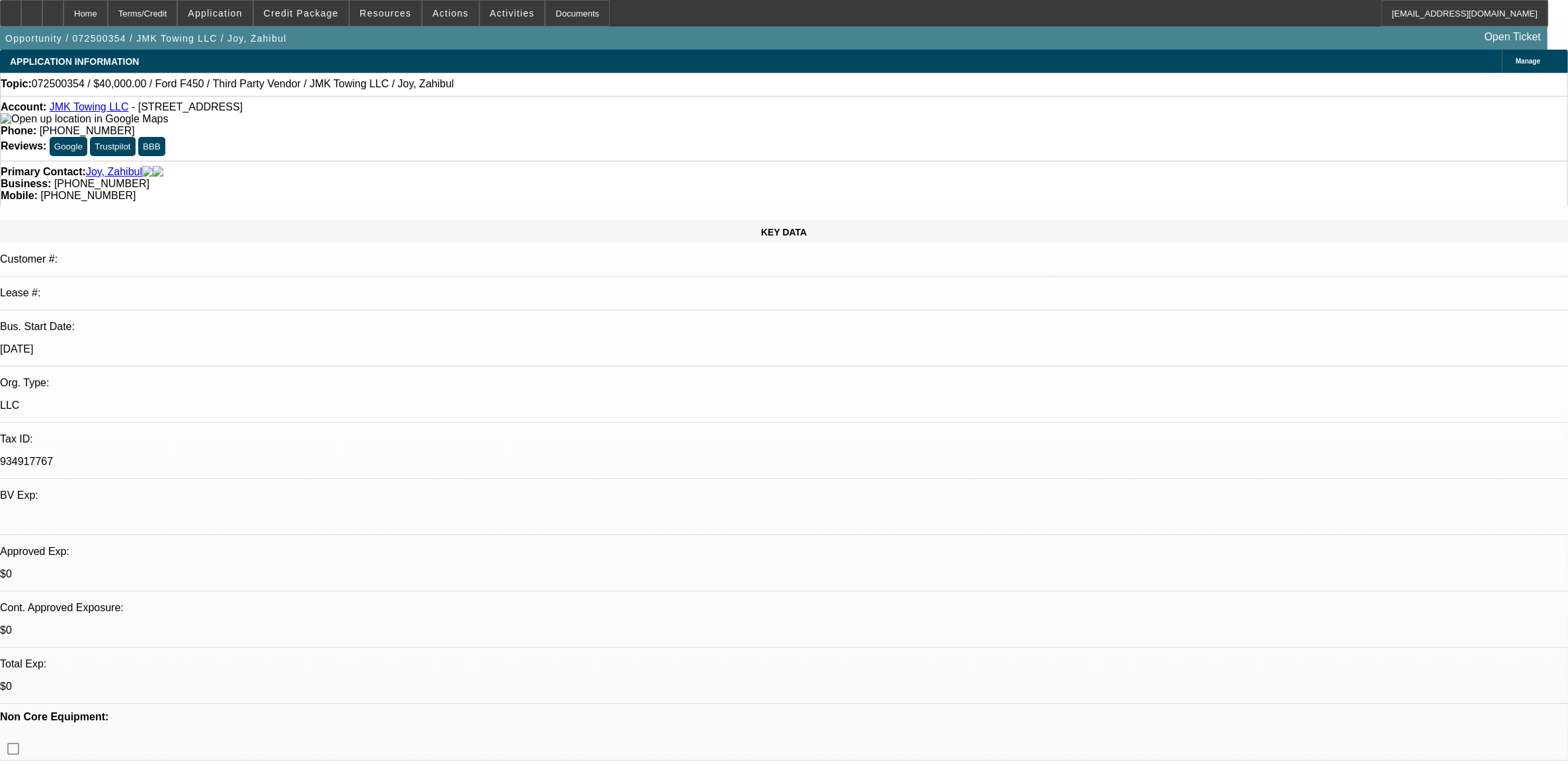
select select "1"
select select "6"
click at [328, 17] on button "Credit Package" at bounding box center [301, 13] width 94 height 25
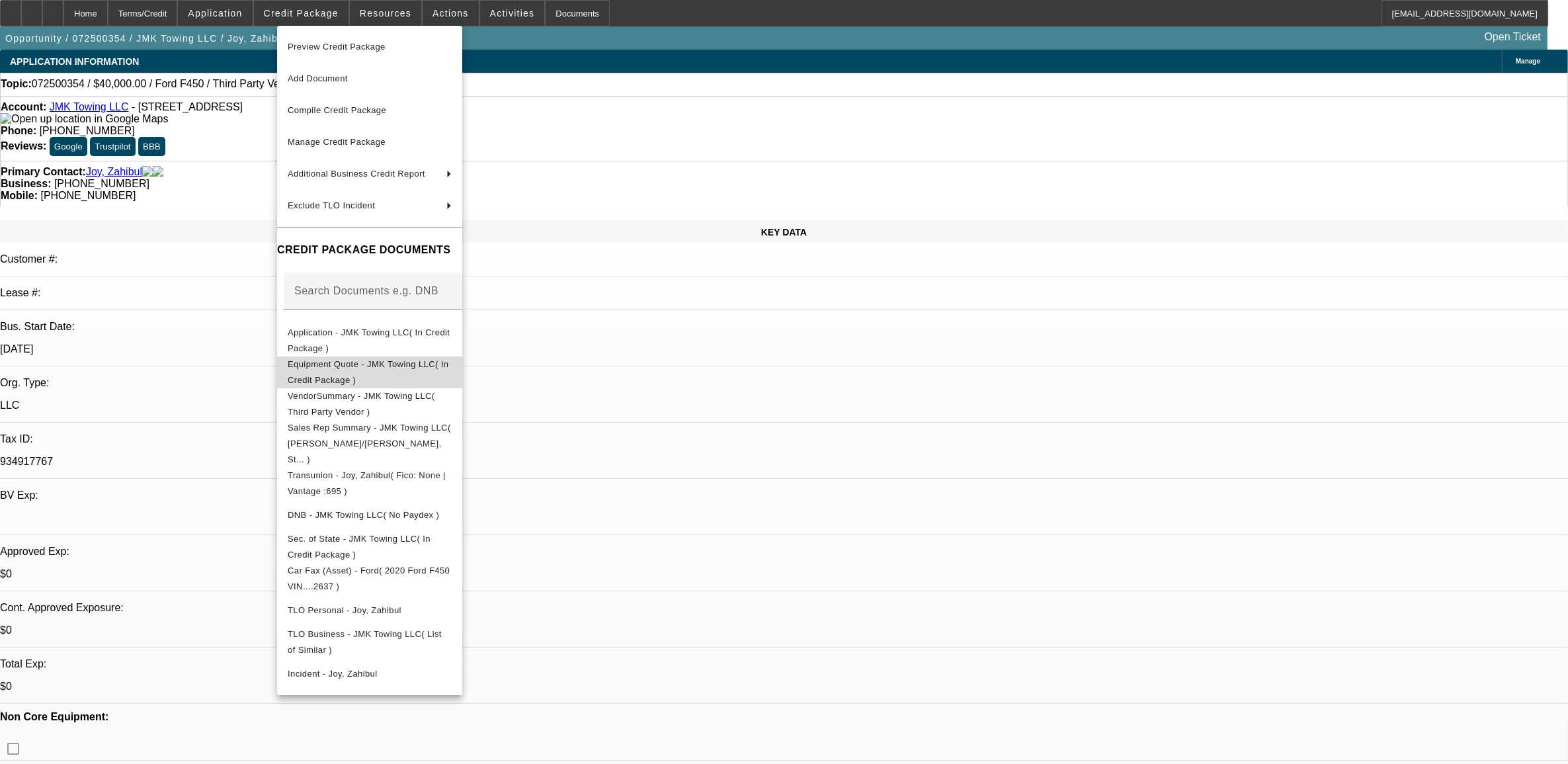
click at [424, 367] on span "Equipment Quote - JMK Towing LLC( In Credit Package )" at bounding box center [368, 371] width 161 height 26
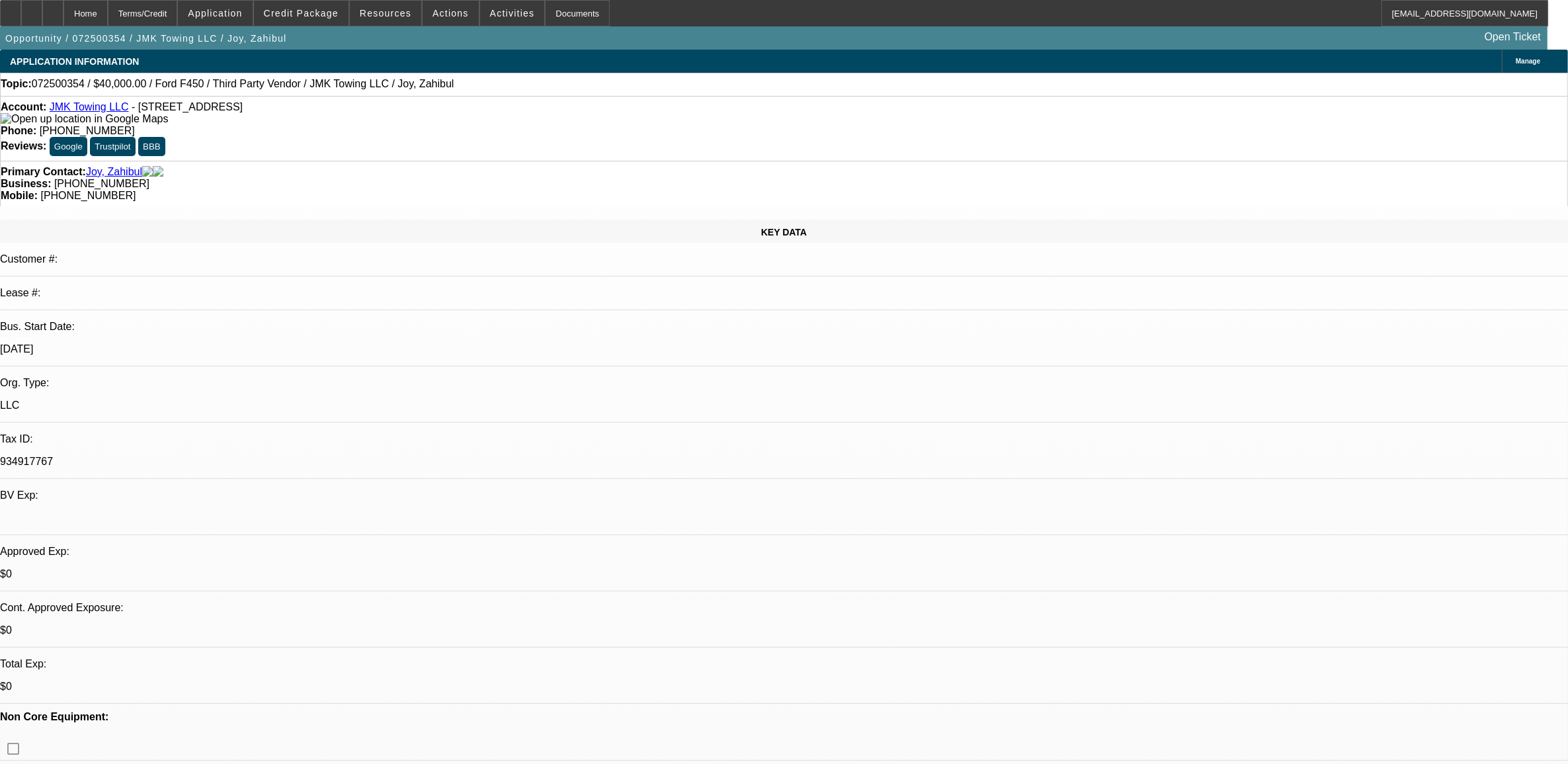
click at [1515, 60] on span "Manage" at bounding box center [1527, 61] width 25 height 7
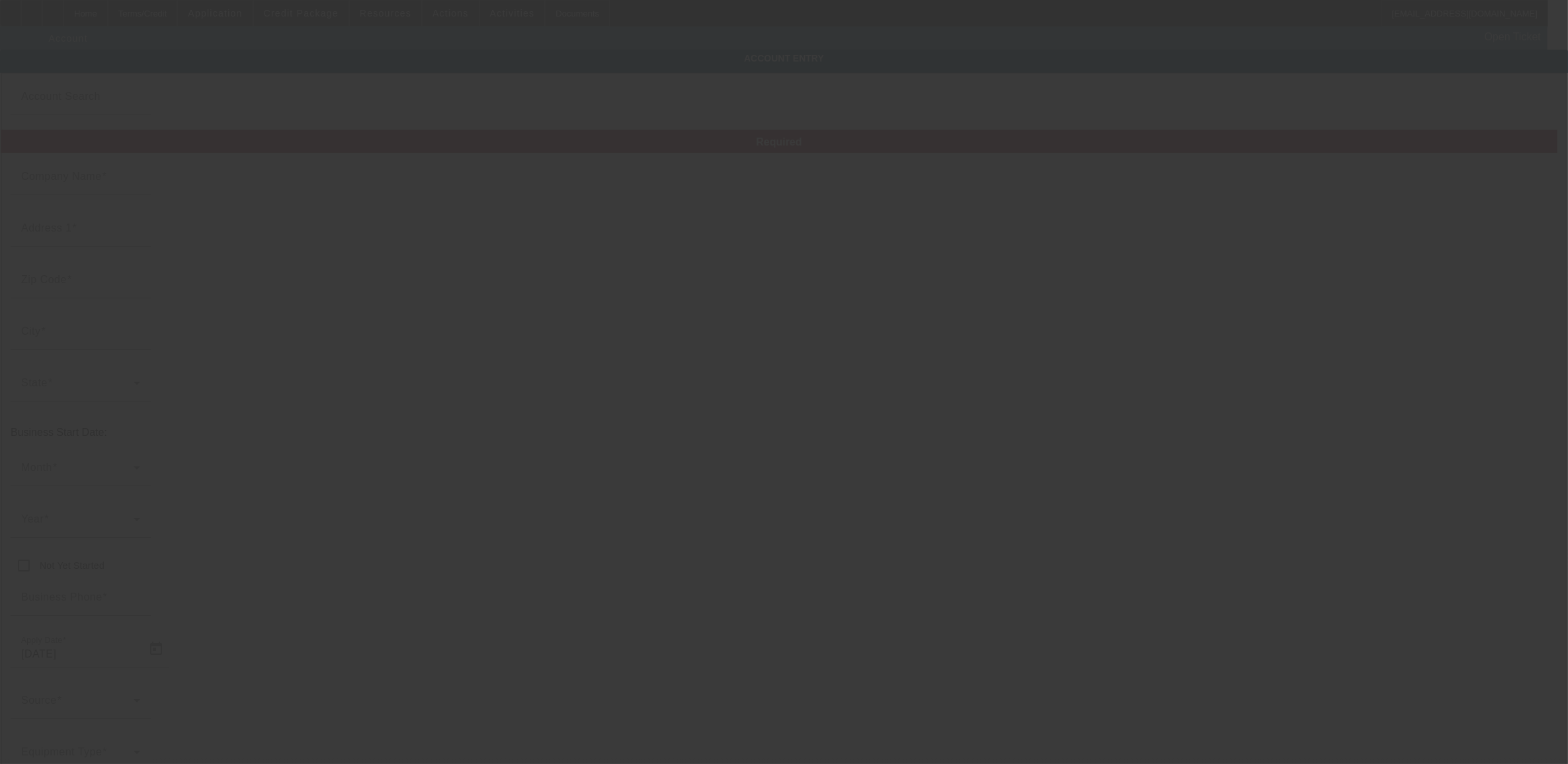
type input "JMK Towing LLC"
type input "[STREET_ADDRESS]"
type input "21221"
type input "[GEOGRAPHIC_DATA]"
type input "[PHONE_NUMBER]"
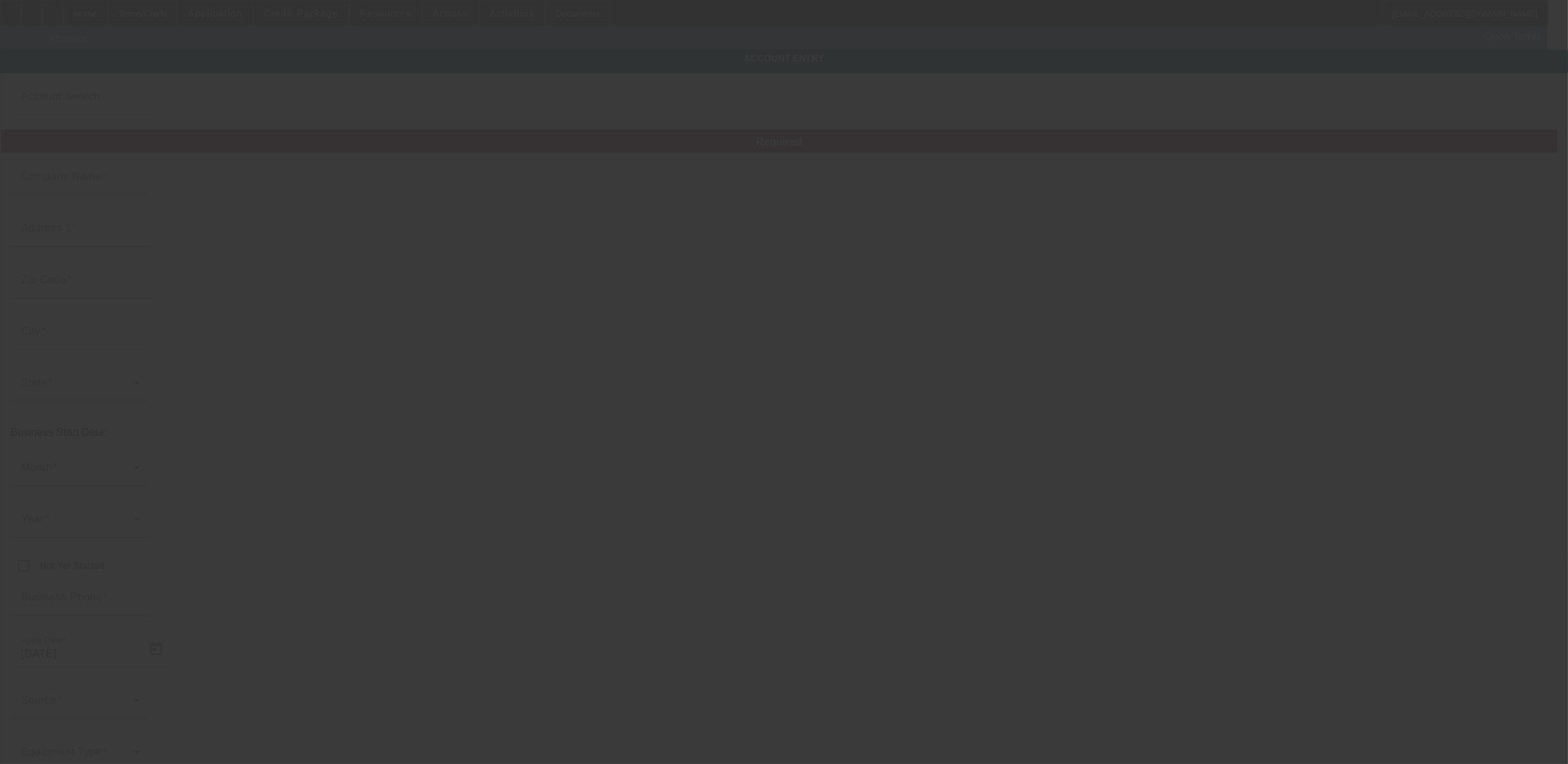
type input "[EMAIL_ADDRESS][DOMAIN_NAME]"
type input "934917767"
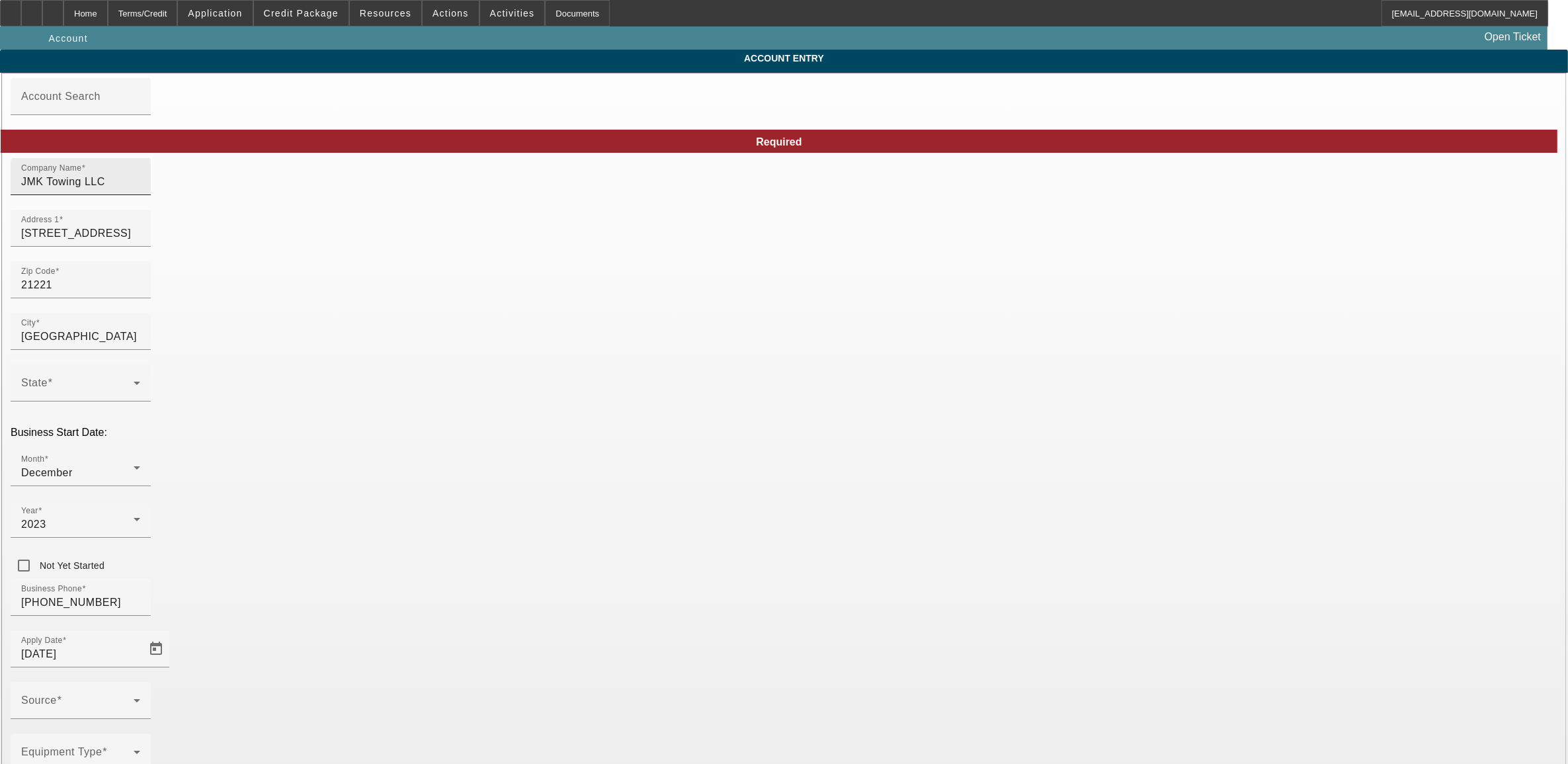
type input "[DATE]"
click at [151, 203] on mat-form-field "Company Name JMK Towing LLC" at bounding box center [80, 184] width 140 height 52
drag, startPoint x: 261, startPoint y: 173, endPoint x: 227, endPoint y: 166, distance: 34.7
drag, startPoint x: 372, startPoint y: 245, endPoint x: 286, endPoint y: 240, distance: 86.1
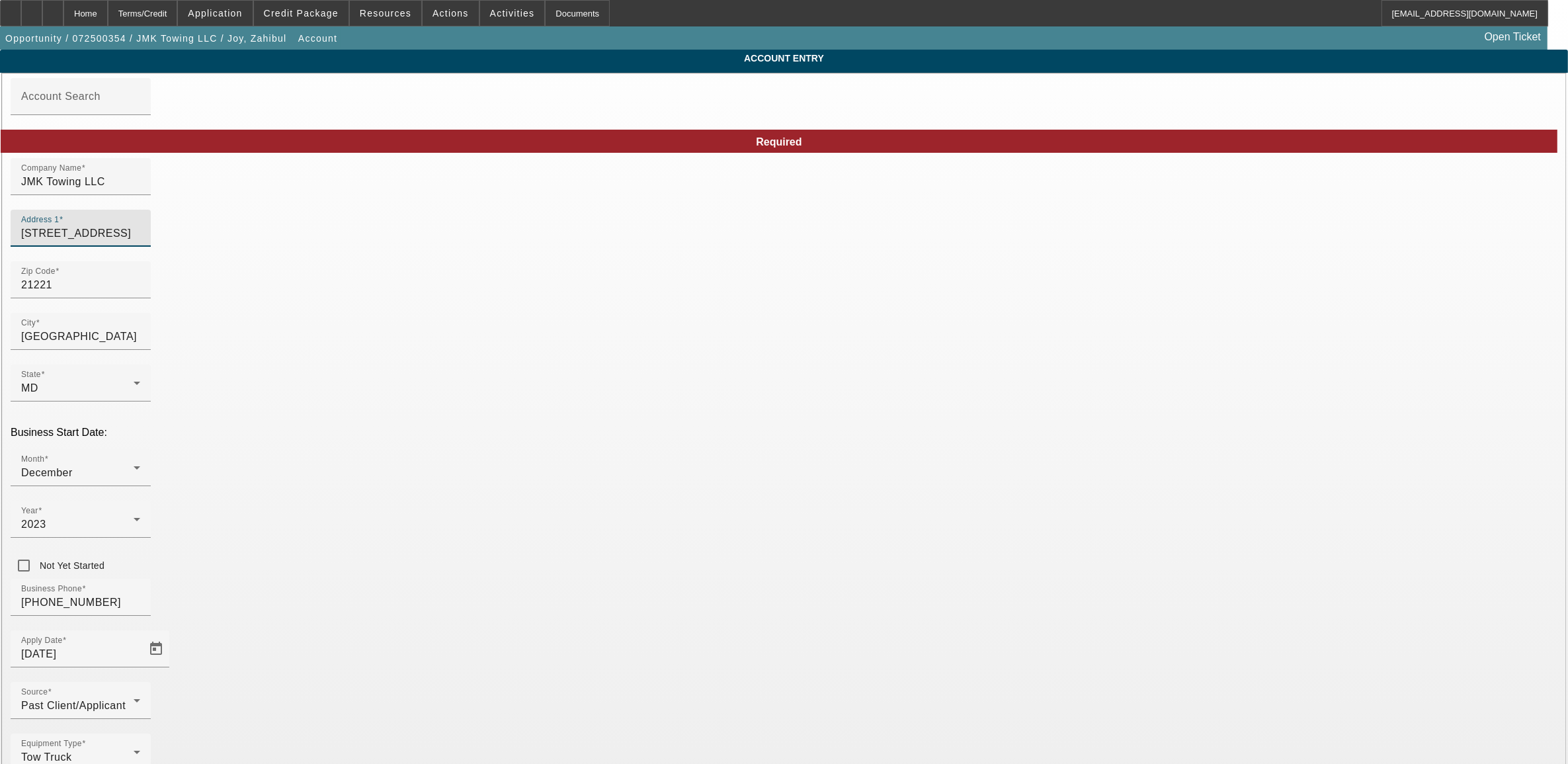
drag, startPoint x: 460, startPoint y: 342, endPoint x: 352, endPoint y: 334, distance: 108.3
click at [108, 17] on div "Home" at bounding box center [86, 13] width 45 height 27
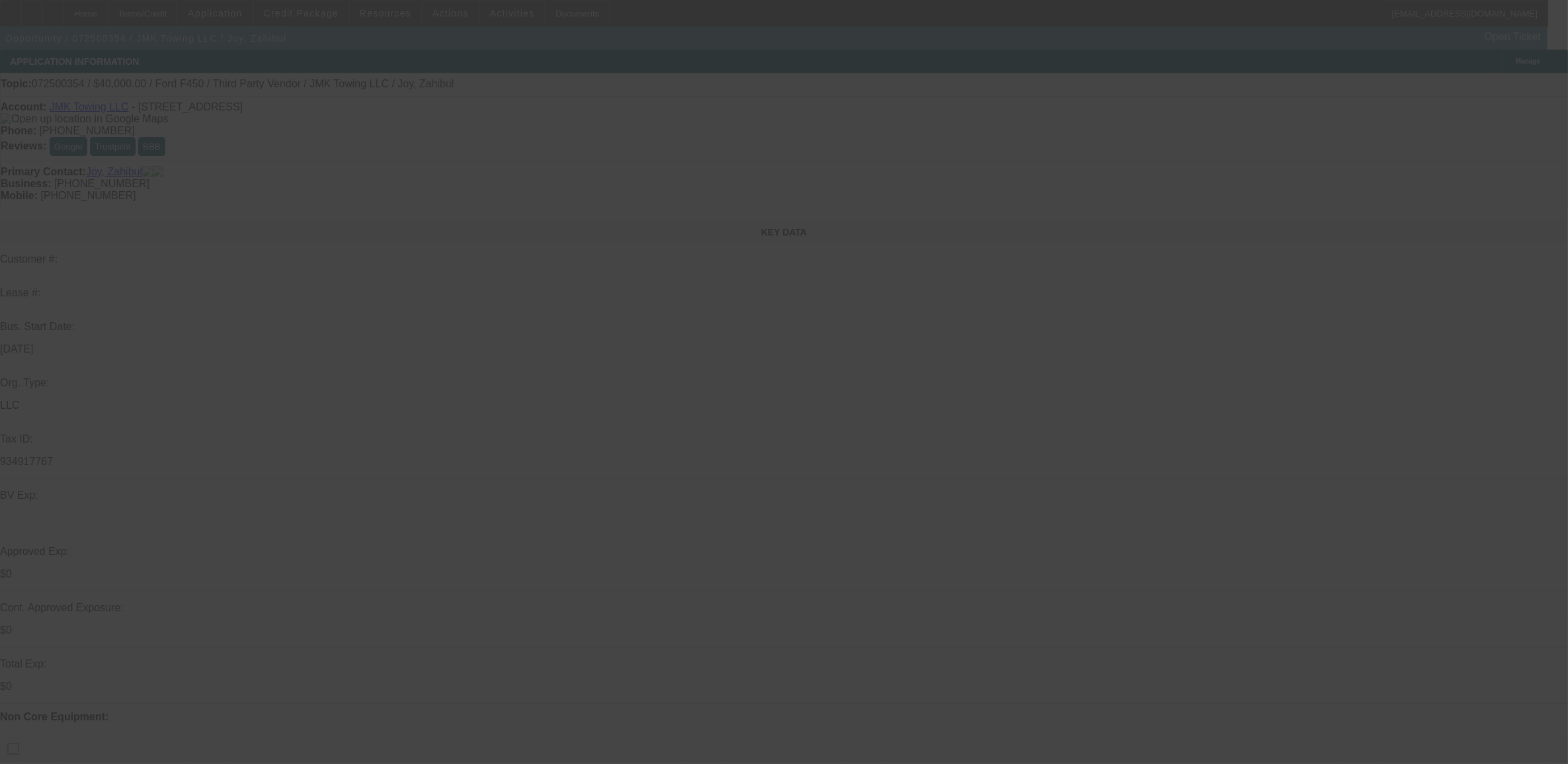
select select "0"
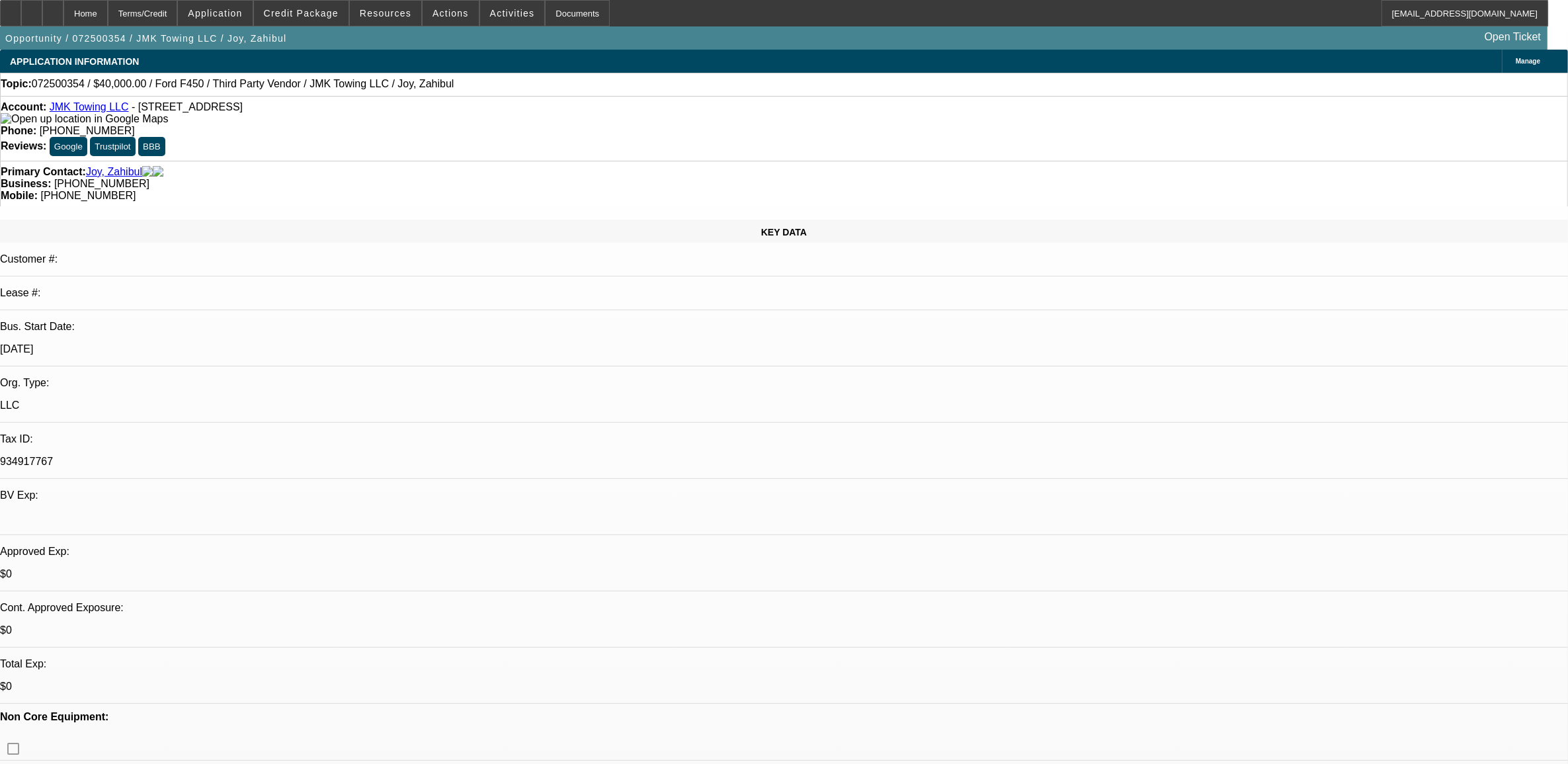
select select "0"
select select "6"
select select "0"
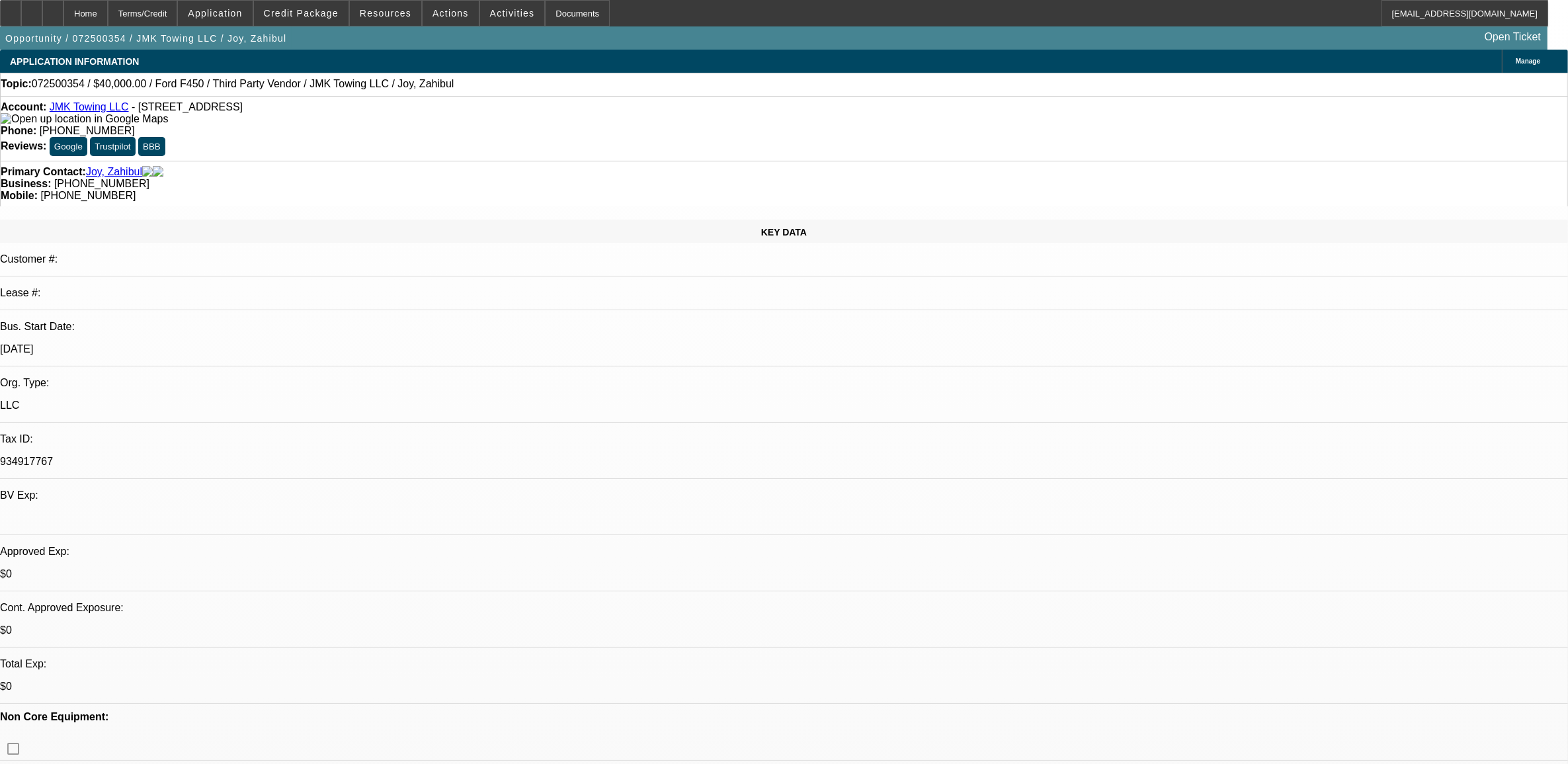
select select "0"
select select "6"
select select "0"
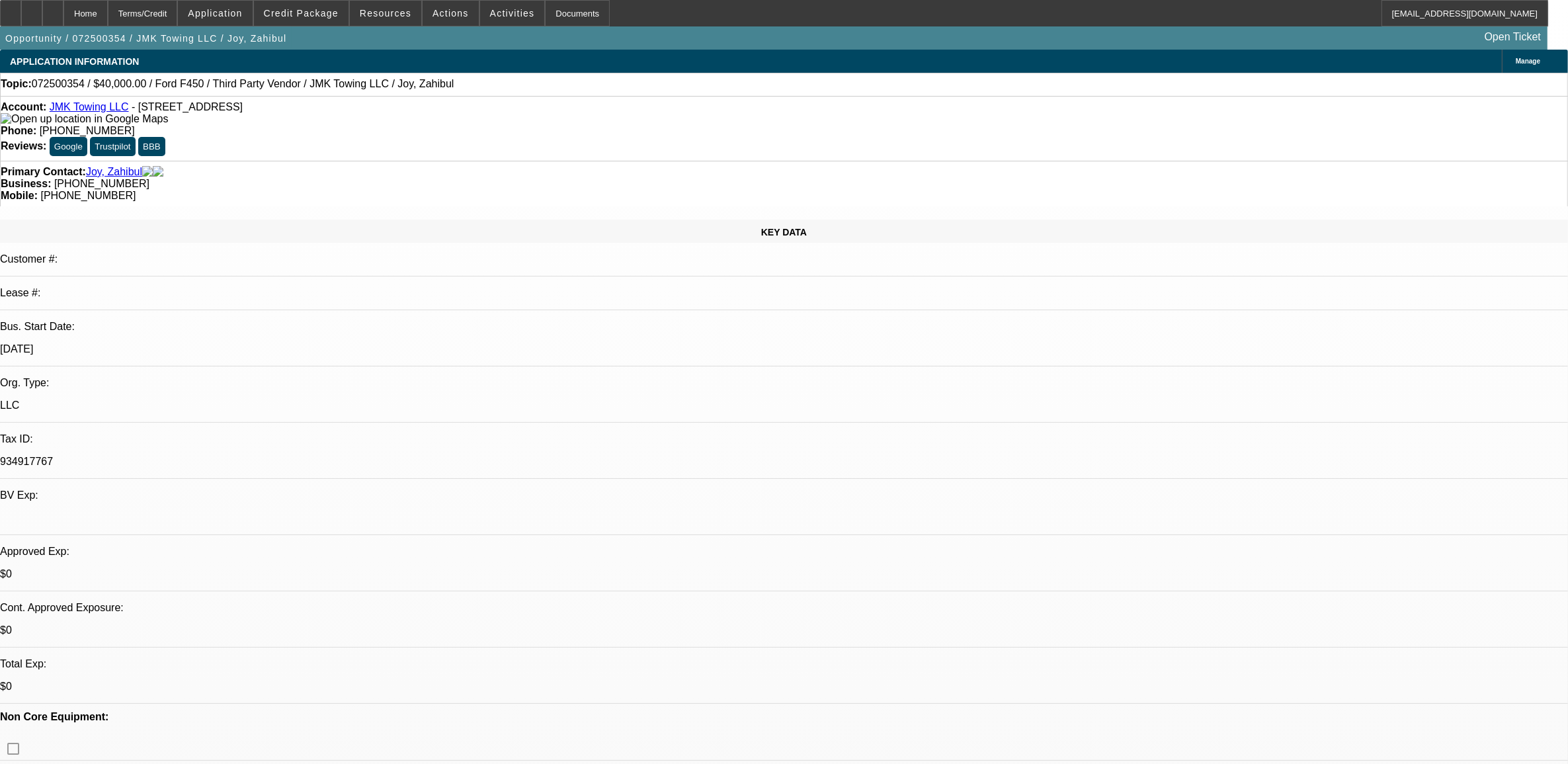
select select "4"
select select "0"
select select "6"
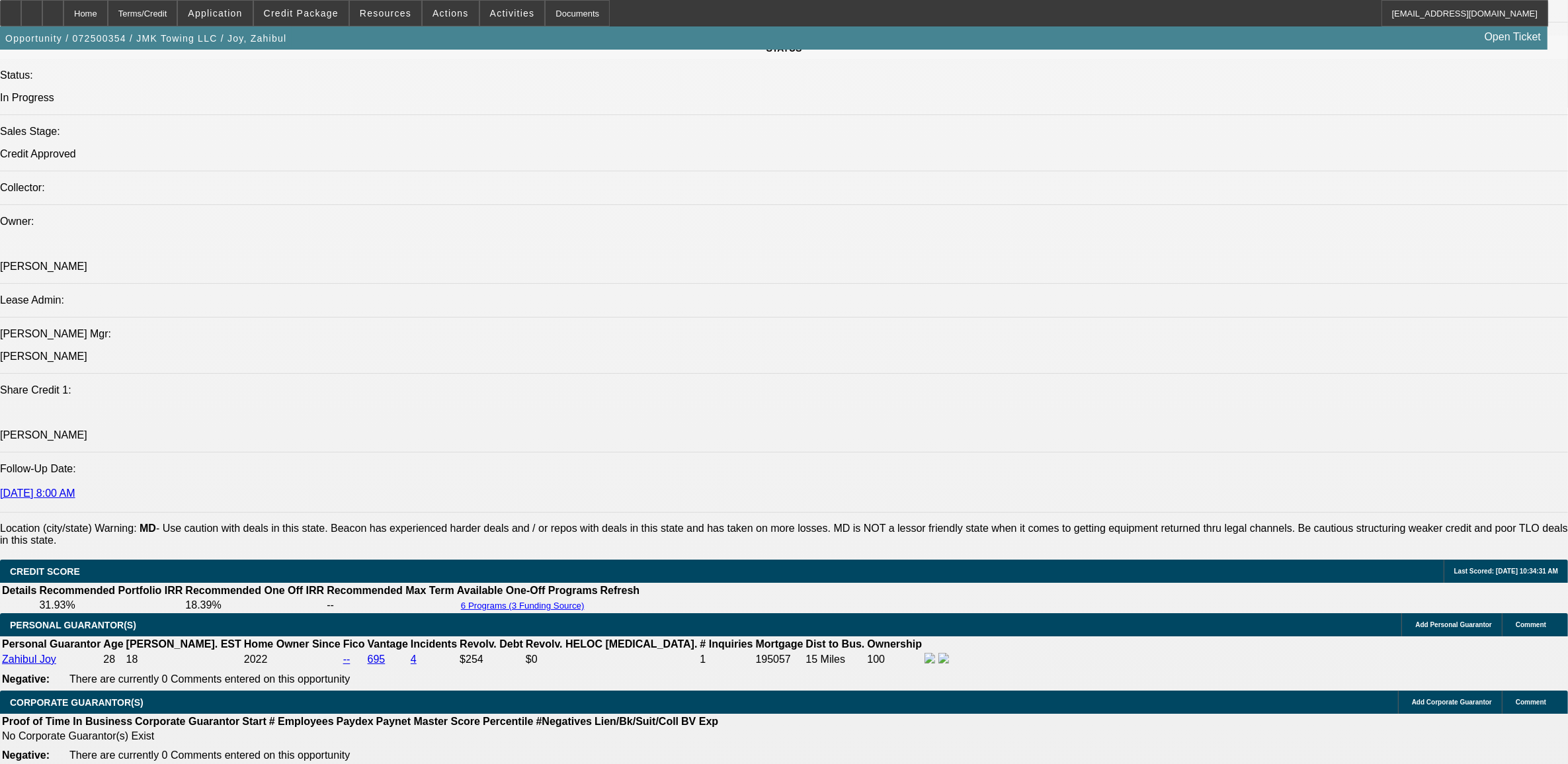
scroll to position [1737, 0]
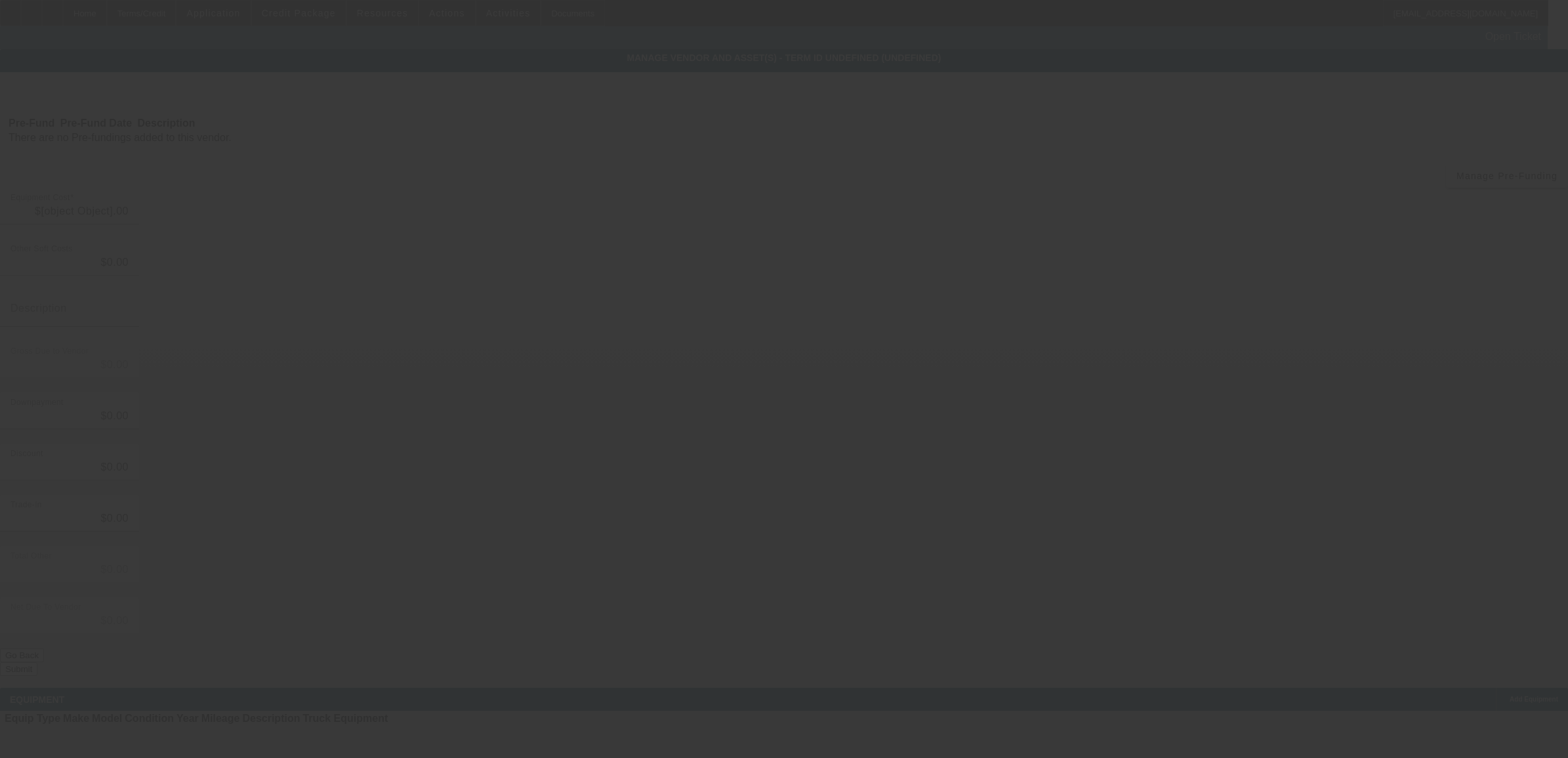
type input "$35,000.00"
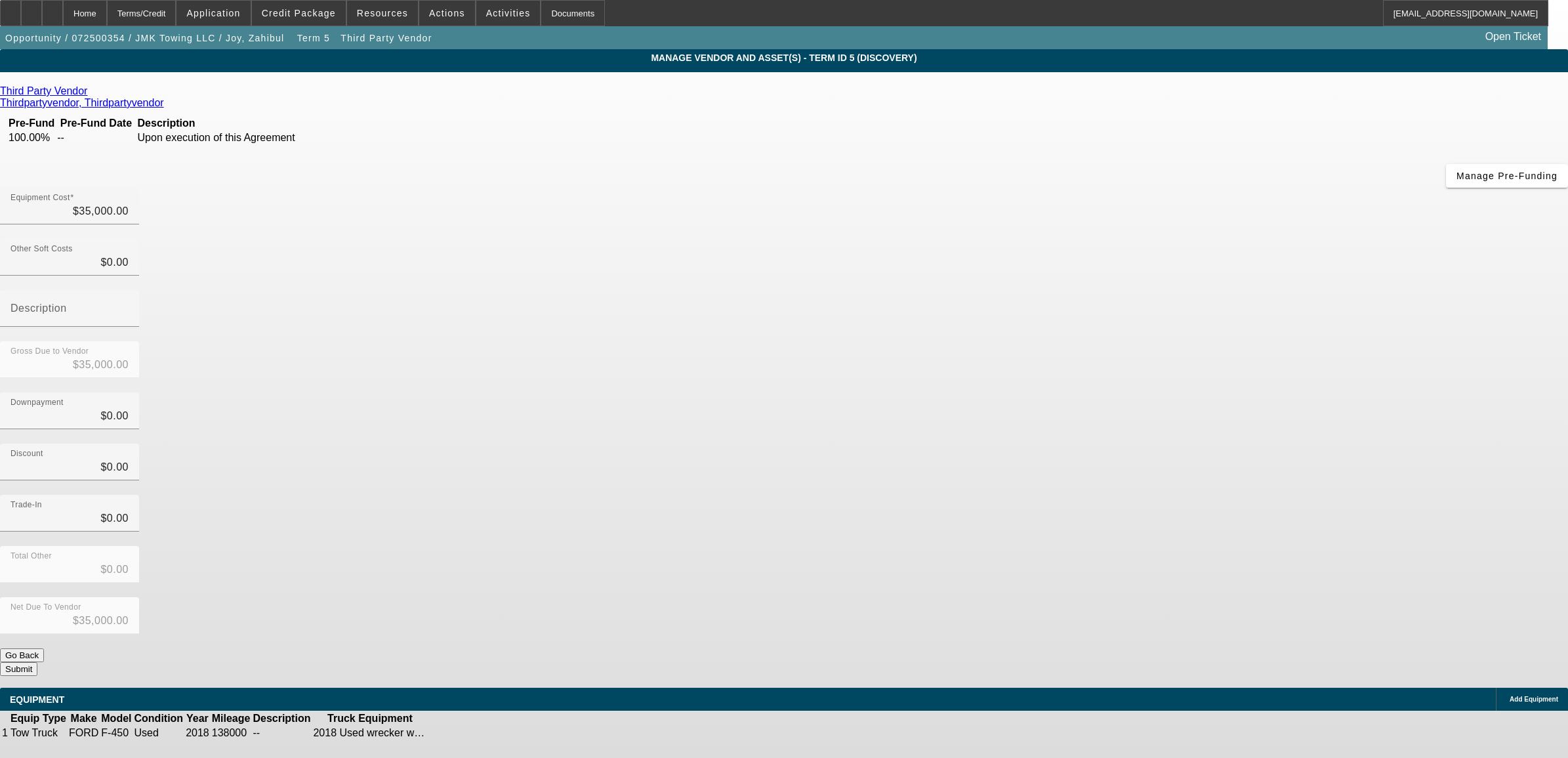
click at [468, 733] on icon at bounding box center [468, 733] width 0 height 0
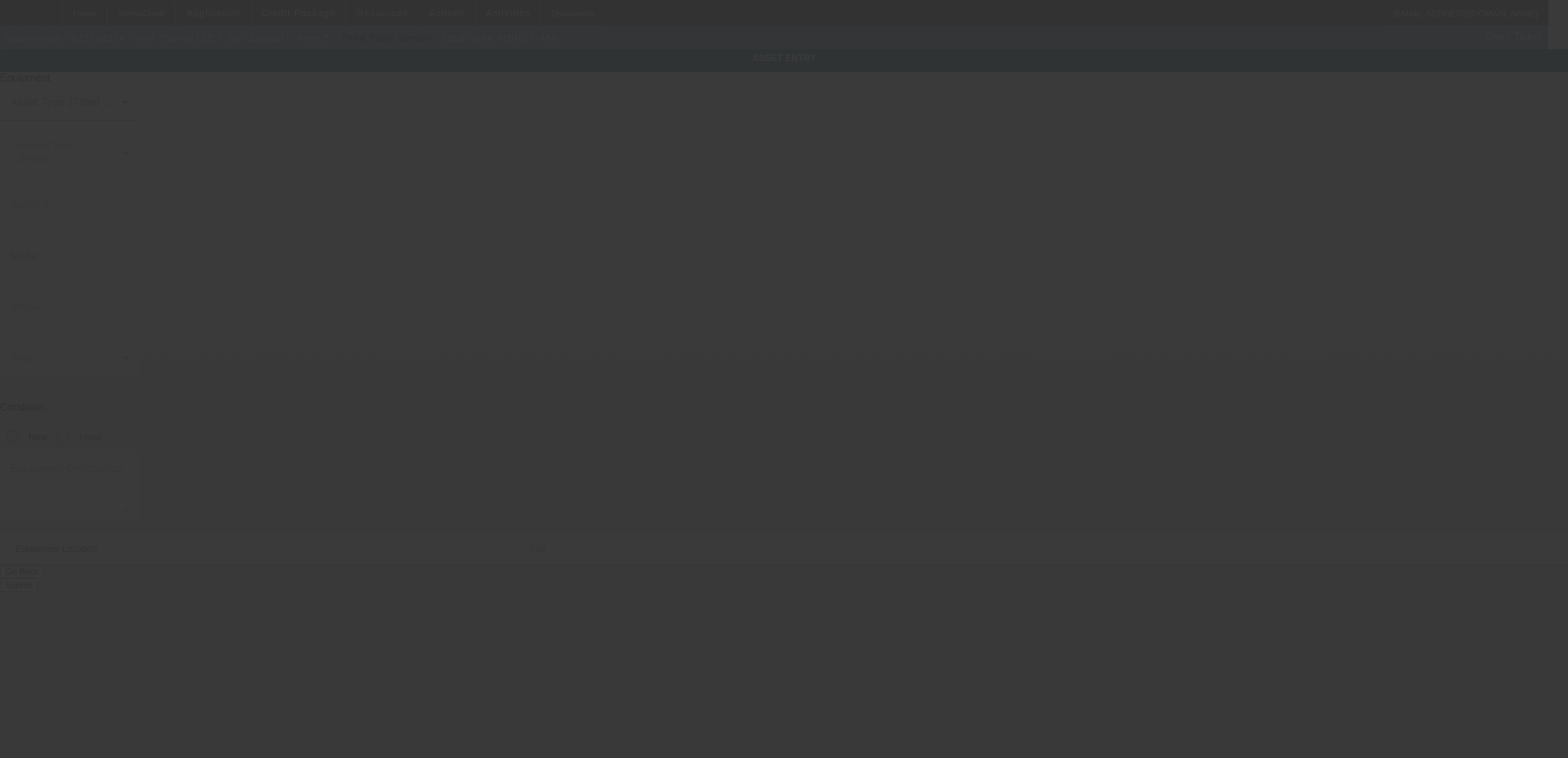
type input "1FDUF4GY3JEB24489"
type input "FORD"
type input "F-450"
radio input "true"
type input "109 Eastern Blvd"
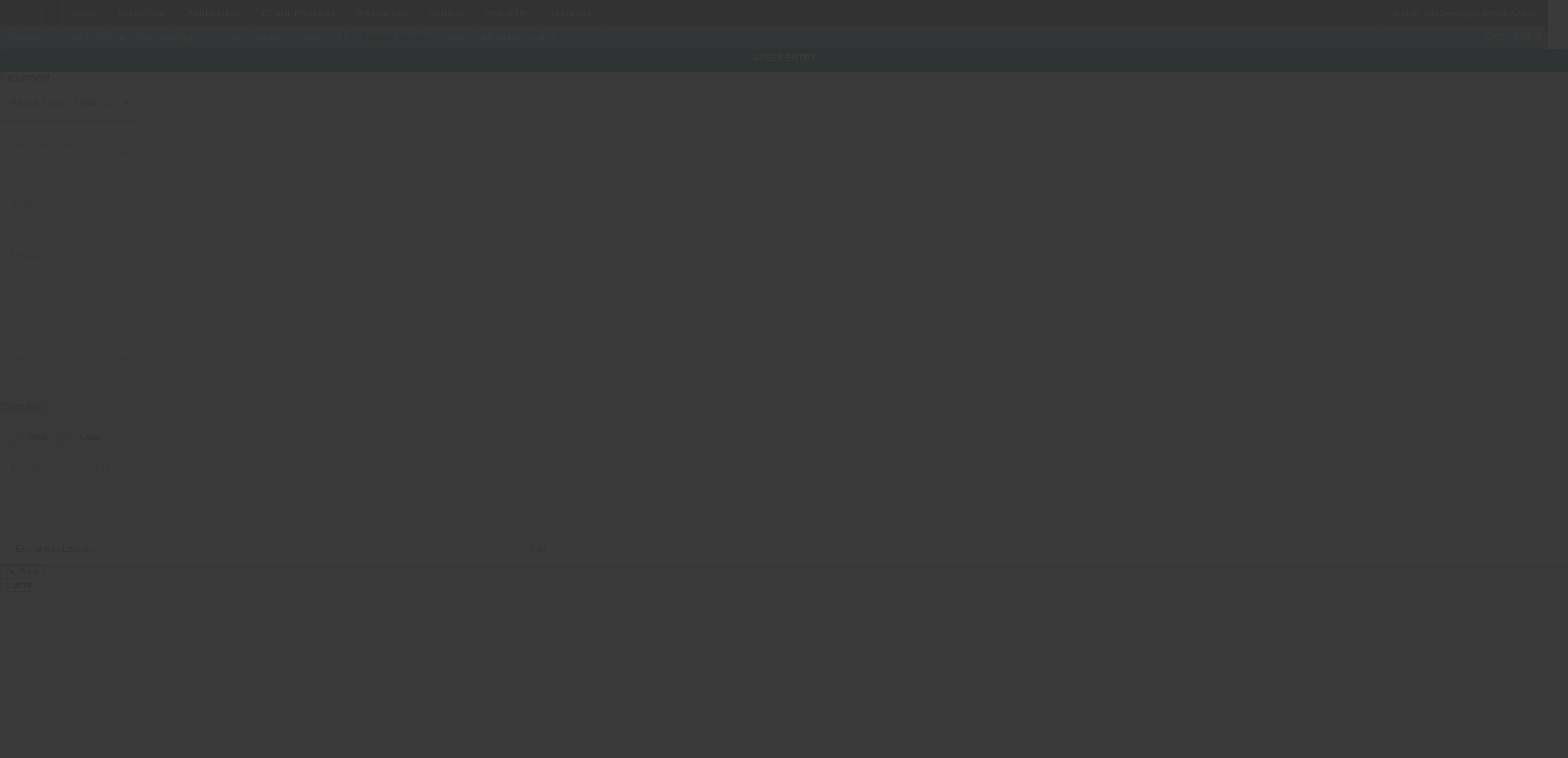
type input "Essex"
type input "21221"
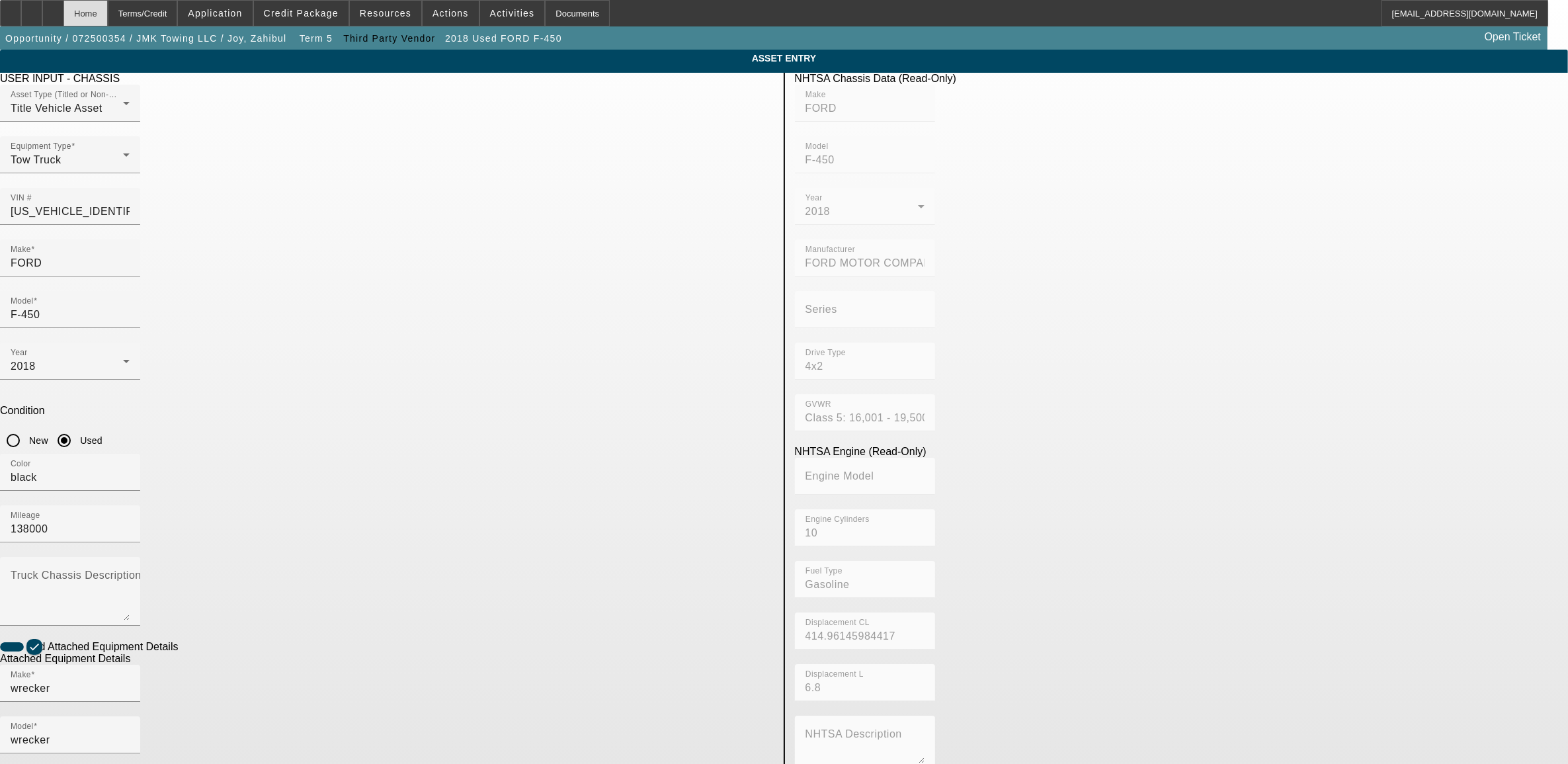
click at [108, 18] on div "Home" at bounding box center [86, 13] width 45 height 27
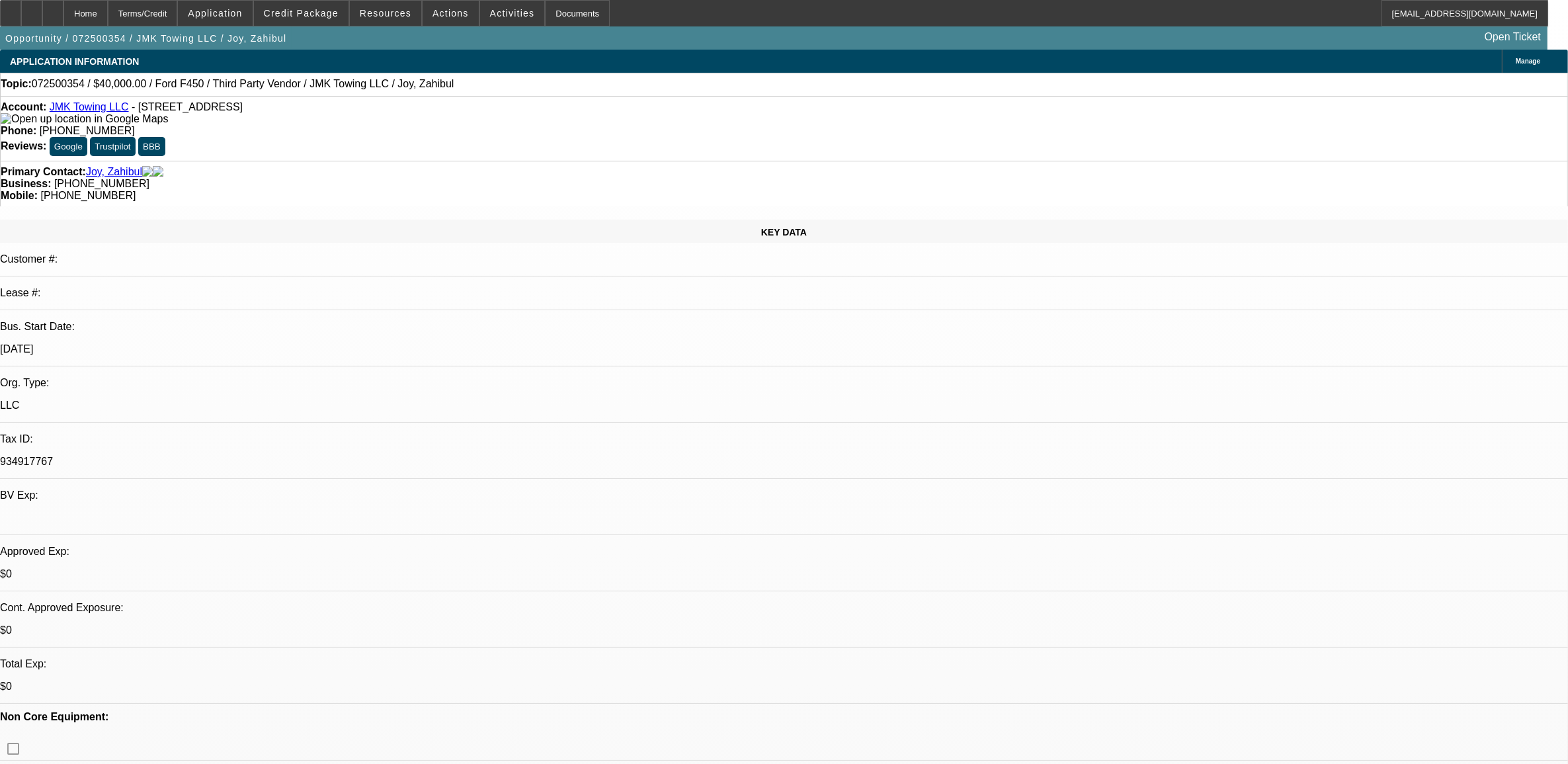
select select "0"
select select "6"
select select "0"
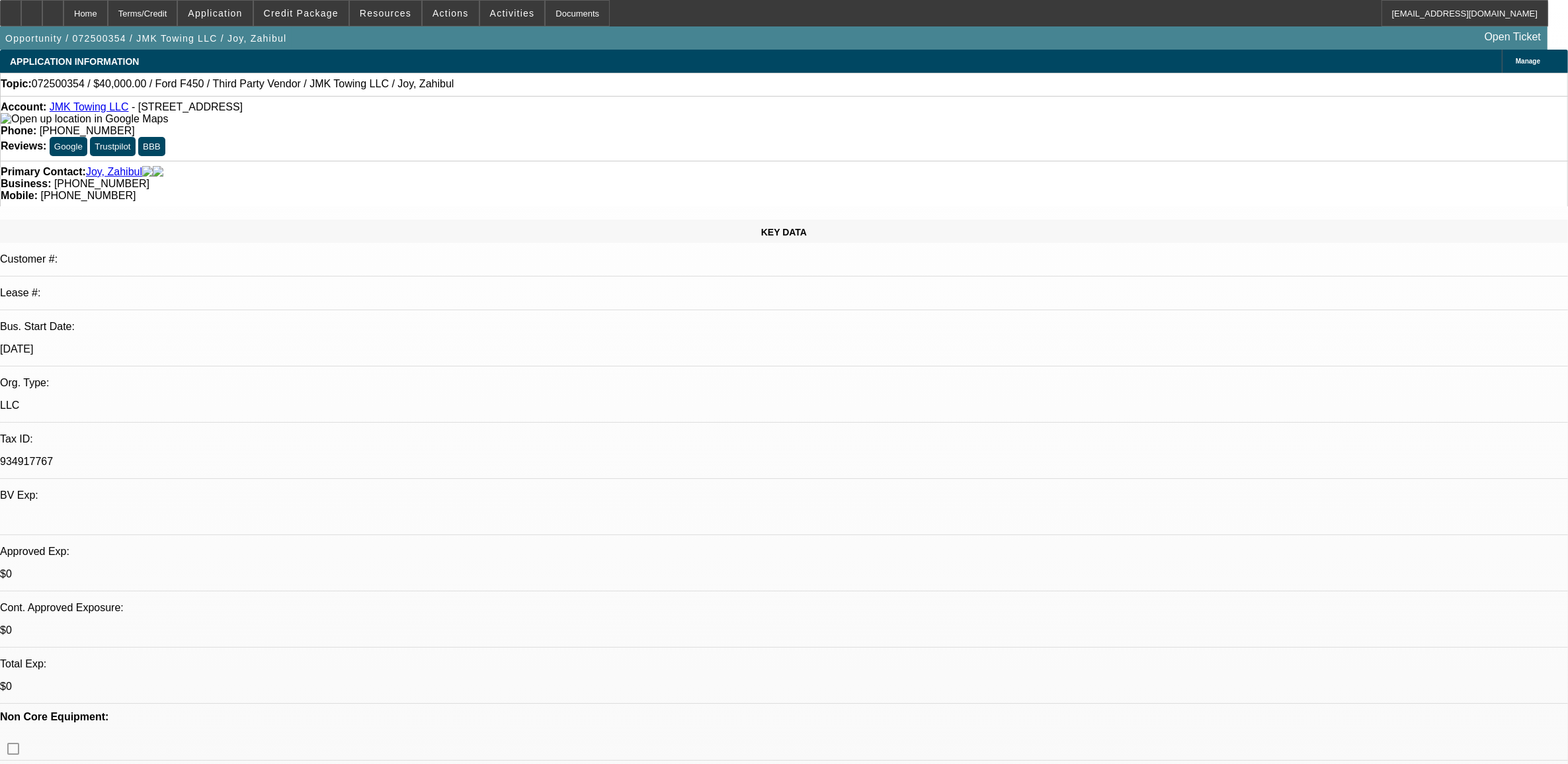
select select "0"
select select "6"
select select "0"
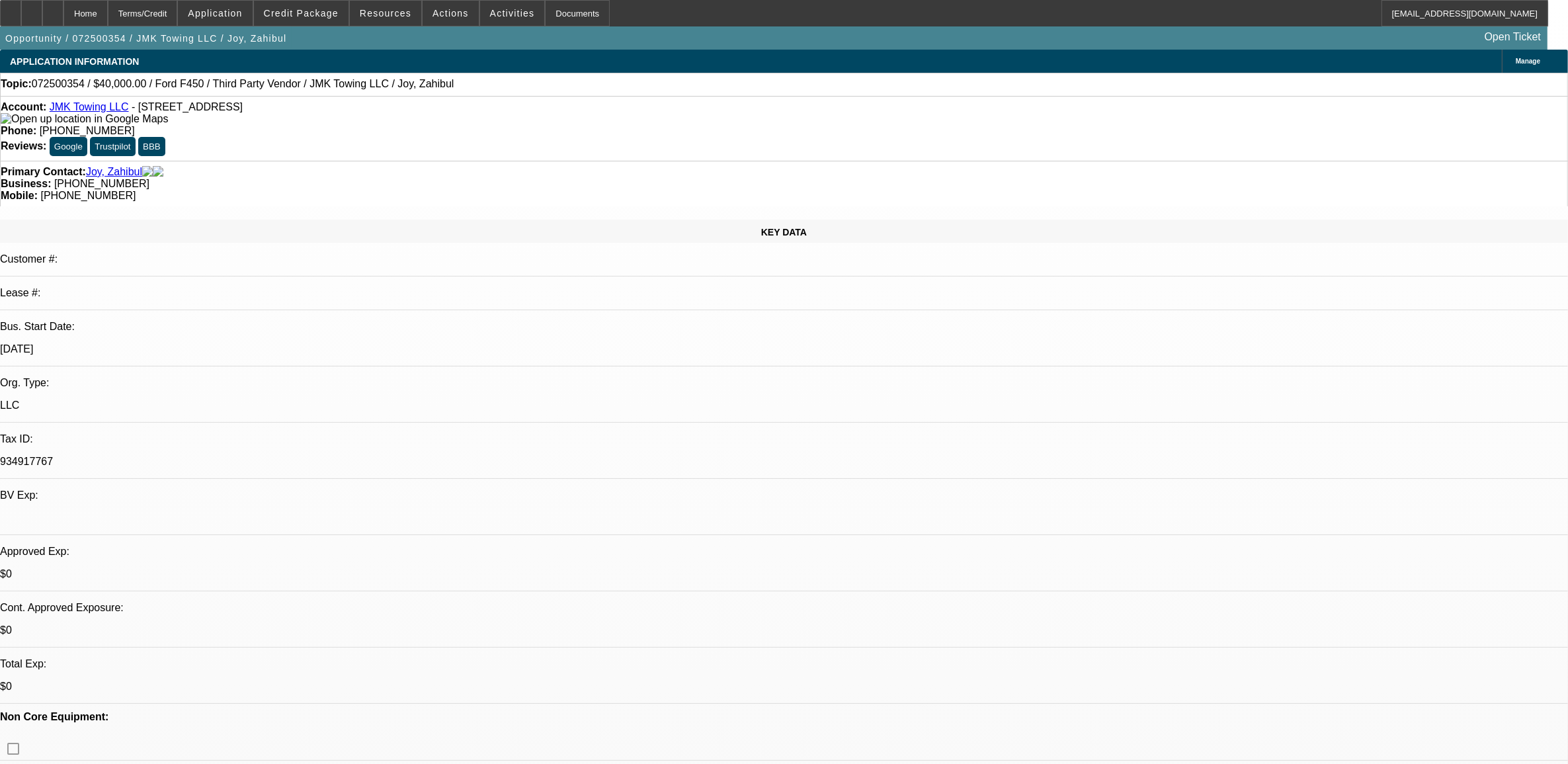
select select "0"
select select "4"
select select "0"
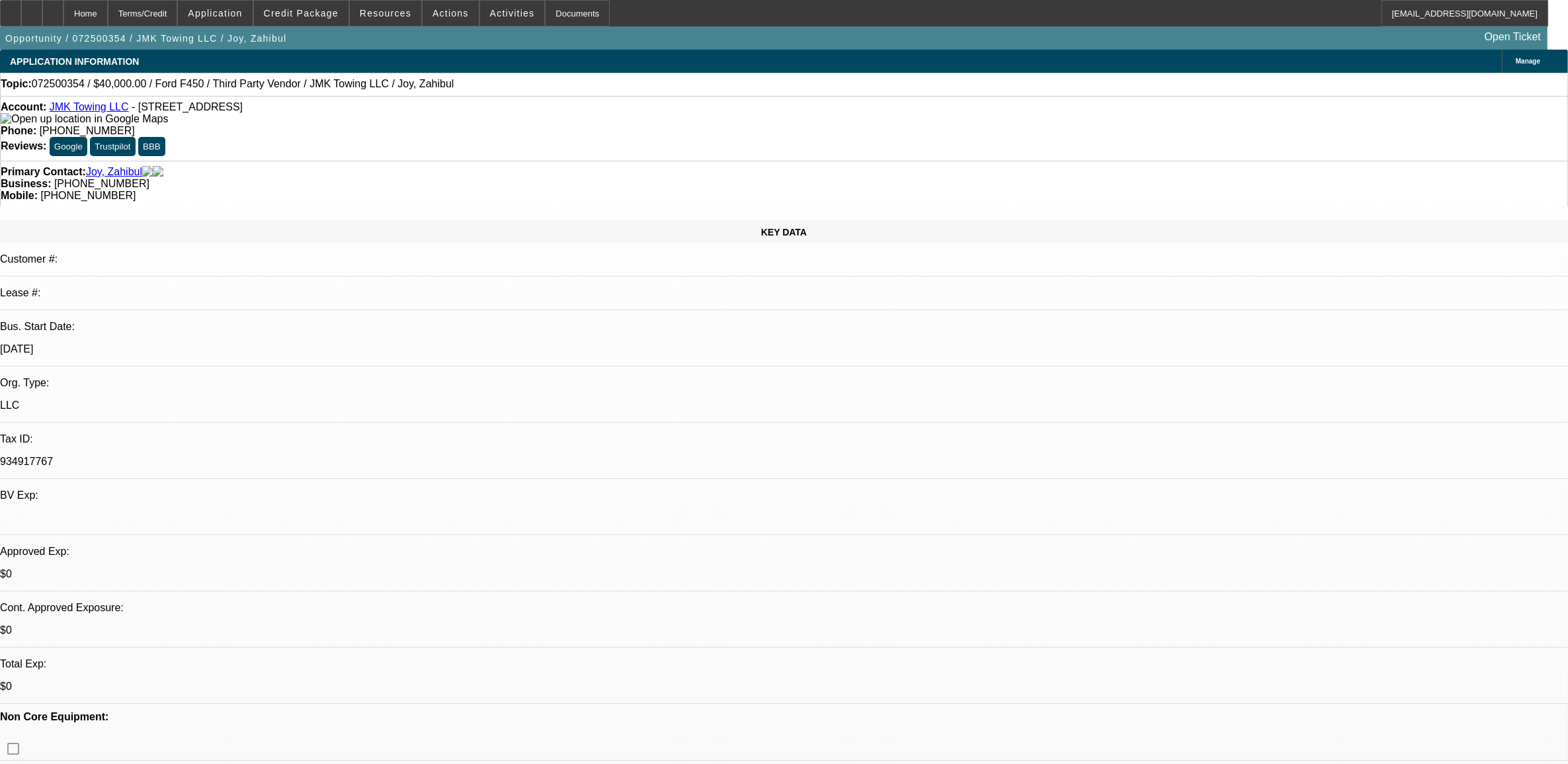
select select "6"
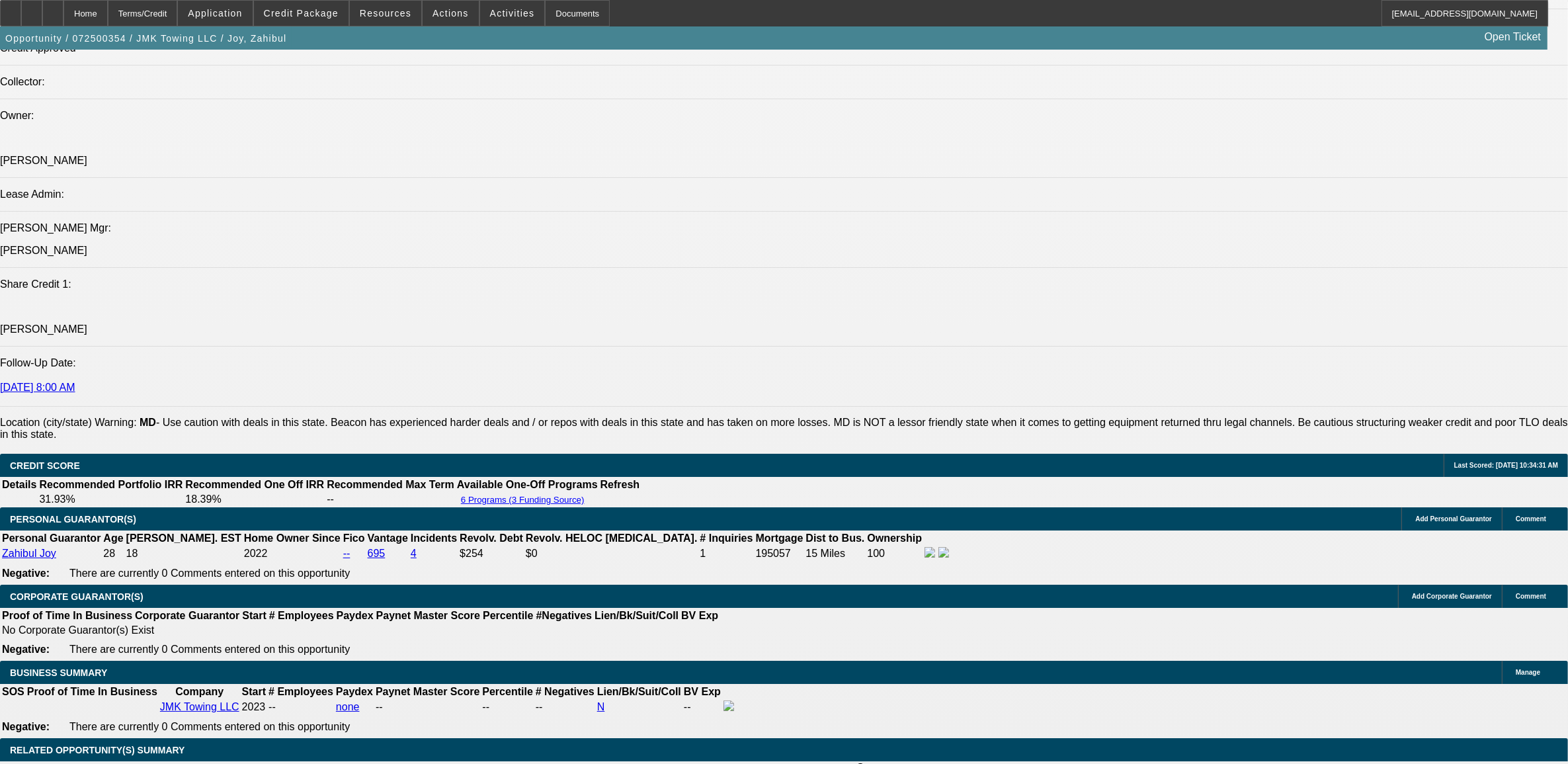
scroll to position [1654, 0]
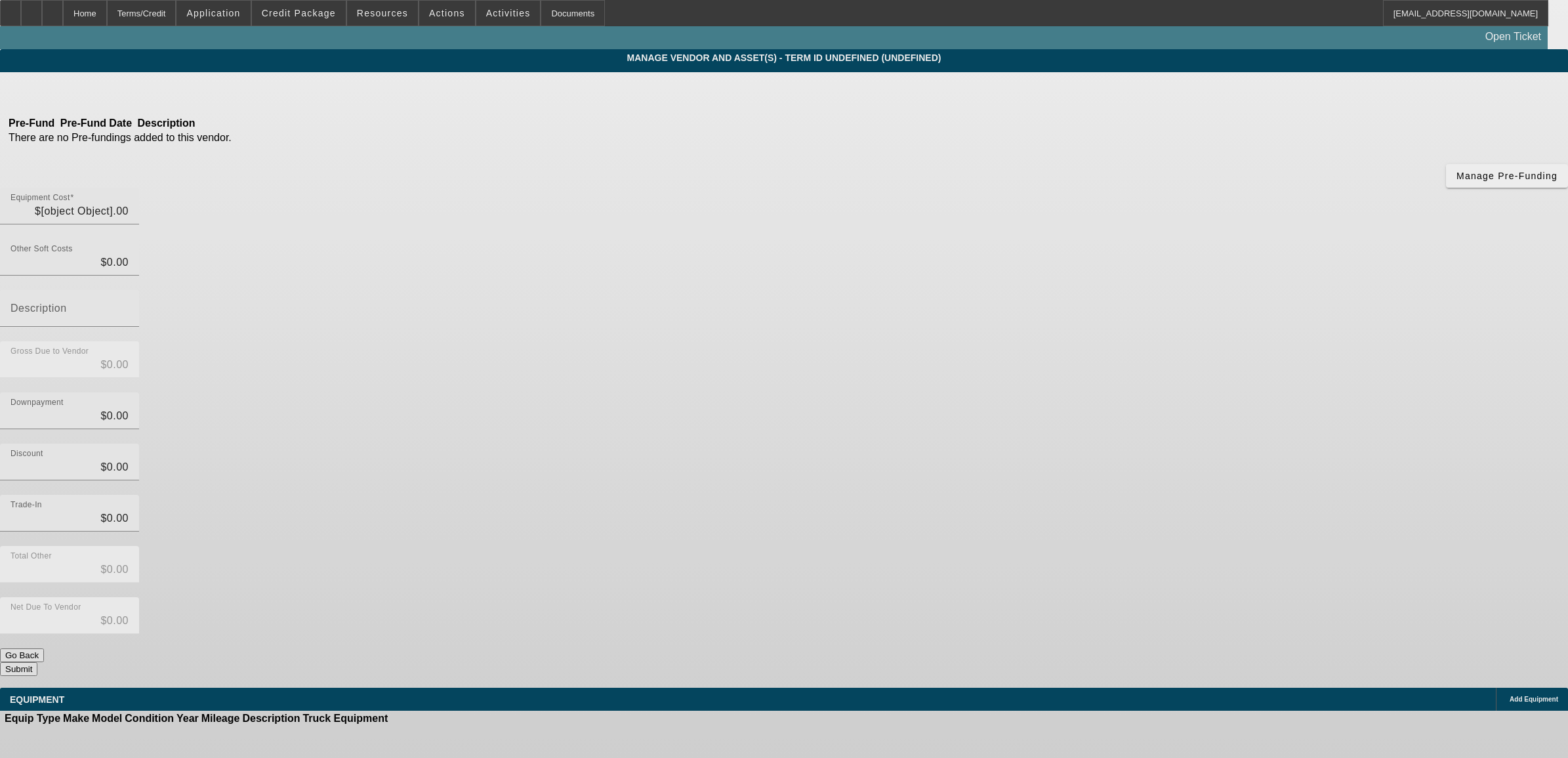
type input "$35,000.00"
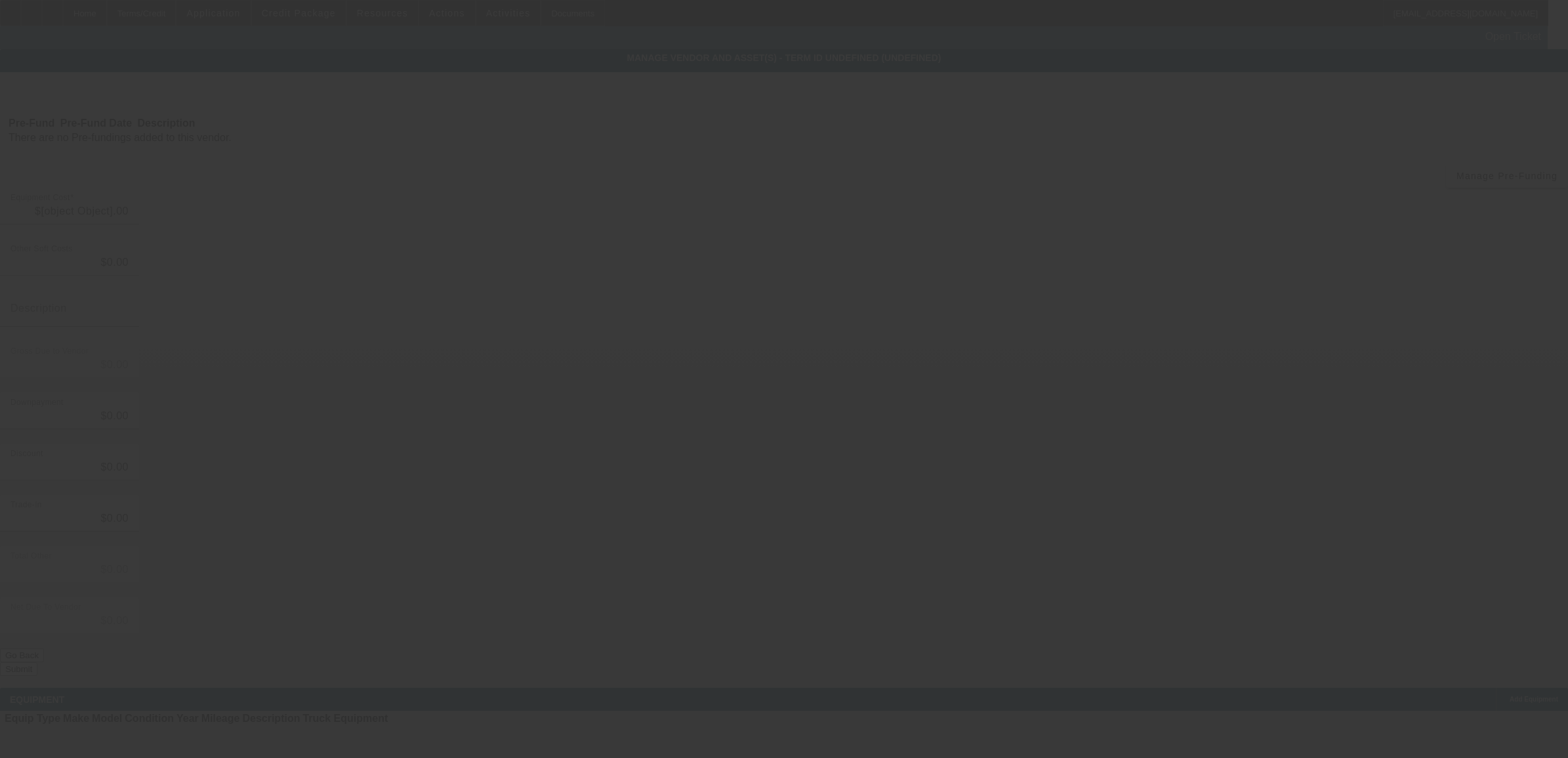
type input "$35,000.00"
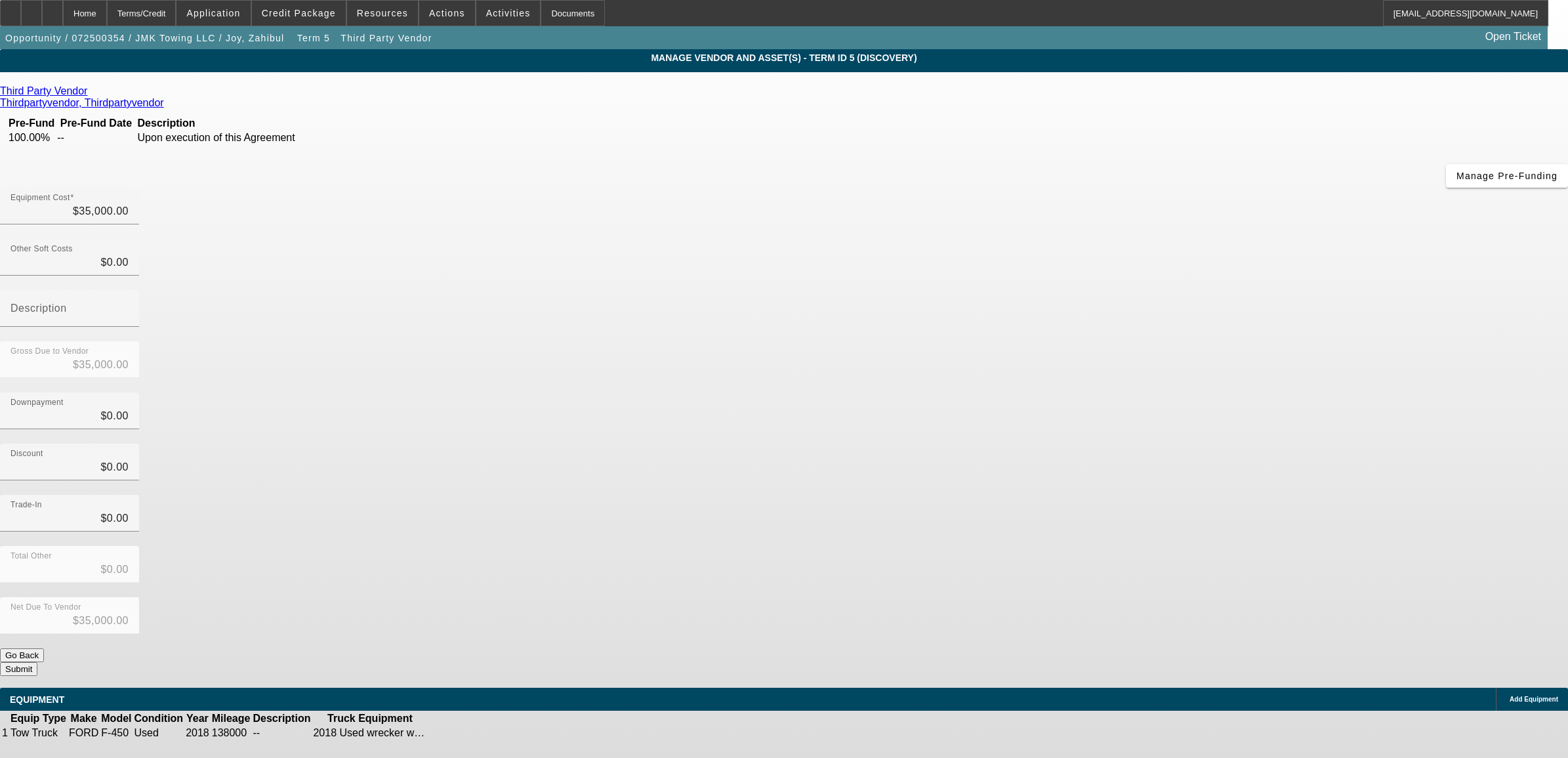
click at [468, 733] on icon at bounding box center [468, 733] width 0 height 0
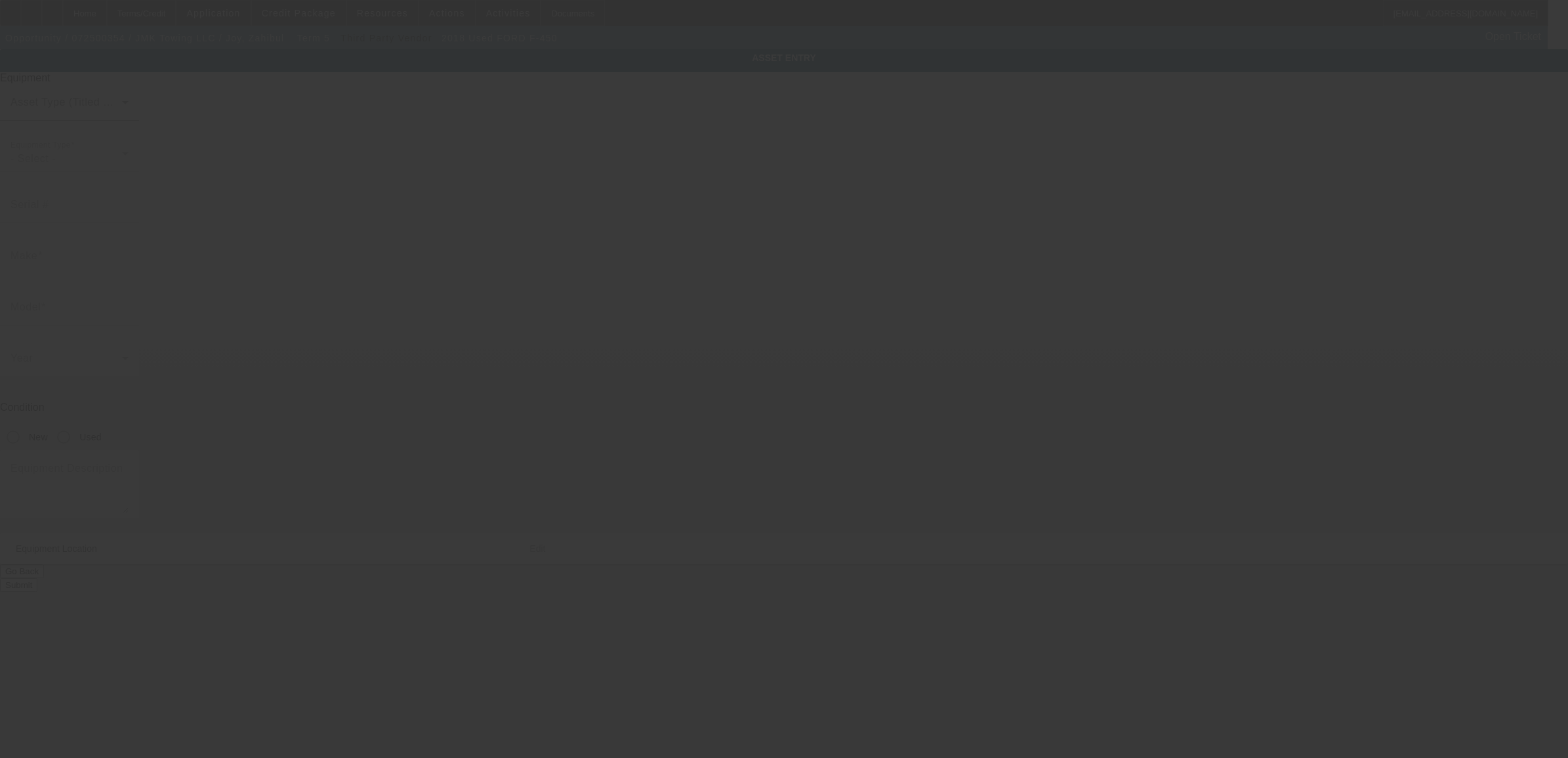
type input "1FDUF4GY3JEB24489"
type input "FORD"
type input "F-450"
radio input "true"
type input "109 Eastern Blvd"
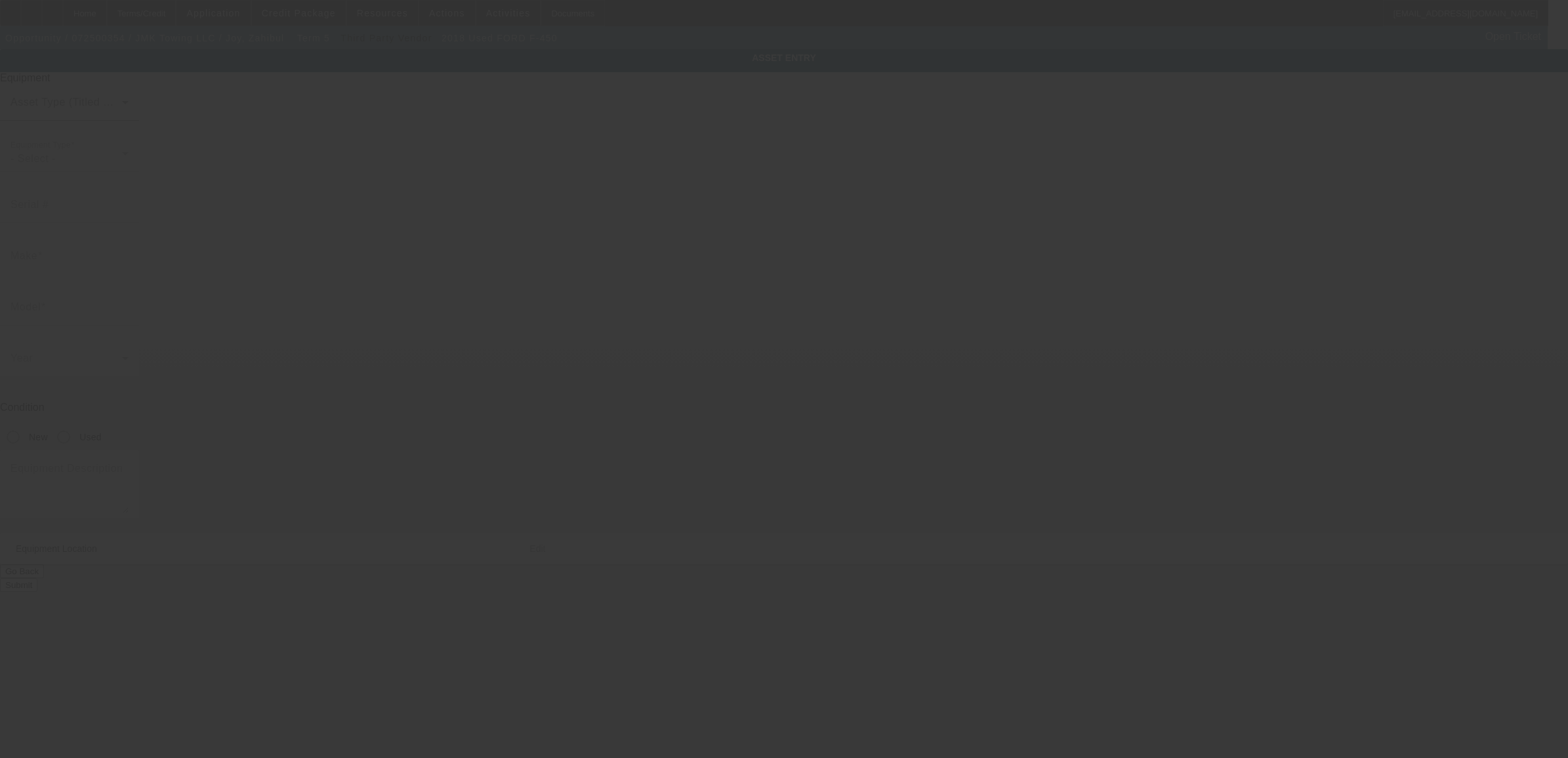
type input "Essex"
type input "21221"
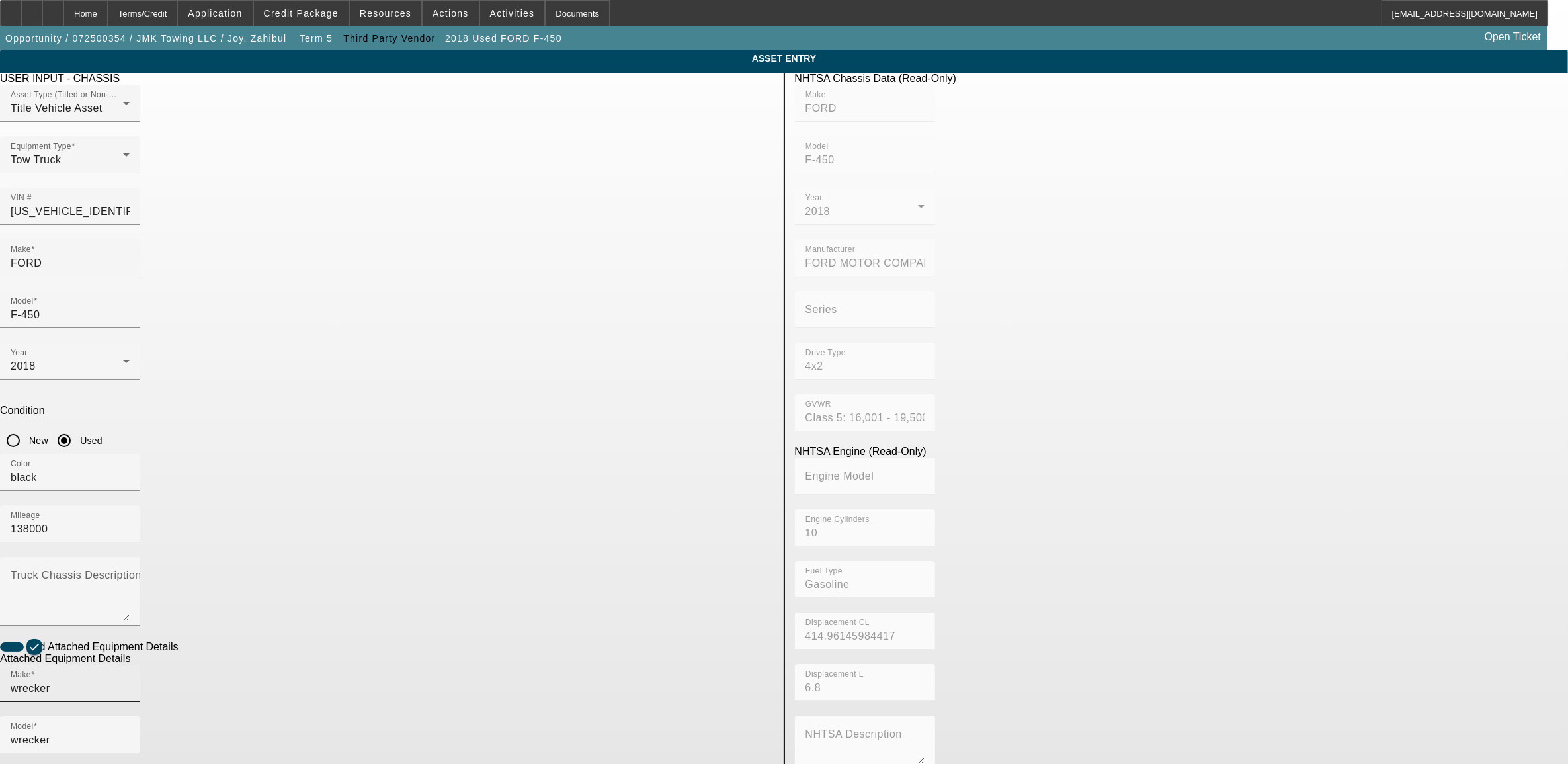
click at [130, 681] on input "wrecker" at bounding box center [70, 689] width 119 height 16
drag, startPoint x: 540, startPoint y: 537, endPoint x: 385, endPoint y: 514, distance: 156.7
click at [385, 514] on app-asset-collateral-manage "ASSET ENTRY Delete asset USER INPUT - CHASSIS Asset Type (Titled or Non-Titled)…" at bounding box center [784, 565] width 1568 height 1029
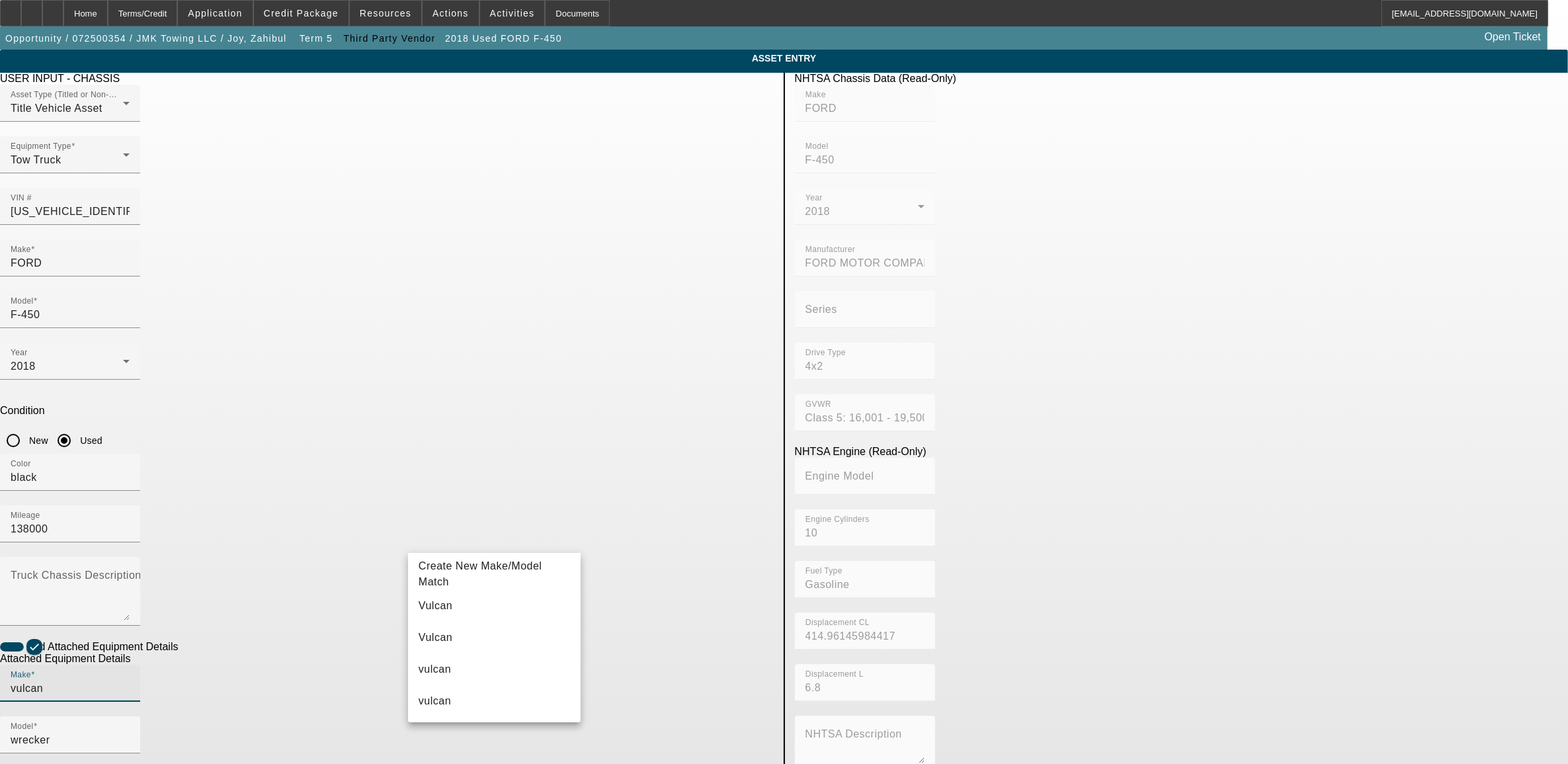
click at [447, 604] on mat-option "Vulcan" at bounding box center [495, 606] width 173 height 32
type input "Vulcan"
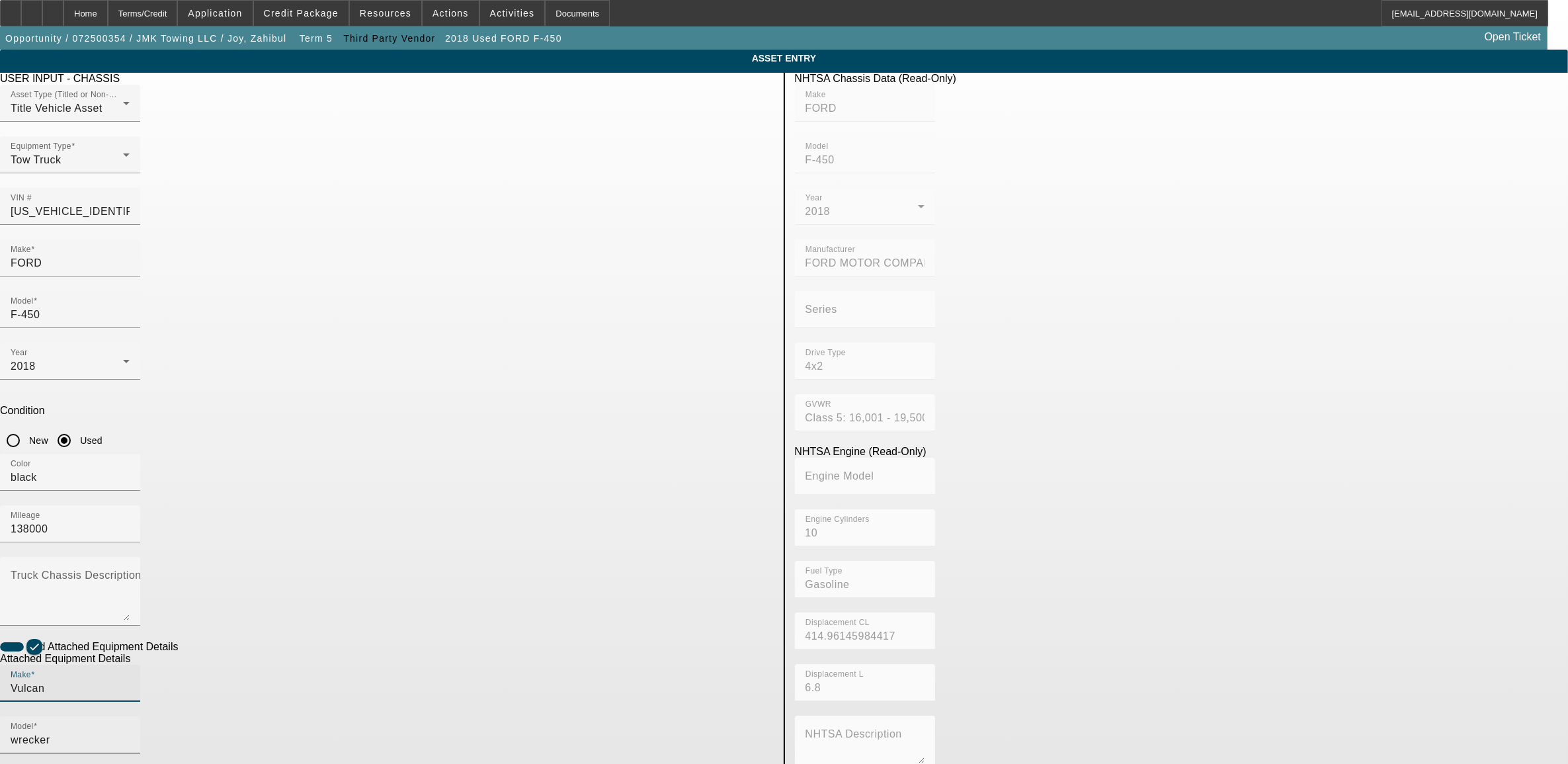
click at [130, 732] on input "wrecker" at bounding box center [70, 740] width 119 height 16
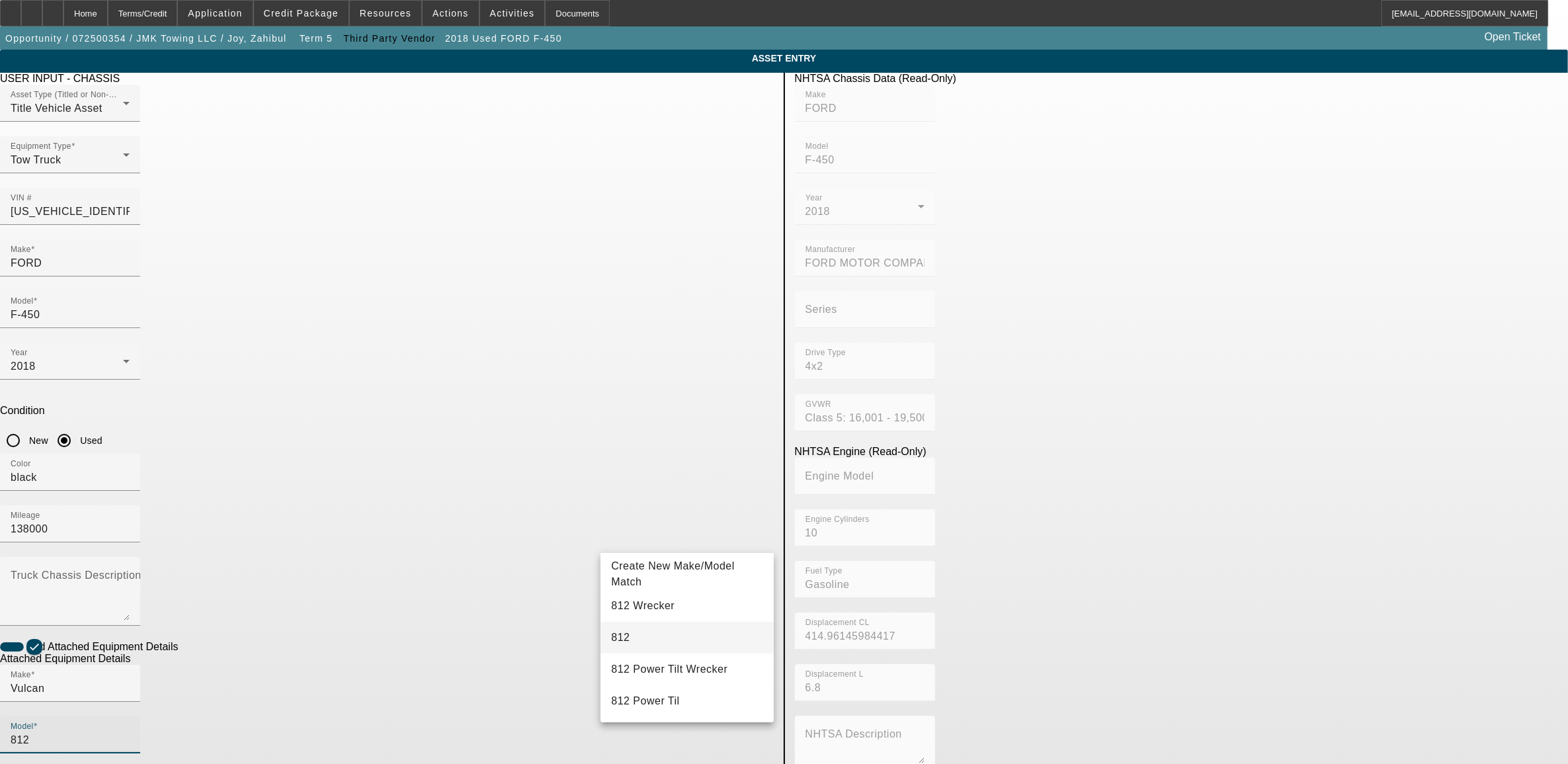
type input "812"
click at [635, 637] on mat-option "812" at bounding box center [687, 638] width 173 height 32
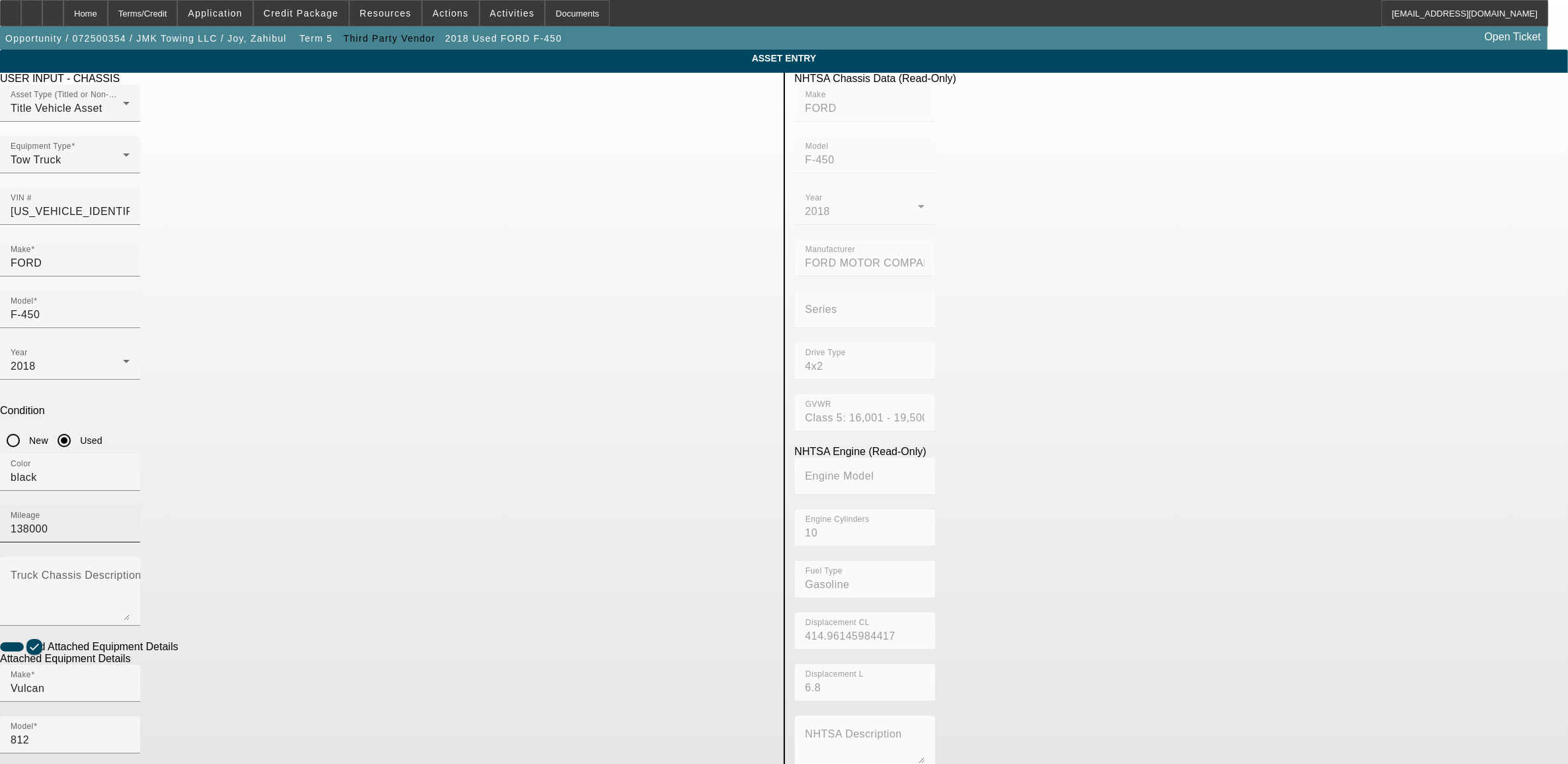
type textarea "wrecker"
drag, startPoint x: 682, startPoint y: 350, endPoint x: 497, endPoint y: 359, distance: 185.2
click at [497, 454] on div "Color black Mileage 138000" at bounding box center [387, 505] width 774 height 103
type input "139033"
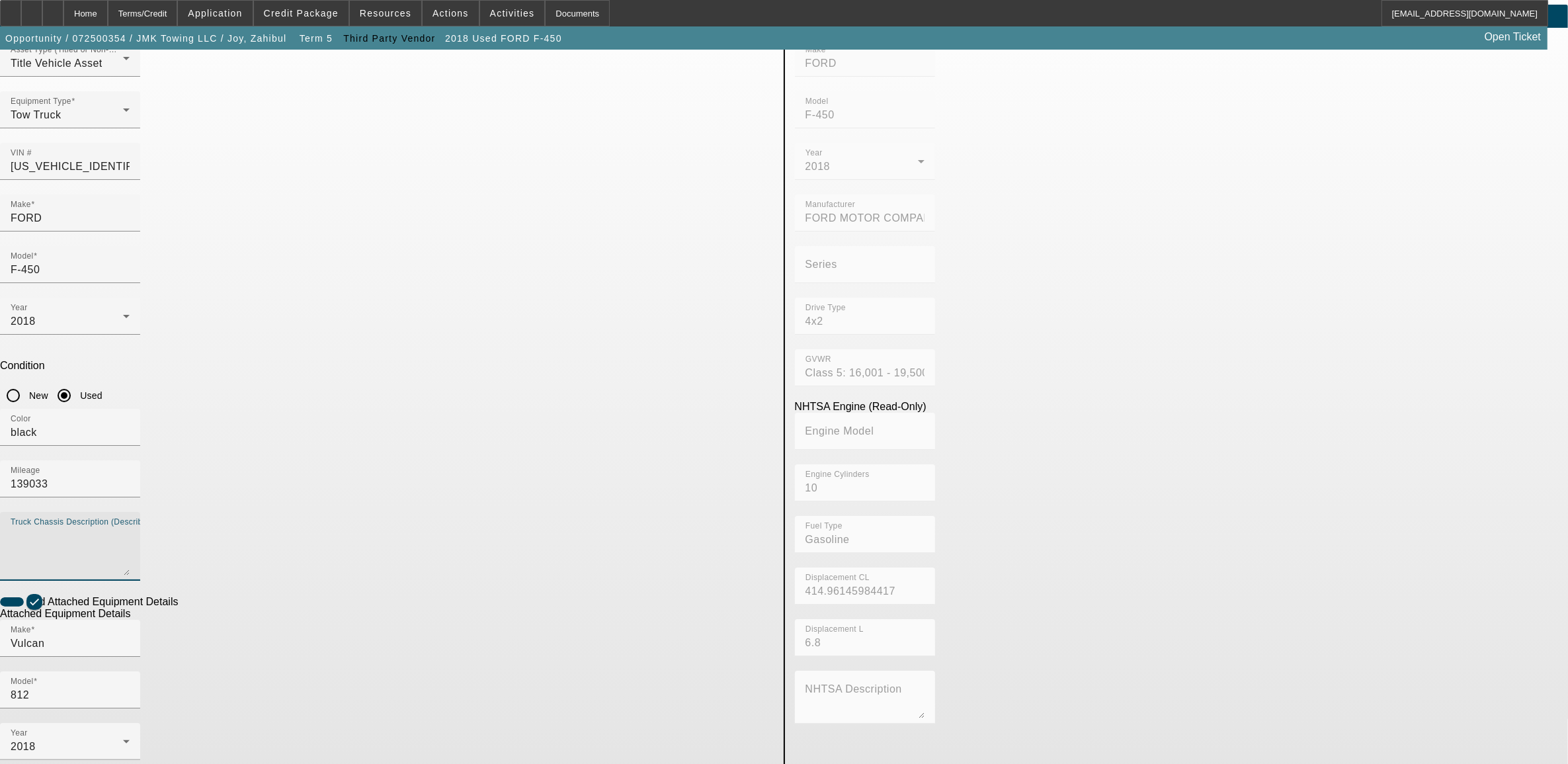
scroll to position [90, 0]
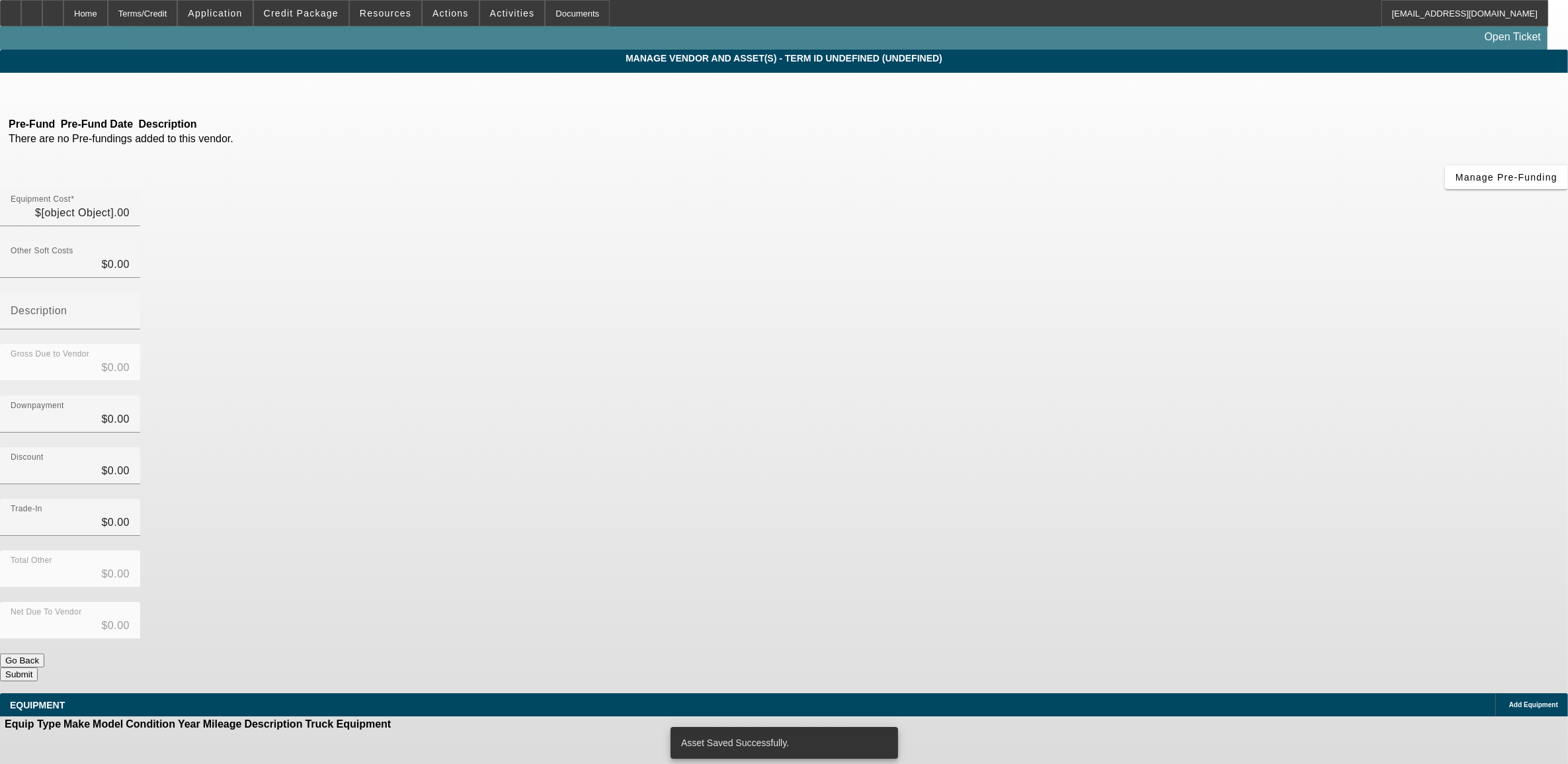
type input "$35,000.00"
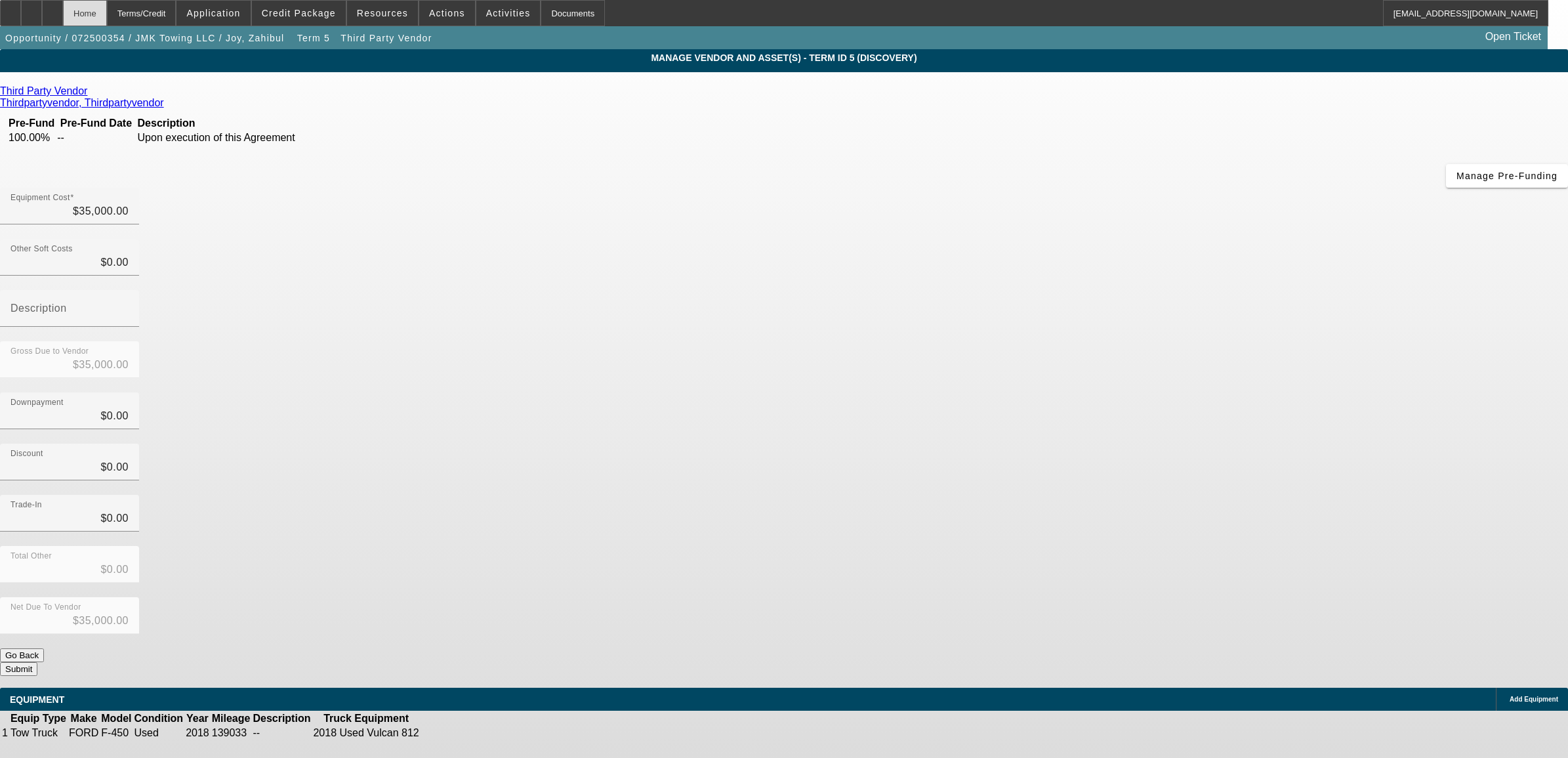
click at [107, 14] on div "Home" at bounding box center [85, 13] width 44 height 26
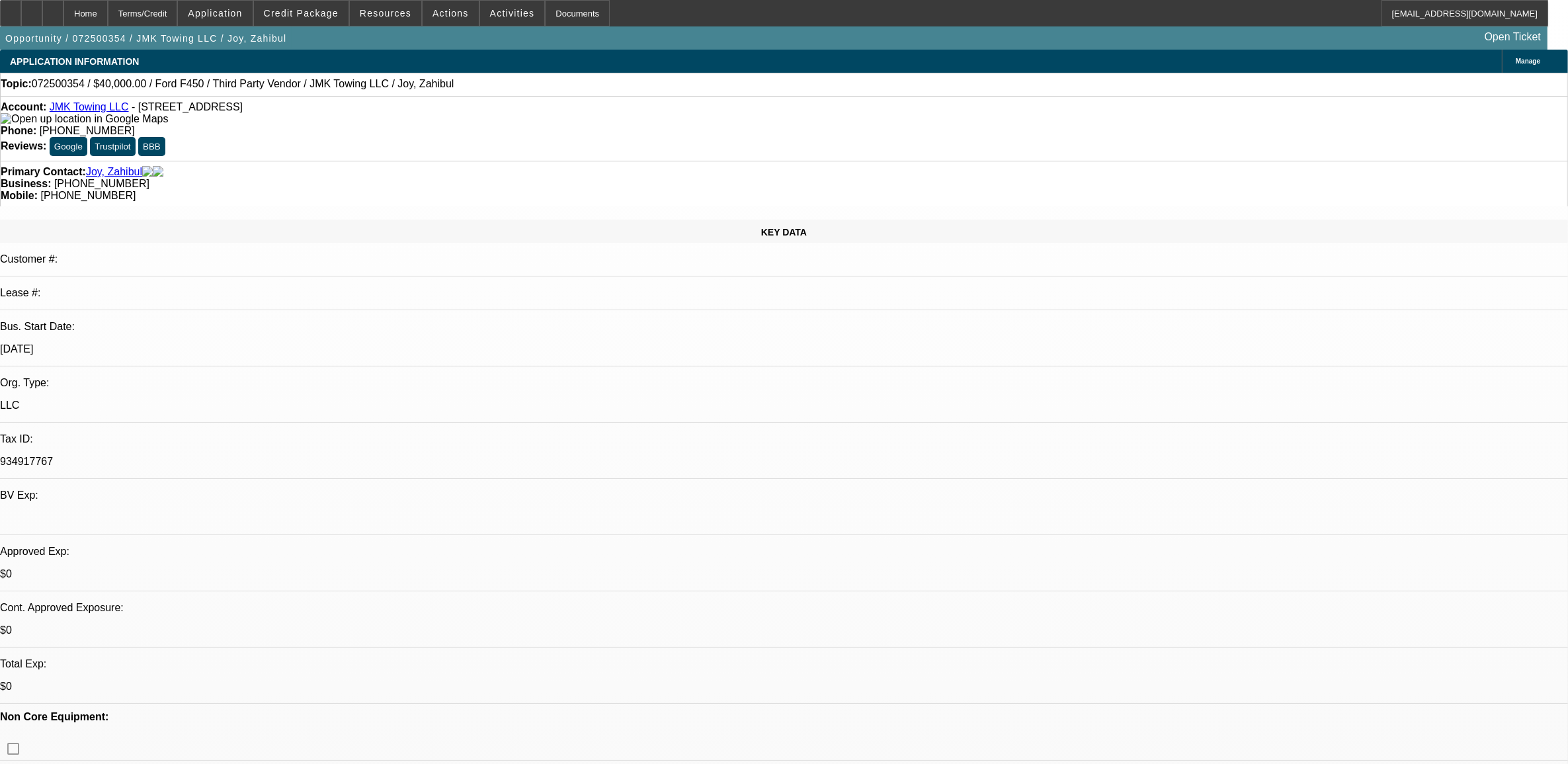
select select "0"
select select "6"
select select "0"
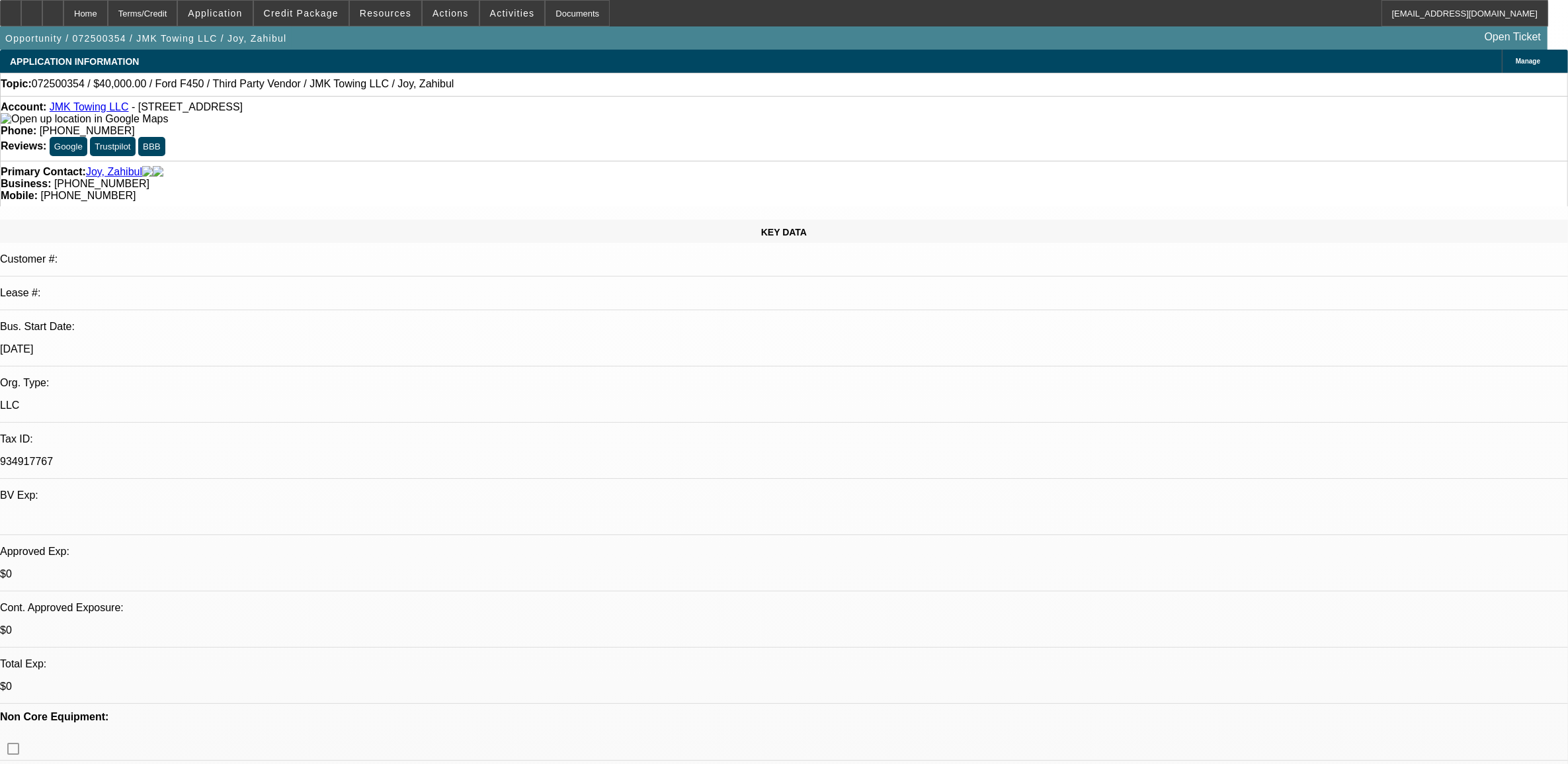
select select "0"
select select "6"
select select "0"
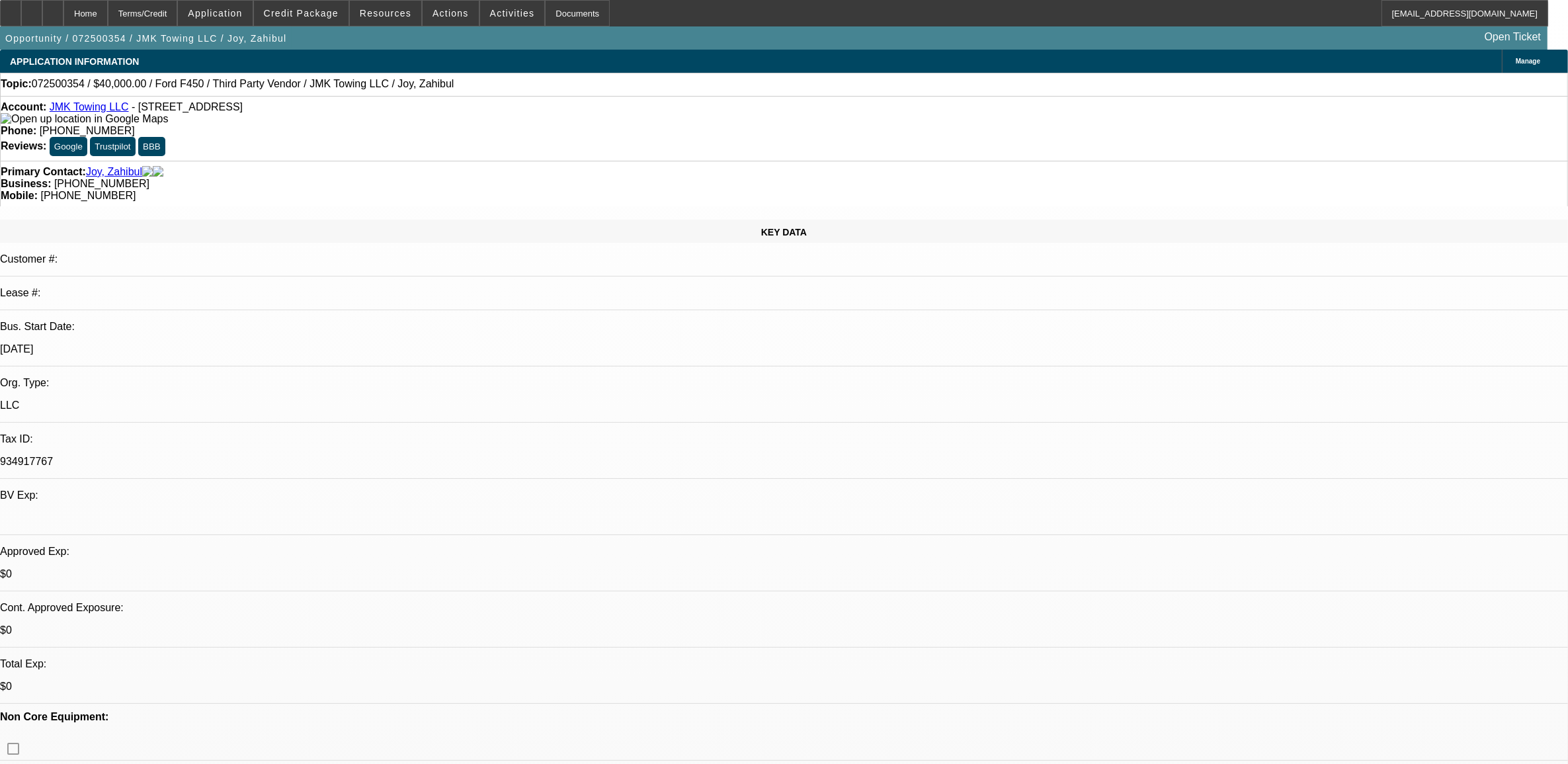
select select "0"
select select "4"
select select "0"
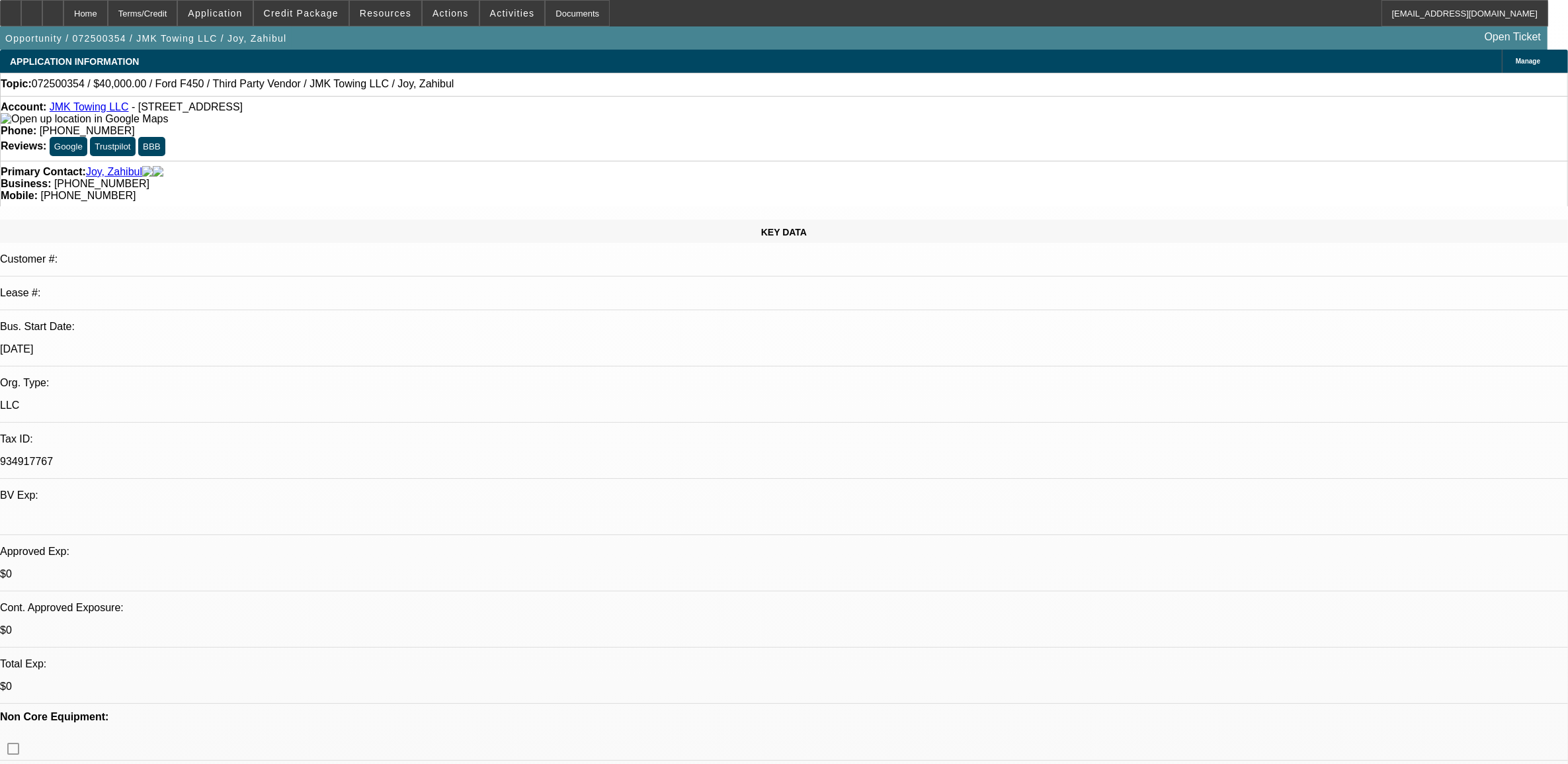
select select "6"
click at [295, 14] on span "Credit Package" at bounding box center [301, 13] width 74 height 11
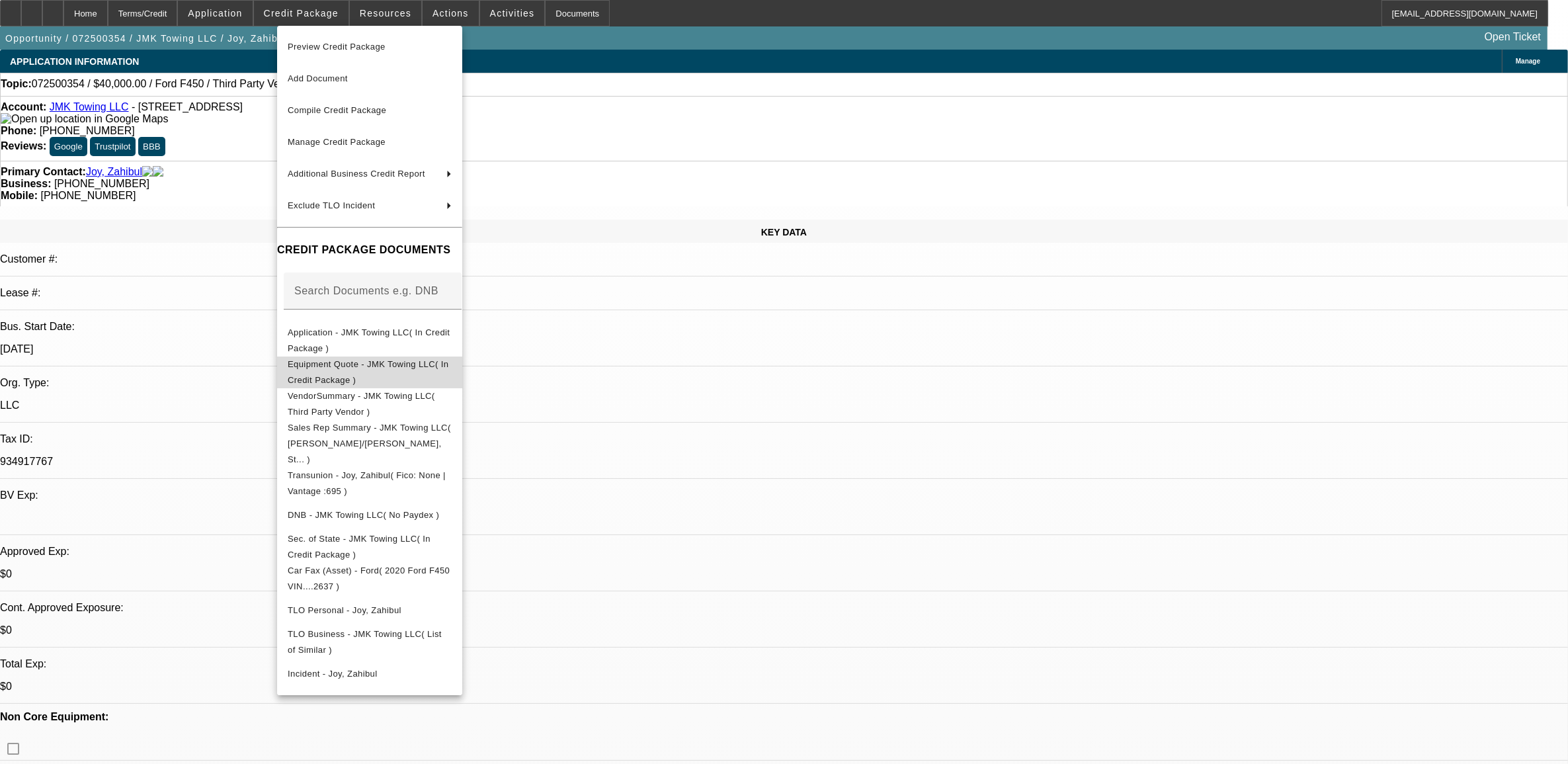
click at [388, 362] on span "Equipment Quote - JMK Towing LLC( In Credit Package )" at bounding box center [370, 372] width 164 height 32
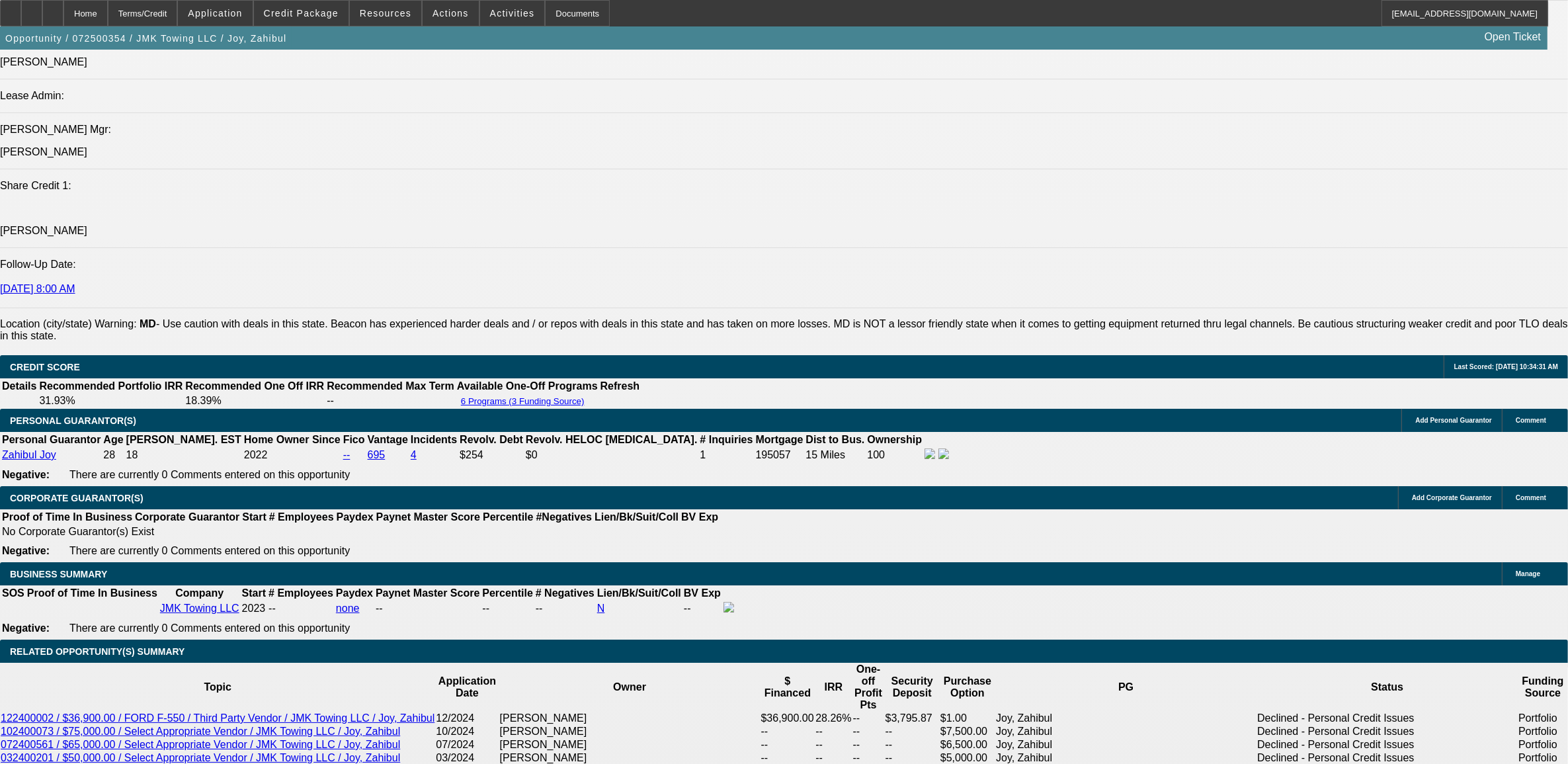
scroll to position [1654, 0]
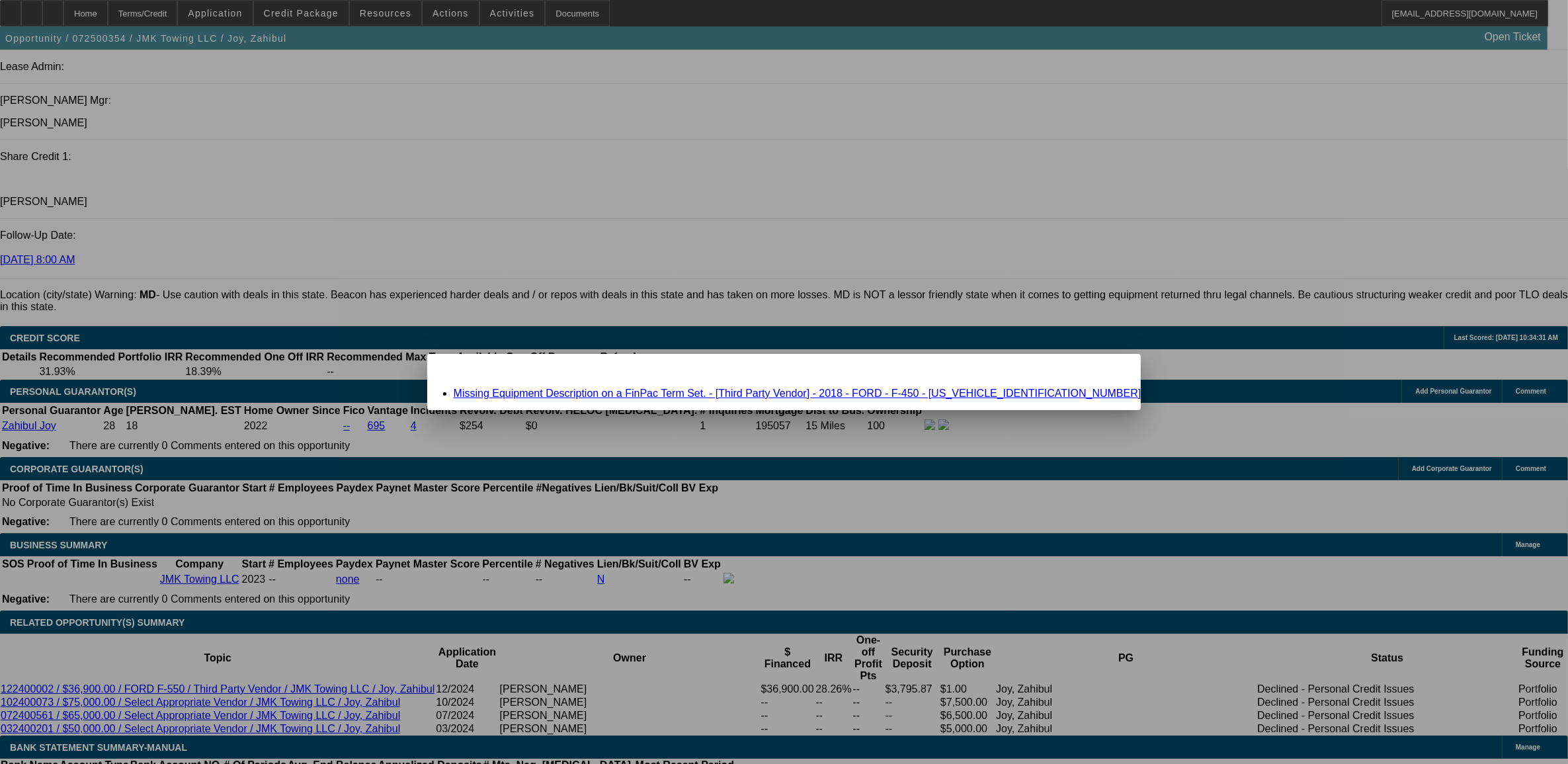
scroll to position [0, 0]
click at [631, 394] on link "Missing Equipment Description on a FinPac Term Set. - [Third Party Vendor] - 20…" at bounding box center [798, 393] width 688 height 11
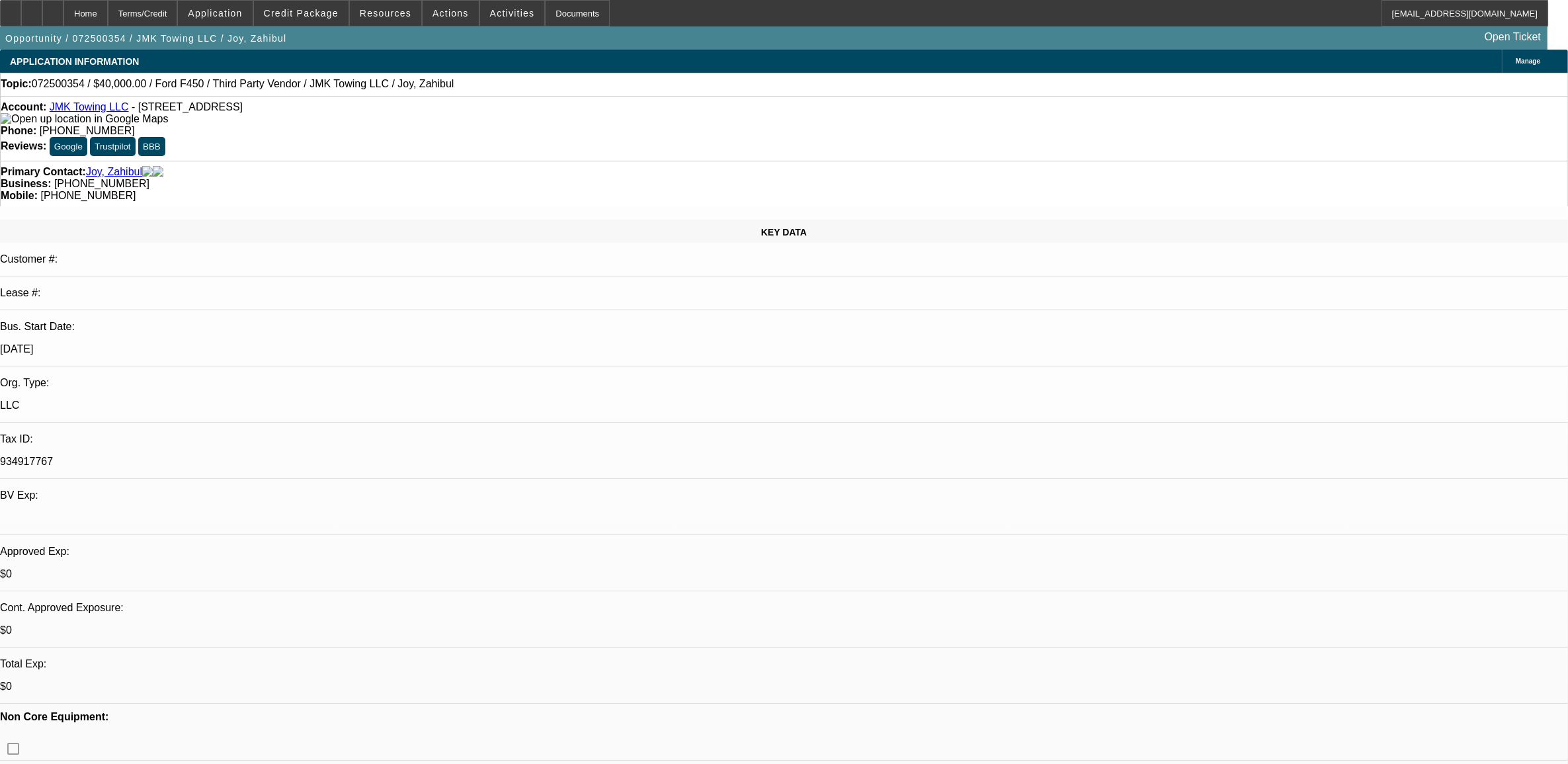
scroll to position [1654, 0]
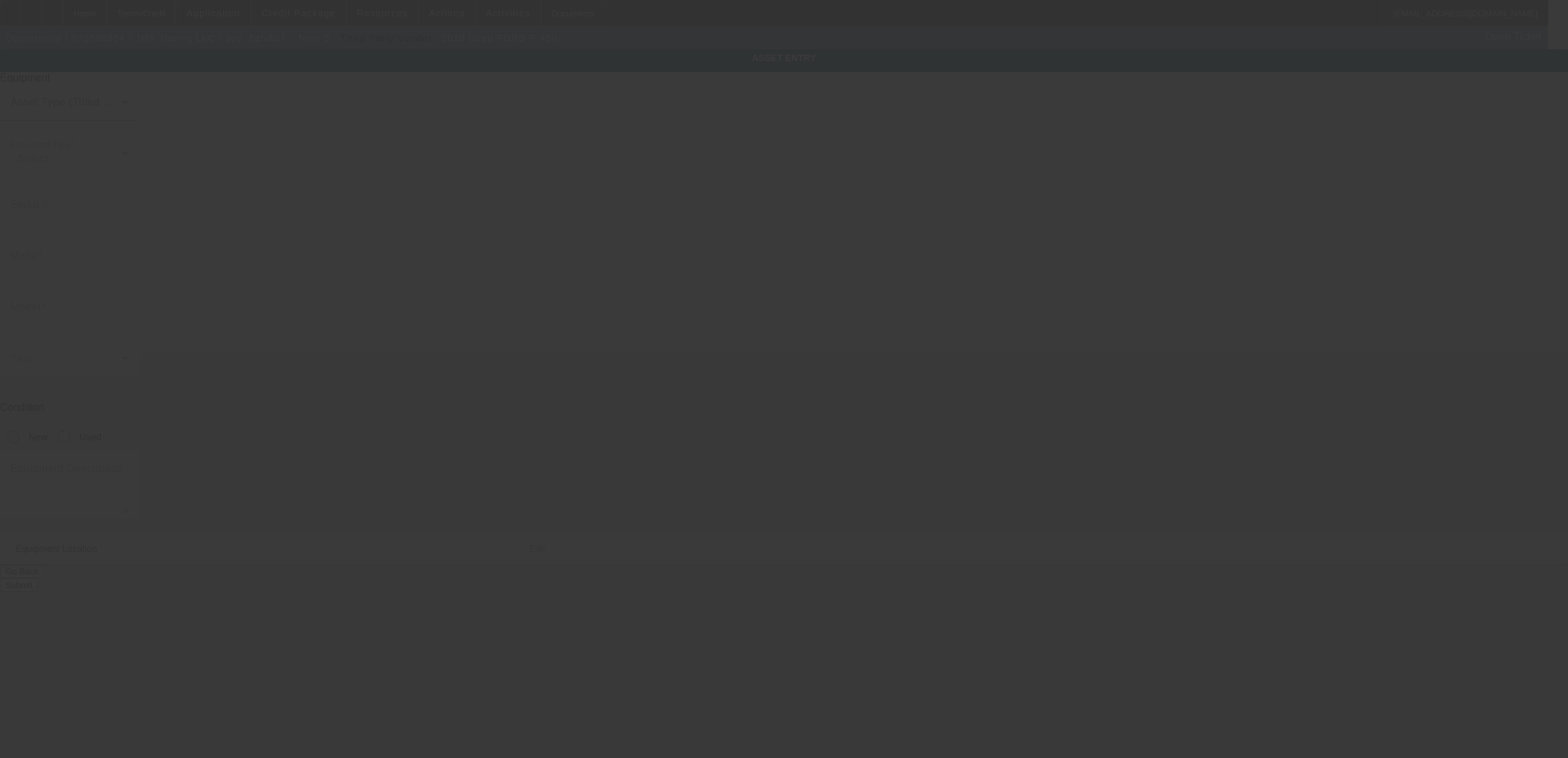
type input "1FDUF4GY3JEB24489"
type input "FORD"
type input "F-450"
radio input "true"
type input "109 Eastern Blvd"
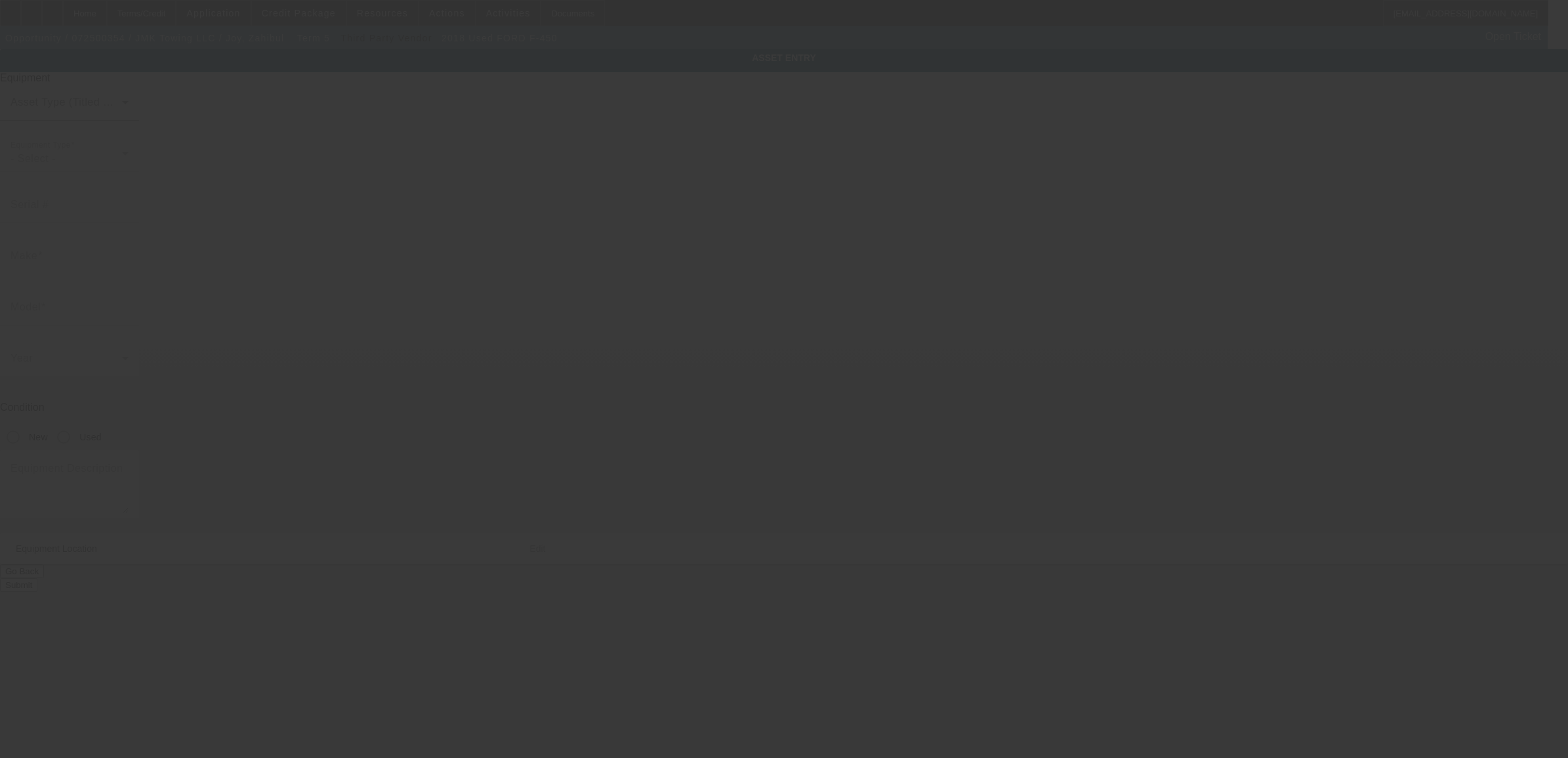
type input "Essex"
type input "21221"
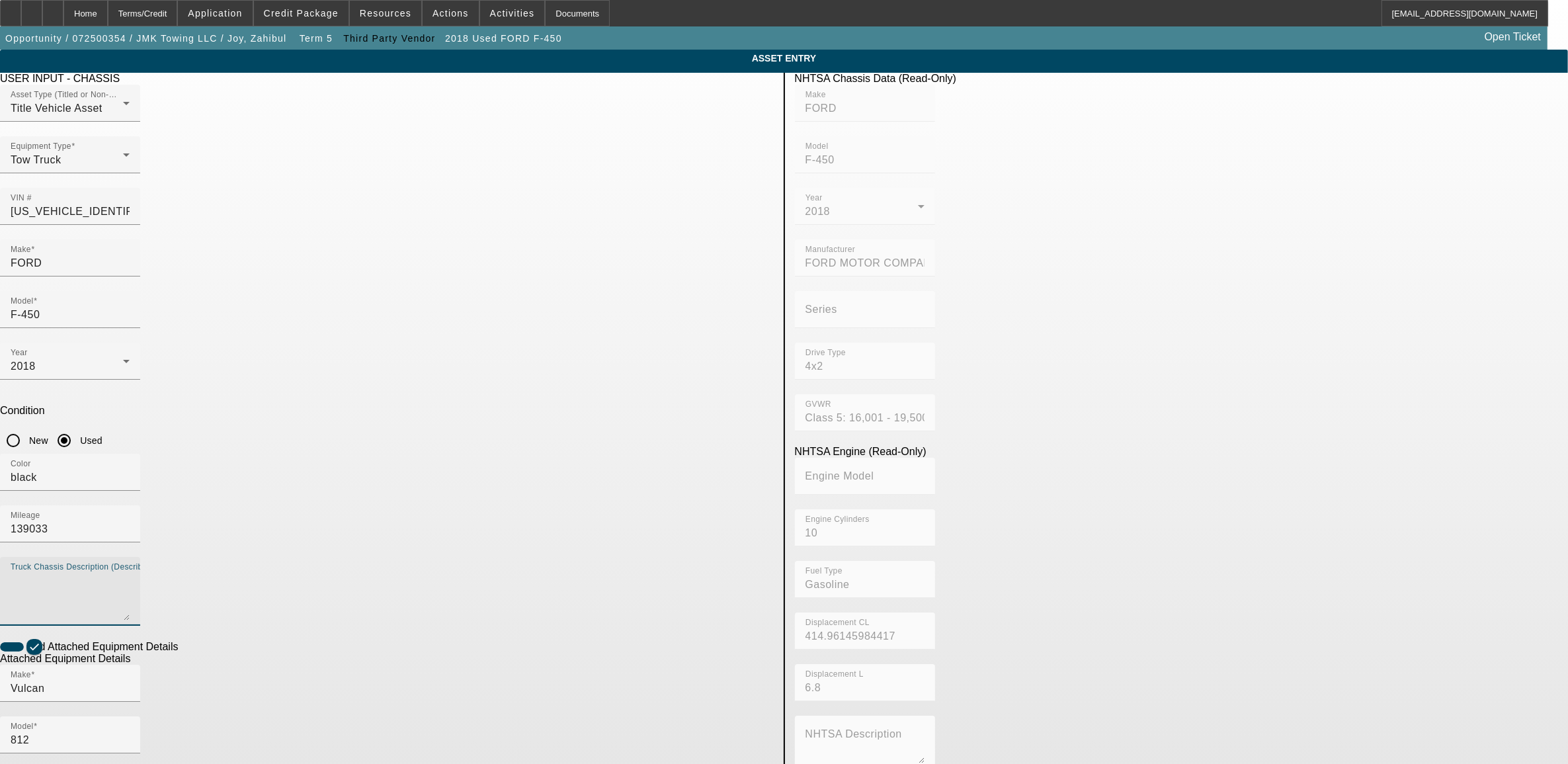
click at [130, 573] on textarea "Truck Chassis Description (Describe the truck chassis only)" at bounding box center [70, 597] width 119 height 48
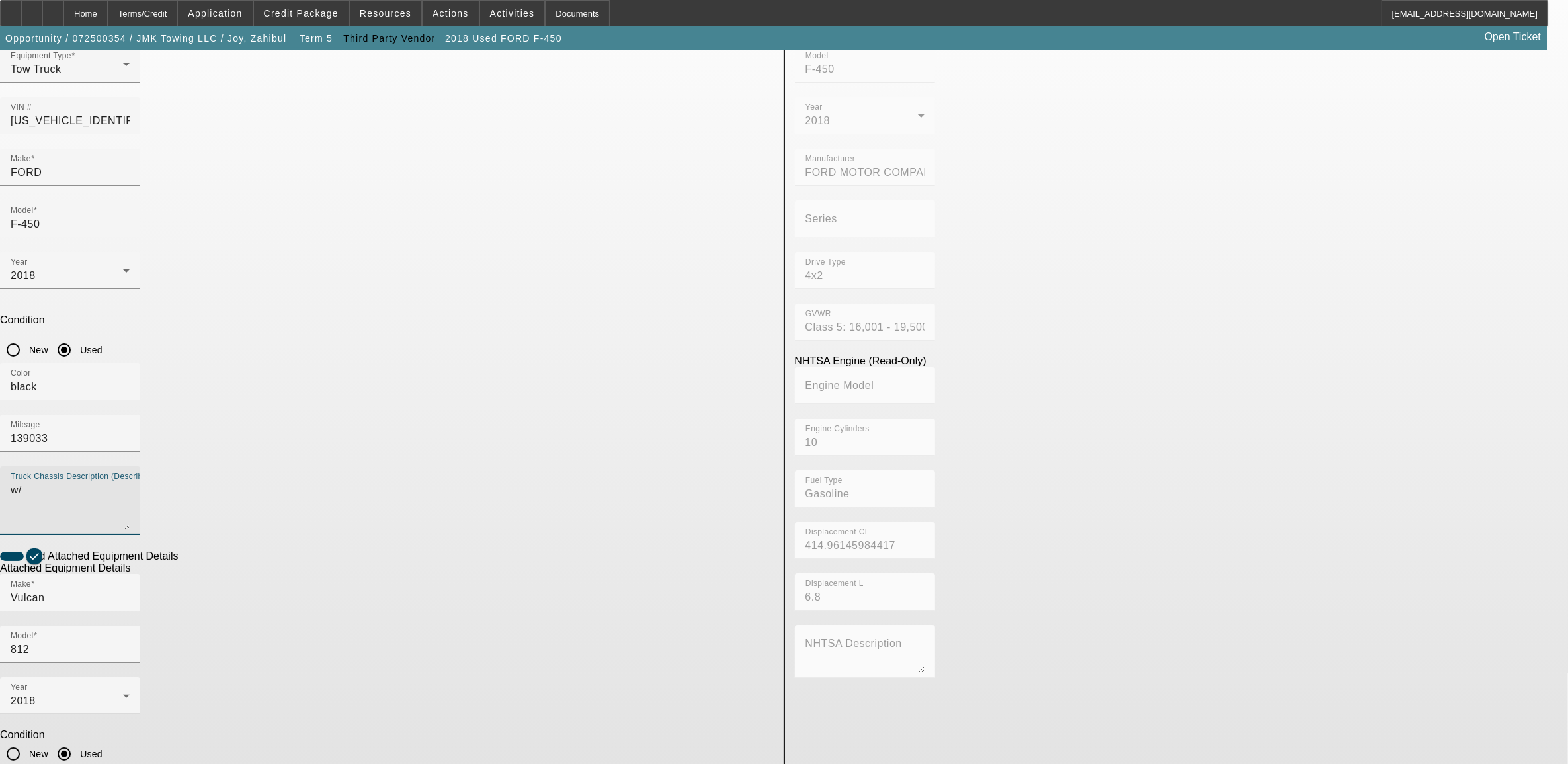
type textarea "w/"
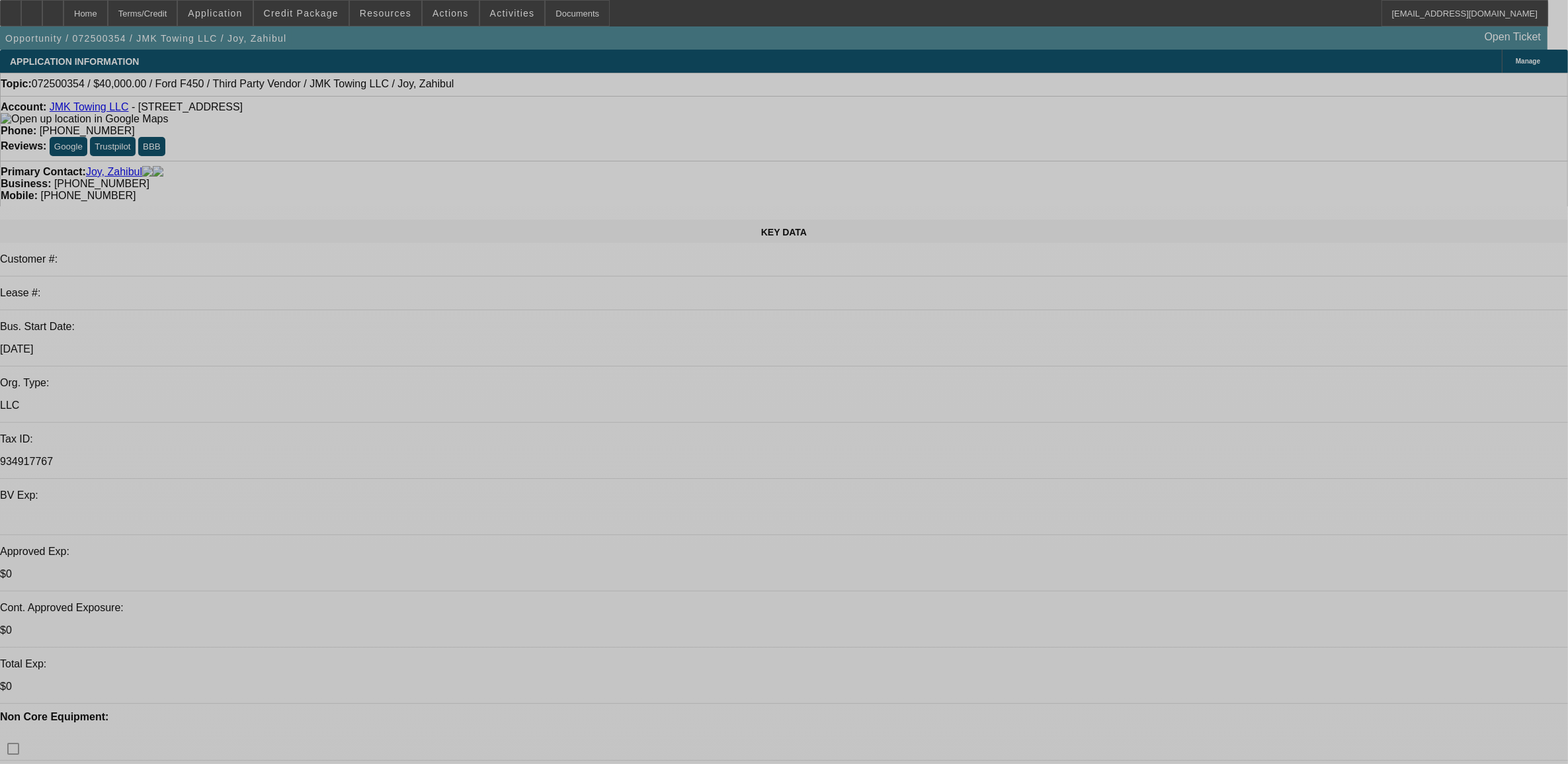
select select "0"
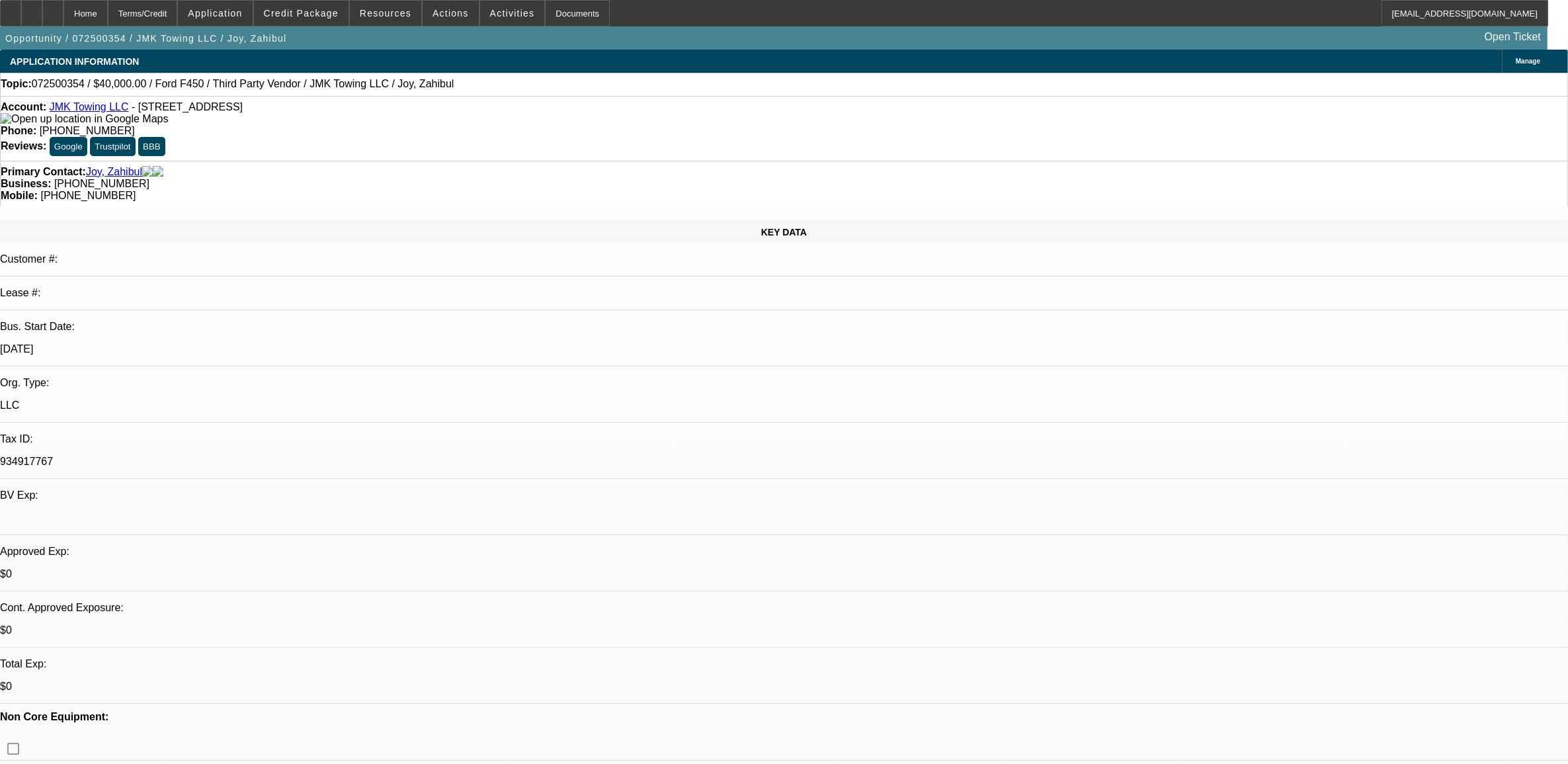
select select "0"
select select "6"
select select "0"
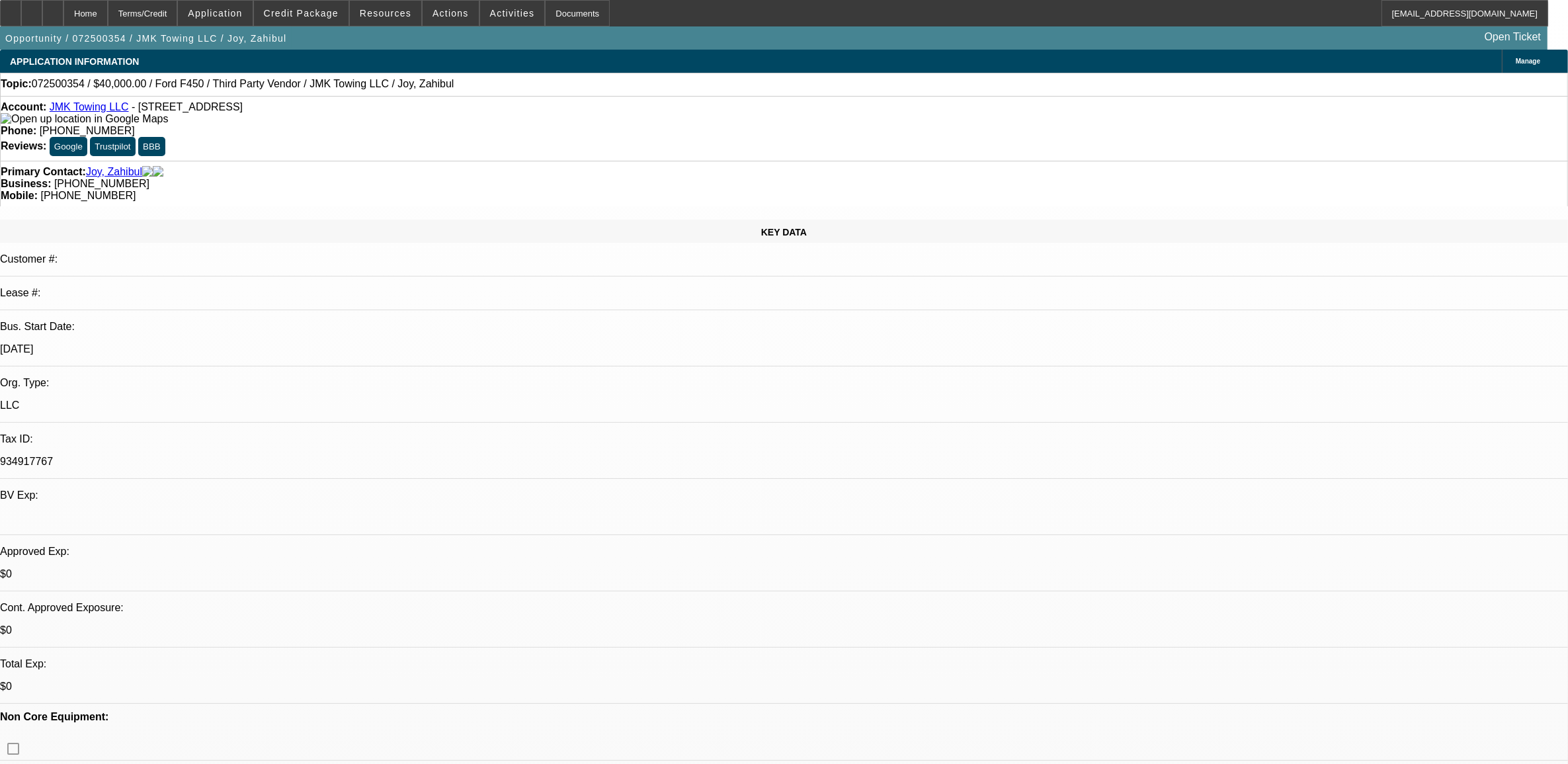
select select "0"
select select "6"
select select "0"
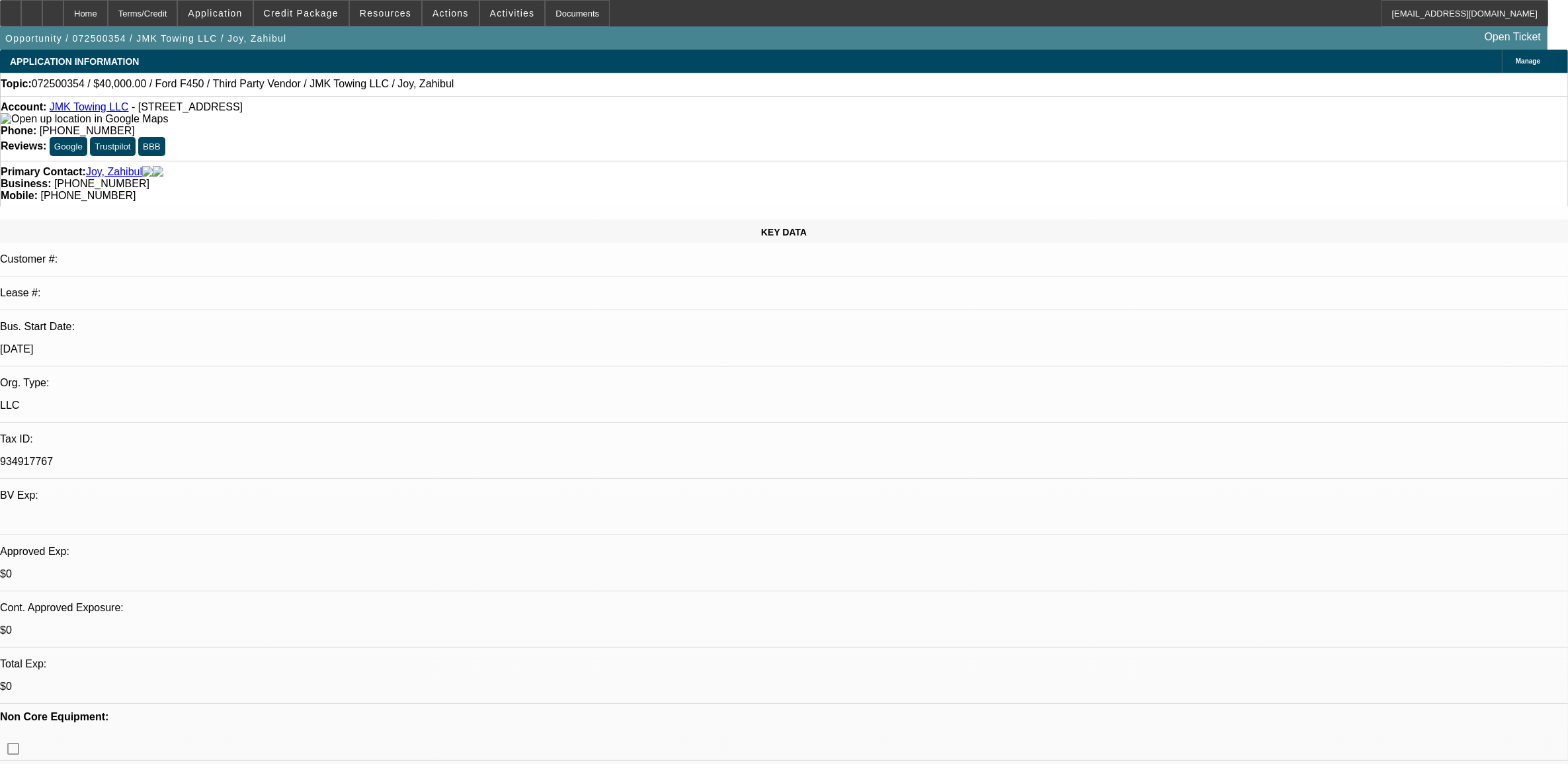
select select "4"
select select "0"
select select "6"
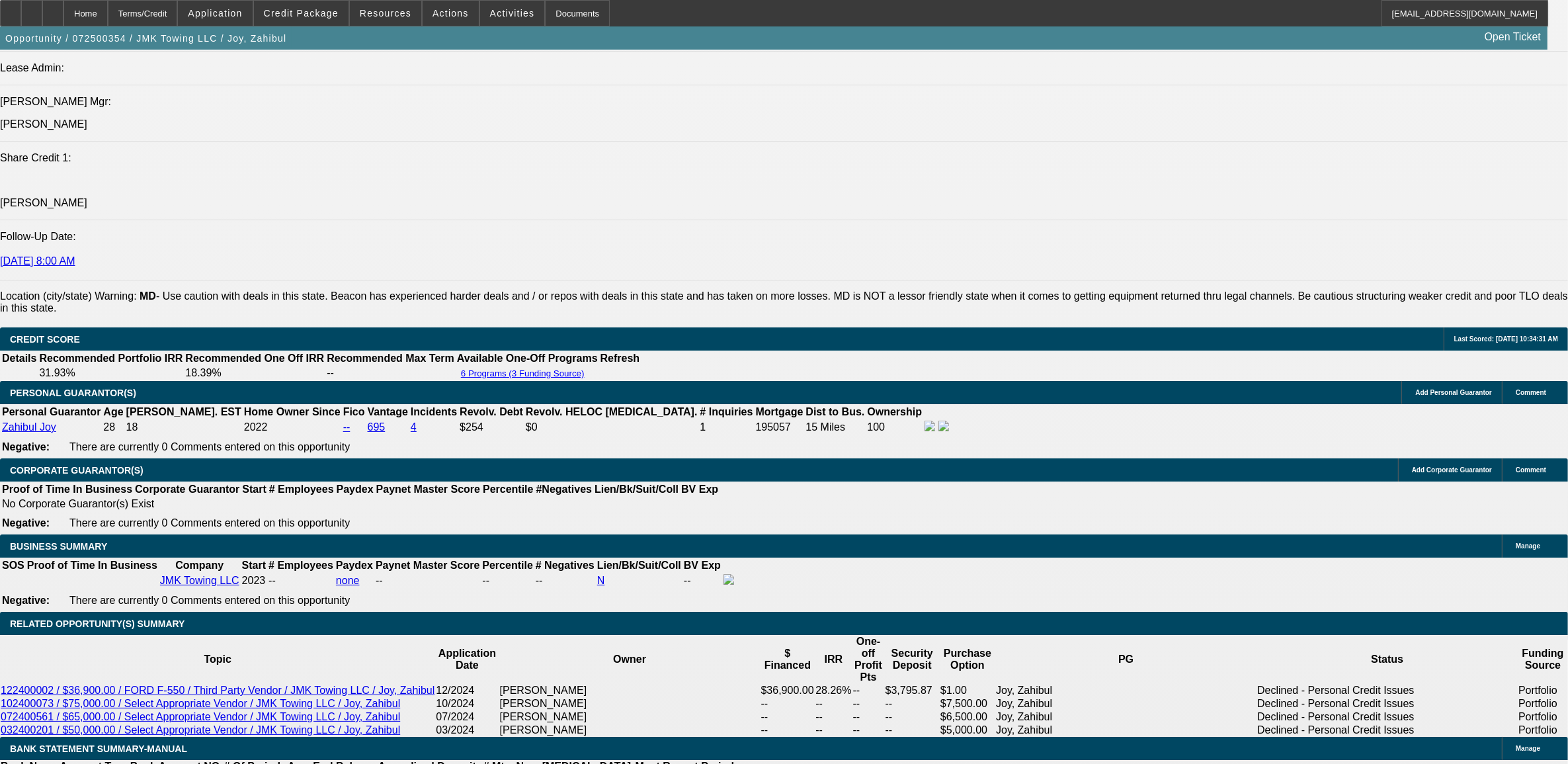
scroll to position [1654, 0]
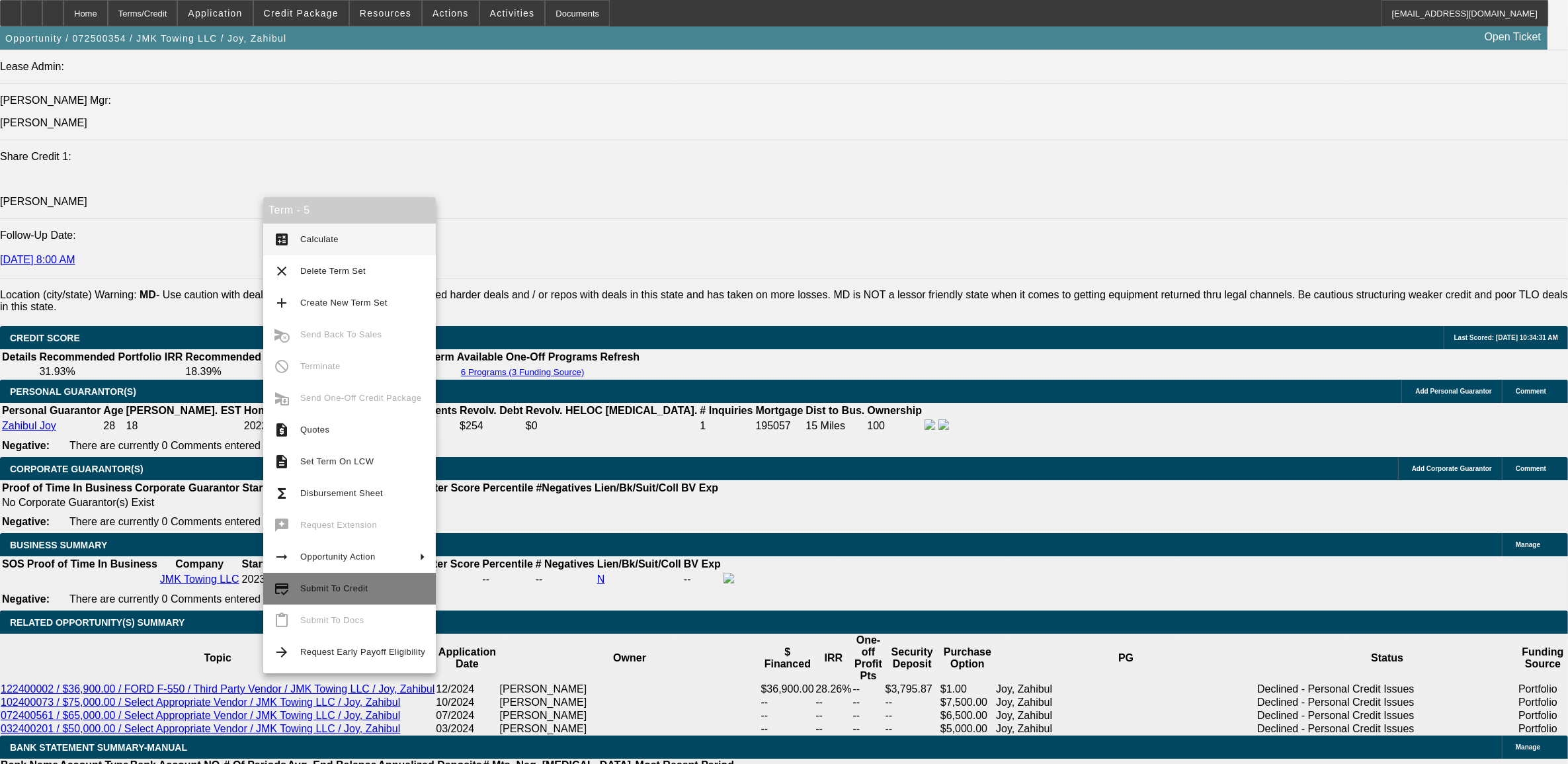
click at [309, 593] on span "Submit To Credit" at bounding box center [363, 589] width 125 height 16
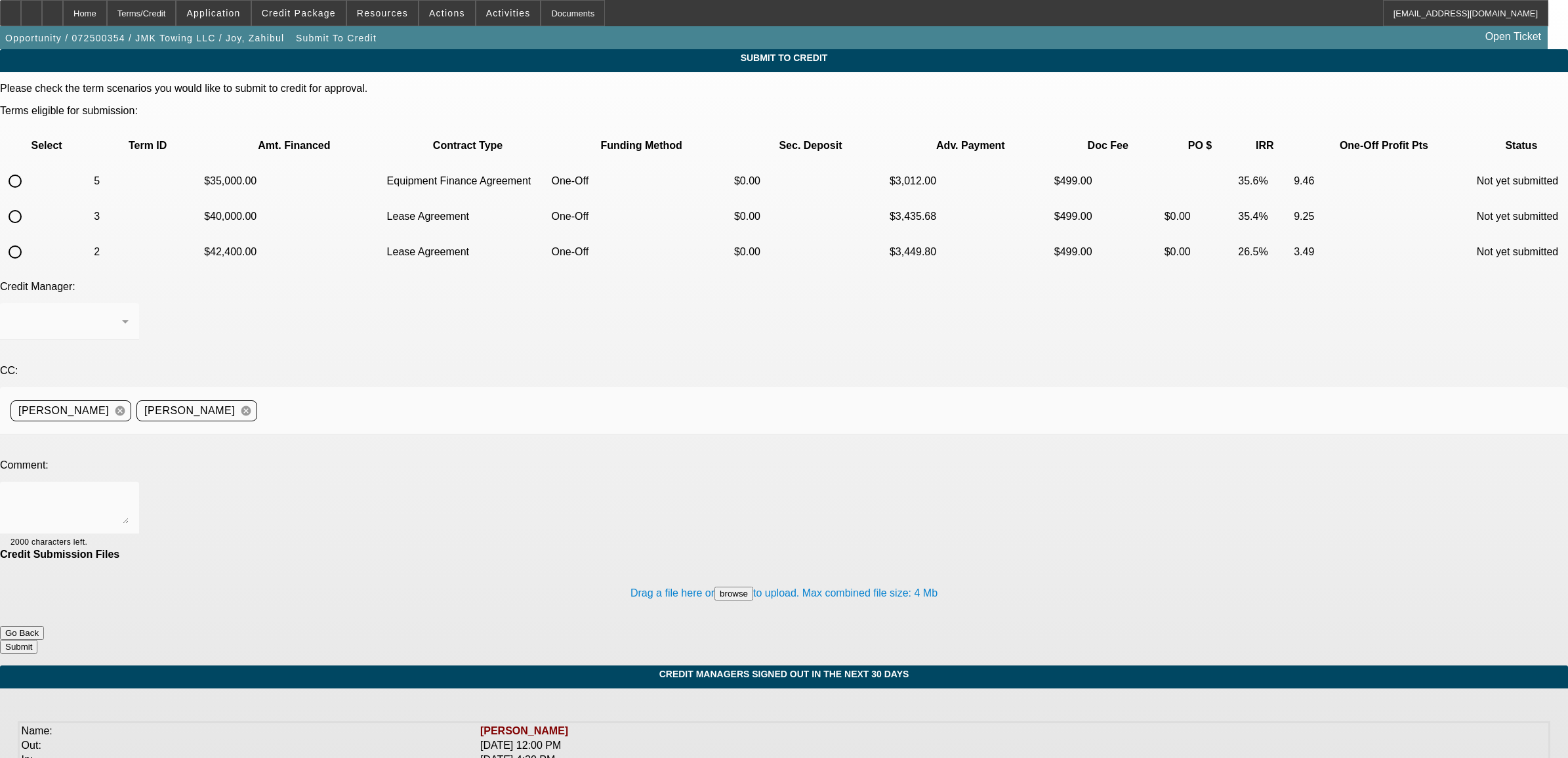
click at [28, 168] on input "radio" at bounding box center [15, 181] width 26 height 26
radio input "true"
click at [129, 303] on div "Syndications" at bounding box center [69, 322] width 118 height 37
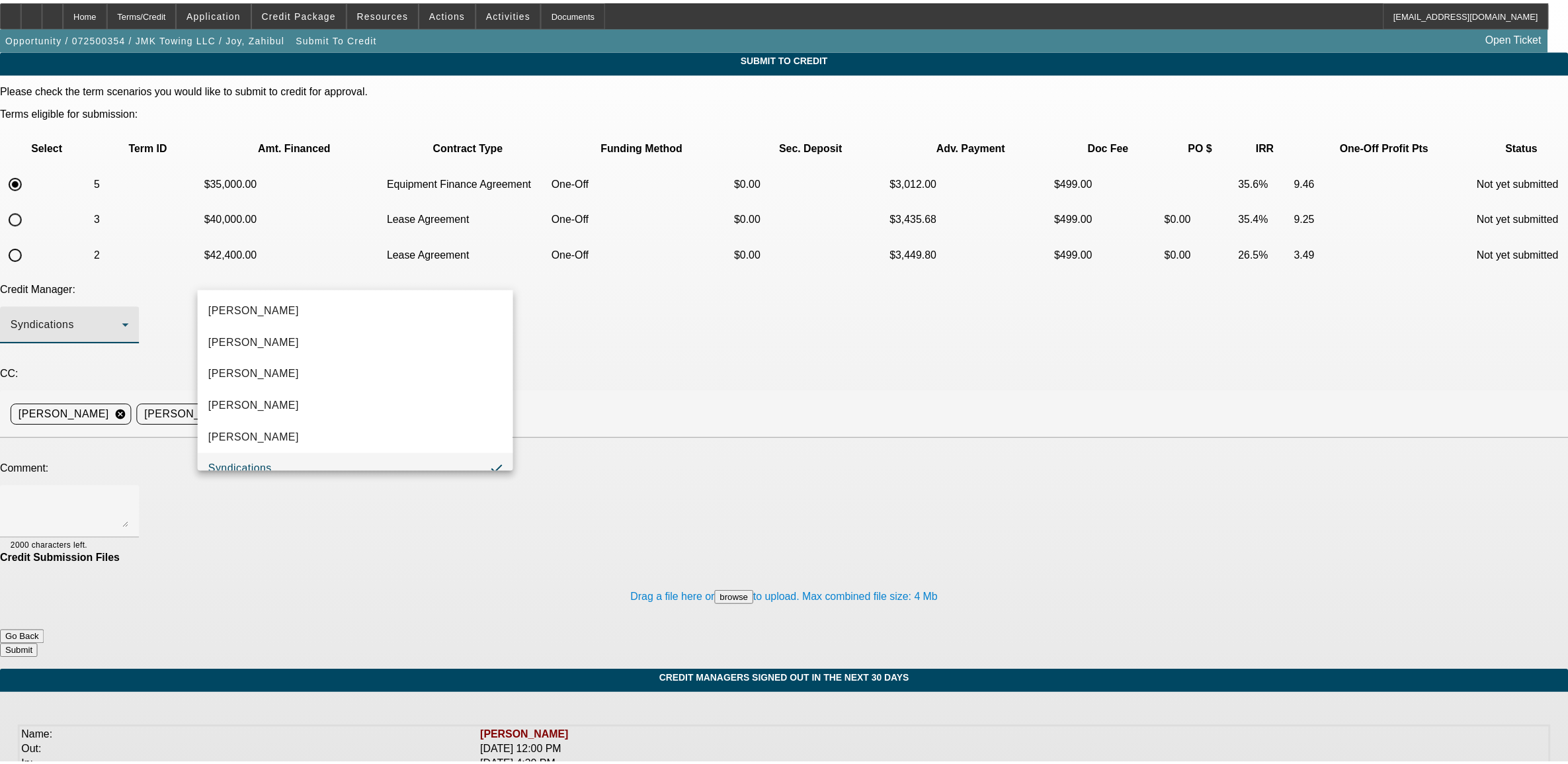
scroll to position [14, 0]
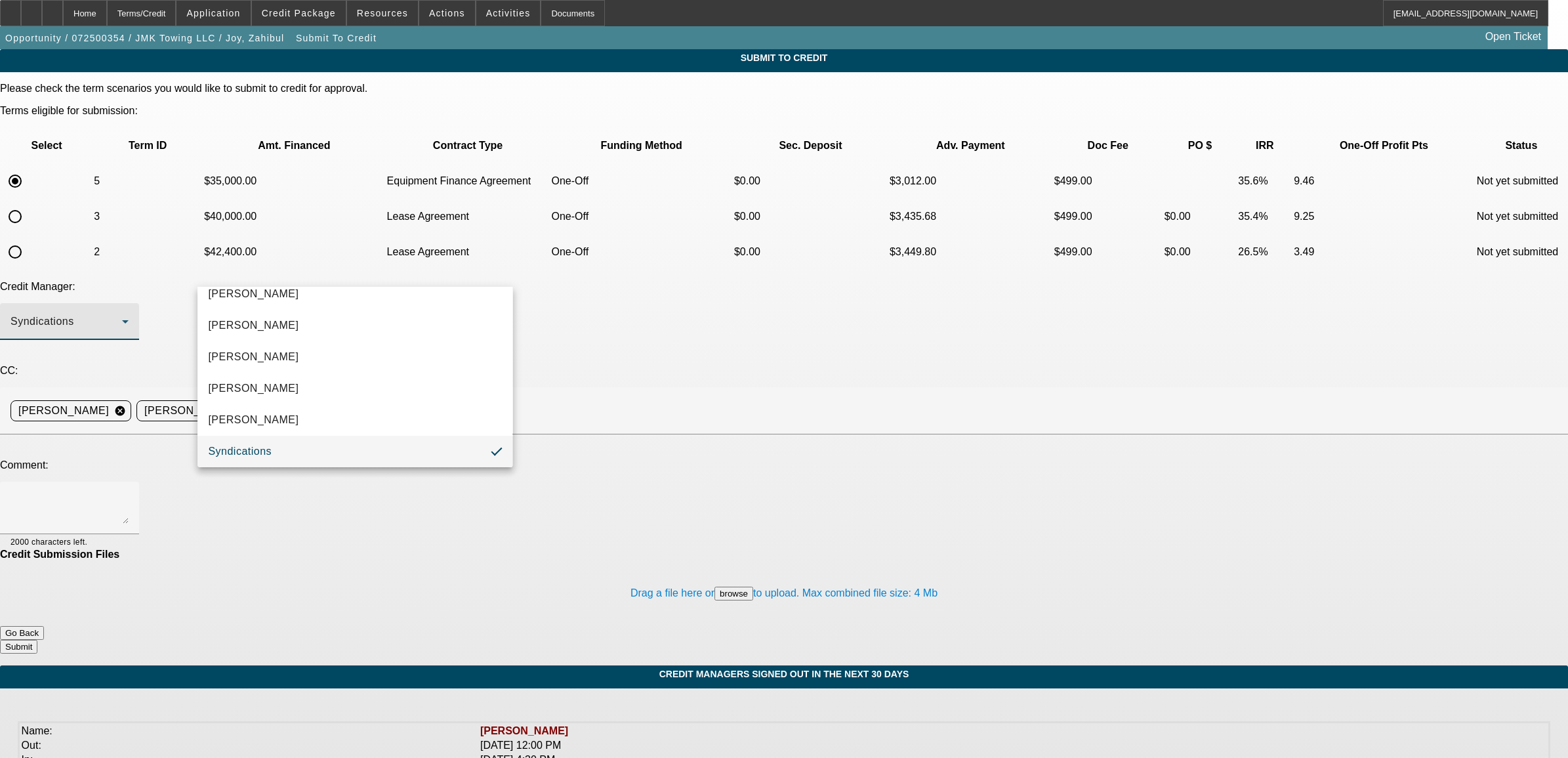
click at [152, 353] on div at bounding box center [784, 379] width 1568 height 758
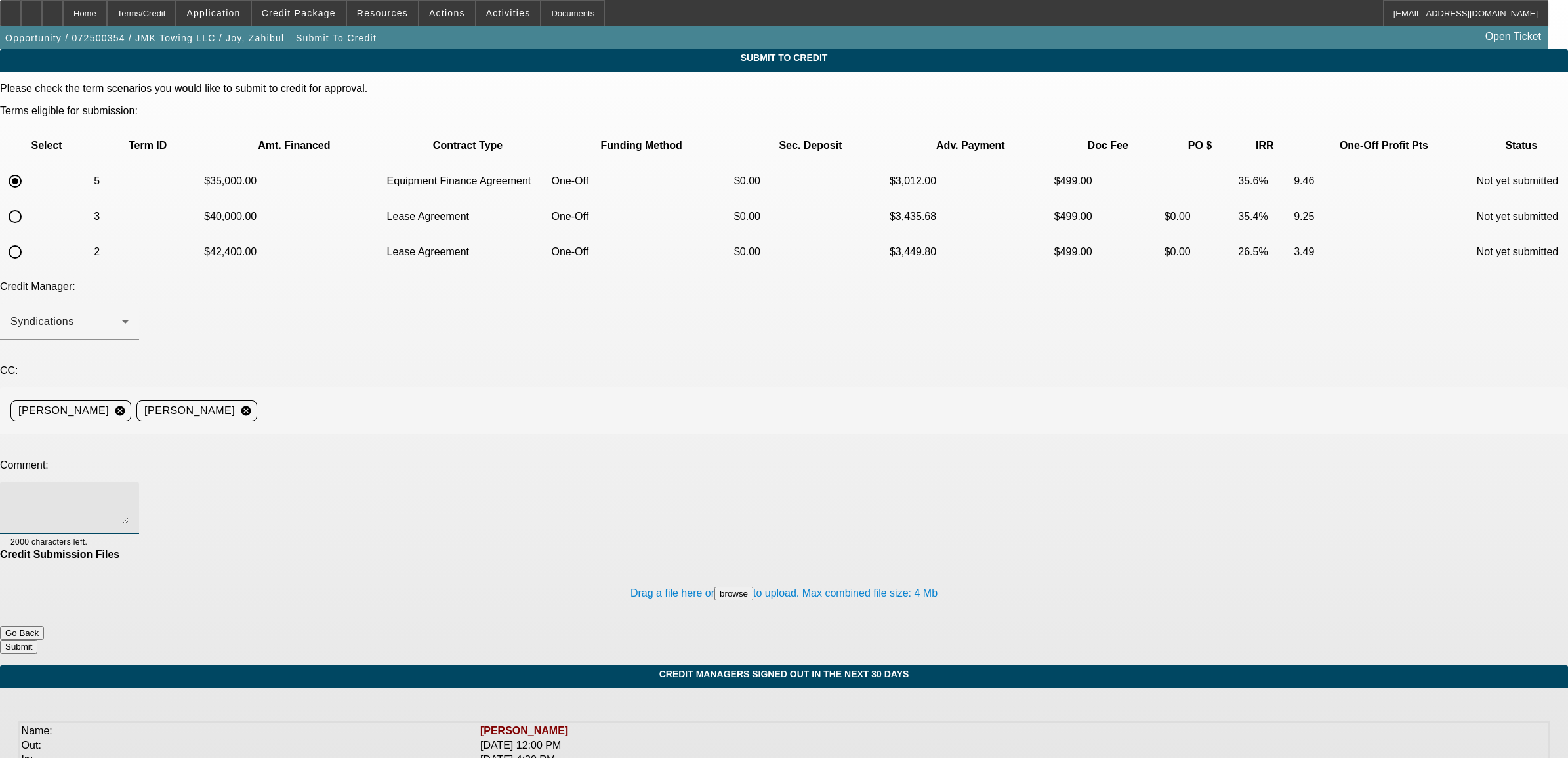
click at [129, 492] on textarea at bounding box center [69, 508] width 118 height 32
click at [129, 492] on textarea "deal is approved at finpac. After checking out the truck, the customer decided …" at bounding box center [69, 508] width 118 height 32
drag, startPoint x: 281, startPoint y: 404, endPoint x: 297, endPoint y: 396, distance: 17.9
type textarea "deal is approved at finpac. After checking out the truck, the customer decided …"
click at [715, 586] on button "browse" at bounding box center [734, 593] width 39 height 14
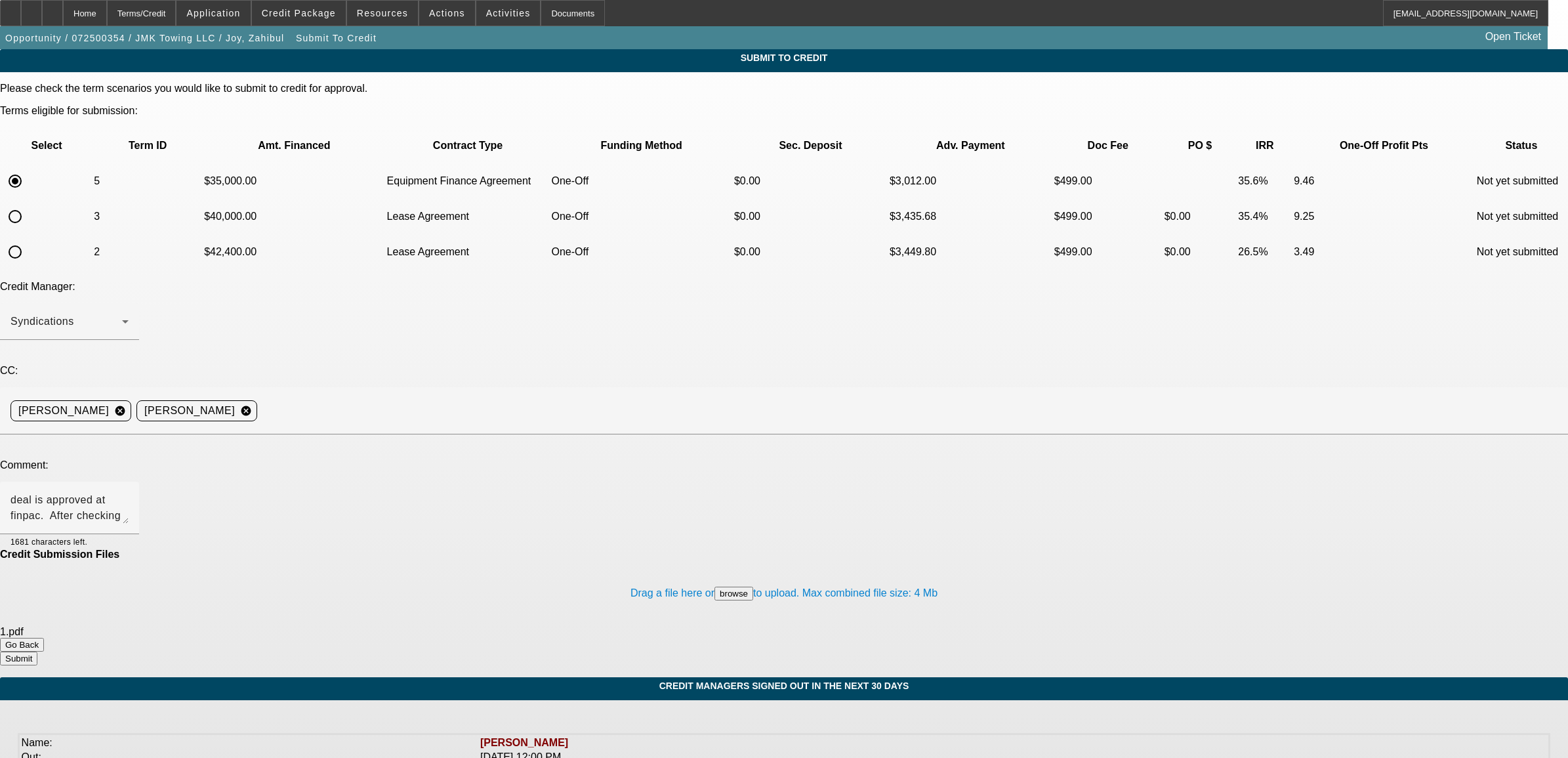
click at [38, 652] on button "Submit" at bounding box center [18, 658] width 38 height 14
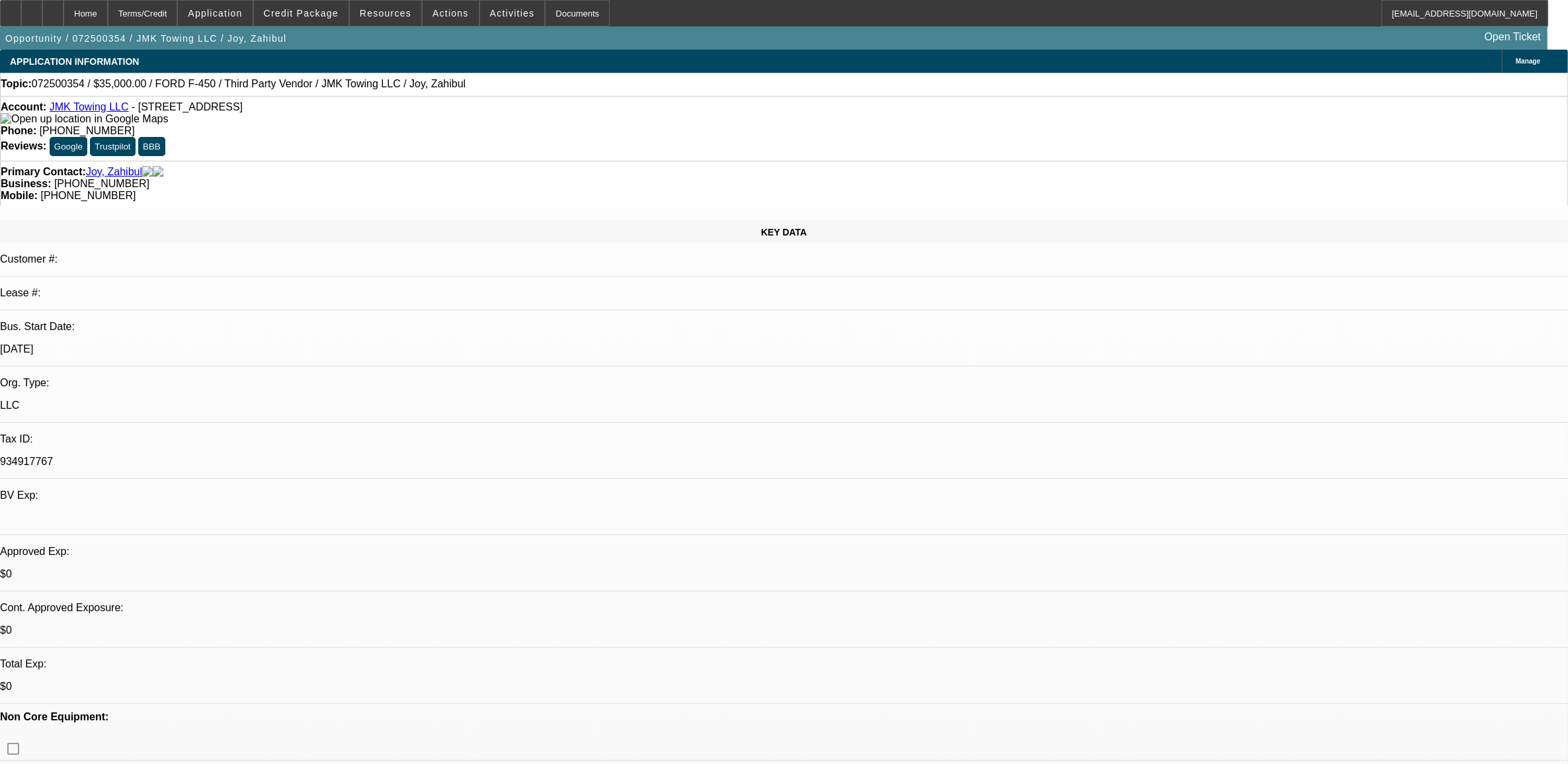
select select "0"
select select "6"
select select "0"
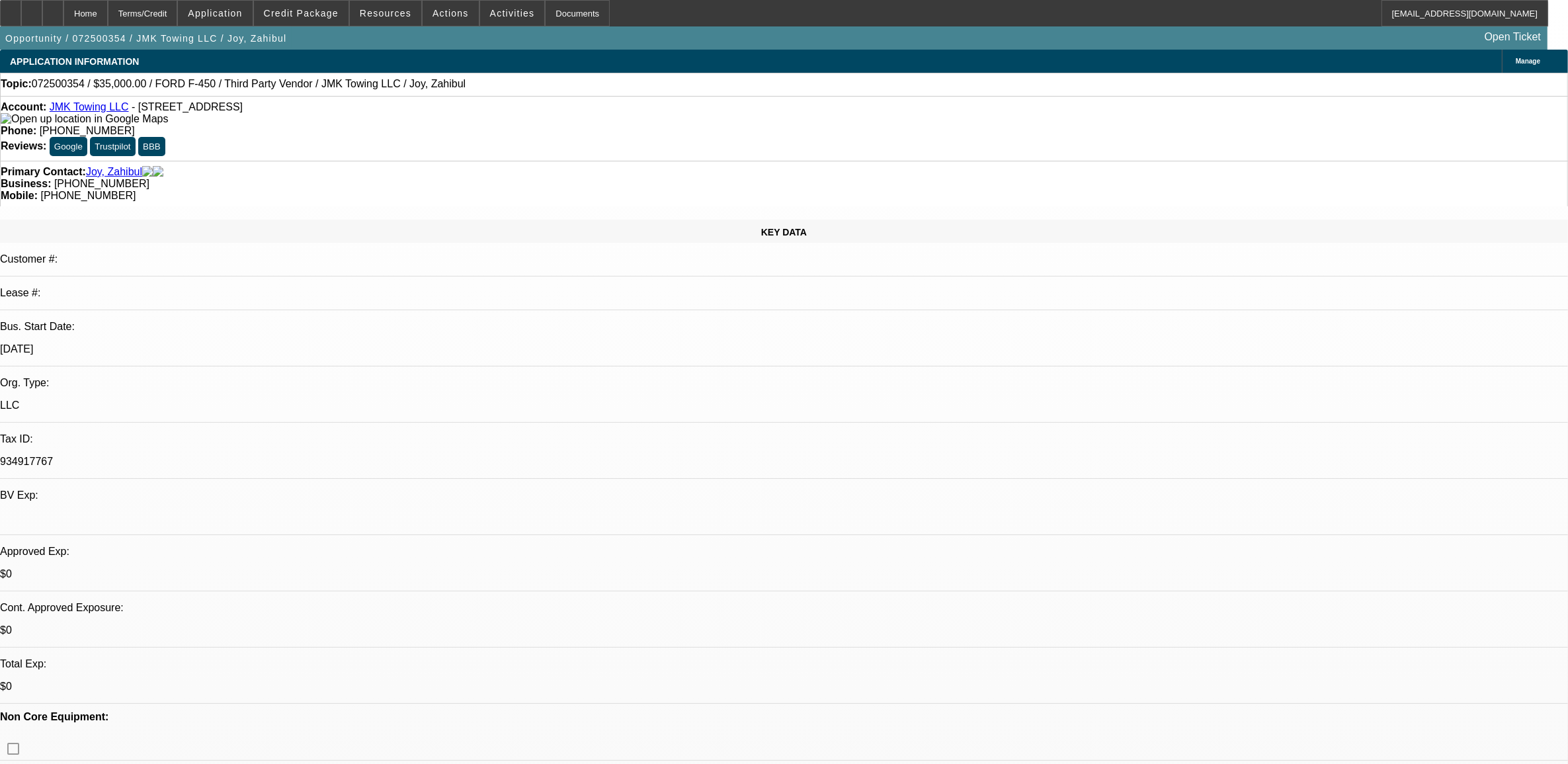
select select "0"
select select "6"
select select "0"
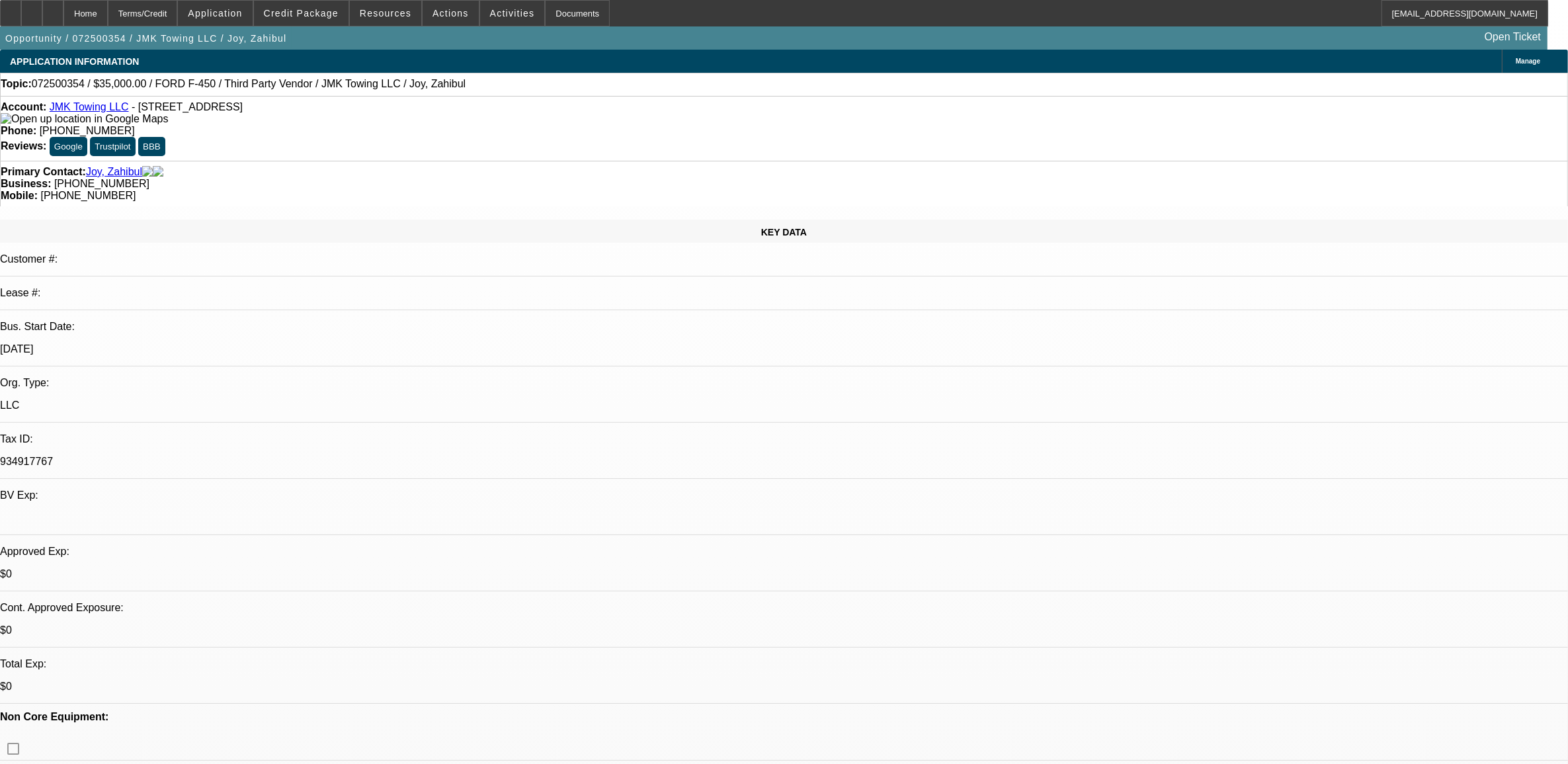
select select "0"
select select "4"
select select "0"
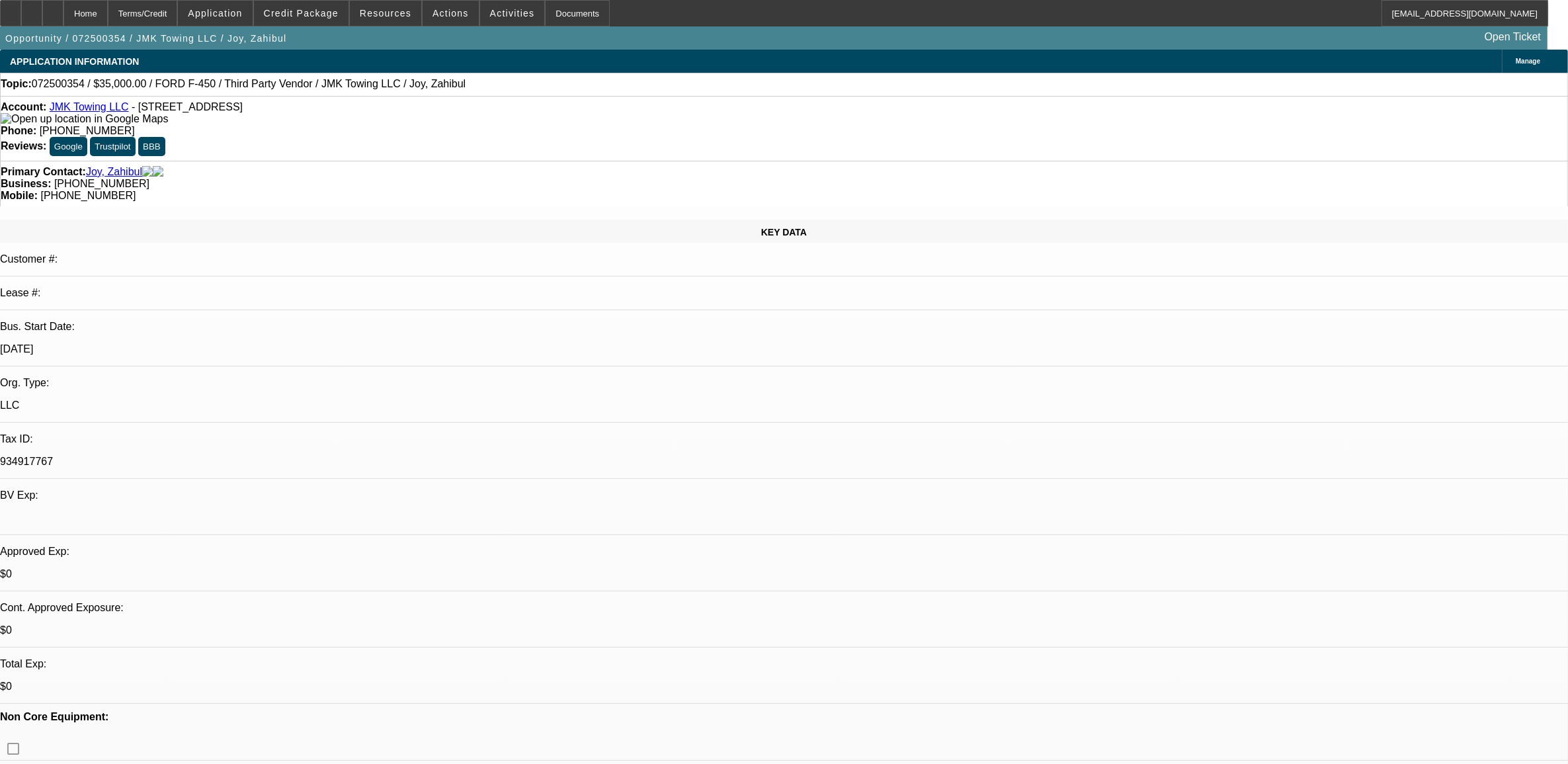
select select "6"
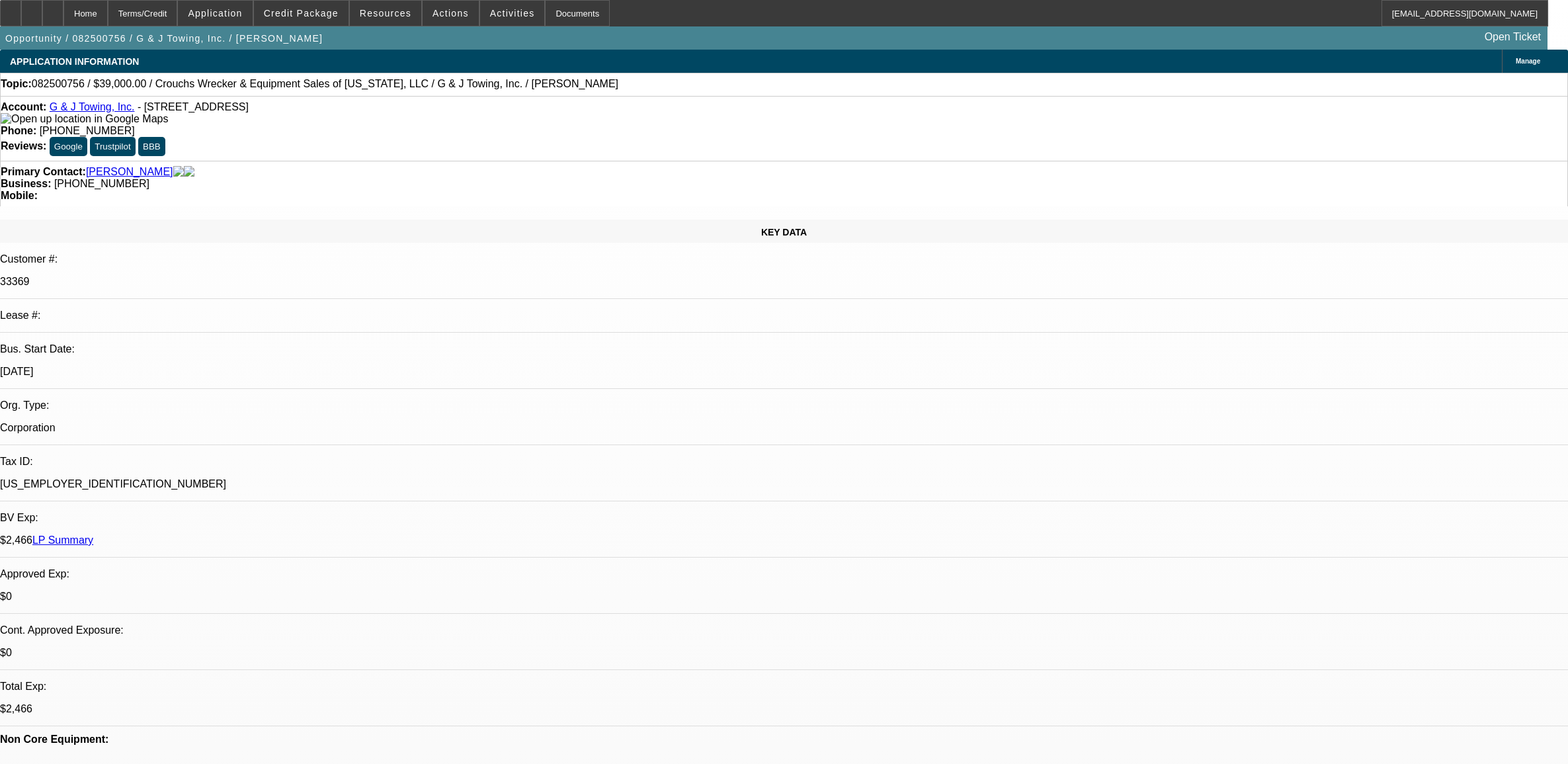
select select "0"
select select "2"
select select "0.1"
select select "4"
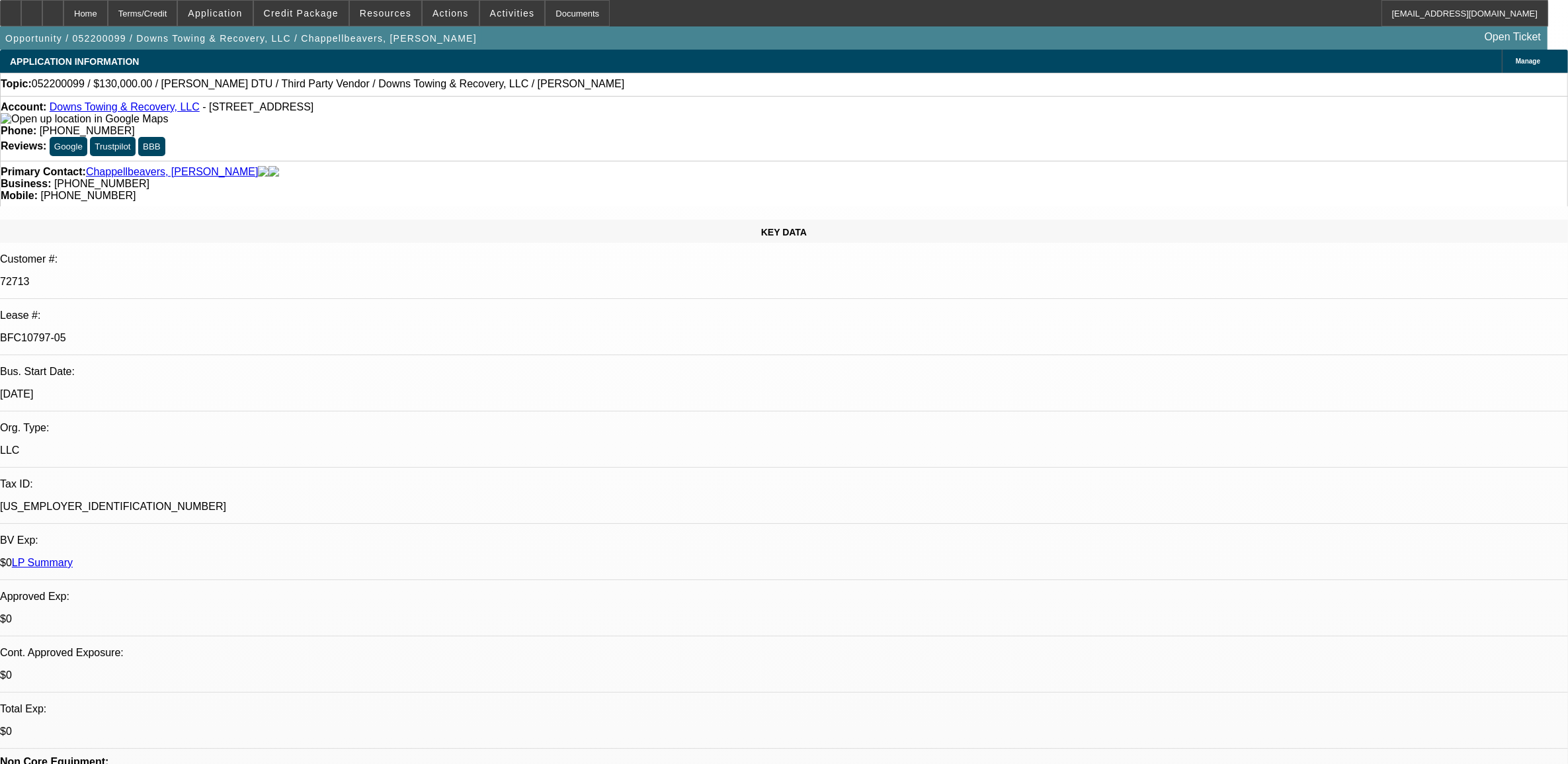
select select "0"
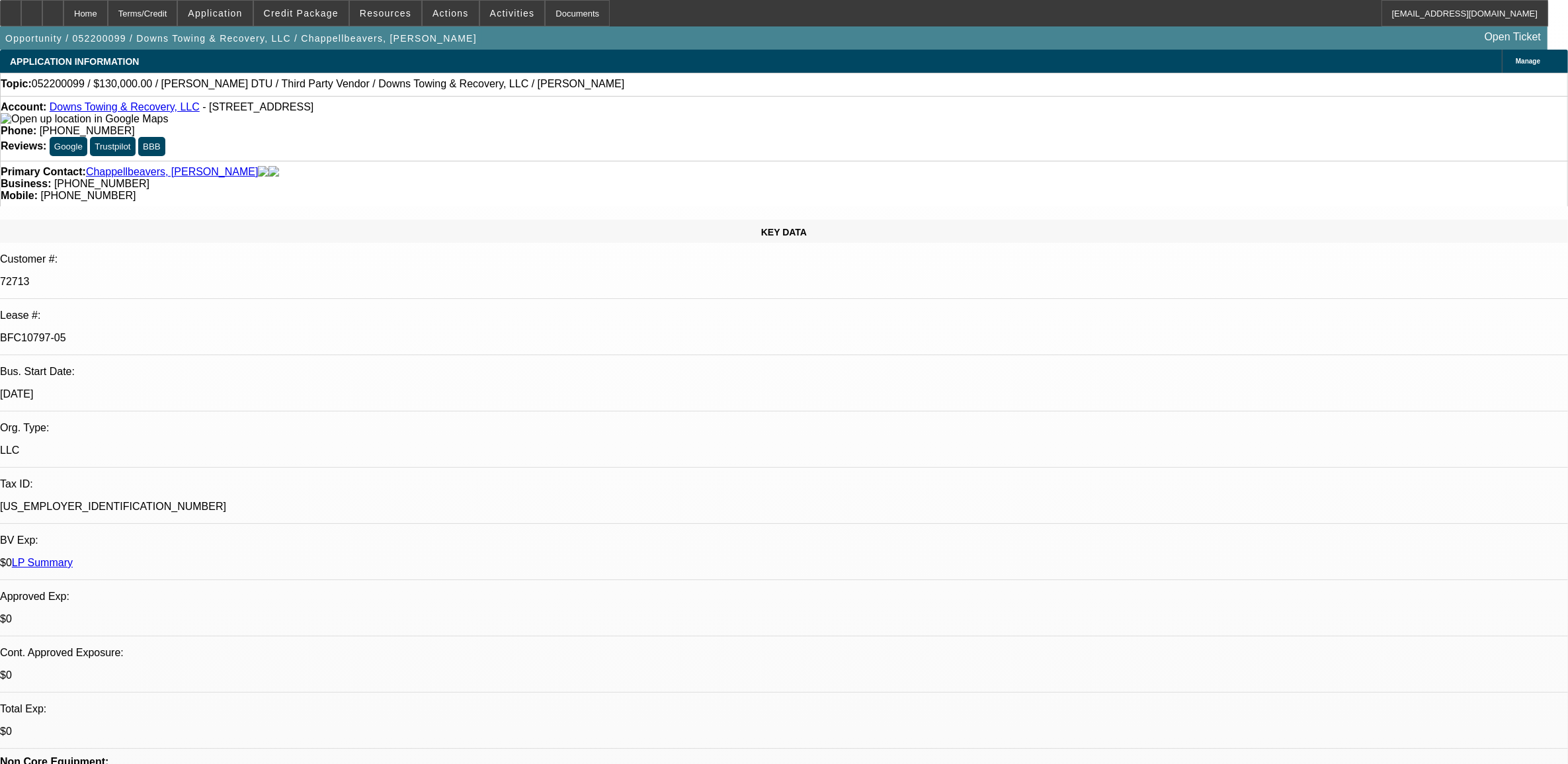
select select "0"
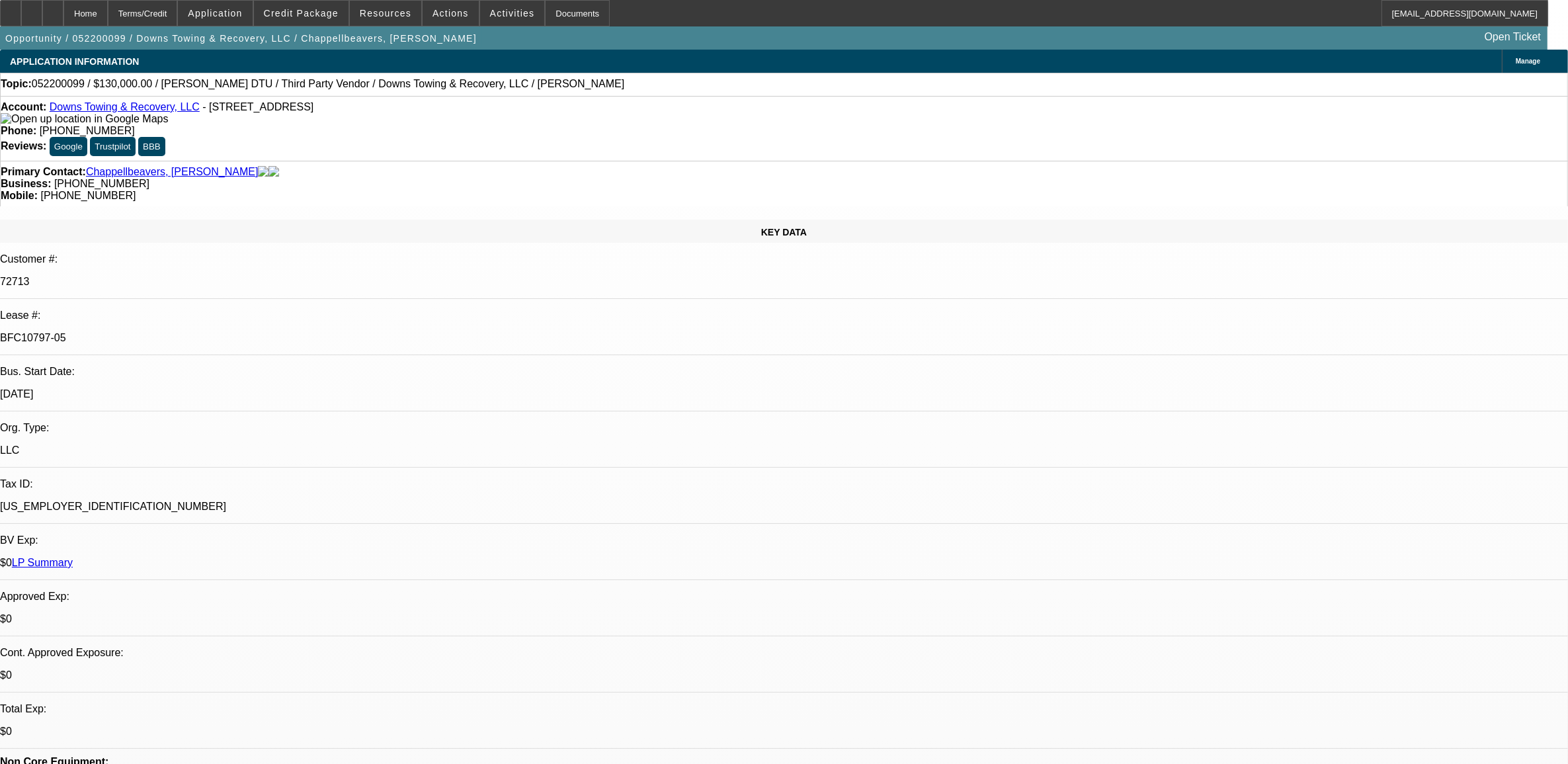
select select "0"
select select "1"
select select "2"
select select "6"
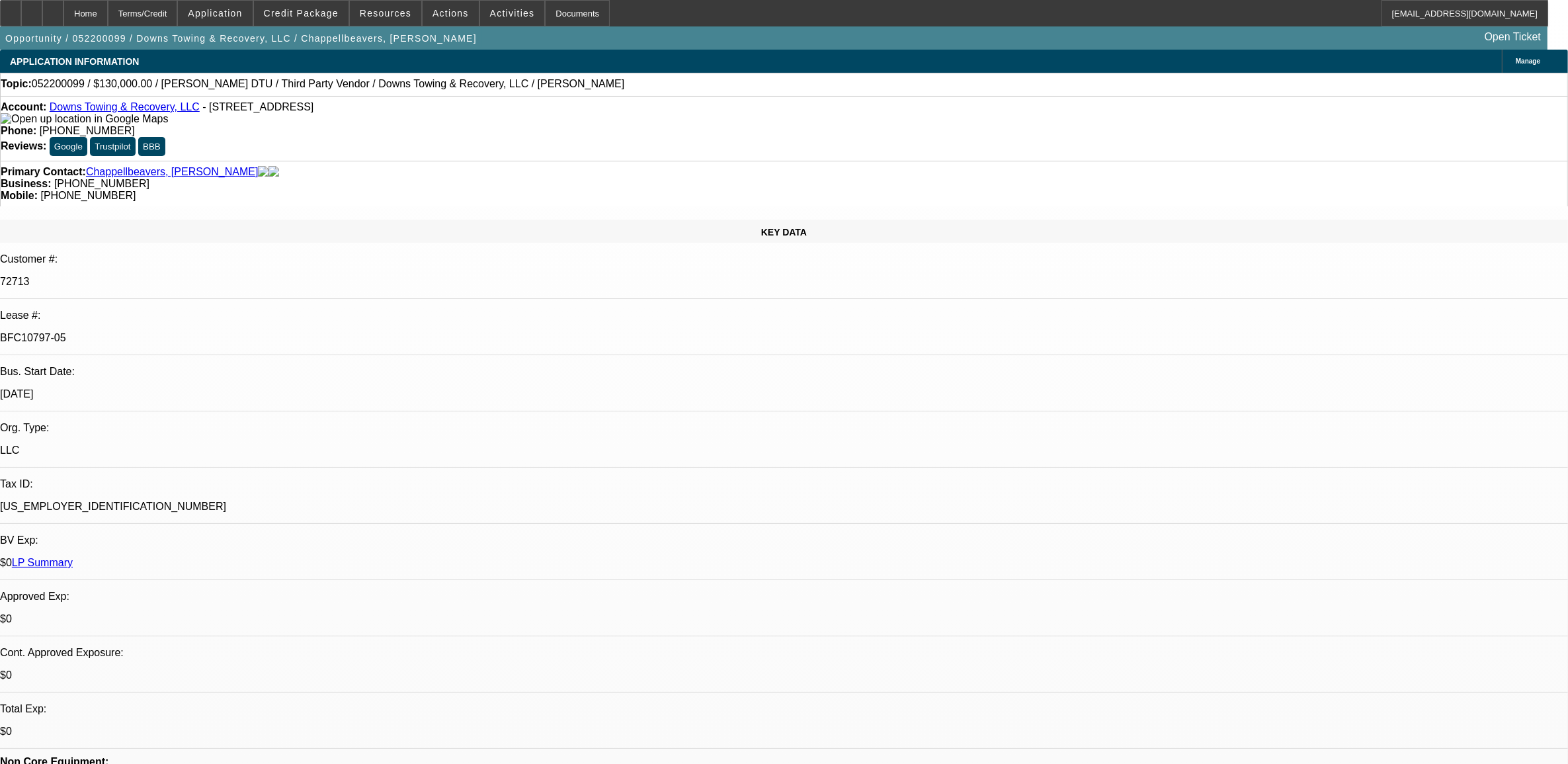
select select "1"
select select "2"
select select "6"
select select "1"
select select "2"
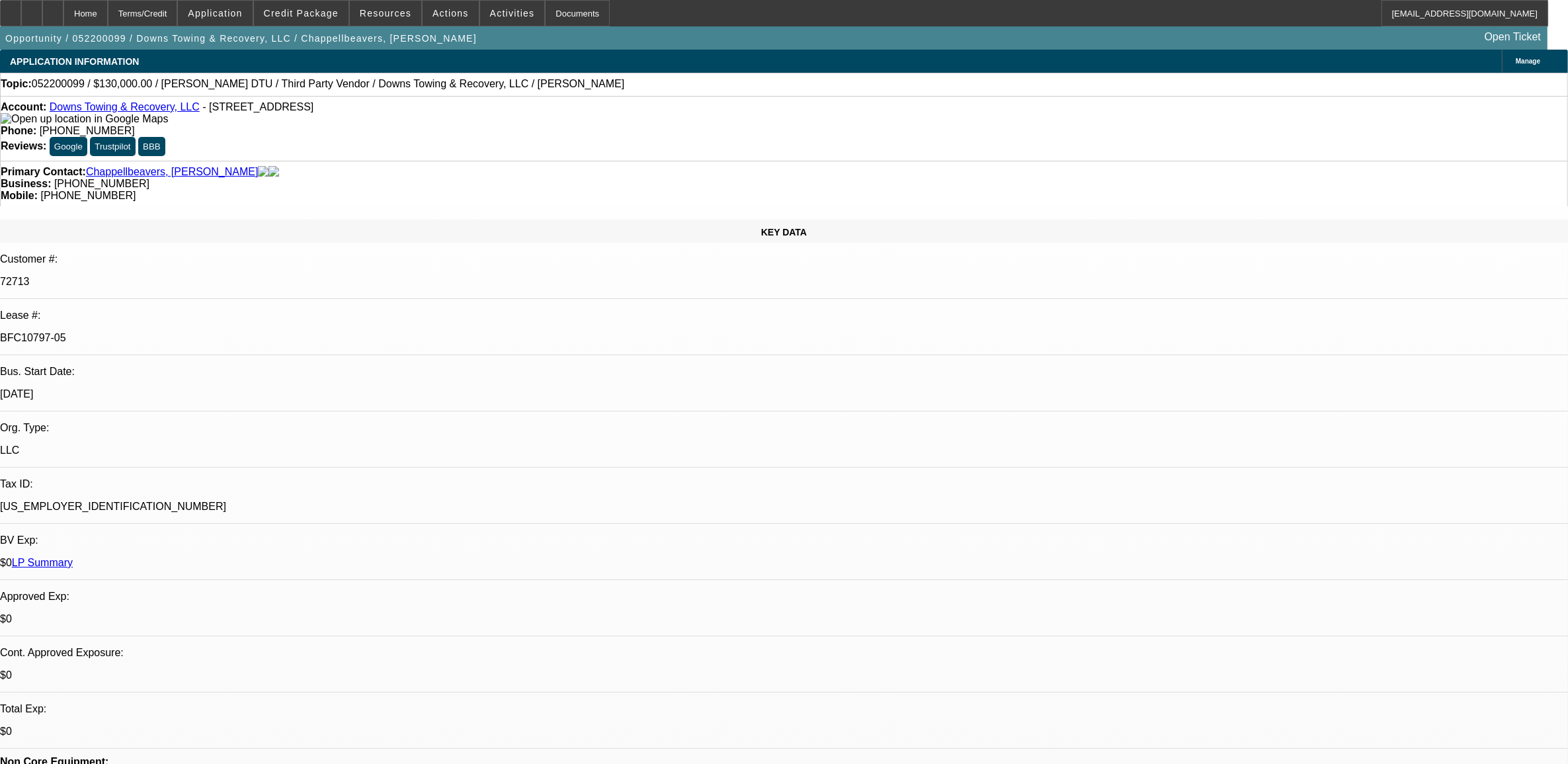
select select "6"
select select "1"
select select "2"
select select "6"
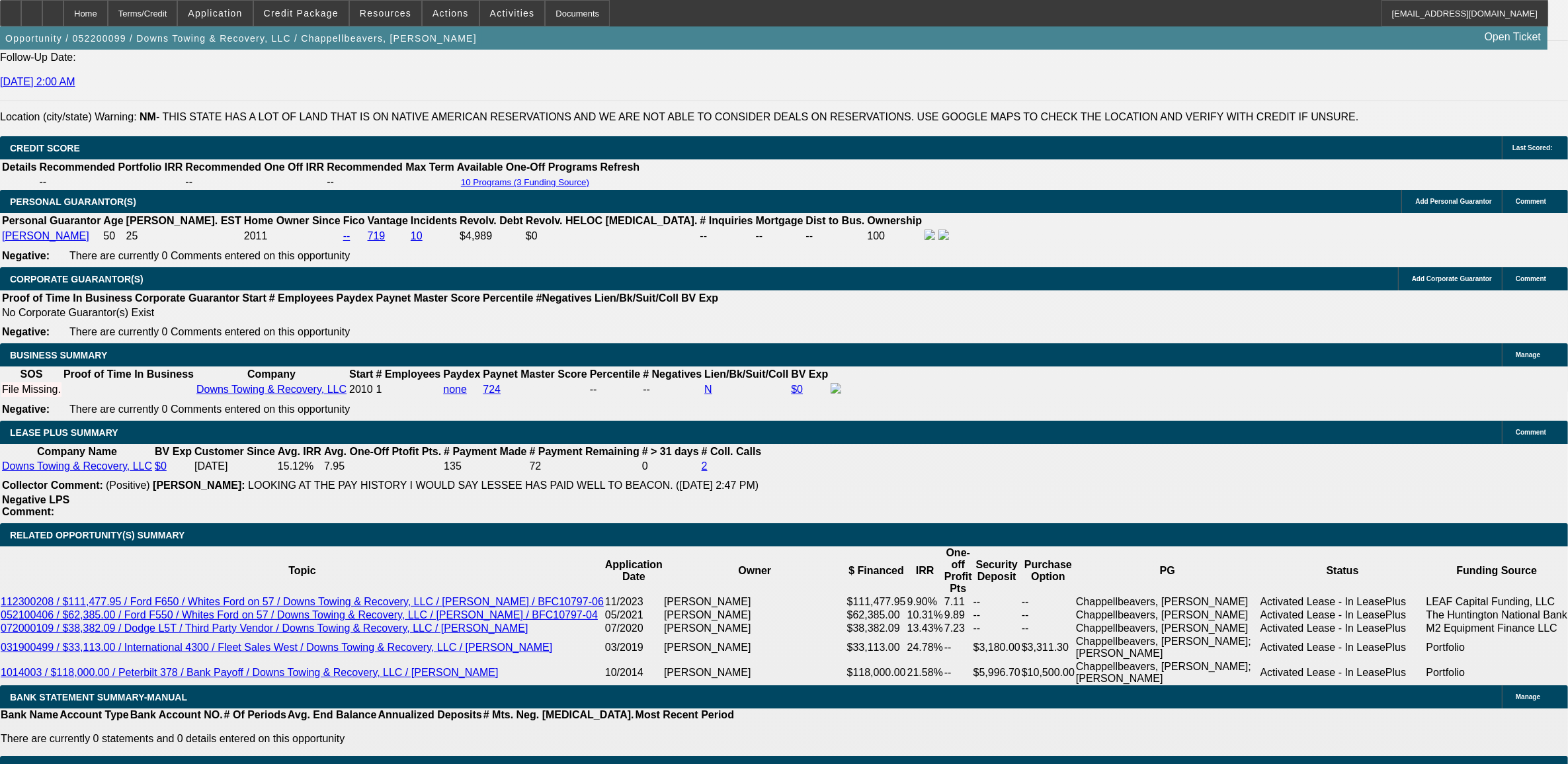
scroll to position [1902, 0]
